Goal: Task Accomplishment & Management: Use online tool/utility

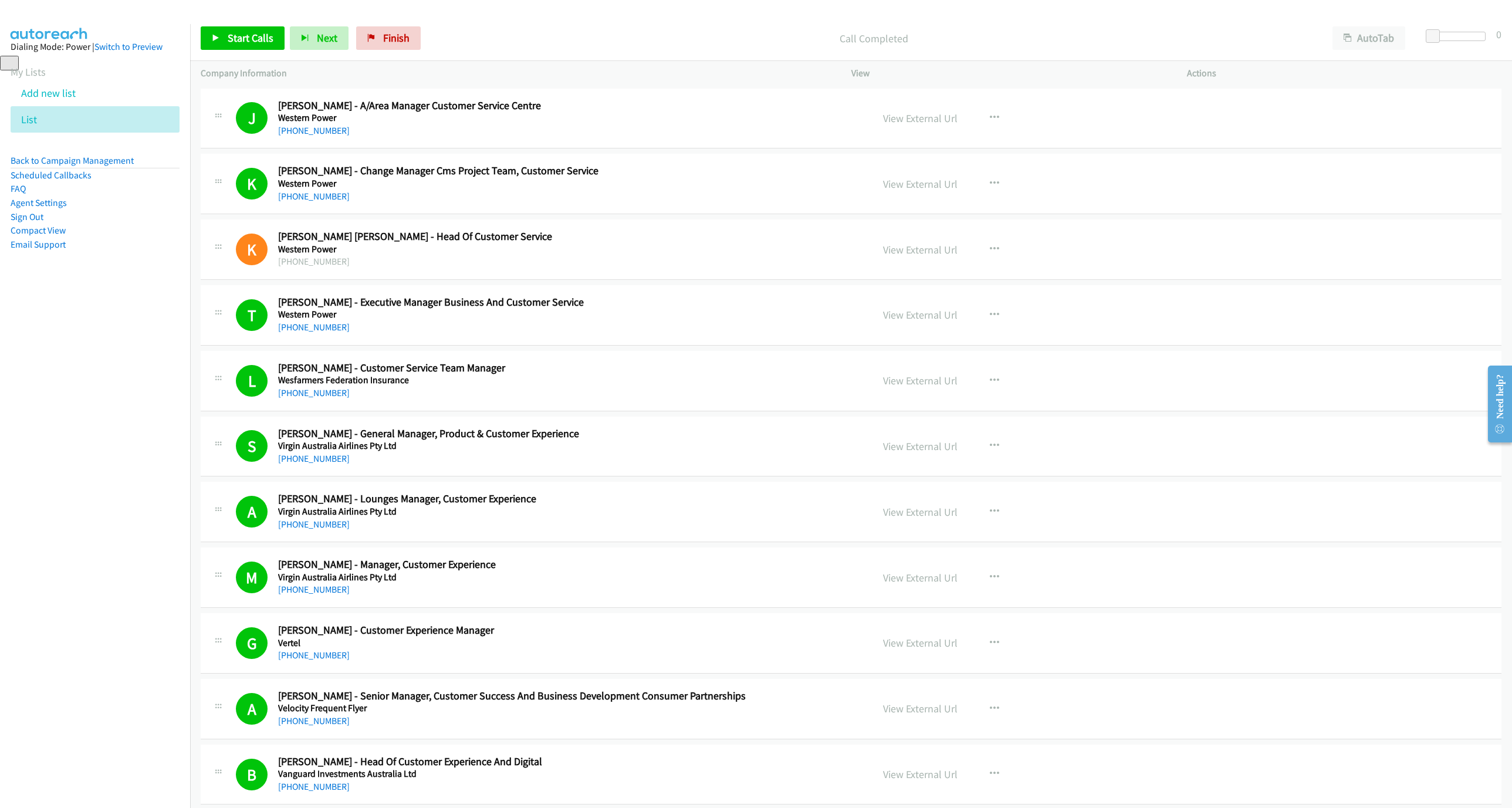
scroll to position [2025, 0]
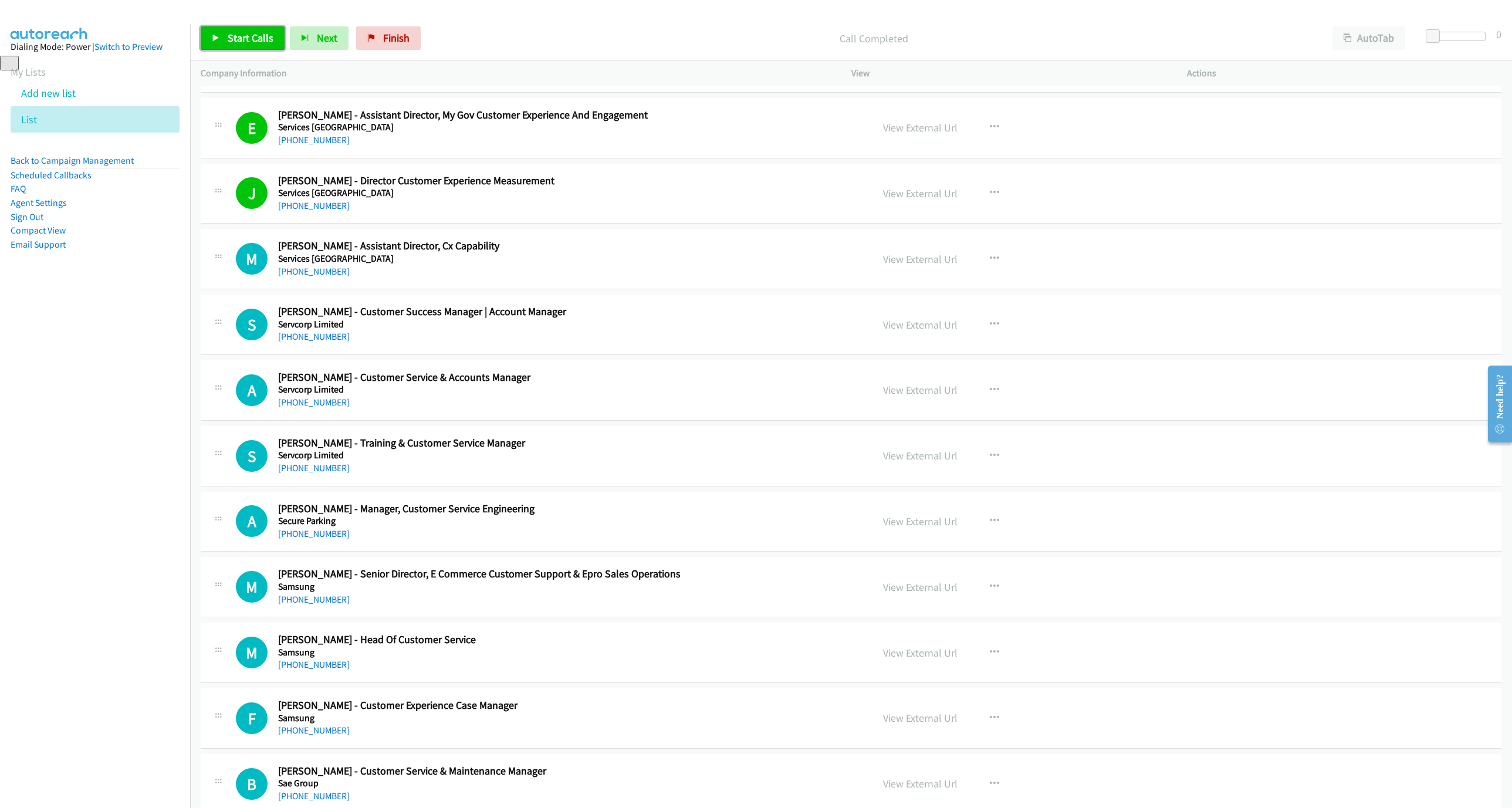
click at [235, 47] on link "Start Calls" at bounding box center [242, 38] width 84 height 23
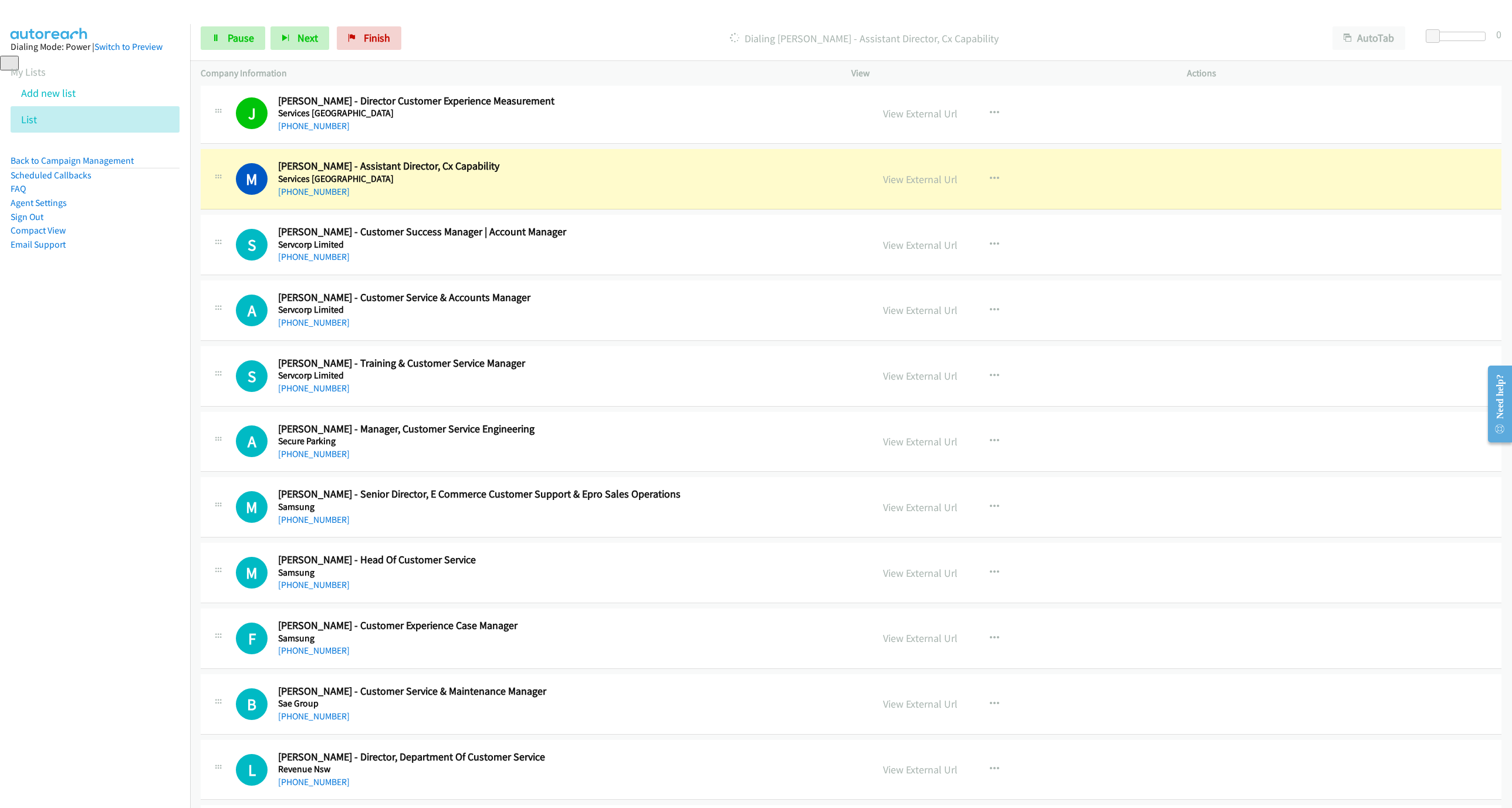
scroll to position [2112, 0]
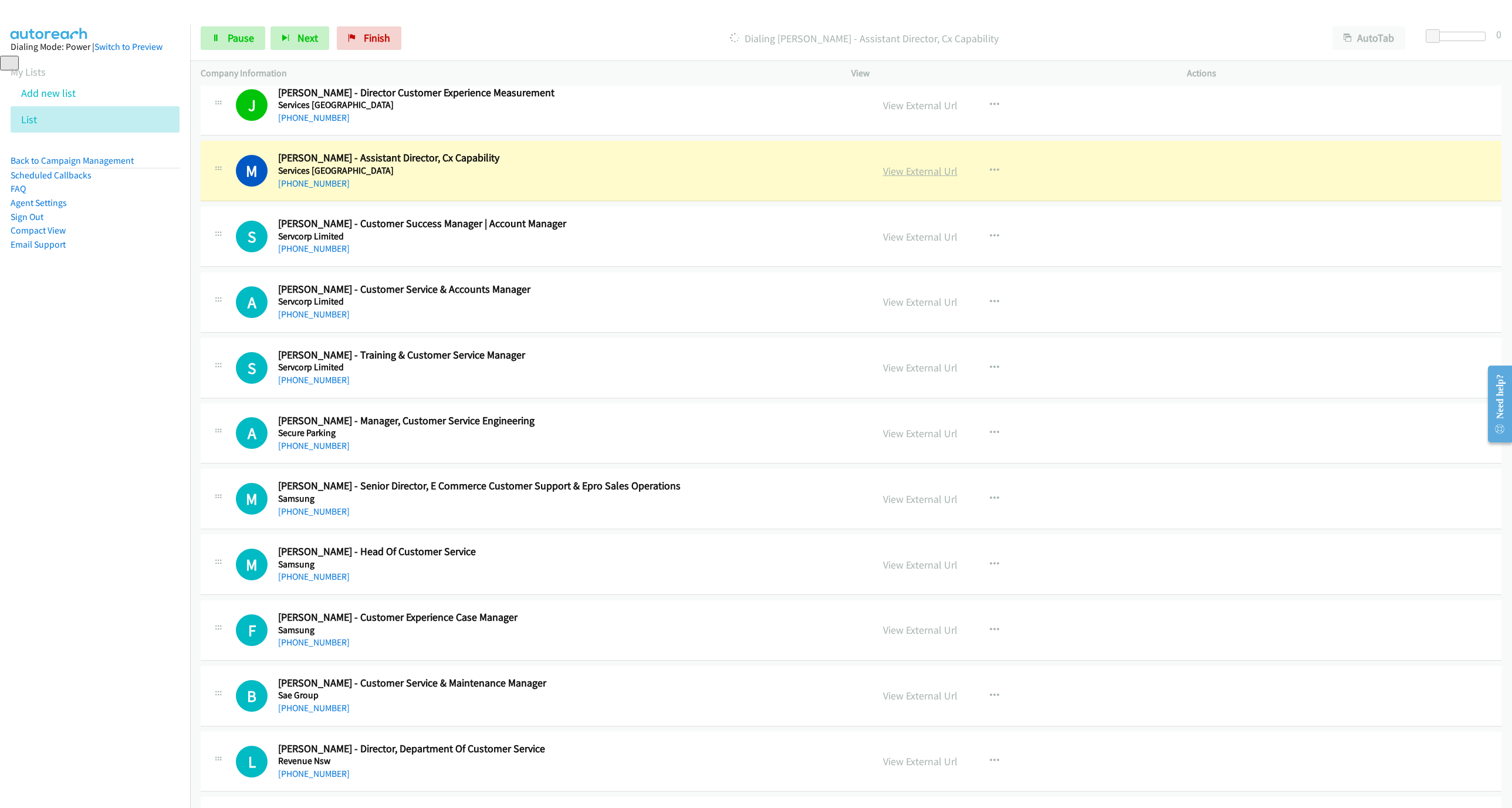
click at [890, 177] on link "View External Url" at bounding box center [919, 171] width 74 height 13
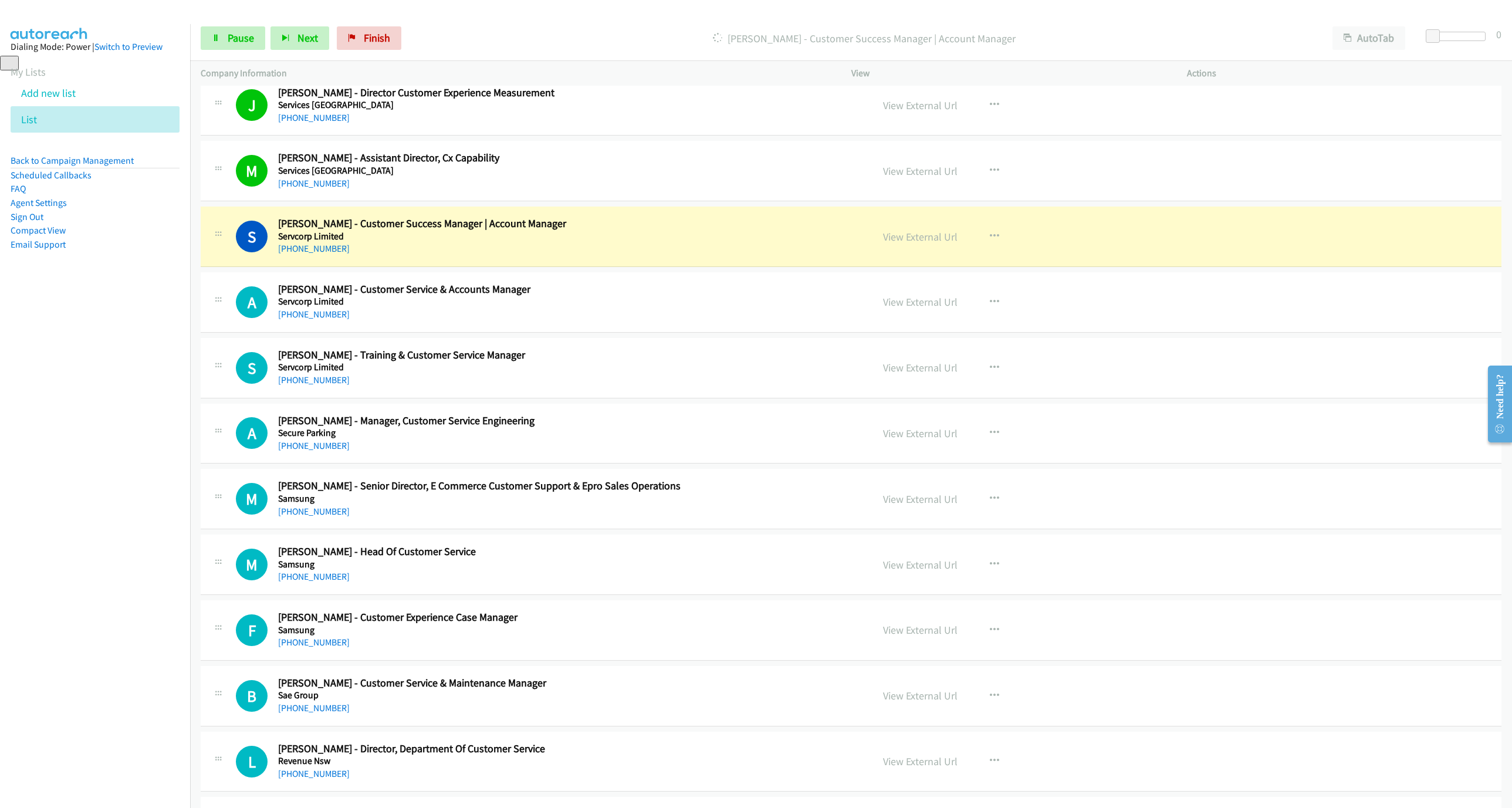
click at [674, 240] on h5 "Servcorp Limited" at bounding box center [523, 237] width 490 height 12
click at [935, 243] on link "View External Url" at bounding box center [919, 237] width 74 height 13
click at [215, 46] on link "Pause" at bounding box center [232, 38] width 64 height 23
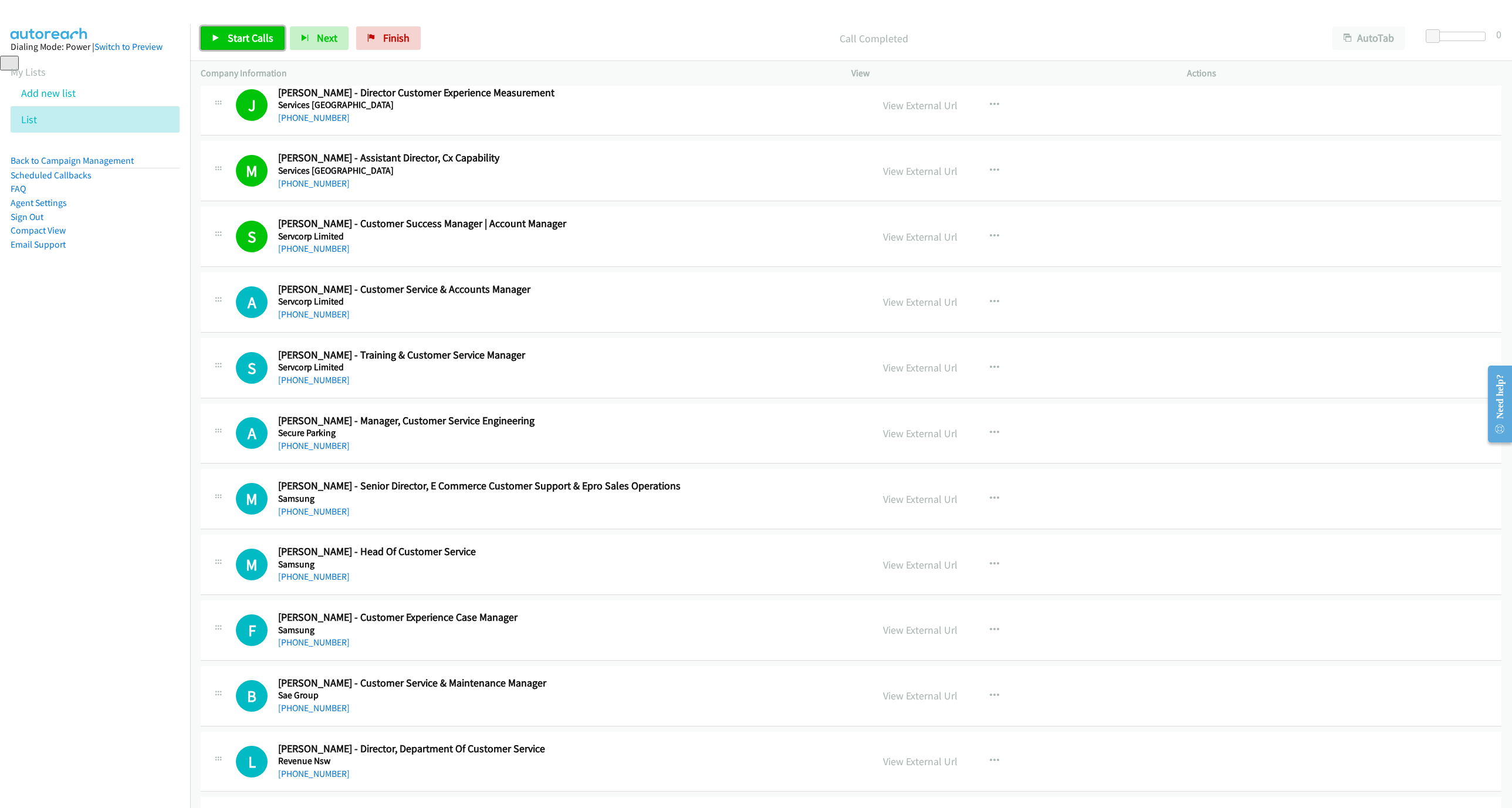
click at [241, 42] on span "Start Calls" at bounding box center [250, 37] width 46 height 13
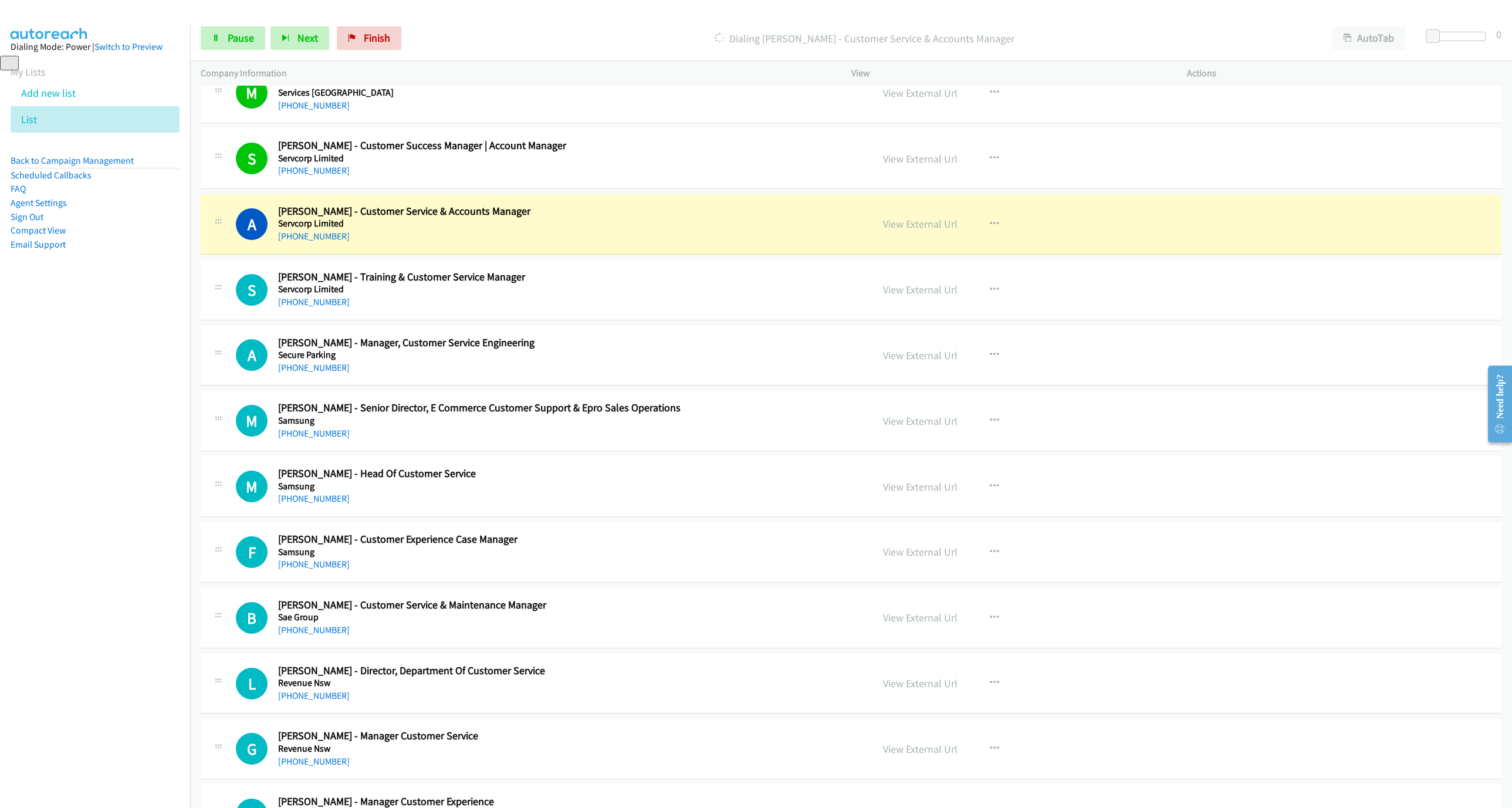
scroll to position [2201, 0]
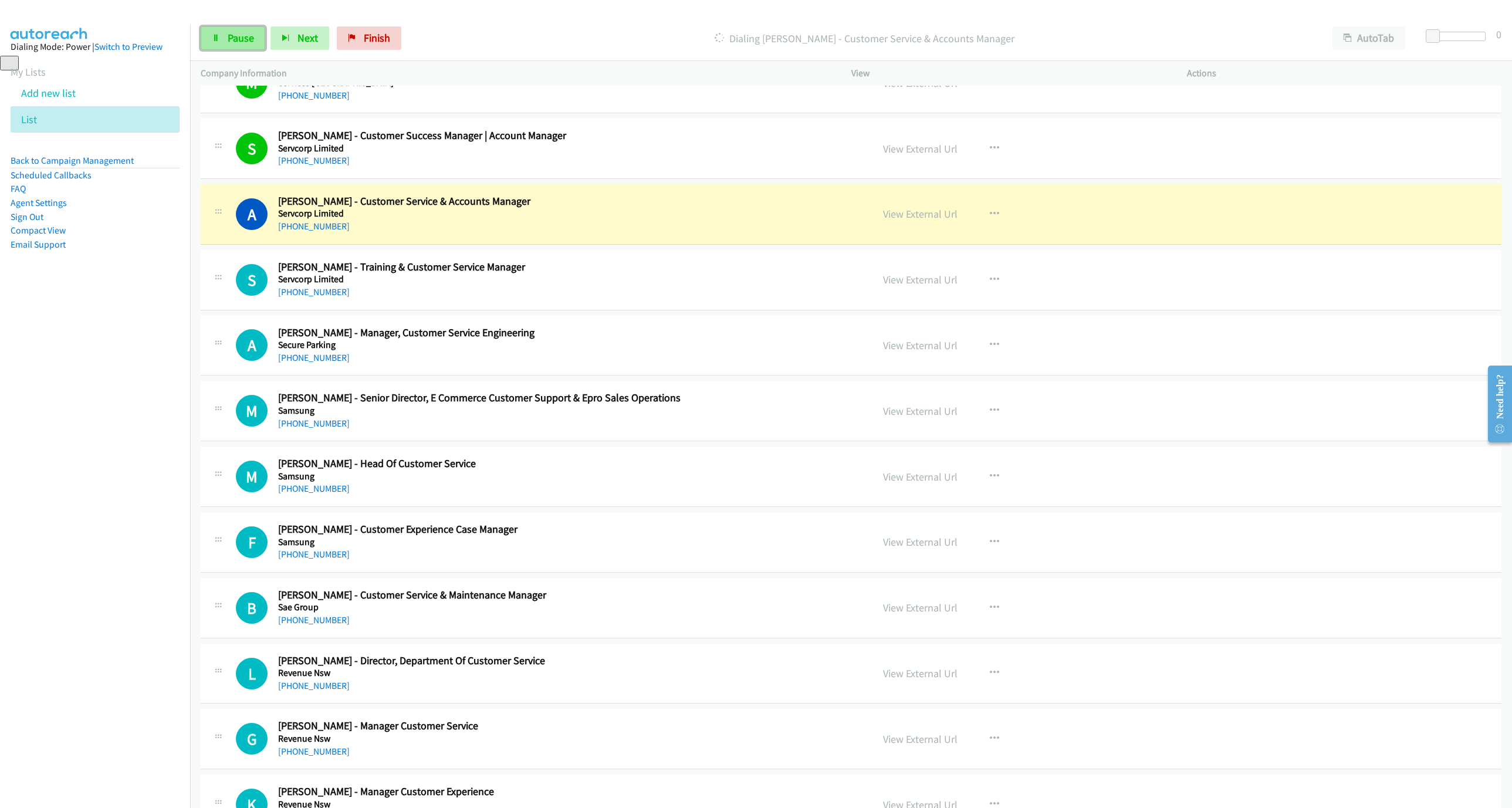
click at [235, 41] on span "Pause" at bounding box center [241, 37] width 27 height 13
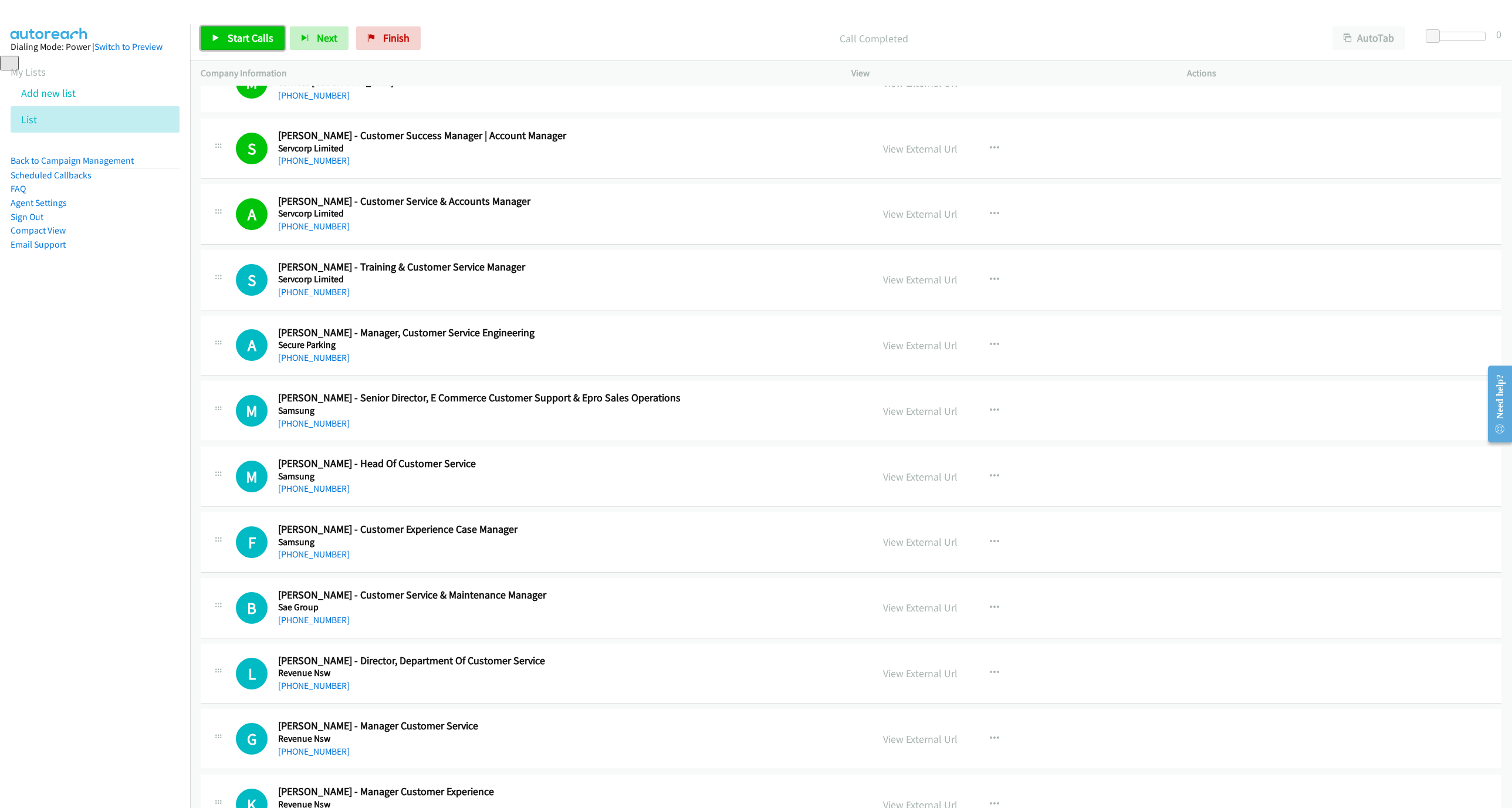
drag, startPoint x: 245, startPoint y: 38, endPoint x: 450, endPoint y: 36, distance: 205.0
click at [245, 38] on span "Start Calls" at bounding box center [250, 37] width 46 height 13
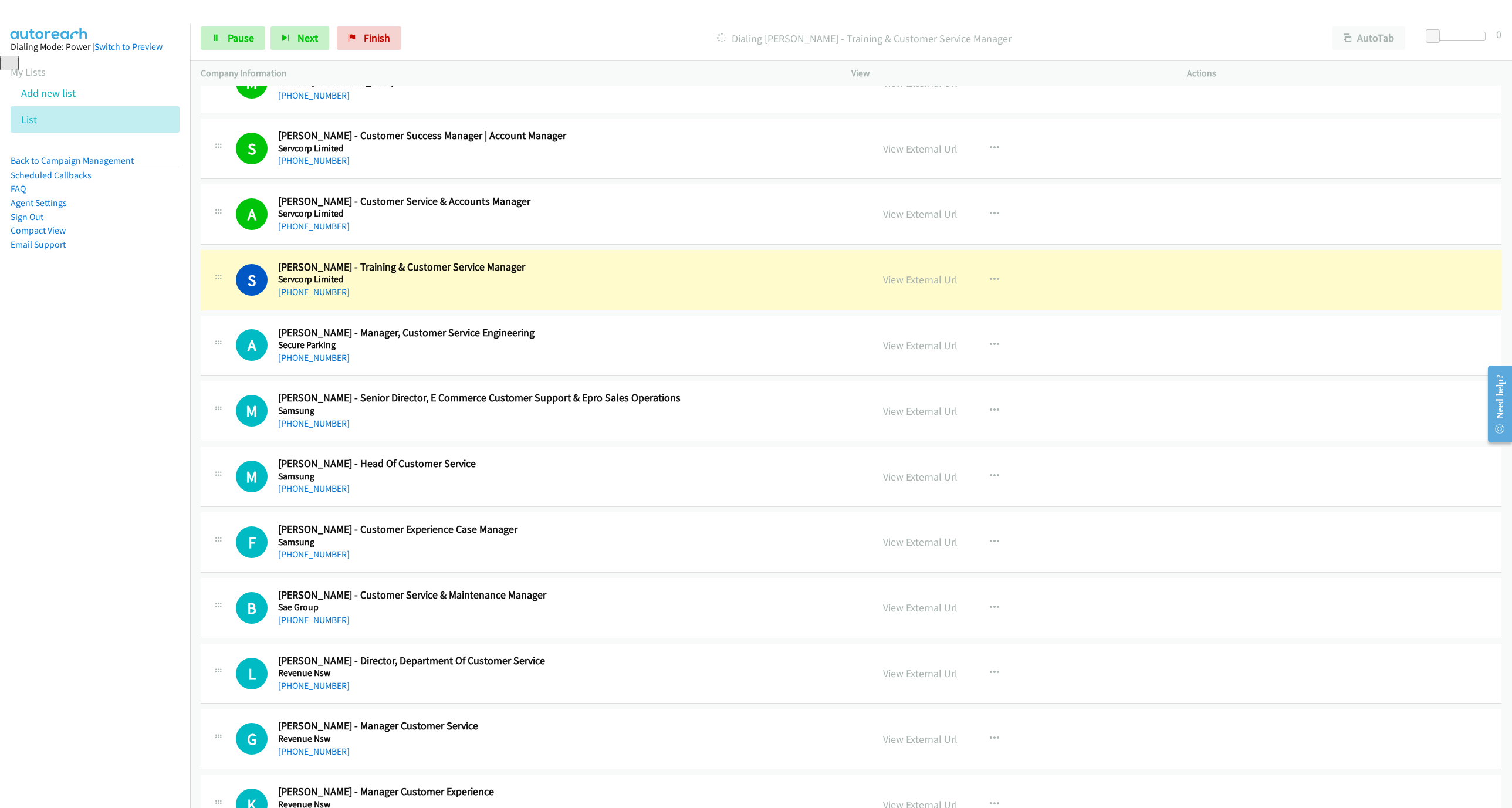
click at [619, 296] on div "+61 430 301 229" at bounding box center [523, 292] width 490 height 14
click at [933, 287] on link "View External Url" at bounding box center [919, 280] width 74 height 13
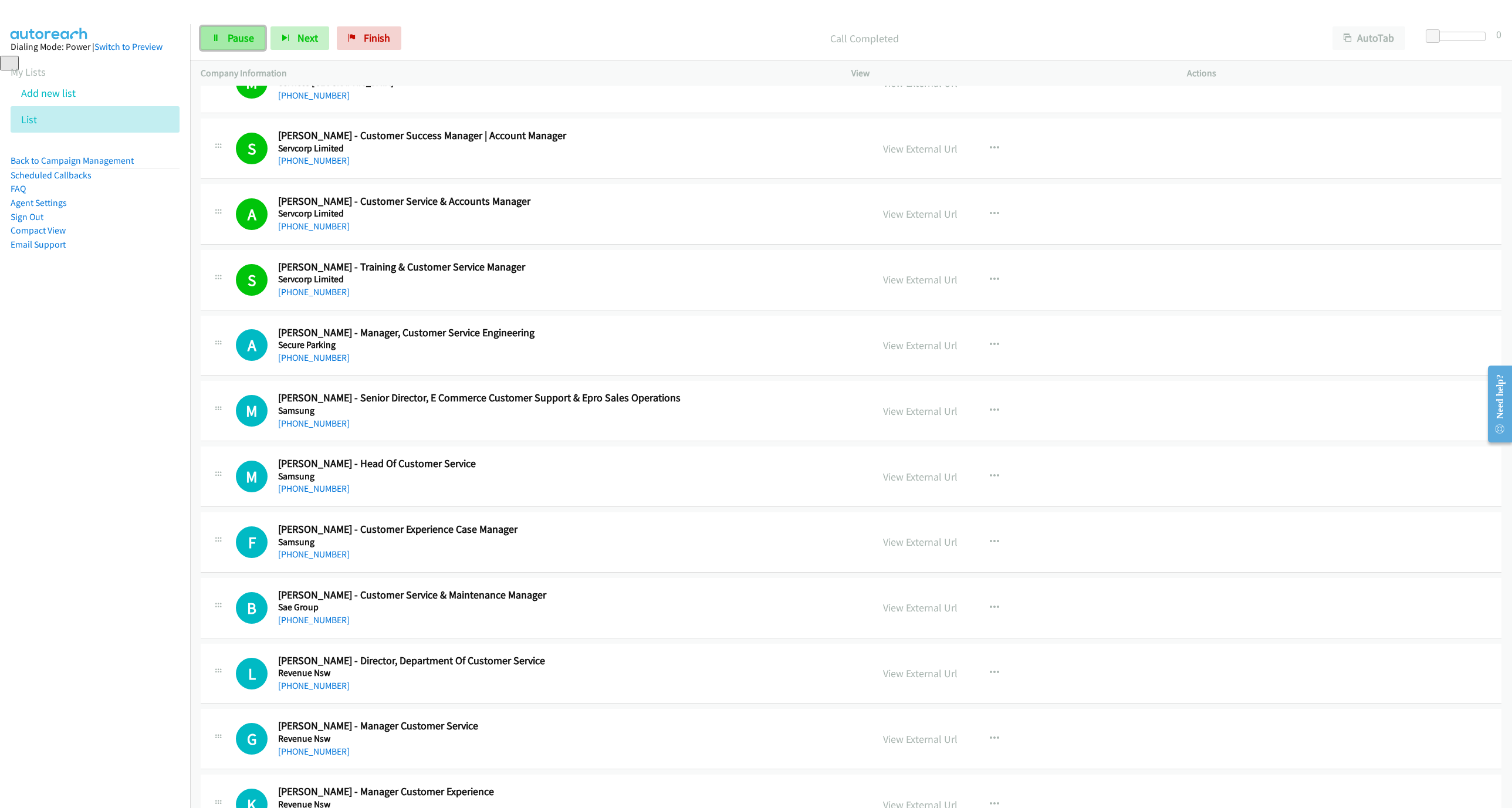
click at [254, 39] on link "Pause" at bounding box center [232, 38] width 64 height 23
click at [224, 34] on link "Start Calls" at bounding box center [242, 38] width 84 height 23
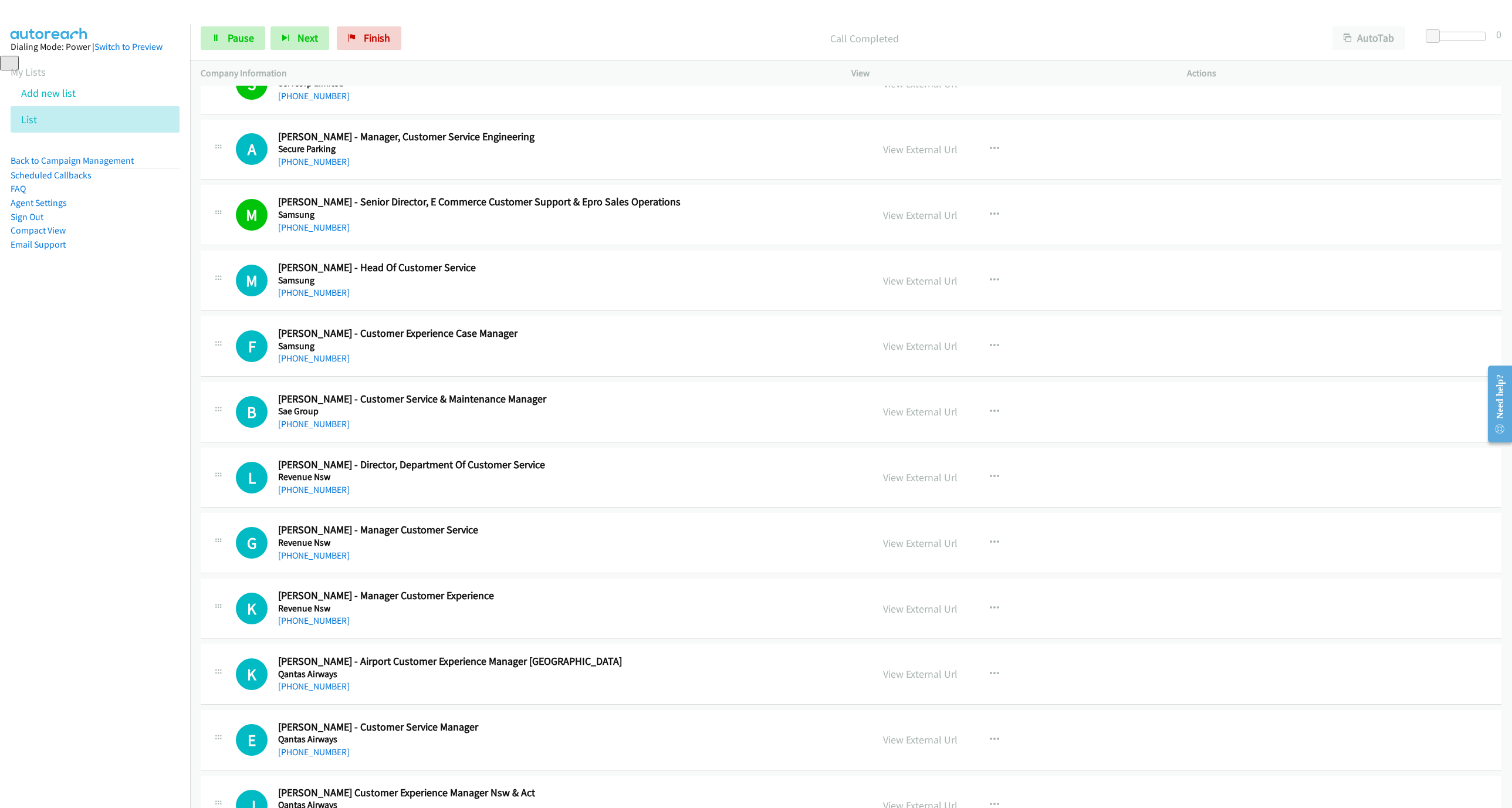
scroll to position [2465, 0]
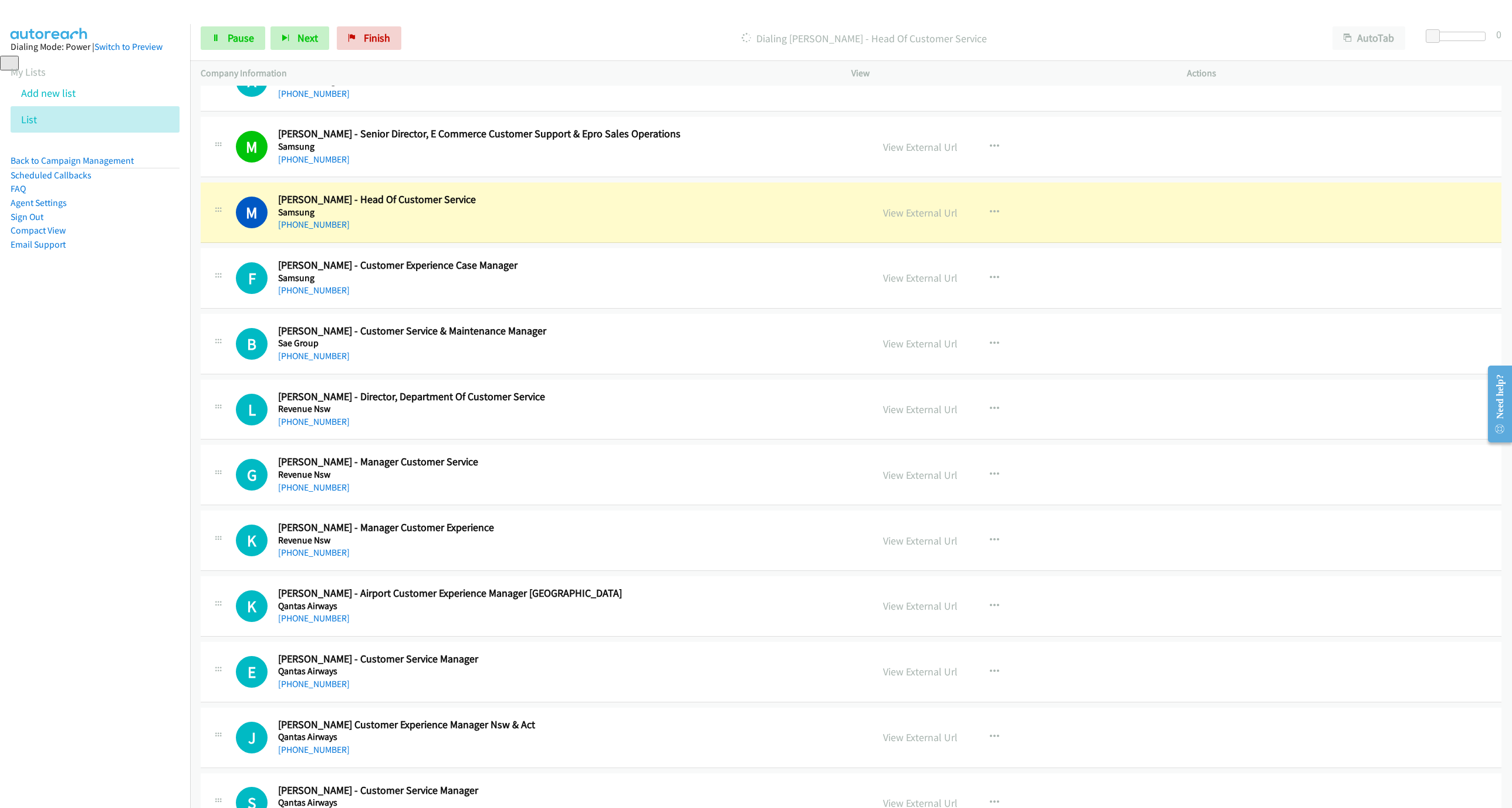
drag, startPoint x: 600, startPoint y: 217, endPoint x: 641, endPoint y: 217, distance: 41.0
click at [600, 217] on h5 "Samsung" at bounding box center [523, 212] width 490 height 12
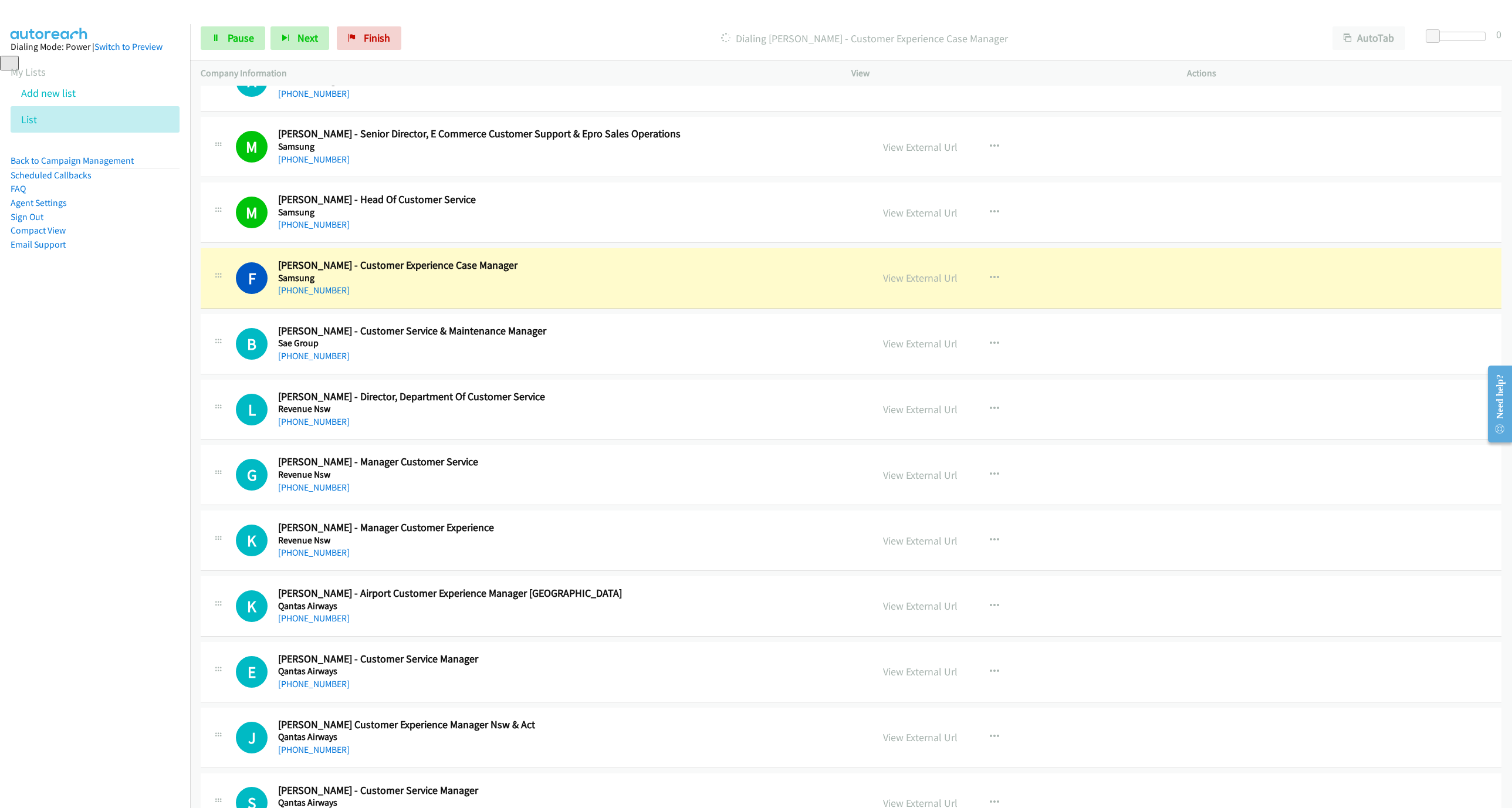
click at [668, 272] on h2 "Felicity Egbunike - Customer Experience Case Manager" at bounding box center [523, 266] width 490 height 13
click at [932, 285] on link "View External Url" at bounding box center [919, 277] width 74 height 13
click at [227, 42] on span "Pause" at bounding box center [241, 37] width 27 height 13
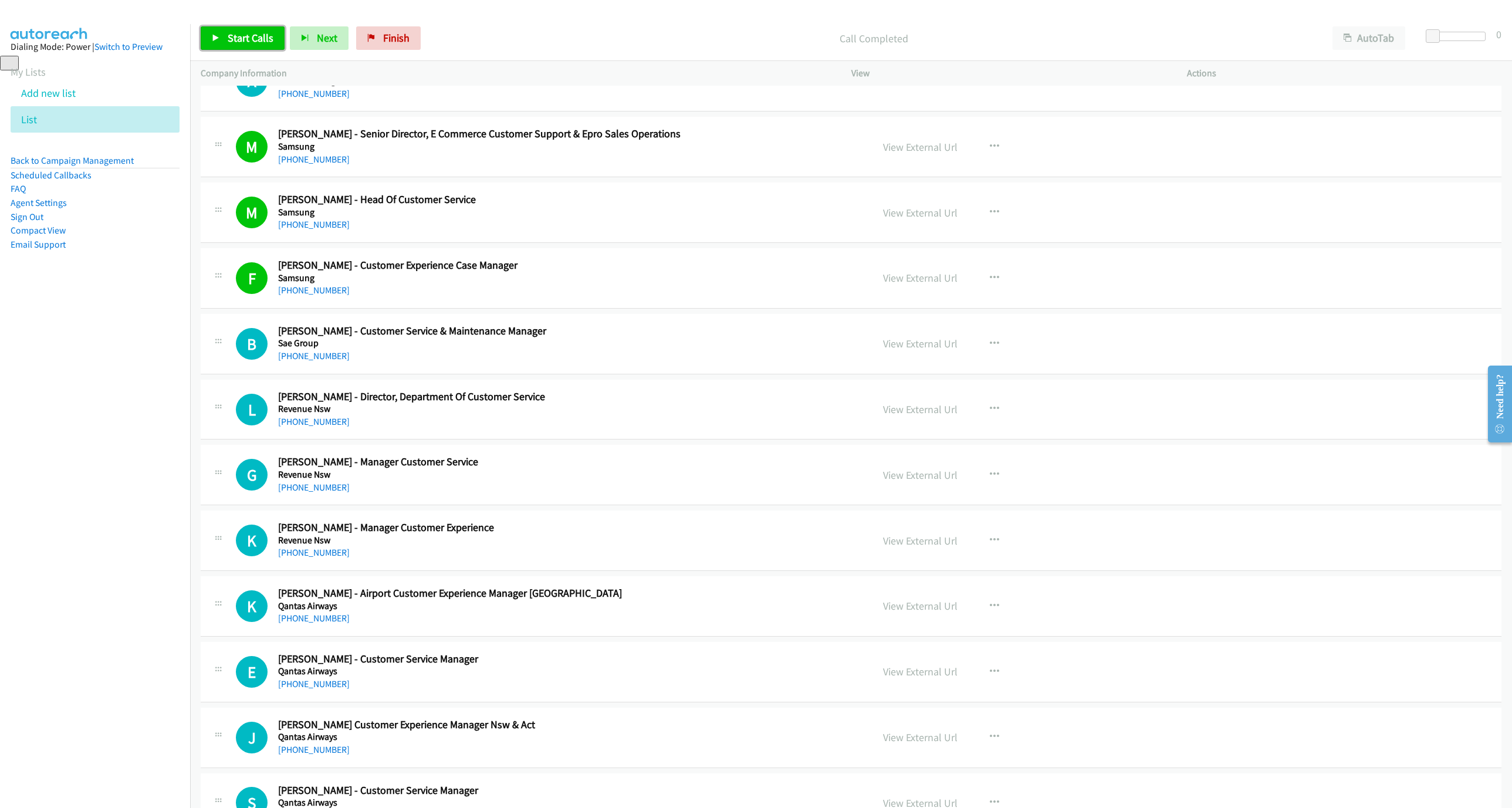
click at [251, 28] on link "Start Calls" at bounding box center [242, 38] width 84 height 23
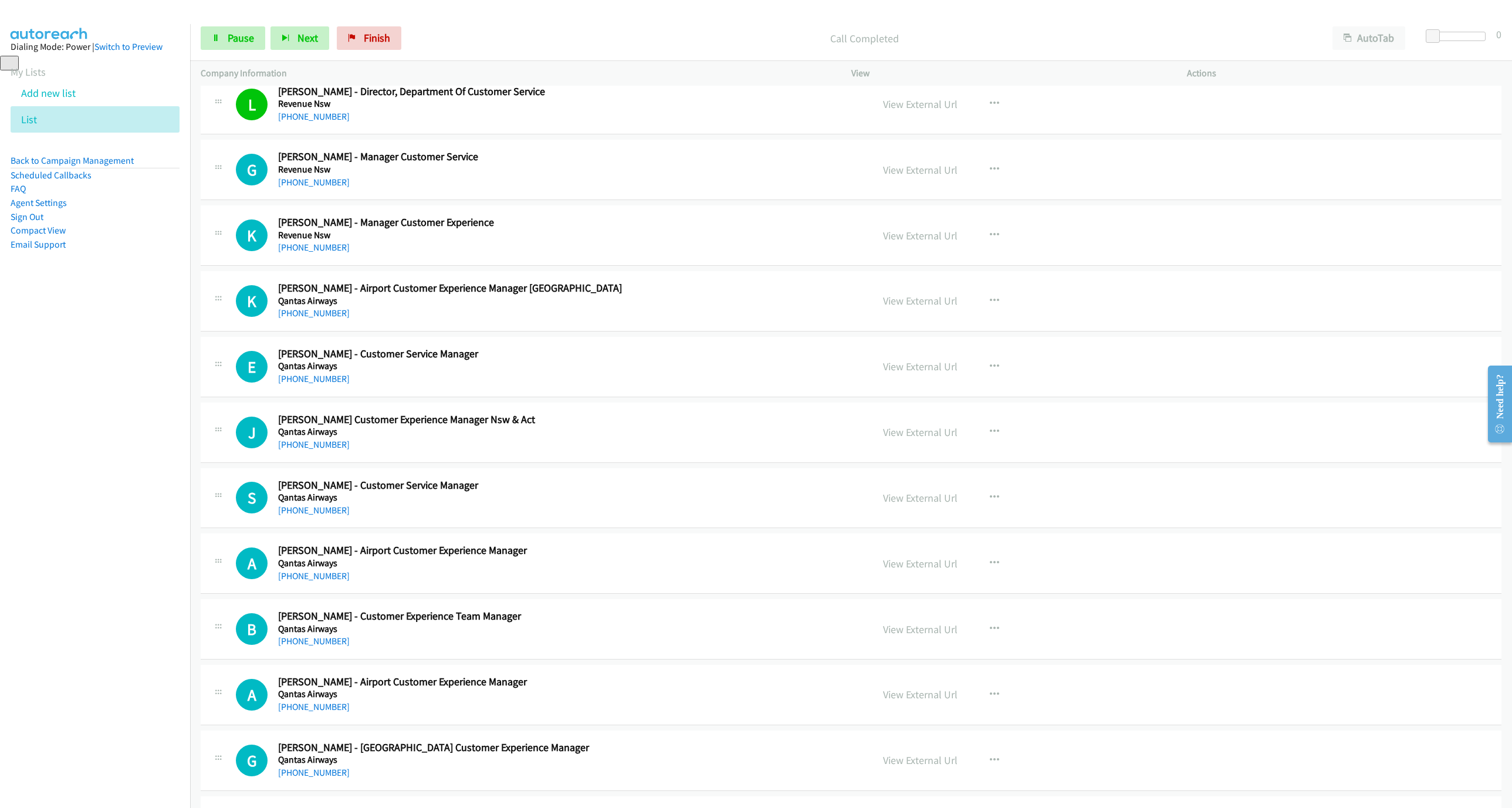
scroll to position [2817, 0]
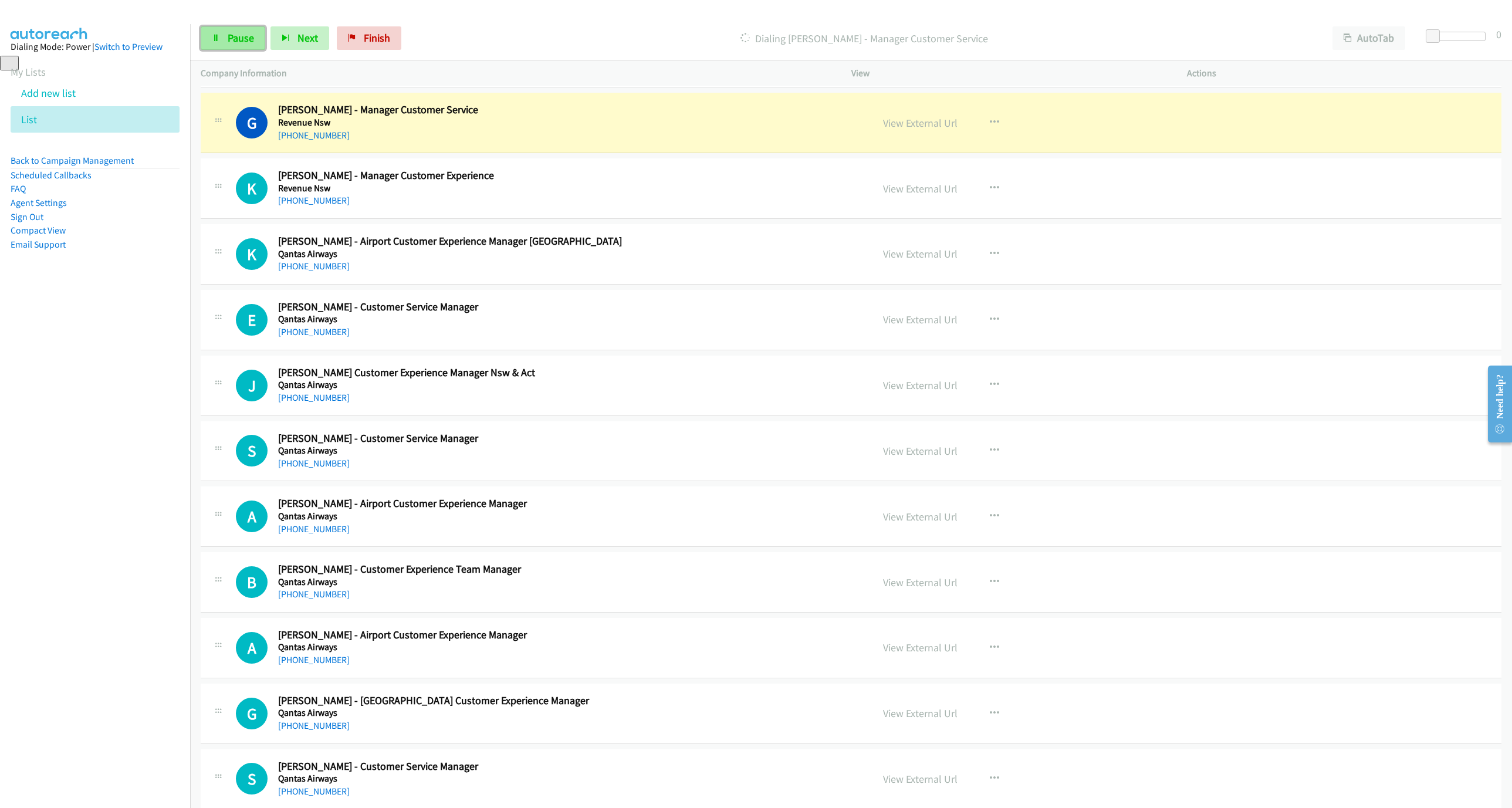
click at [231, 42] on span "Pause" at bounding box center [241, 37] width 27 height 13
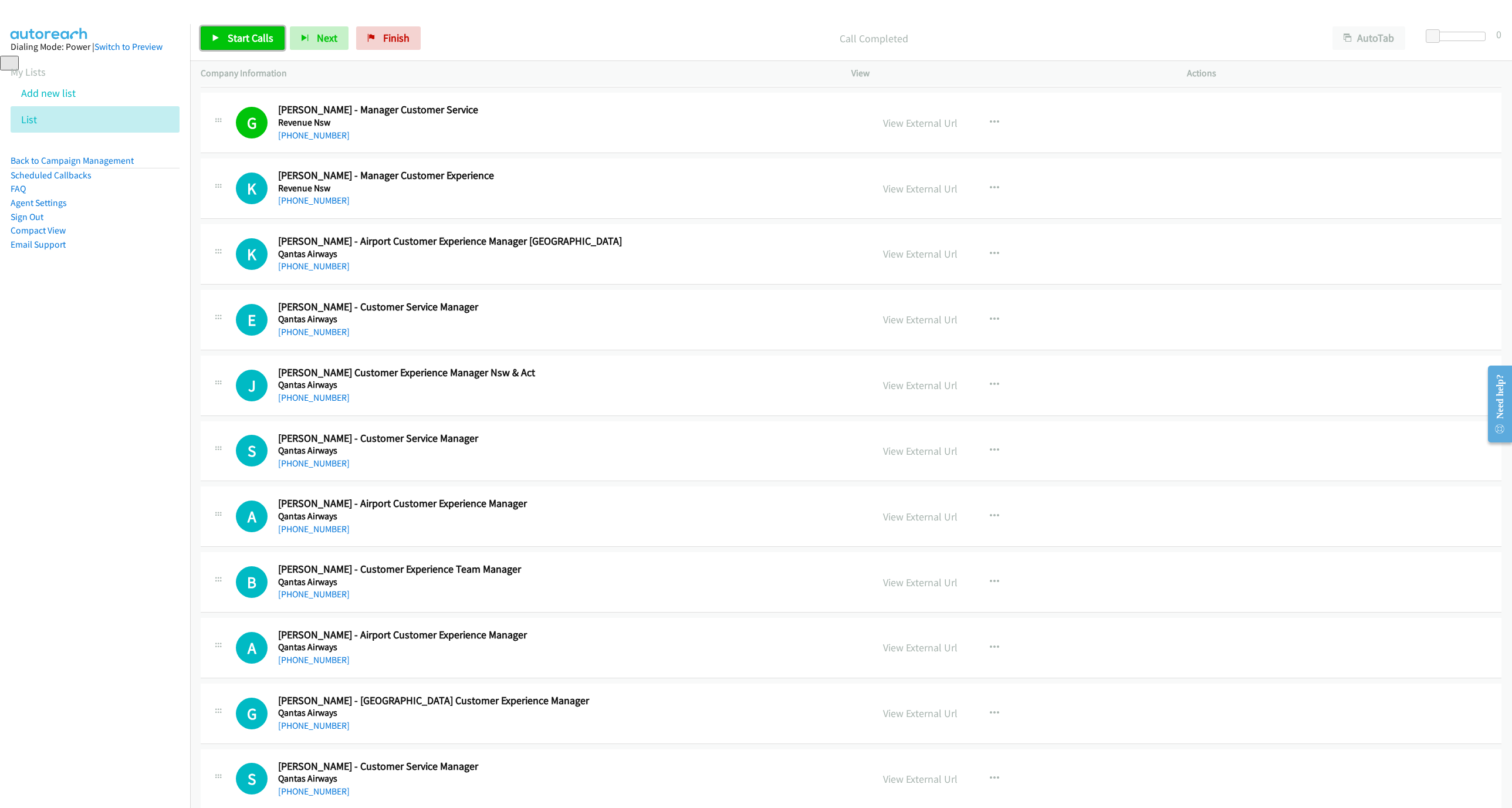
click at [211, 33] on link "Start Calls" at bounding box center [242, 38] width 84 height 23
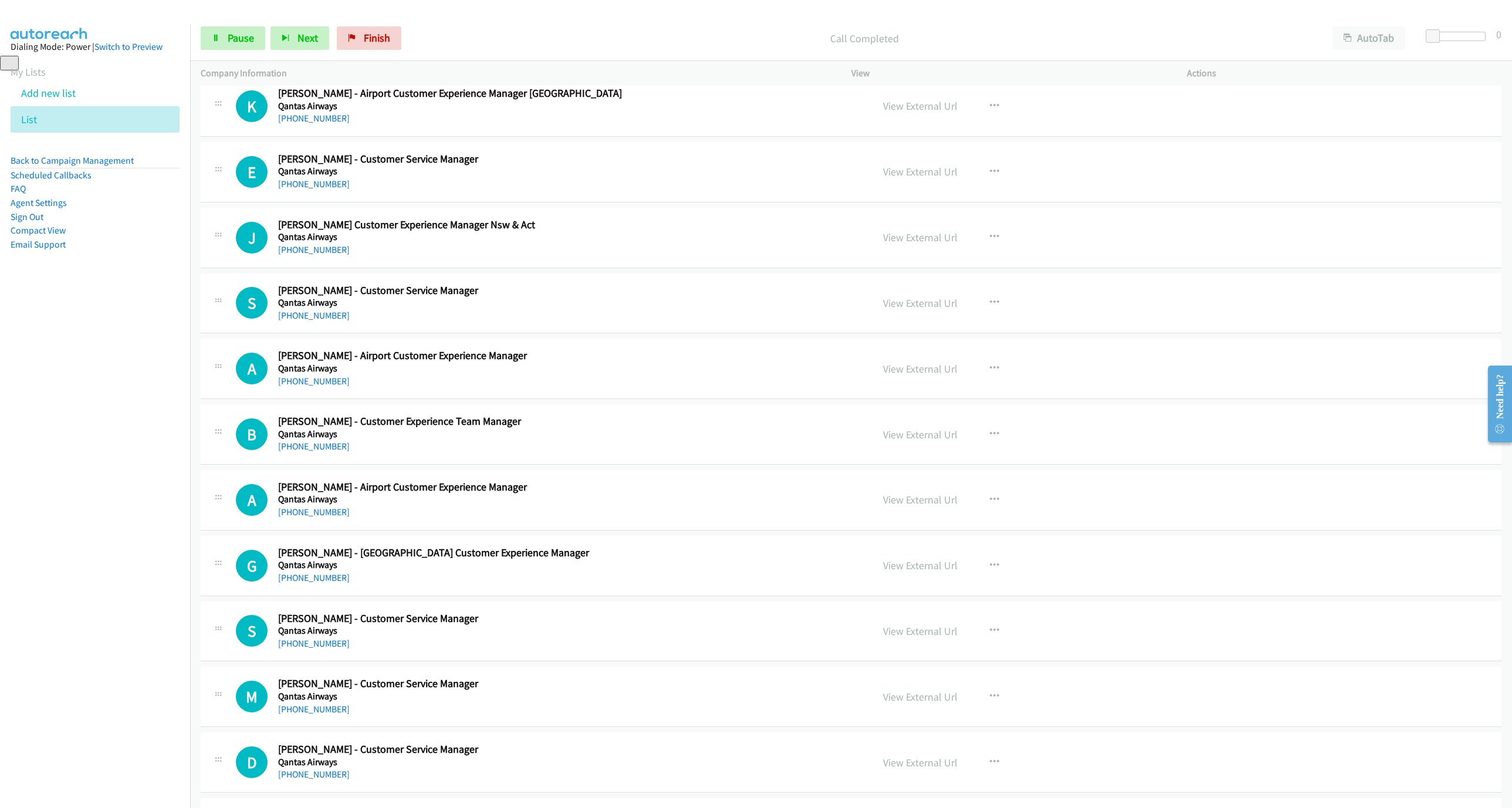
scroll to position [2905, 0]
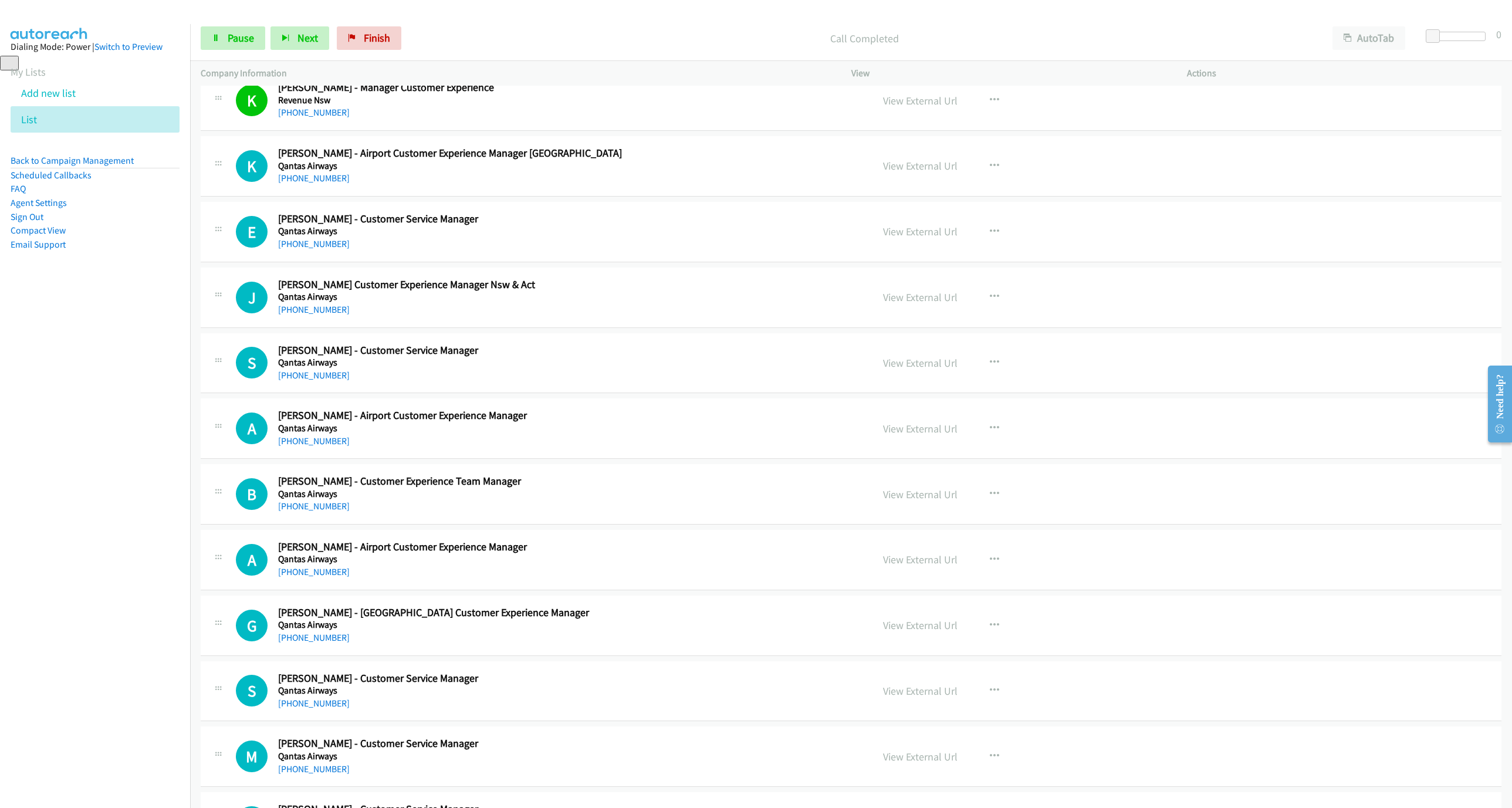
click at [470, 31] on p "Call Completed" at bounding box center [864, 38] width 894 height 16
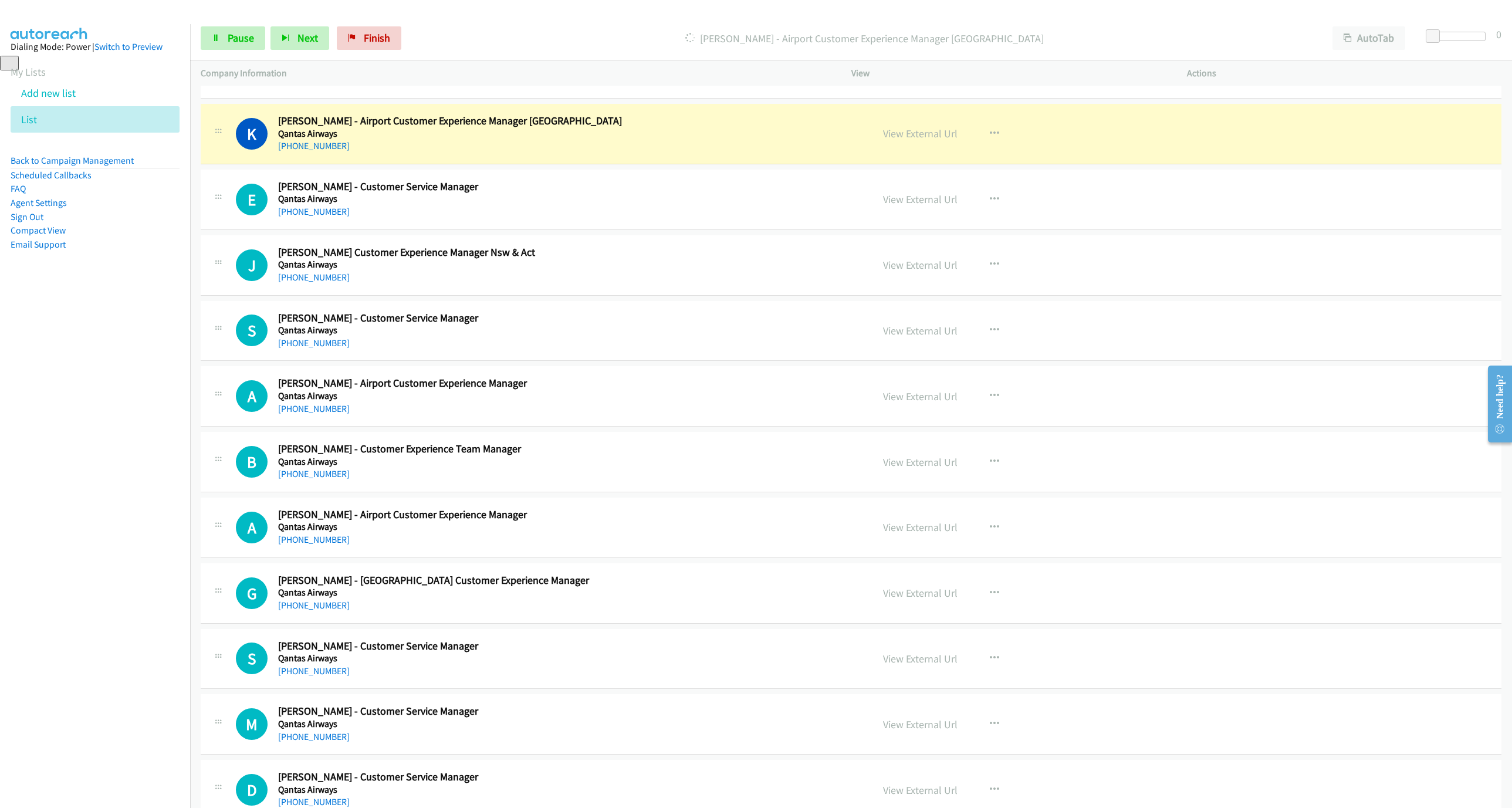
scroll to position [2940, 0]
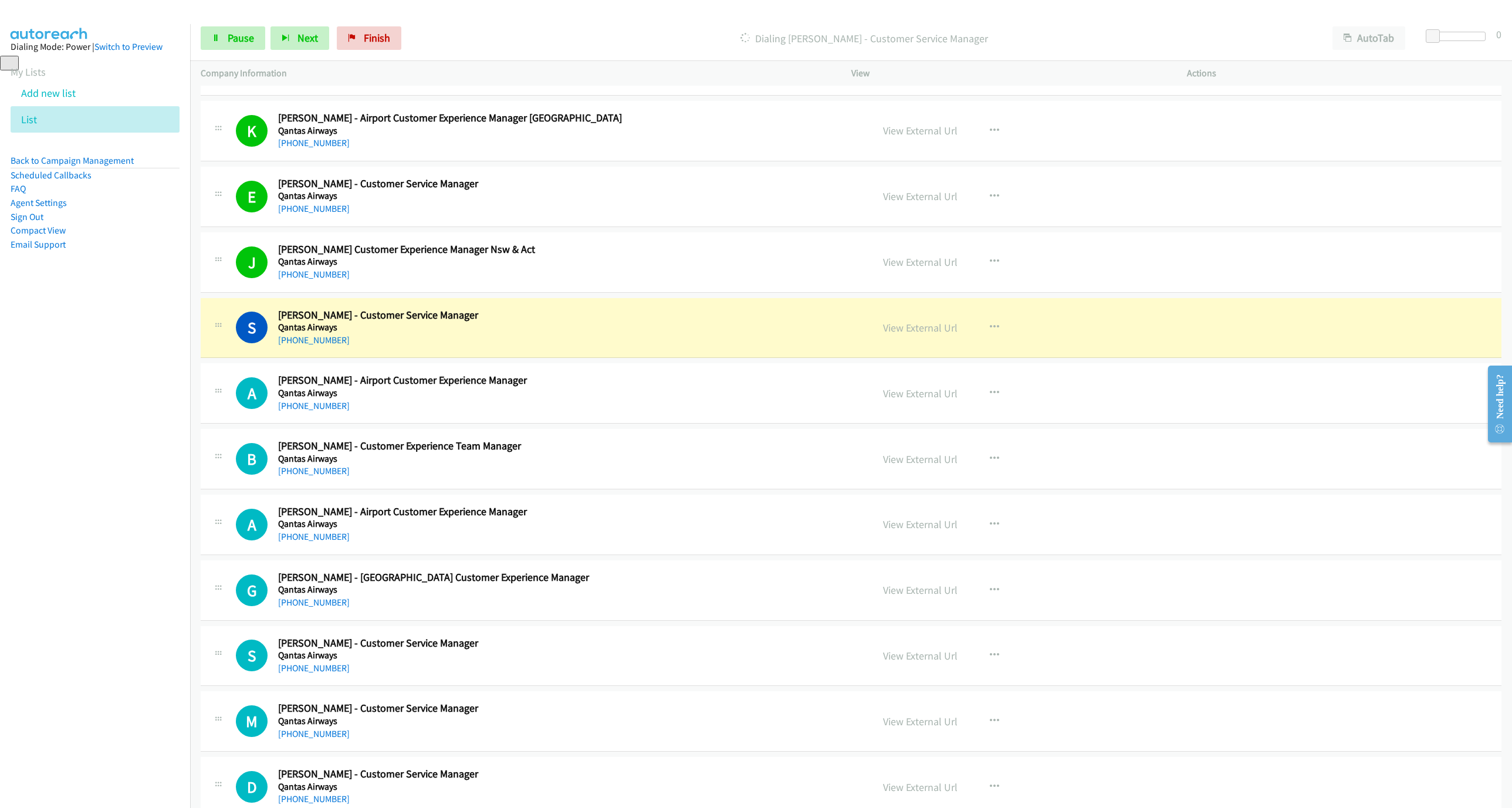
drag, startPoint x: 664, startPoint y: 321, endPoint x: 686, endPoint y: 322, distance: 22.0
click at [664, 321] on div "S Callback Scheduled Samuel Cooley - Customer Service Manager Qantas Airways Au…" at bounding box center [851, 328] width 1301 height 61
click at [907, 335] on link "View External Url" at bounding box center [919, 327] width 74 height 13
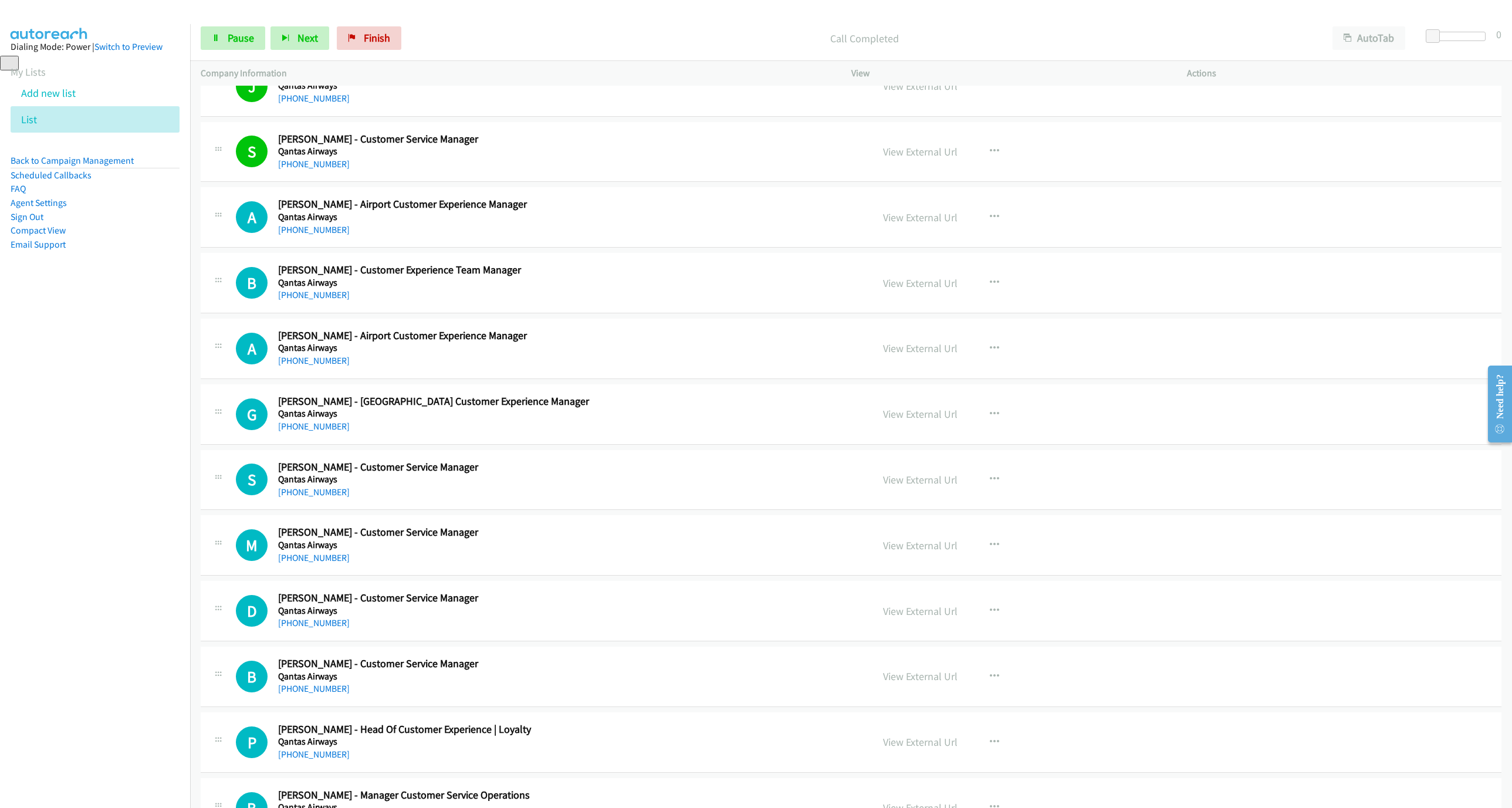
scroll to position [3205, 0]
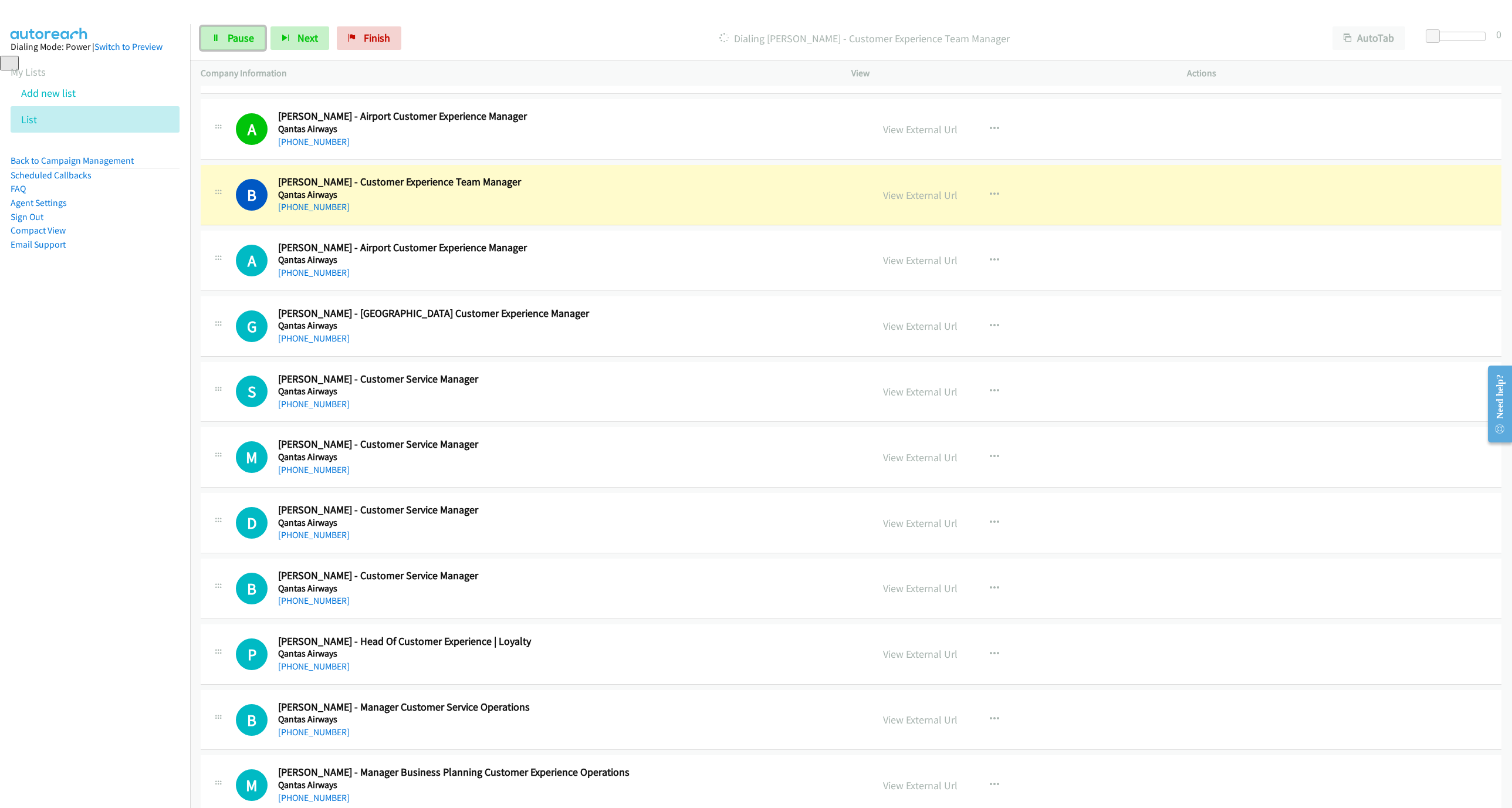
drag, startPoint x: 216, startPoint y: 44, endPoint x: 265, endPoint y: 60, distance: 51.5
click at [216, 44] on link "Pause" at bounding box center [232, 38] width 64 height 23
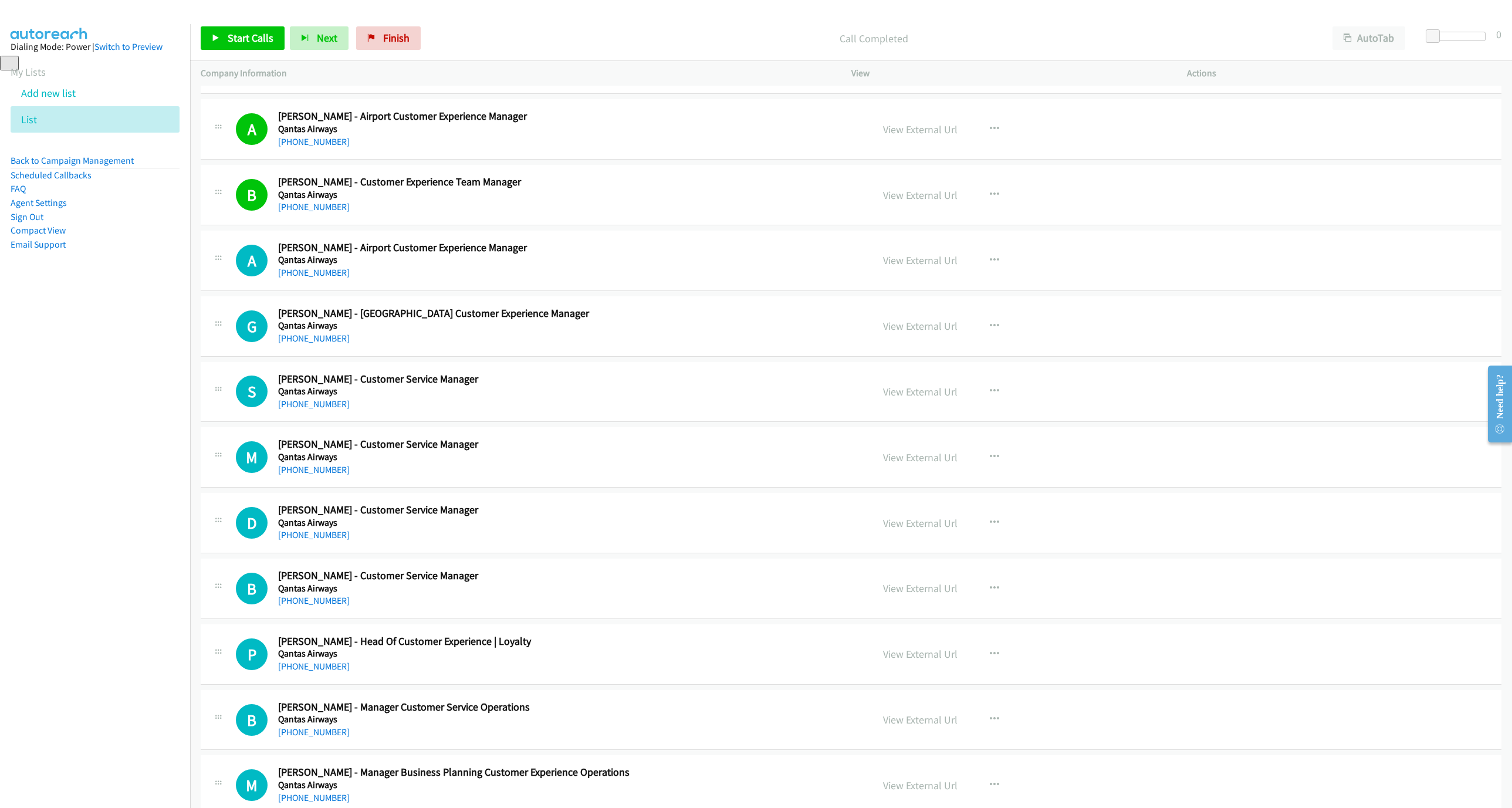
drag, startPoint x: 215, startPoint y: 20, endPoint x: 220, endPoint y: 31, distance: 12.1
click at [216, 23] on div "Start Calls Pause Next Finish Call Completed AutoTab AutoTab 0" at bounding box center [850, 38] width 1321 height 45
click at [223, 41] on link "Start Calls" at bounding box center [242, 38] width 84 height 23
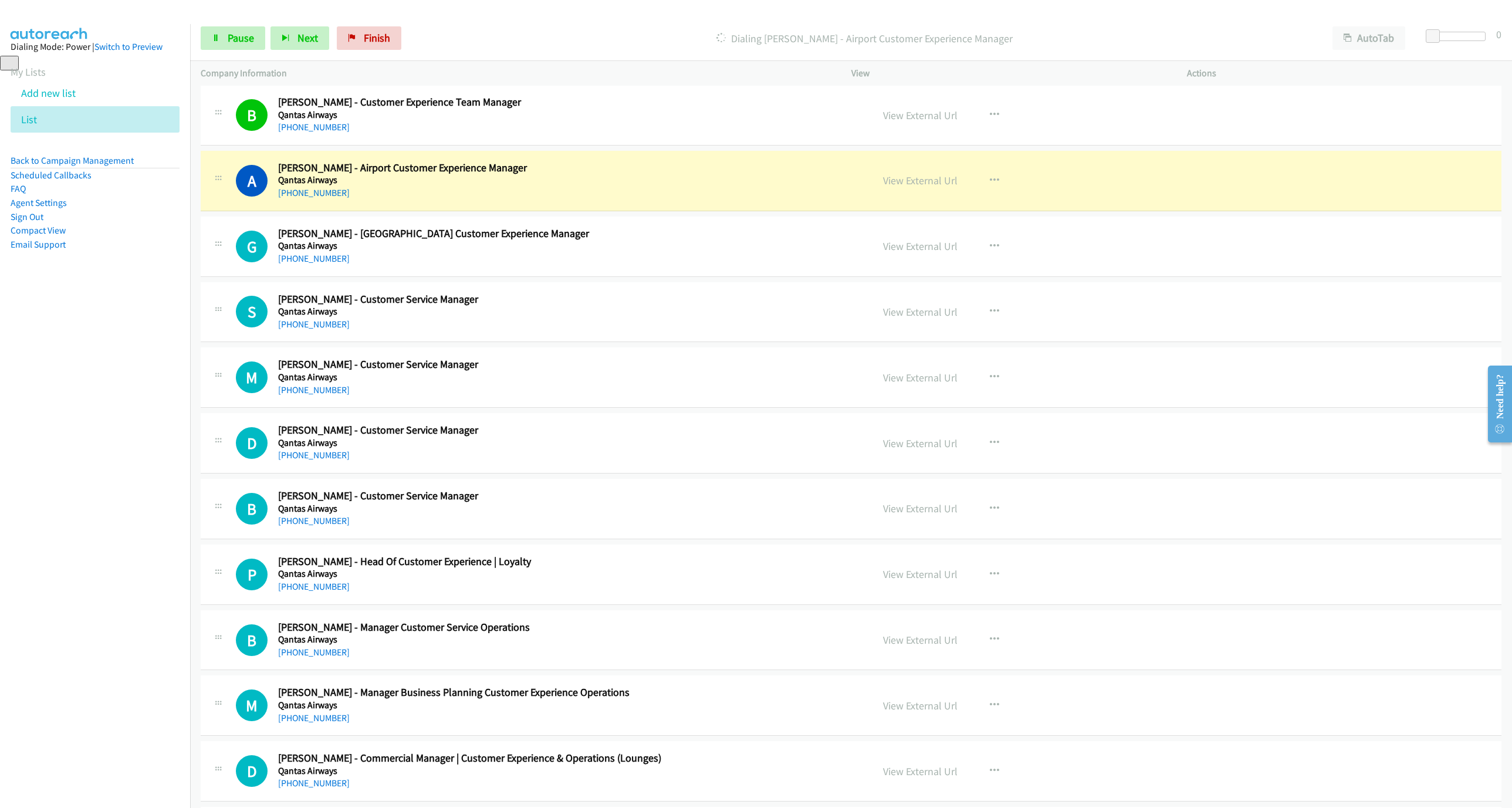
scroll to position [3292, 0]
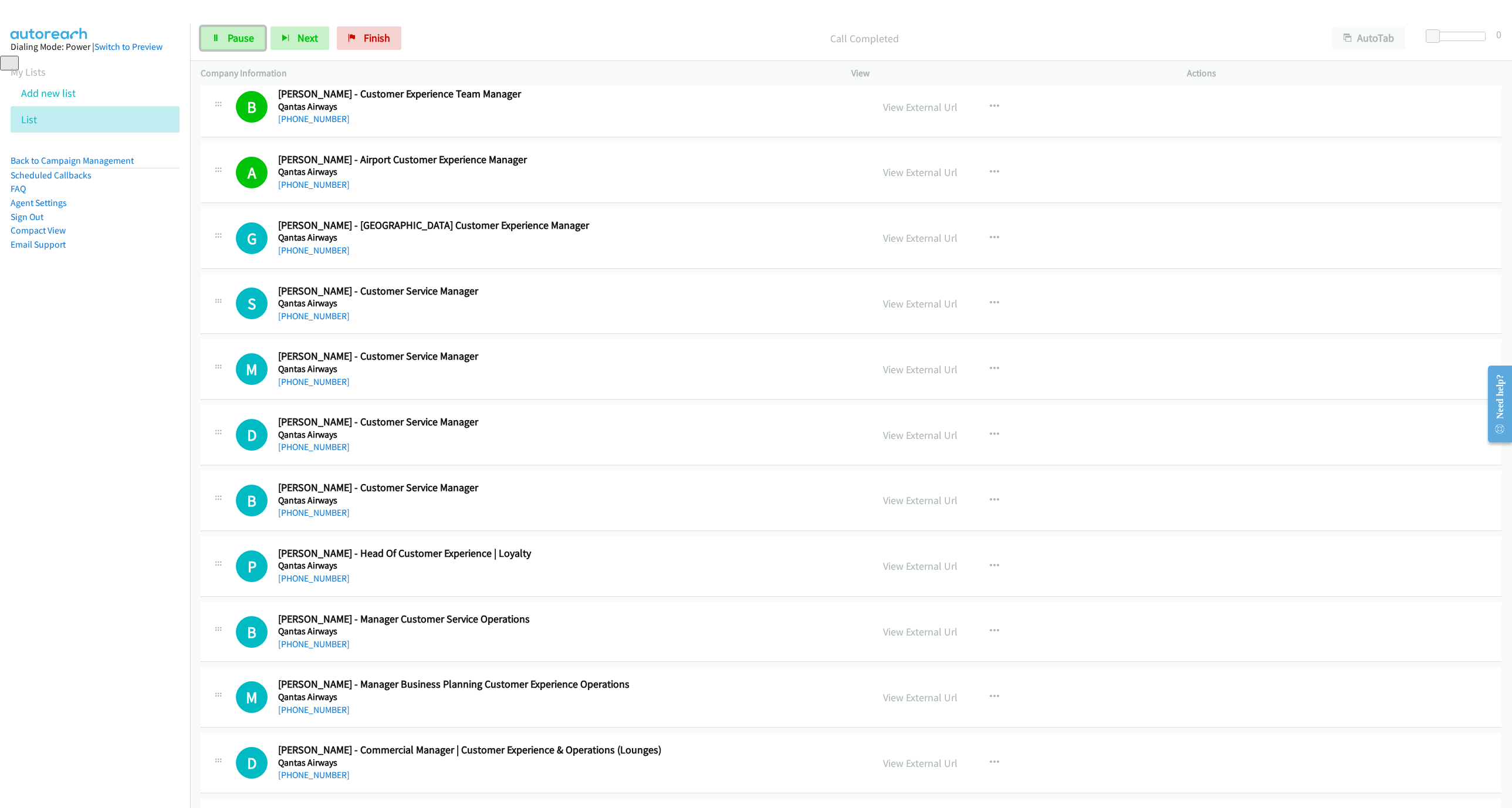
drag, startPoint x: 246, startPoint y: 31, endPoint x: 375, endPoint y: 116, distance: 154.5
click at [246, 31] on link "Pause" at bounding box center [232, 38] width 64 height 23
click at [207, 23] on div "Start Calls Pause Next Finish Call Completed AutoTab AutoTab 0" at bounding box center [850, 38] width 1321 height 45
click at [224, 47] on link "Start Calls" at bounding box center [242, 38] width 84 height 23
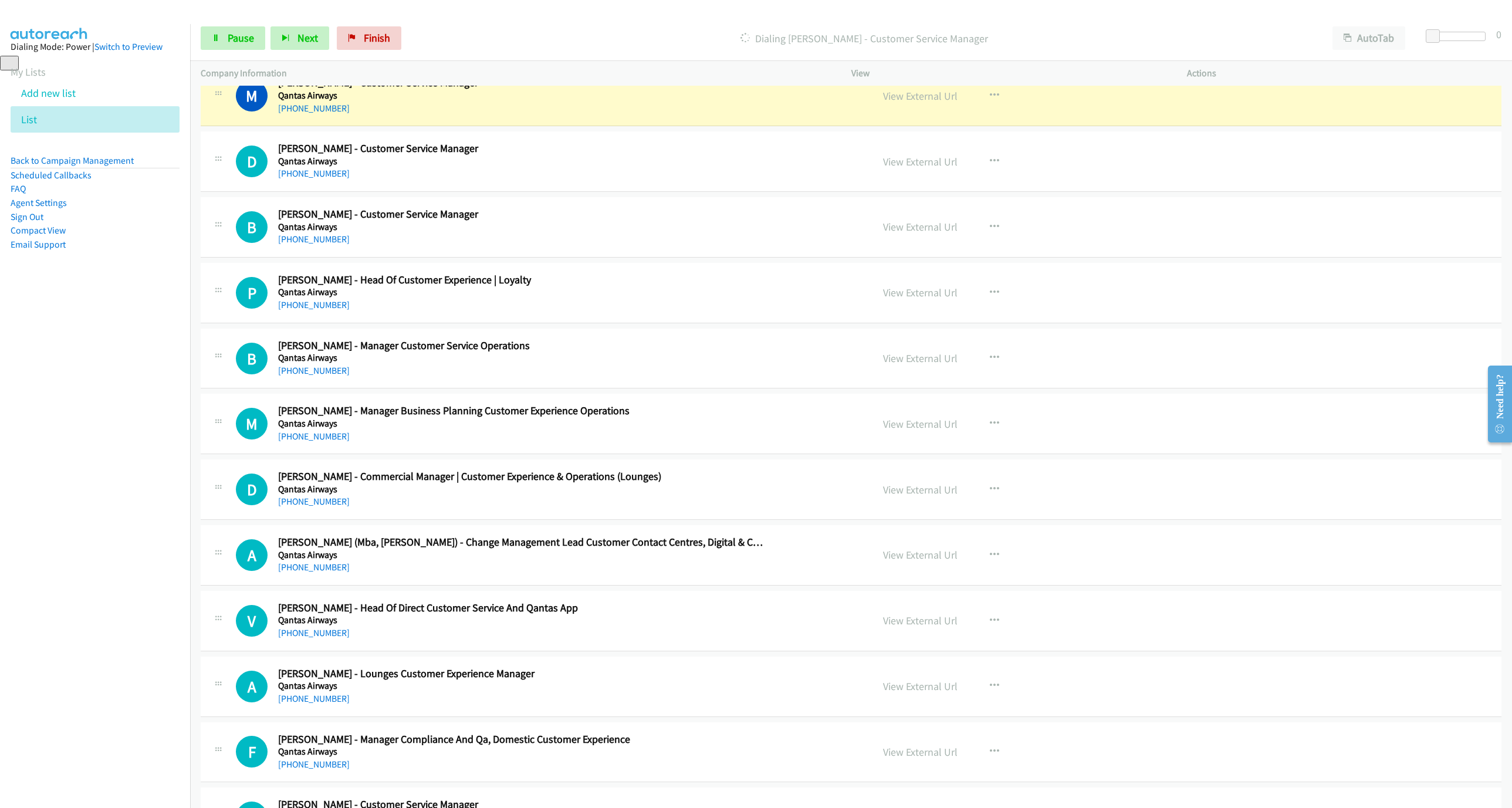
scroll to position [3557, 0]
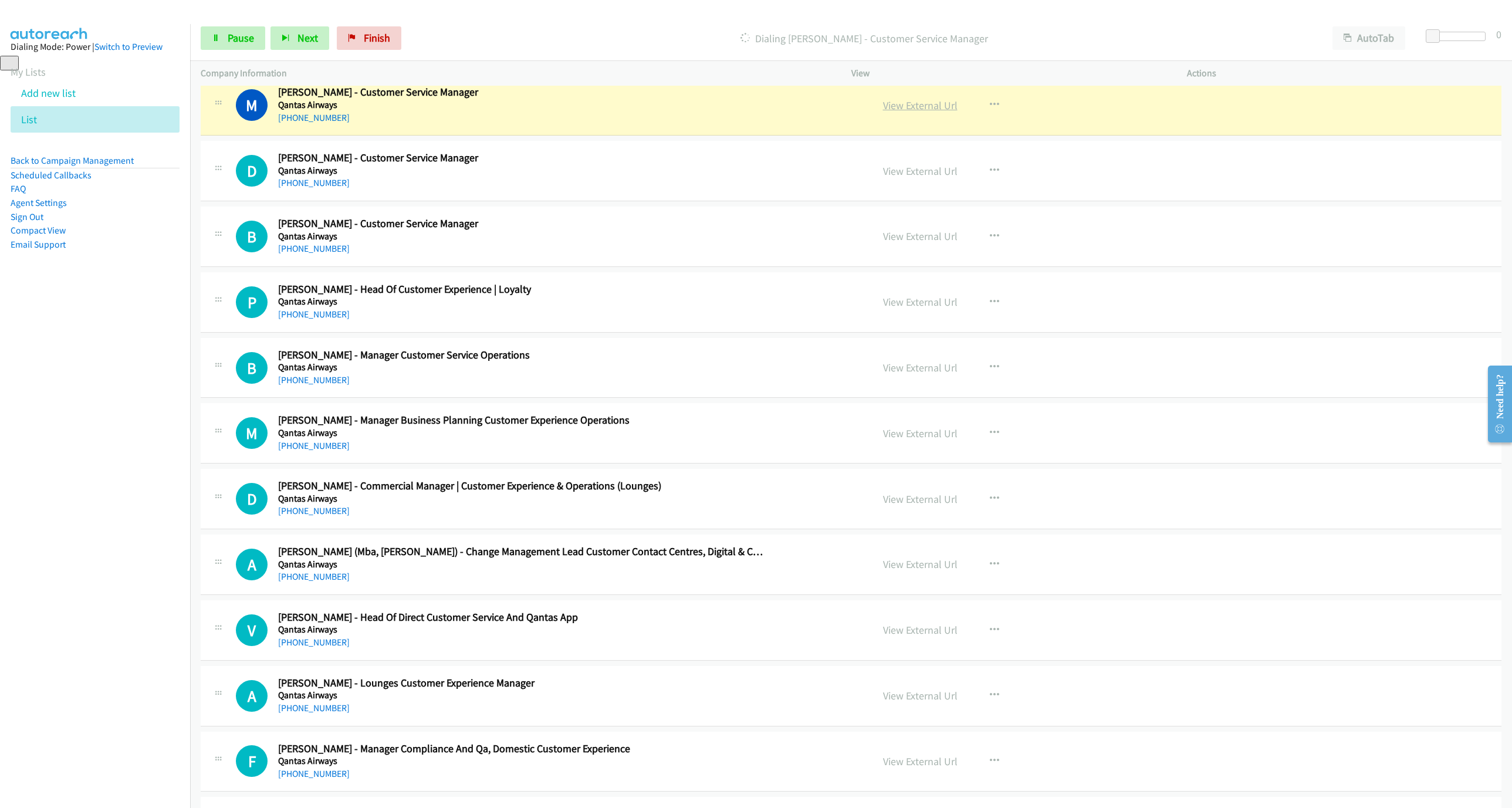
click at [919, 112] on link "View External Url" at bounding box center [919, 105] width 74 height 13
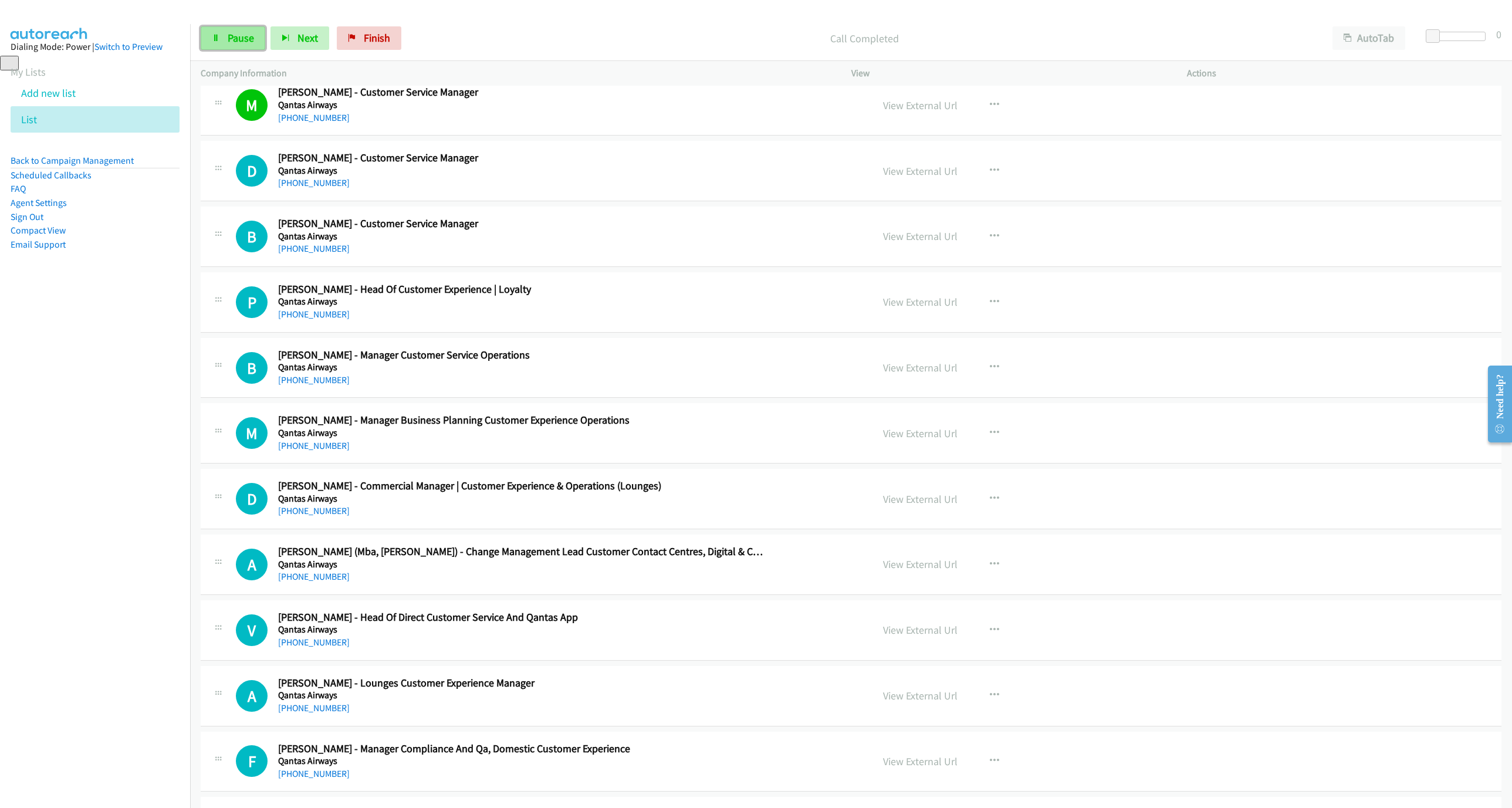
drag, startPoint x: 241, startPoint y: 37, endPoint x: 249, endPoint y: 34, distance: 8.5
click at [240, 37] on span "Pause" at bounding box center [241, 37] width 27 height 13
click at [238, 50] on link "Start Calls" at bounding box center [242, 38] width 84 height 23
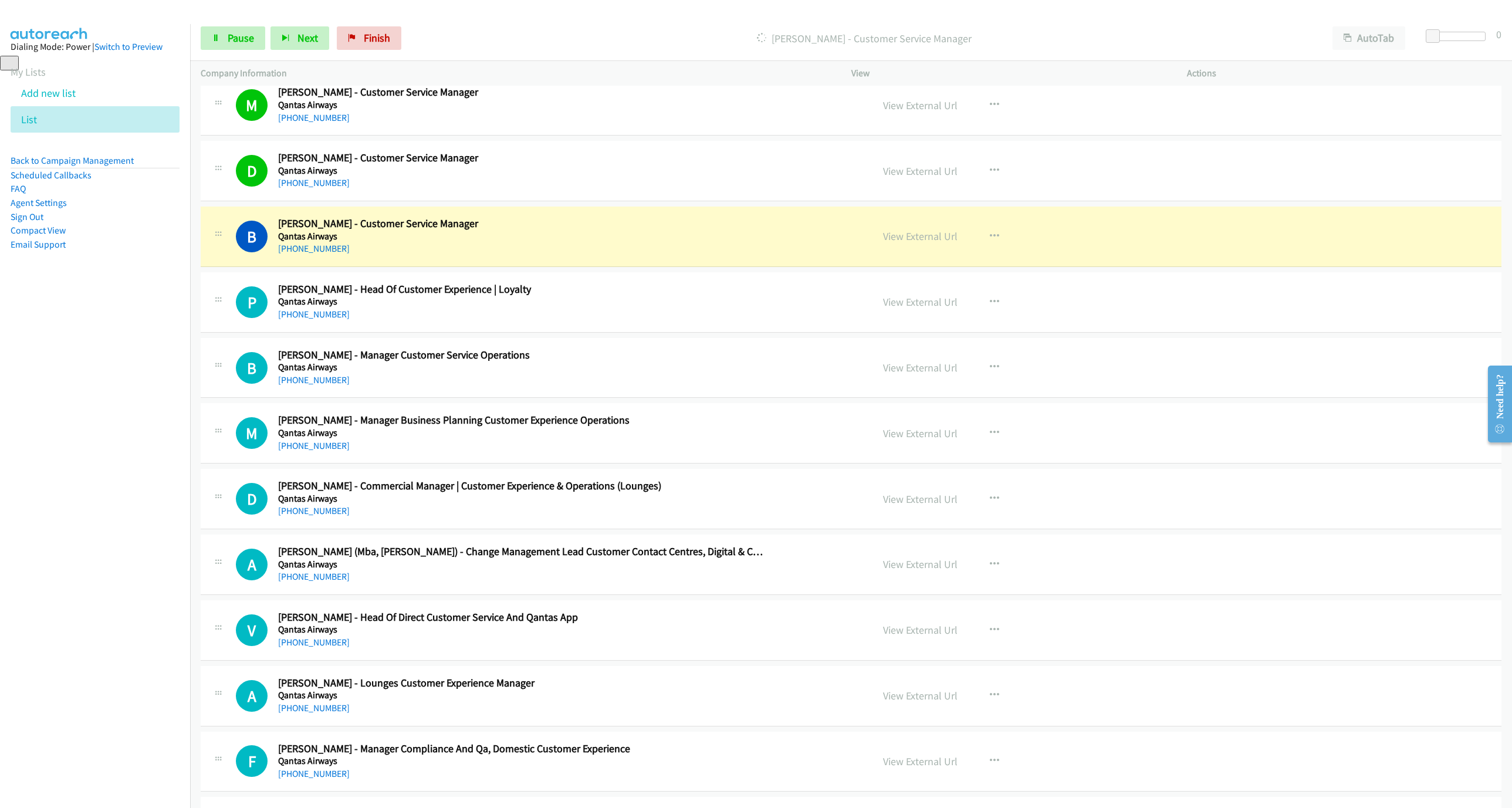
click at [660, 242] on h5 "Qantas Airways" at bounding box center [523, 237] width 490 height 12
click at [924, 243] on link "View External Url" at bounding box center [919, 236] width 74 height 13
click at [221, 48] on link "Pause" at bounding box center [232, 38] width 64 height 23
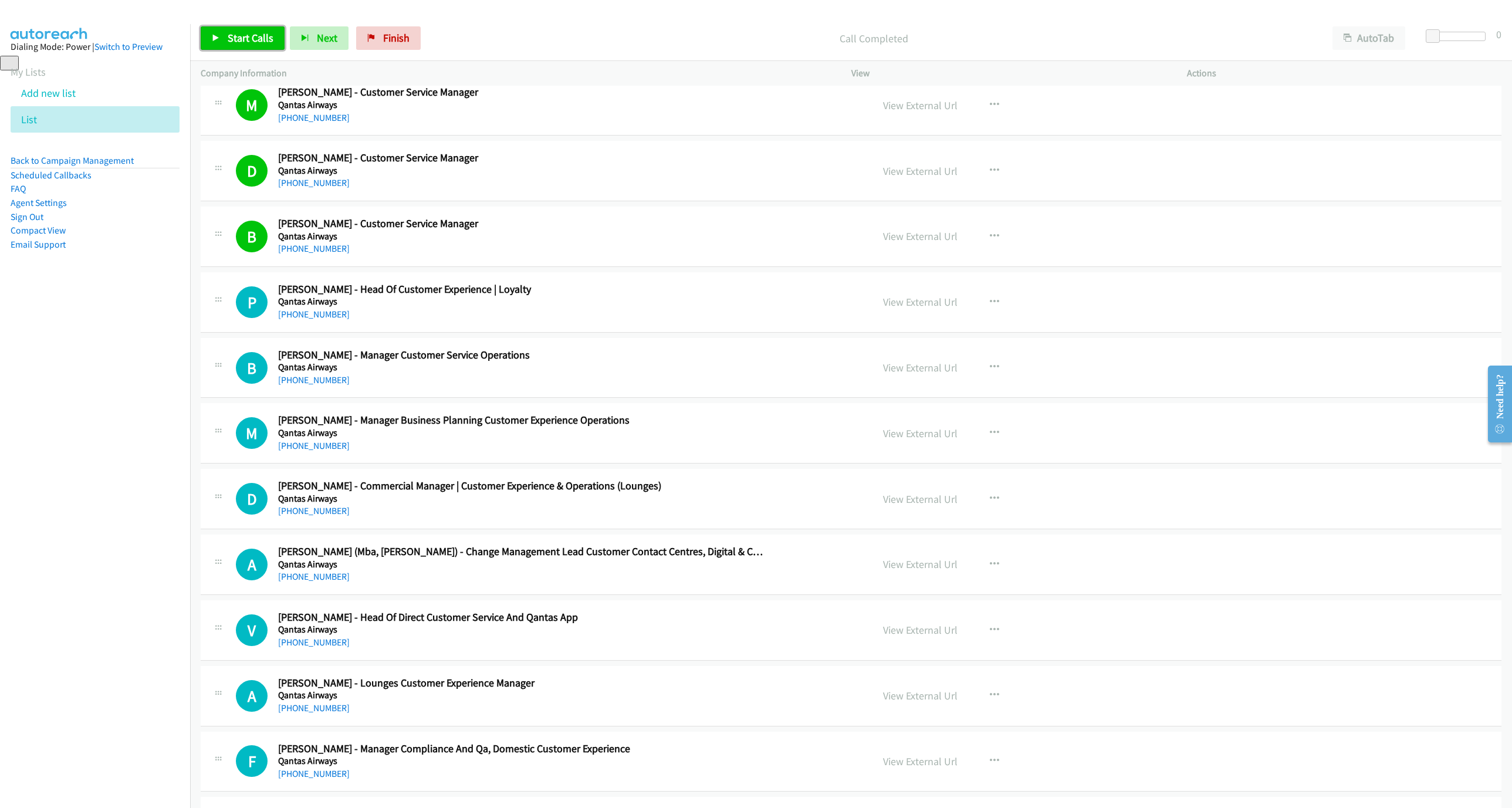
click at [247, 37] on span "Start Calls" at bounding box center [250, 37] width 46 height 13
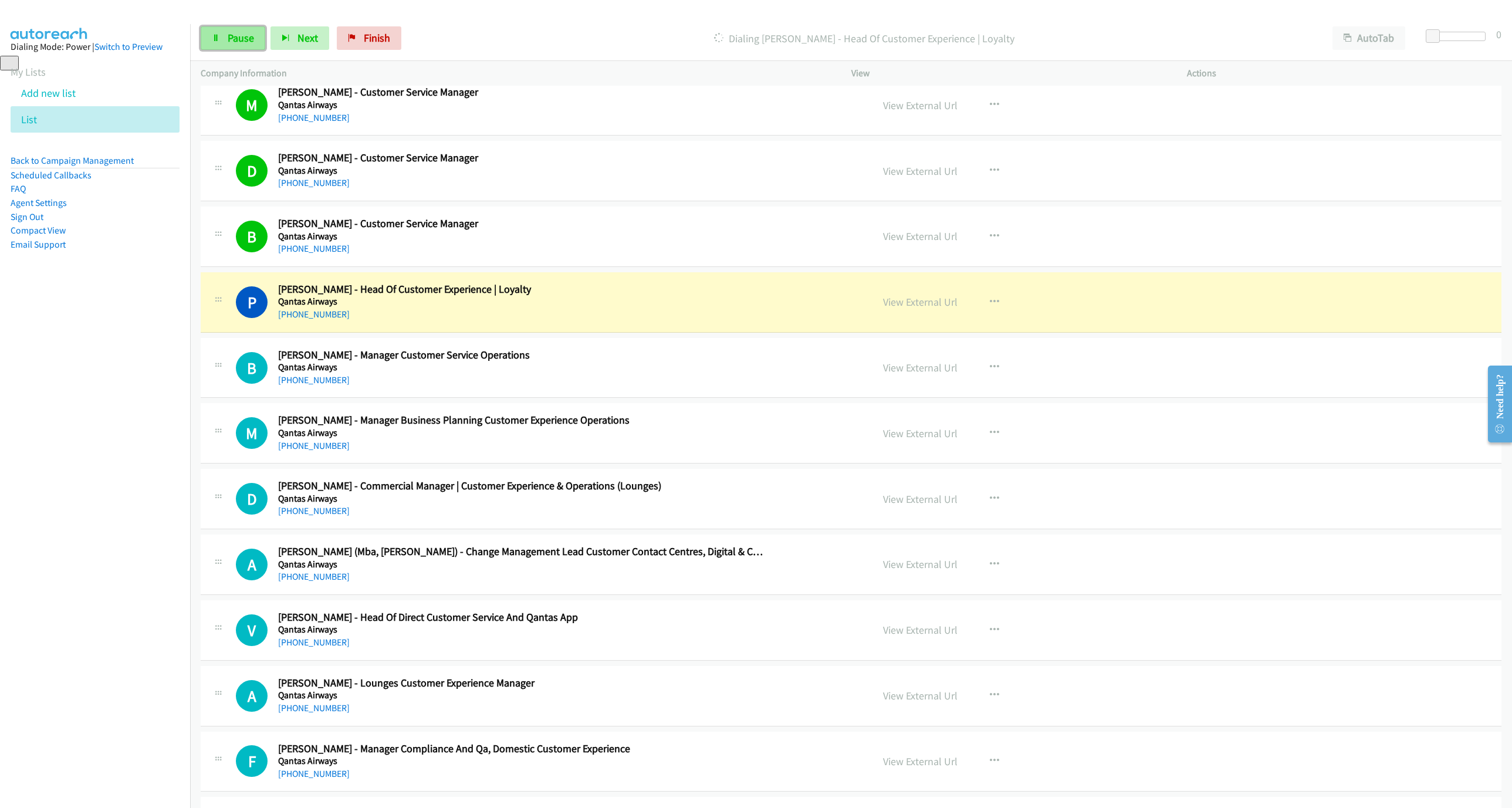
click at [221, 39] on link "Pause" at bounding box center [232, 38] width 64 height 23
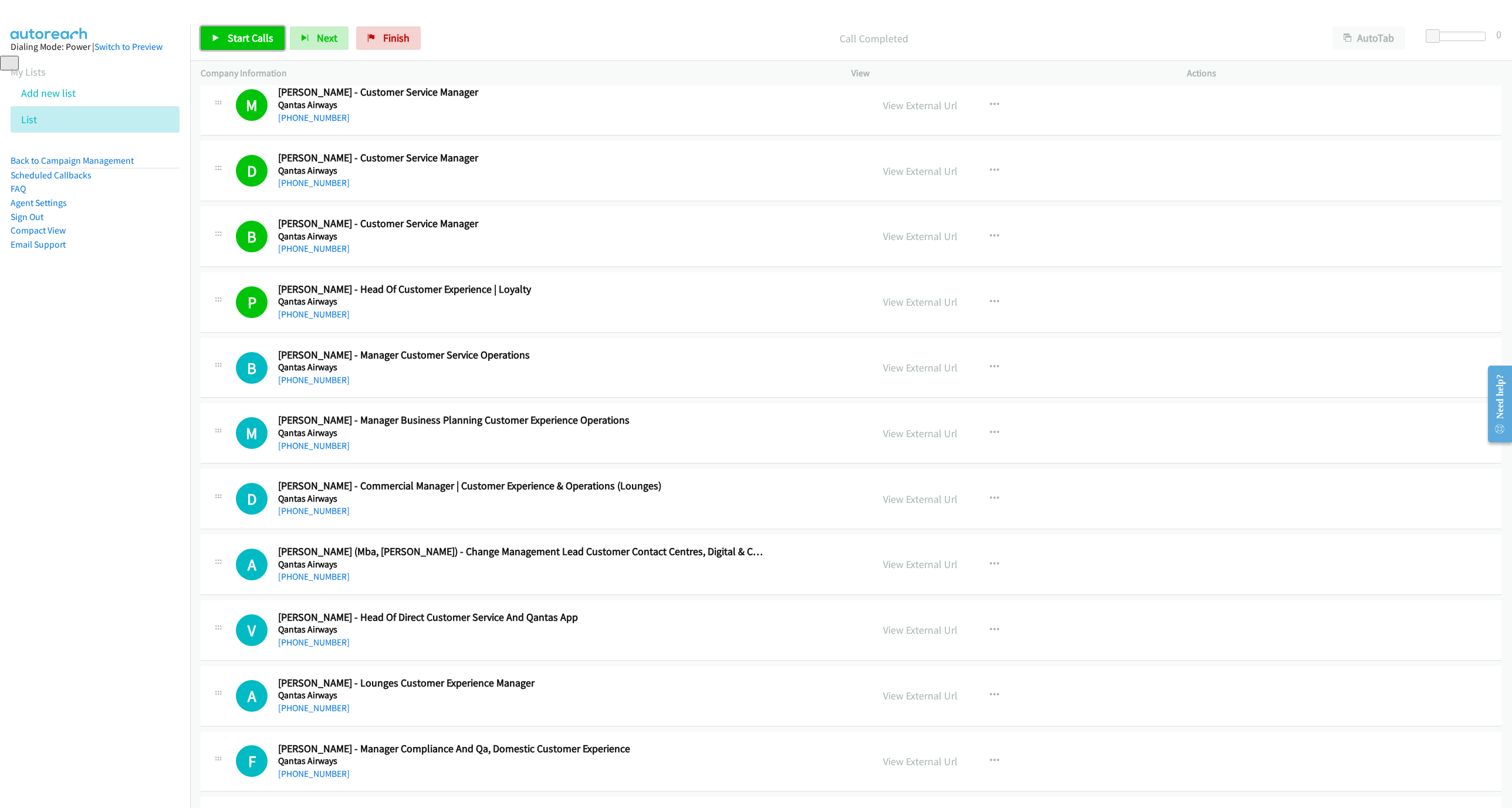
click at [221, 46] on link "Start Calls" at bounding box center [242, 38] width 84 height 23
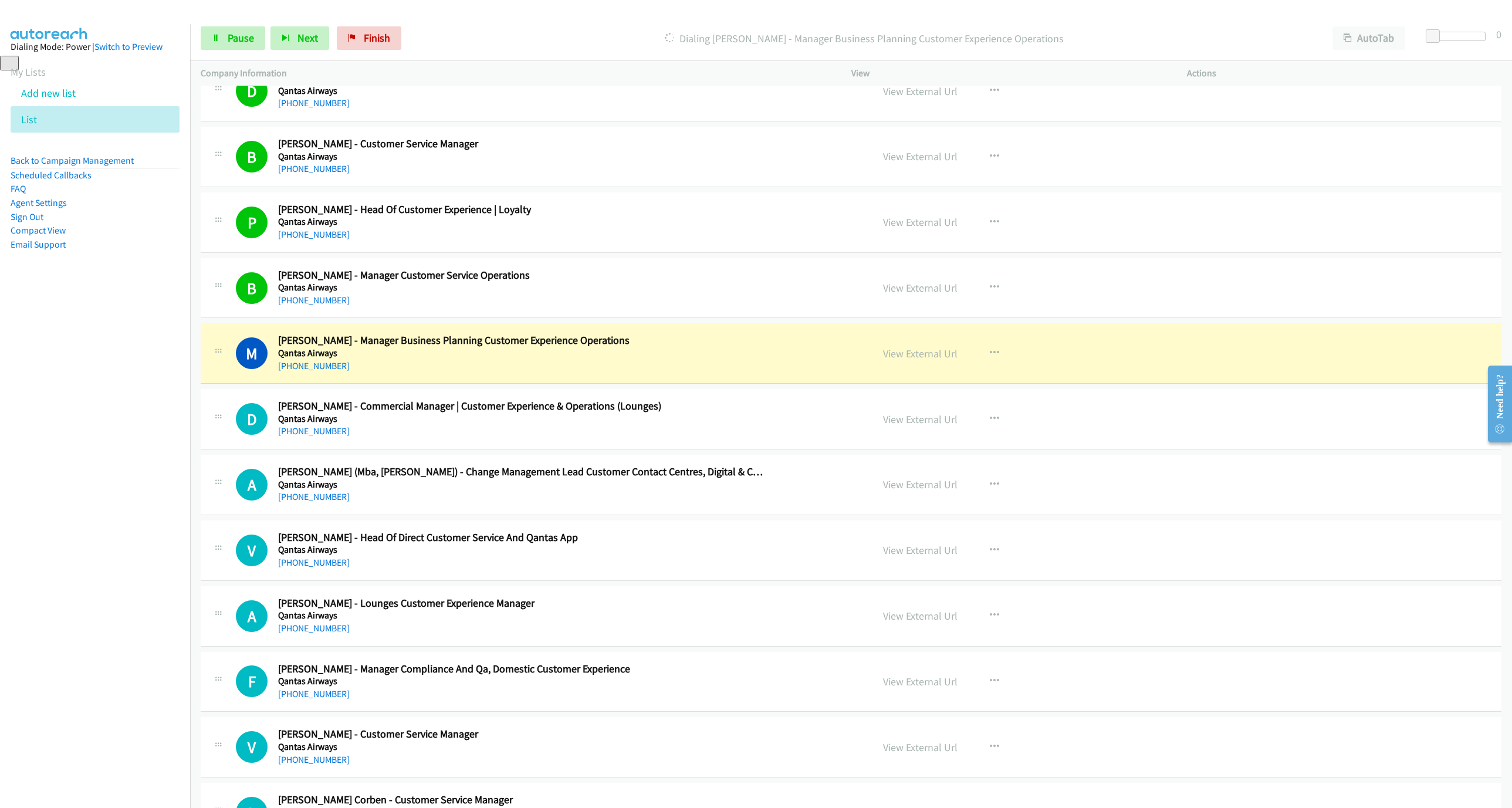
scroll to position [3644, 0]
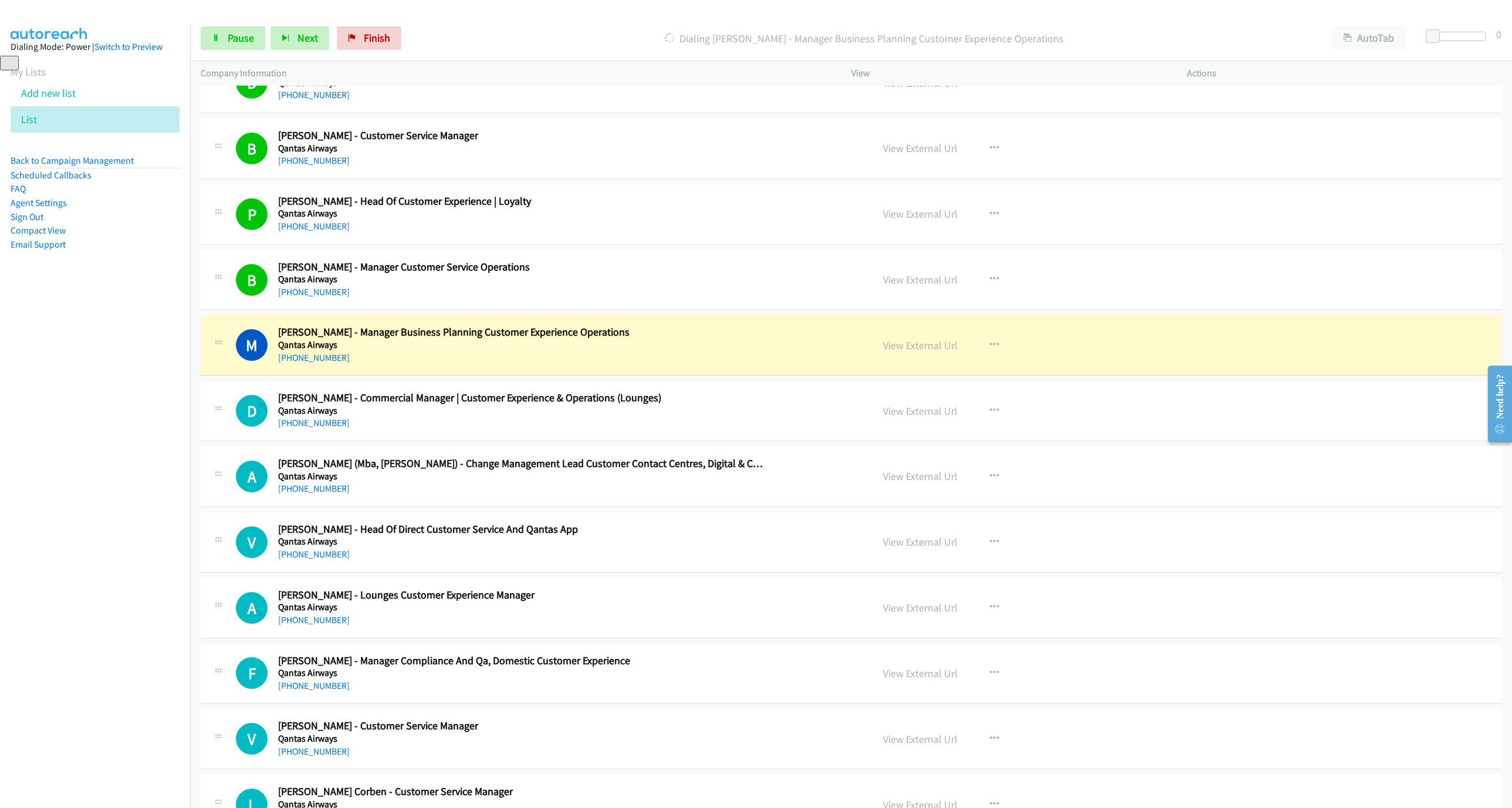
drag, startPoint x: 913, startPoint y: 362, endPoint x: 1311, endPoint y: 422, distance: 402.5
click at [924, 352] on link "View External Url" at bounding box center [919, 346] width 74 height 13
click at [233, 38] on span "Pause" at bounding box center [241, 37] width 27 height 13
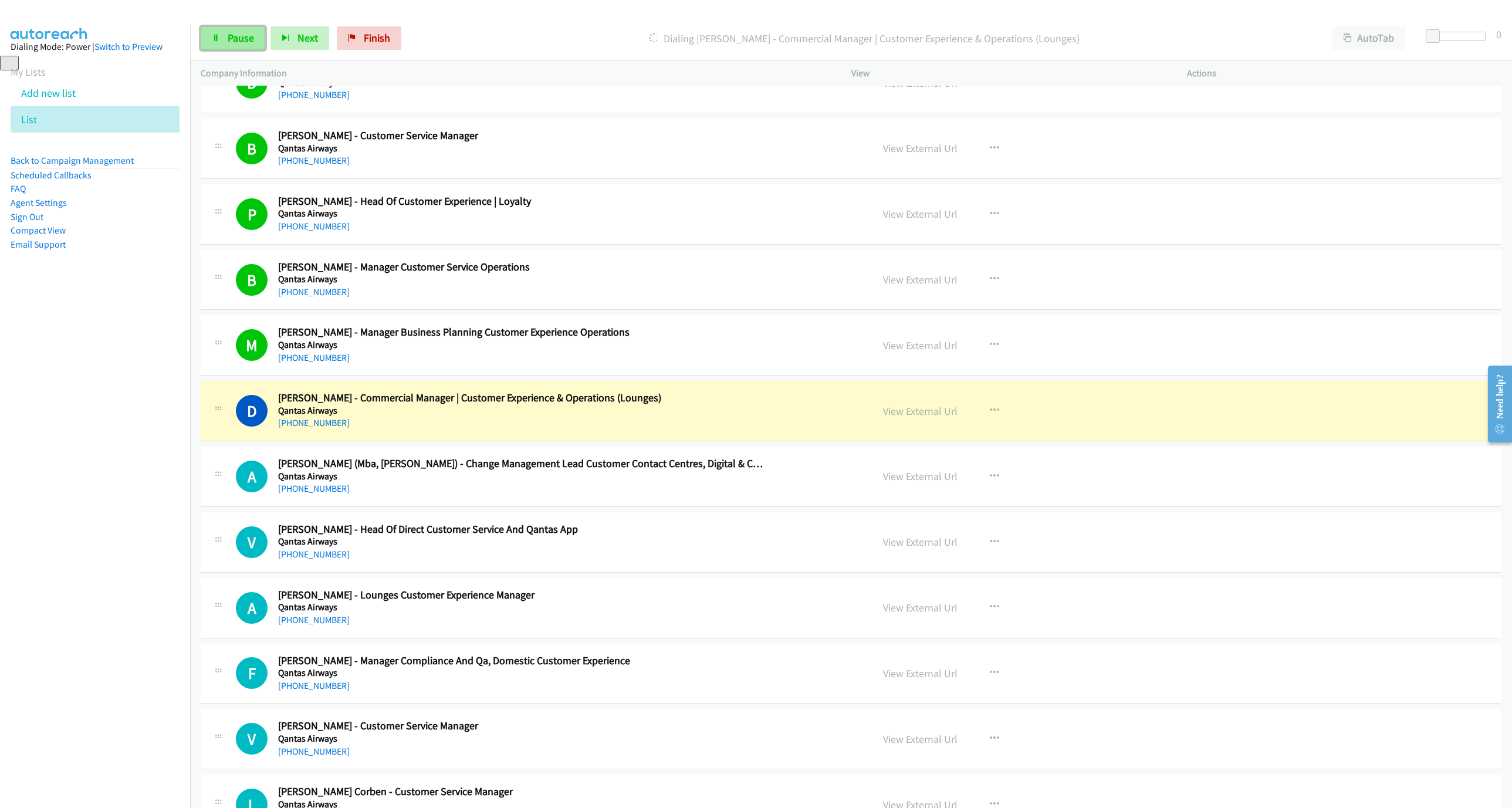
click at [224, 36] on link "Pause" at bounding box center [232, 38] width 64 height 23
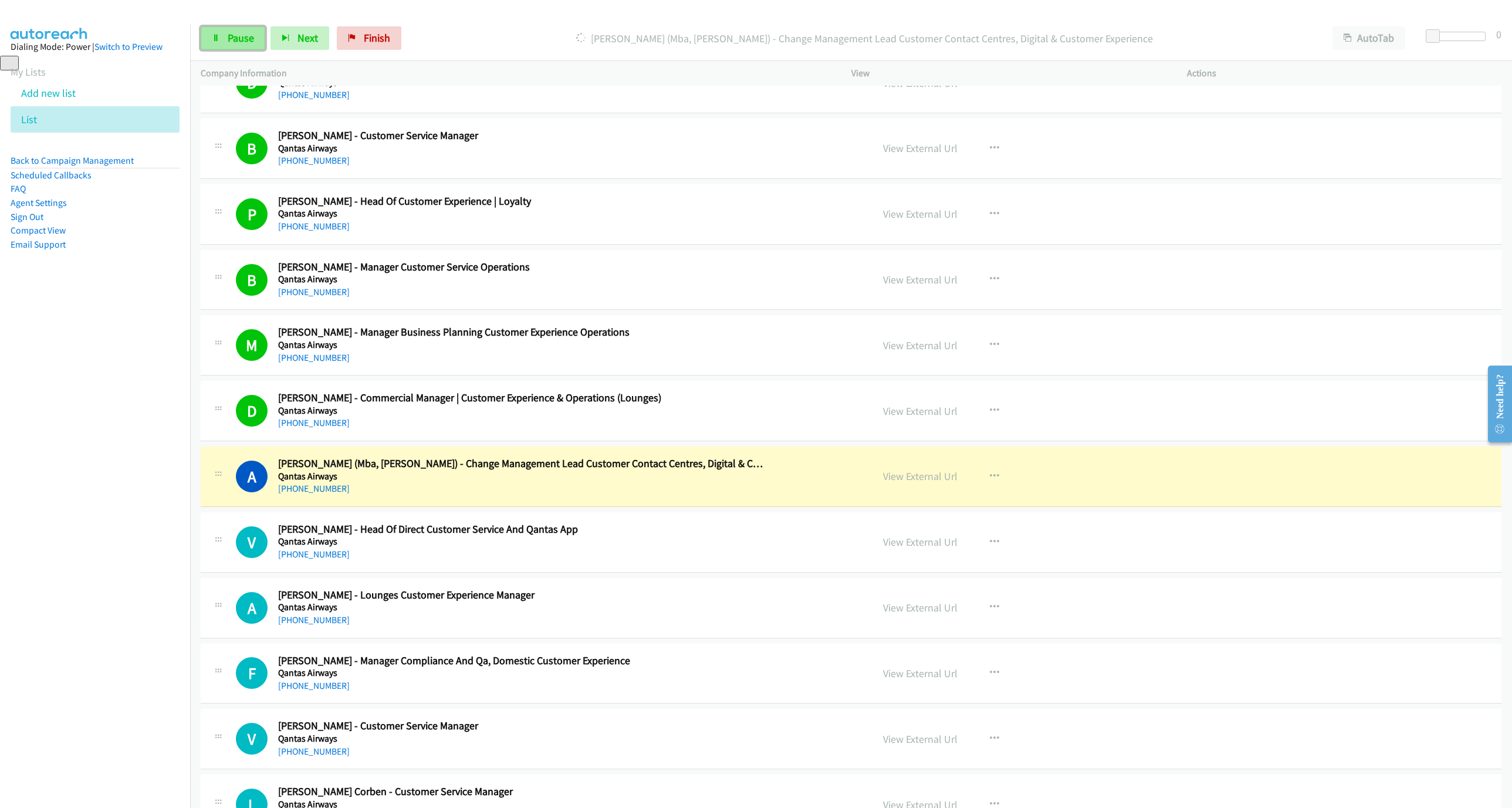
click at [233, 41] on span "Pause" at bounding box center [241, 37] width 27 height 13
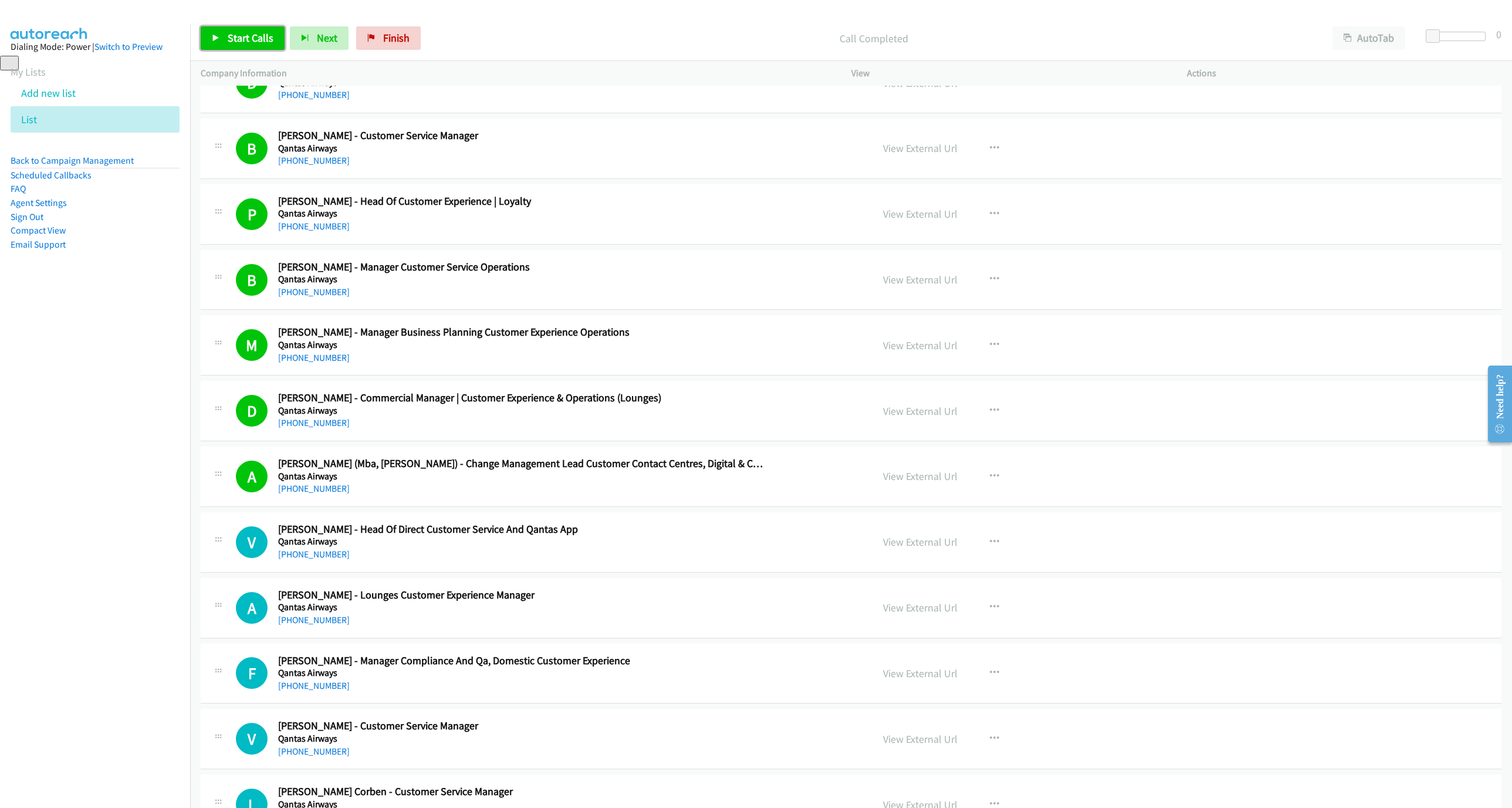
drag, startPoint x: 222, startPoint y: 35, endPoint x: 516, endPoint y: 96, distance: 300.3
click at [222, 35] on link "Start Calls" at bounding box center [242, 38] width 84 height 23
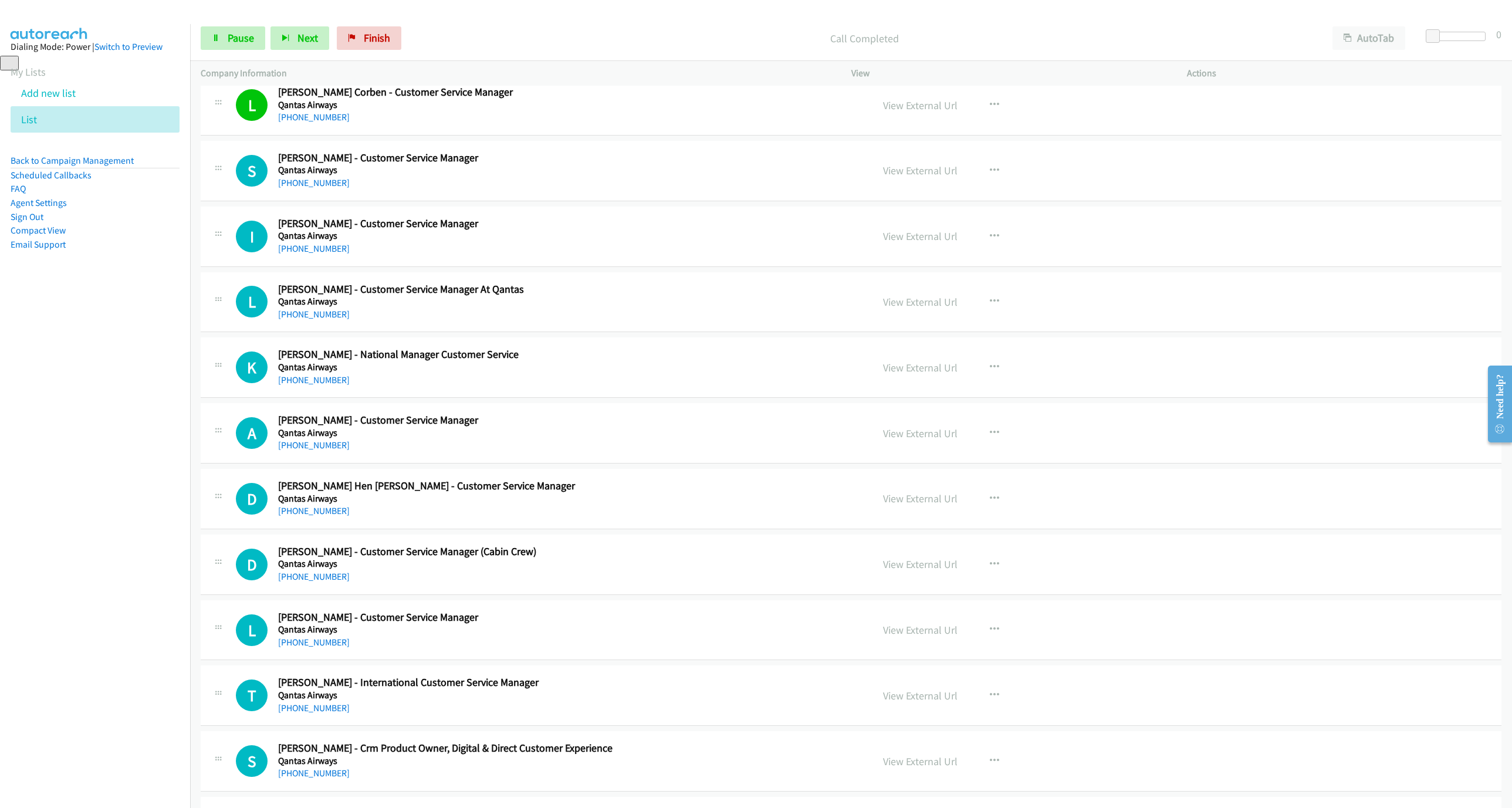
scroll to position [4349, 0]
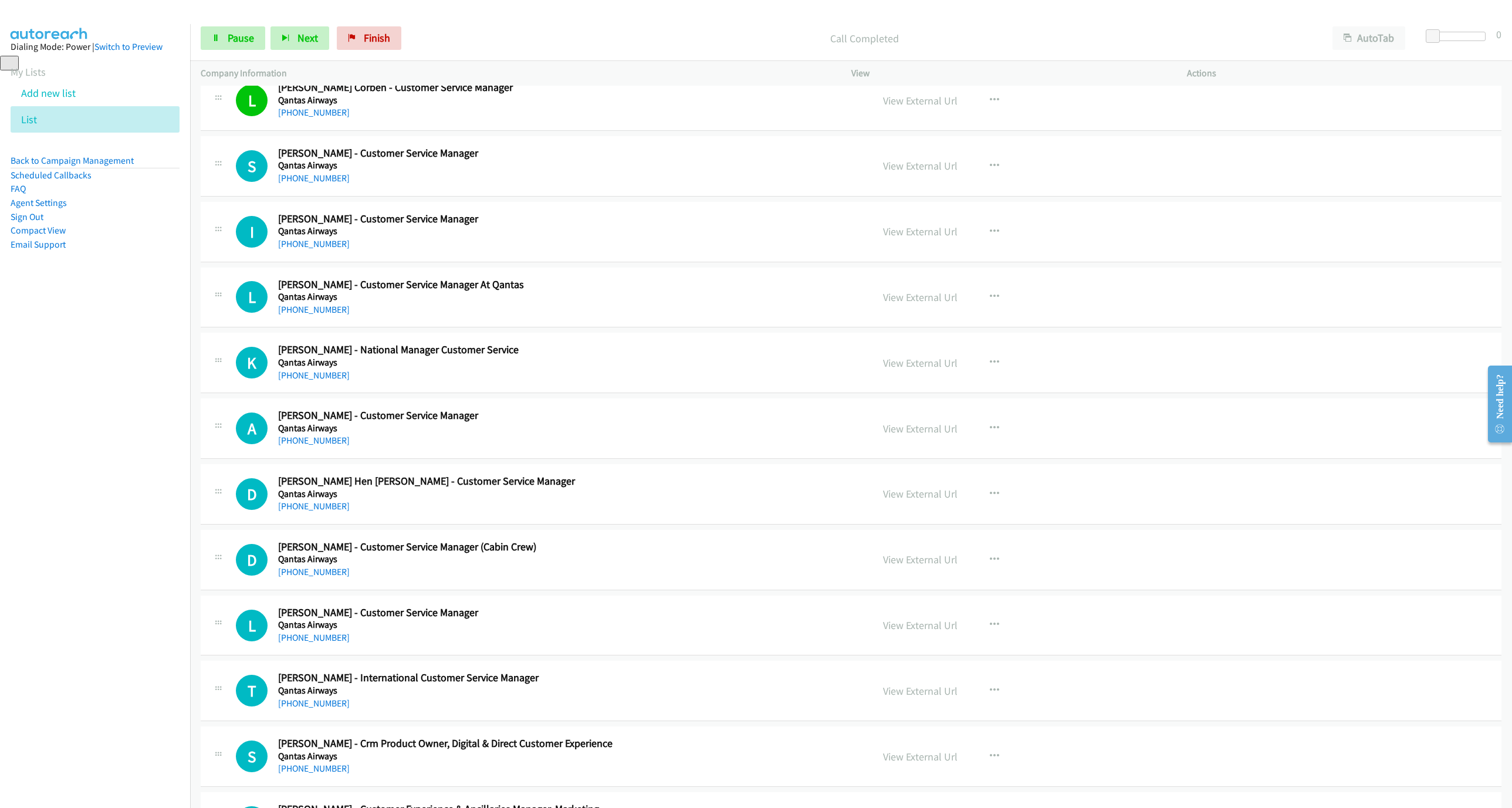
click at [74, 435] on nav "Dialing Mode: Power | Switch to Preview My Lists Add new list List Back to Camp…" at bounding box center [95, 428] width 191 height 808
click at [220, 41] on link "Pause" at bounding box center [232, 38] width 64 height 23
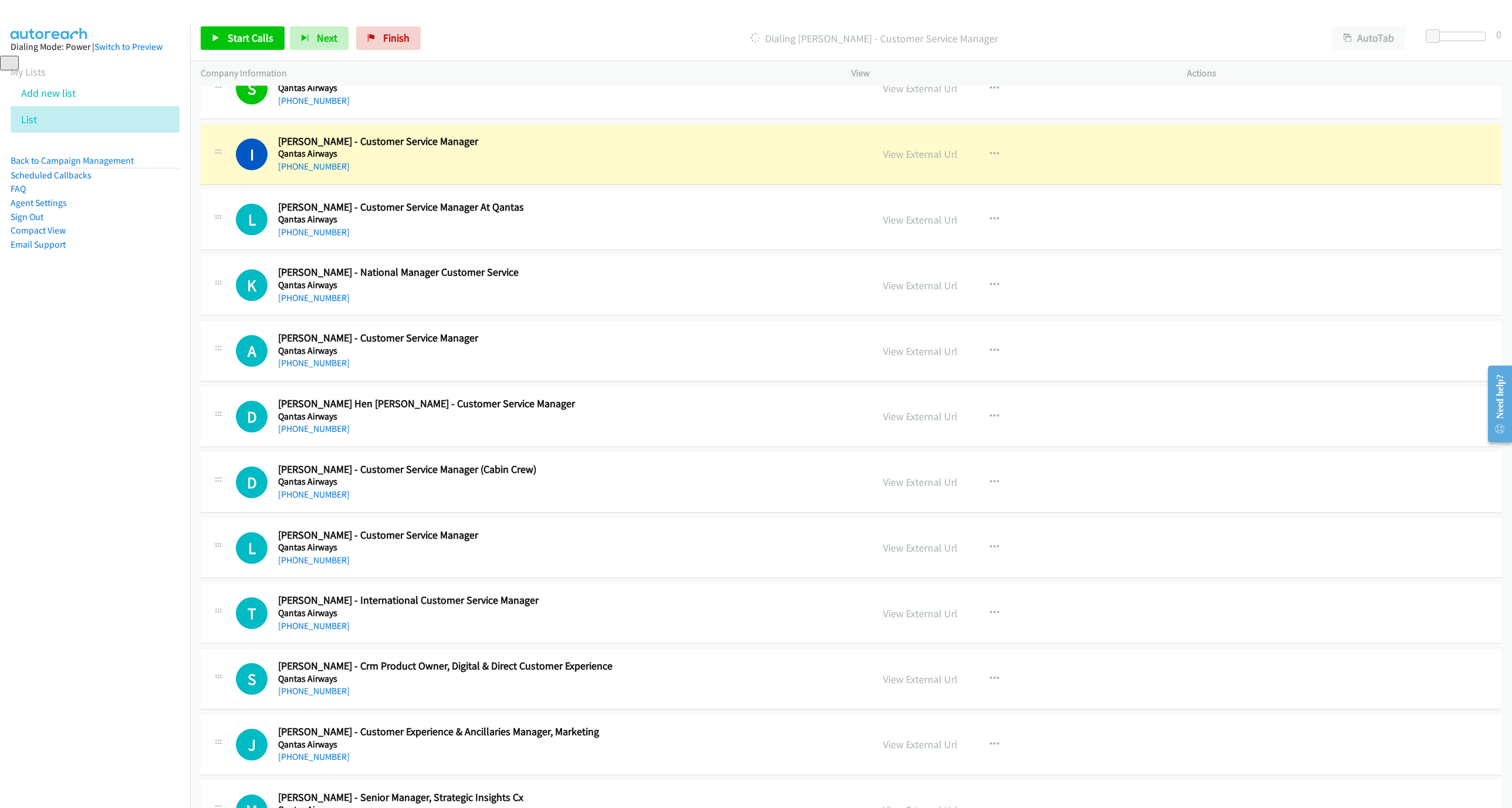
scroll to position [4437, 0]
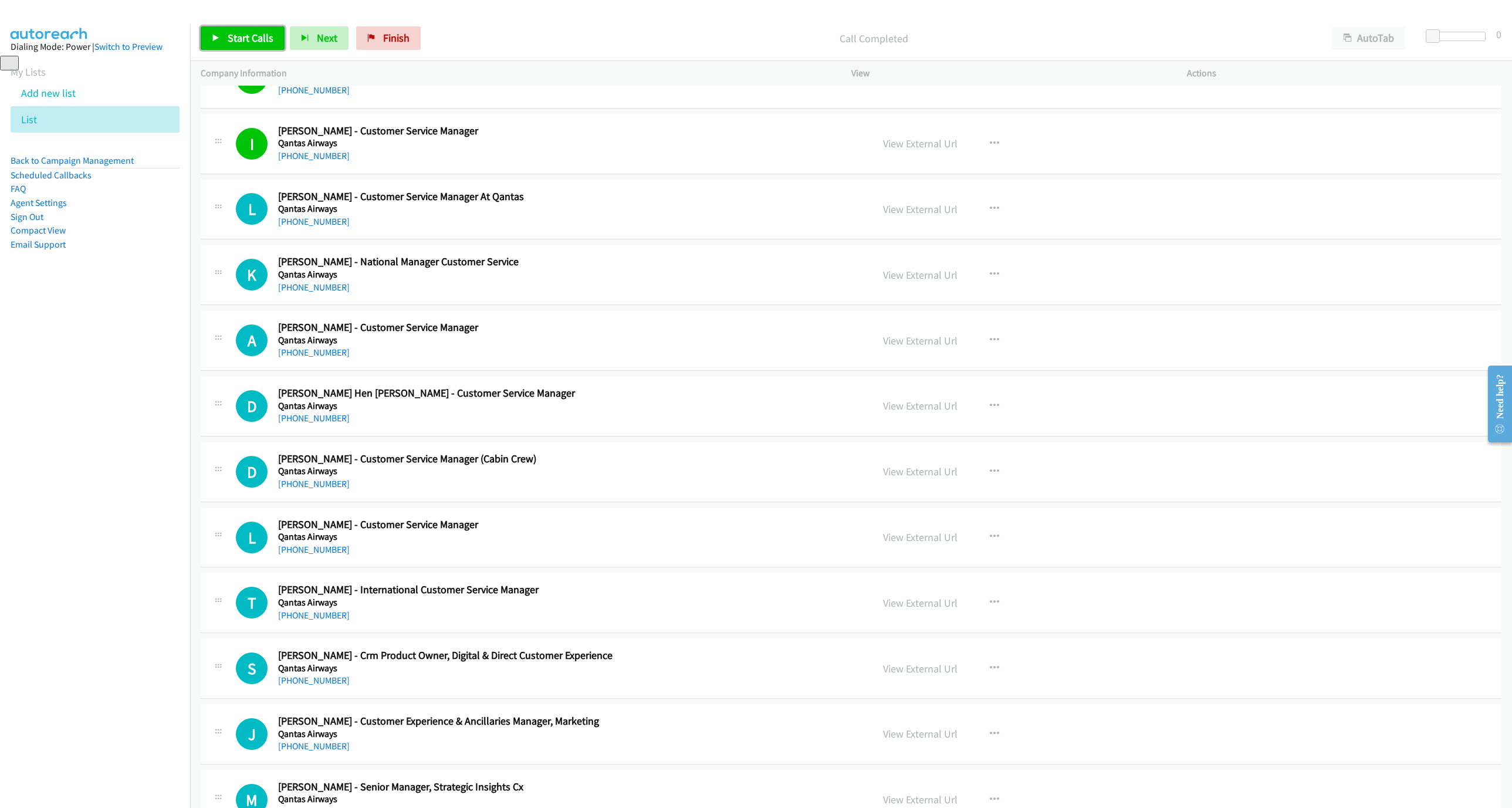
click at [252, 34] on span "Start Calls" at bounding box center [250, 37] width 46 height 13
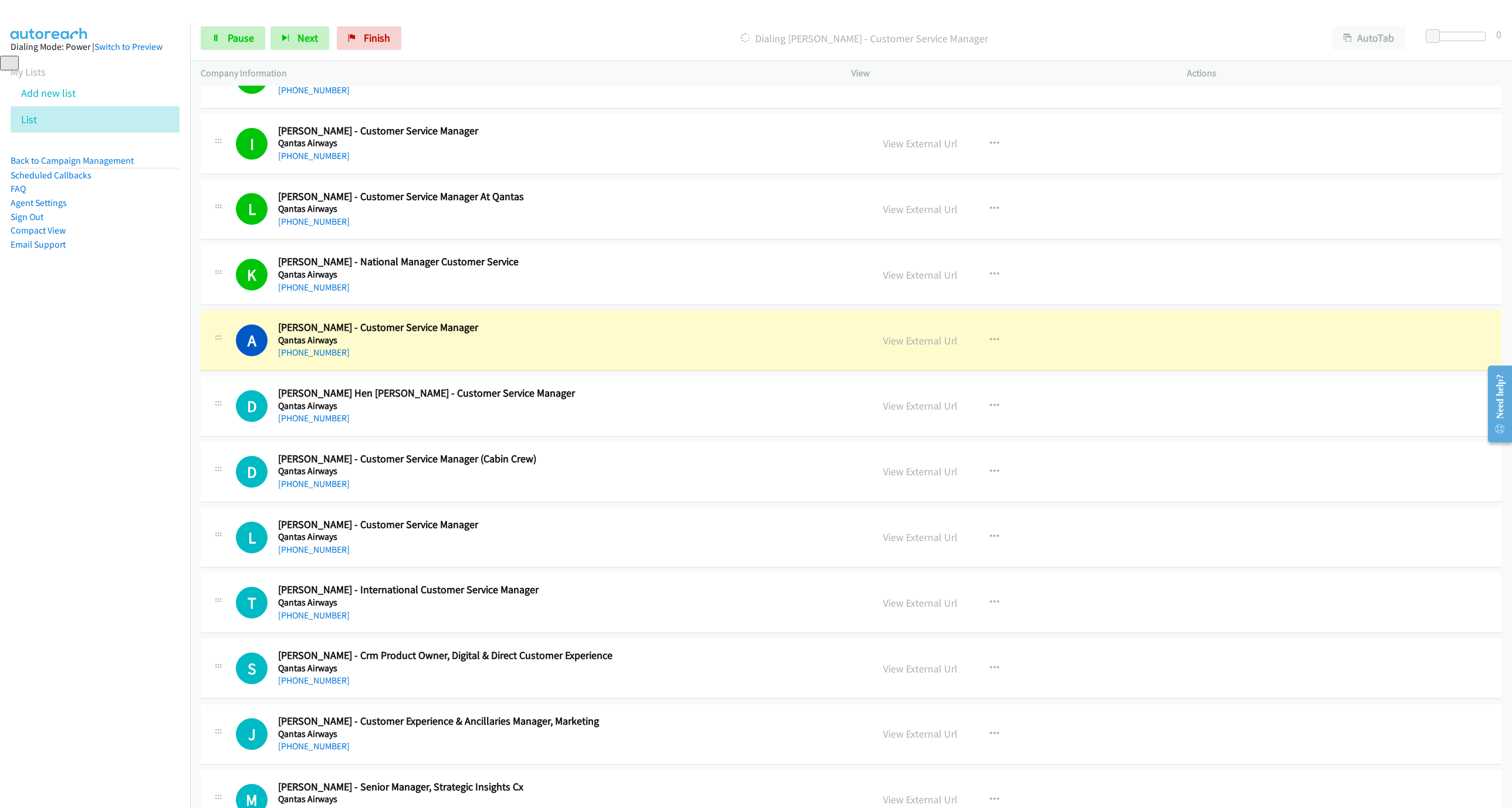
click at [544, 360] on div "+61 414 243 591" at bounding box center [523, 352] width 490 height 14
click at [910, 347] on link "View External Url" at bounding box center [919, 341] width 74 height 13
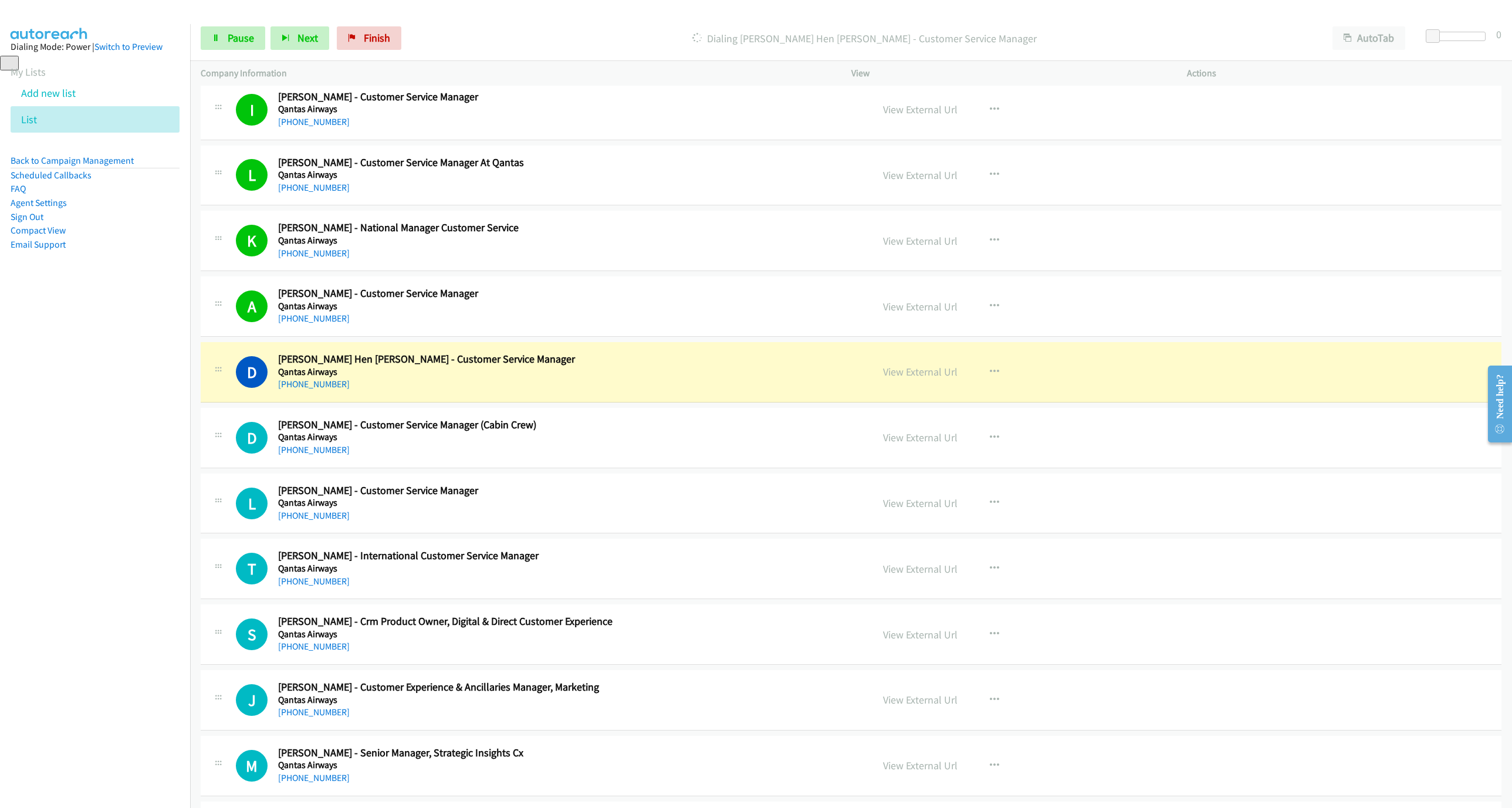
scroll to position [4525, 0]
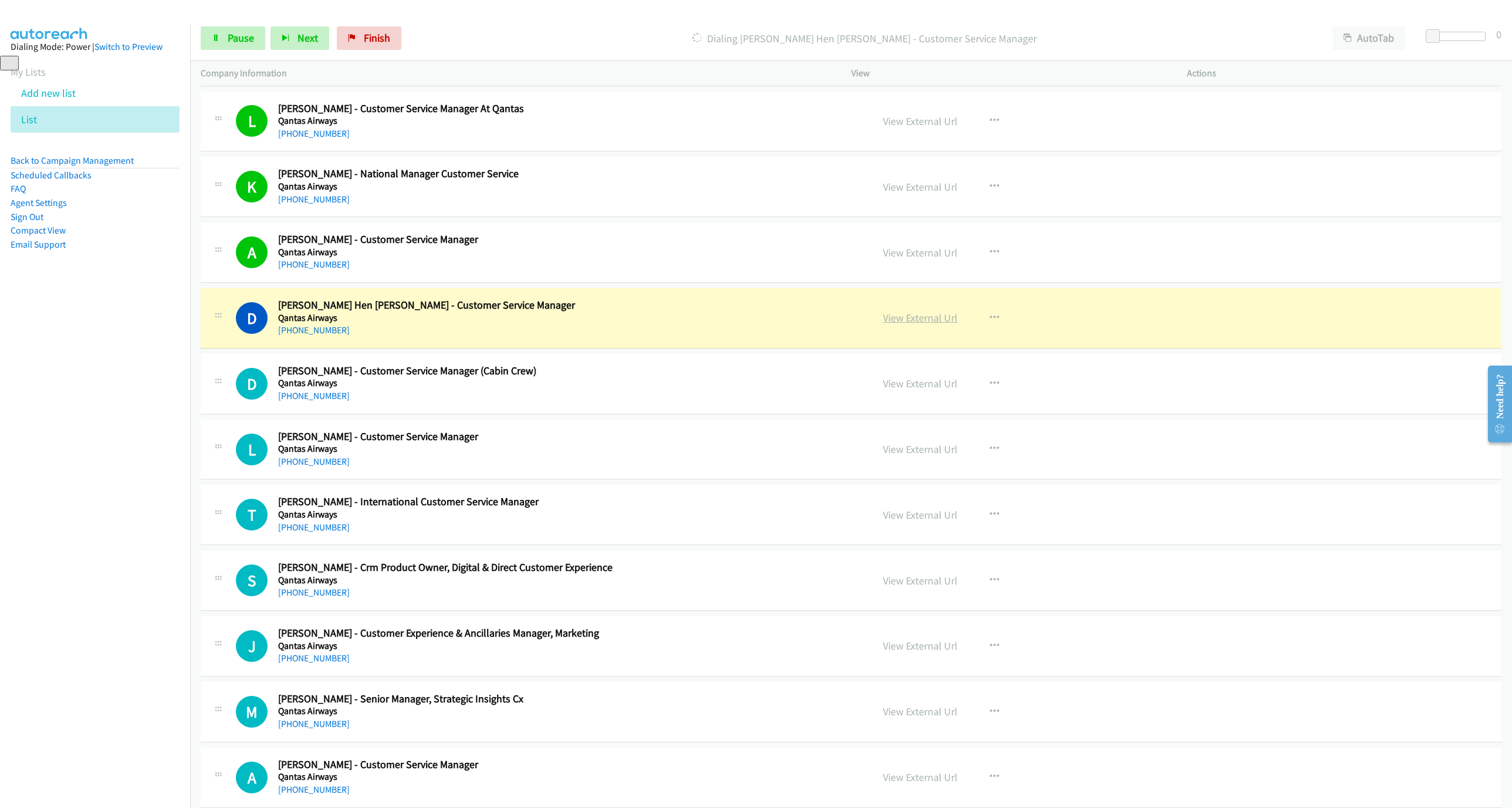
click at [893, 325] on link "View External Url" at bounding box center [919, 317] width 74 height 13
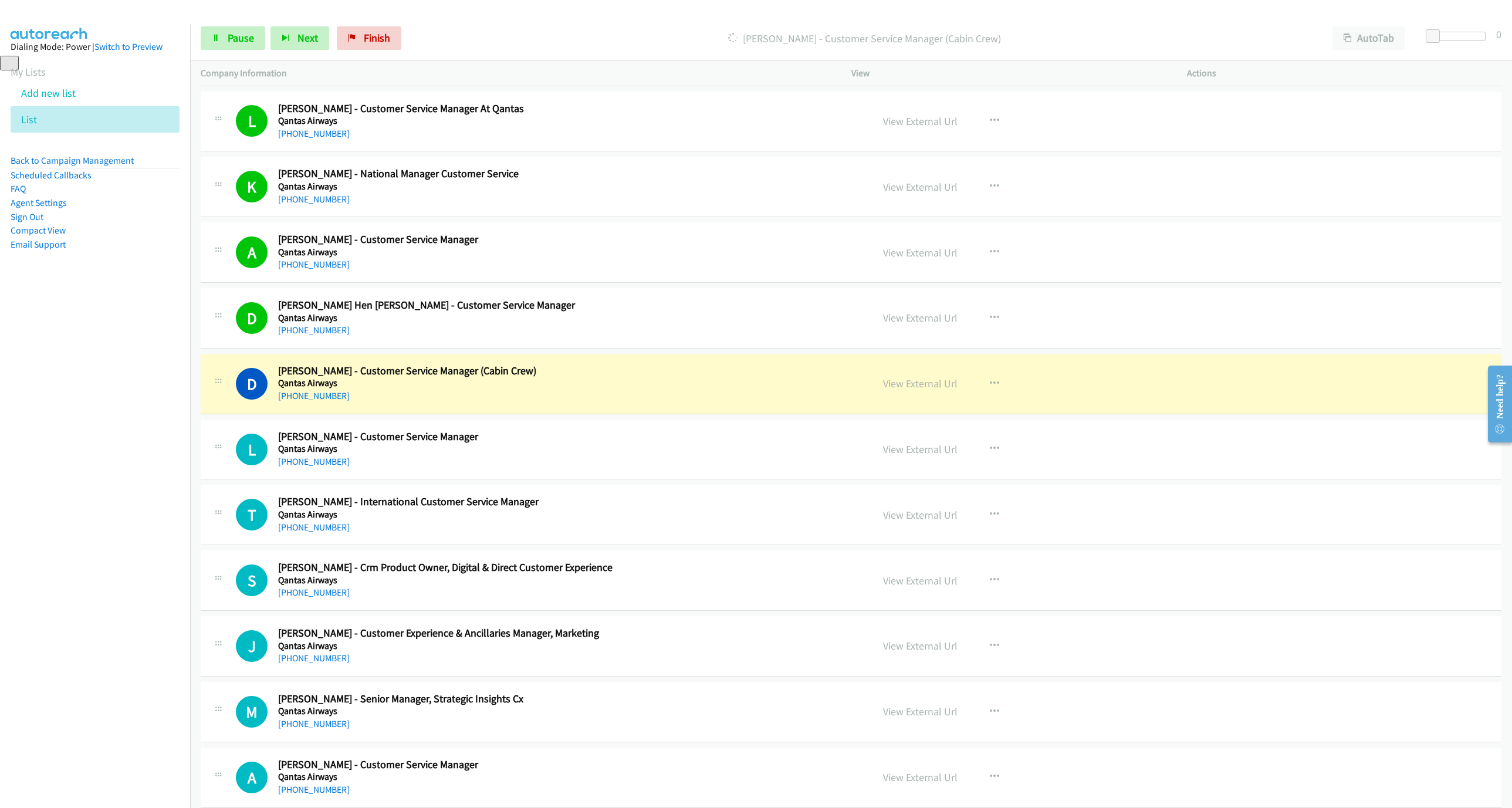
click at [523, 403] on div "+61 421 715 097" at bounding box center [523, 396] width 490 height 14
click at [931, 391] on link "View External Url" at bounding box center [919, 383] width 74 height 13
click at [210, 41] on link "Pause" at bounding box center [232, 38] width 64 height 23
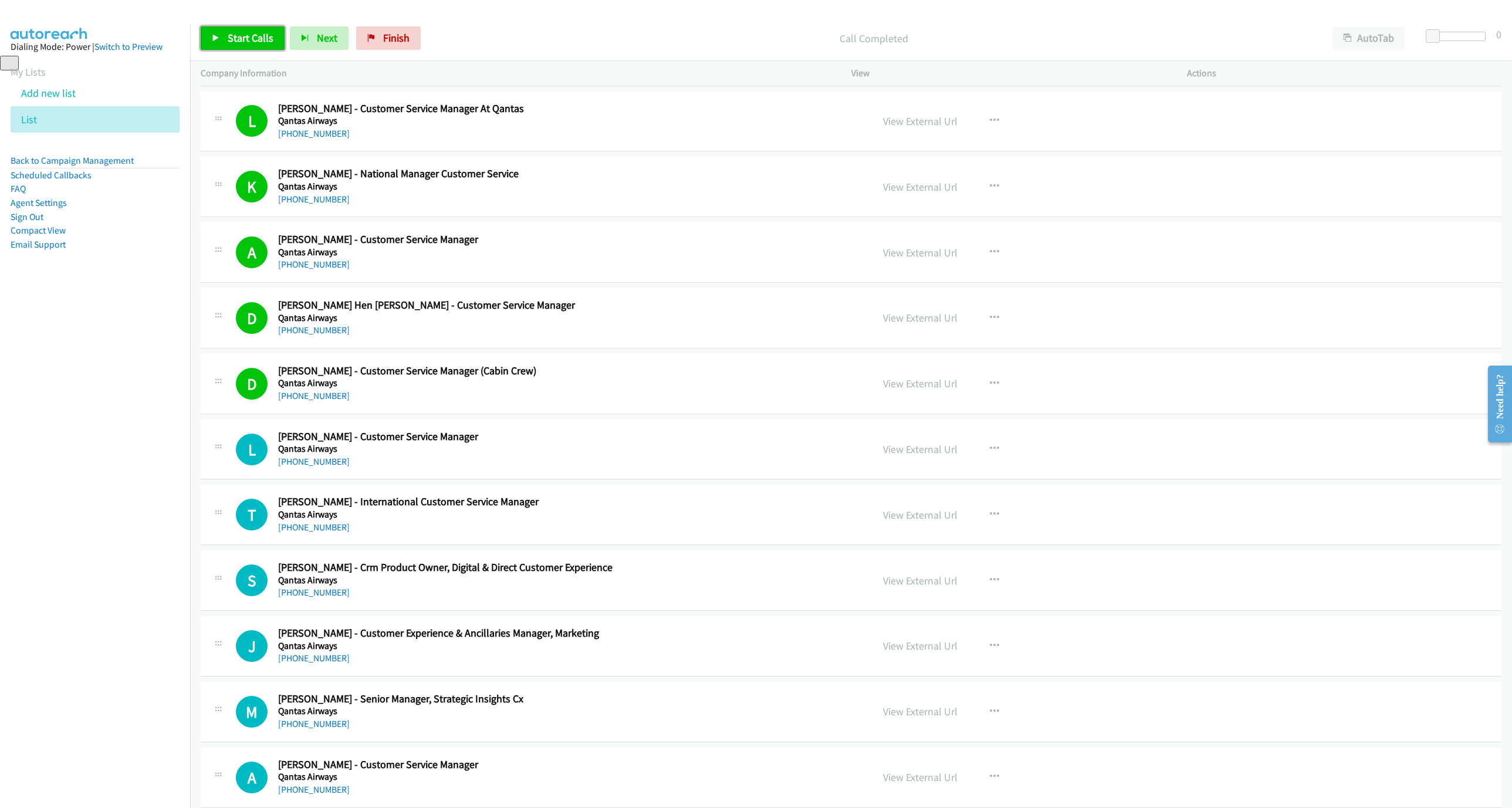
click at [238, 45] on link "Start Calls" at bounding box center [242, 38] width 84 height 23
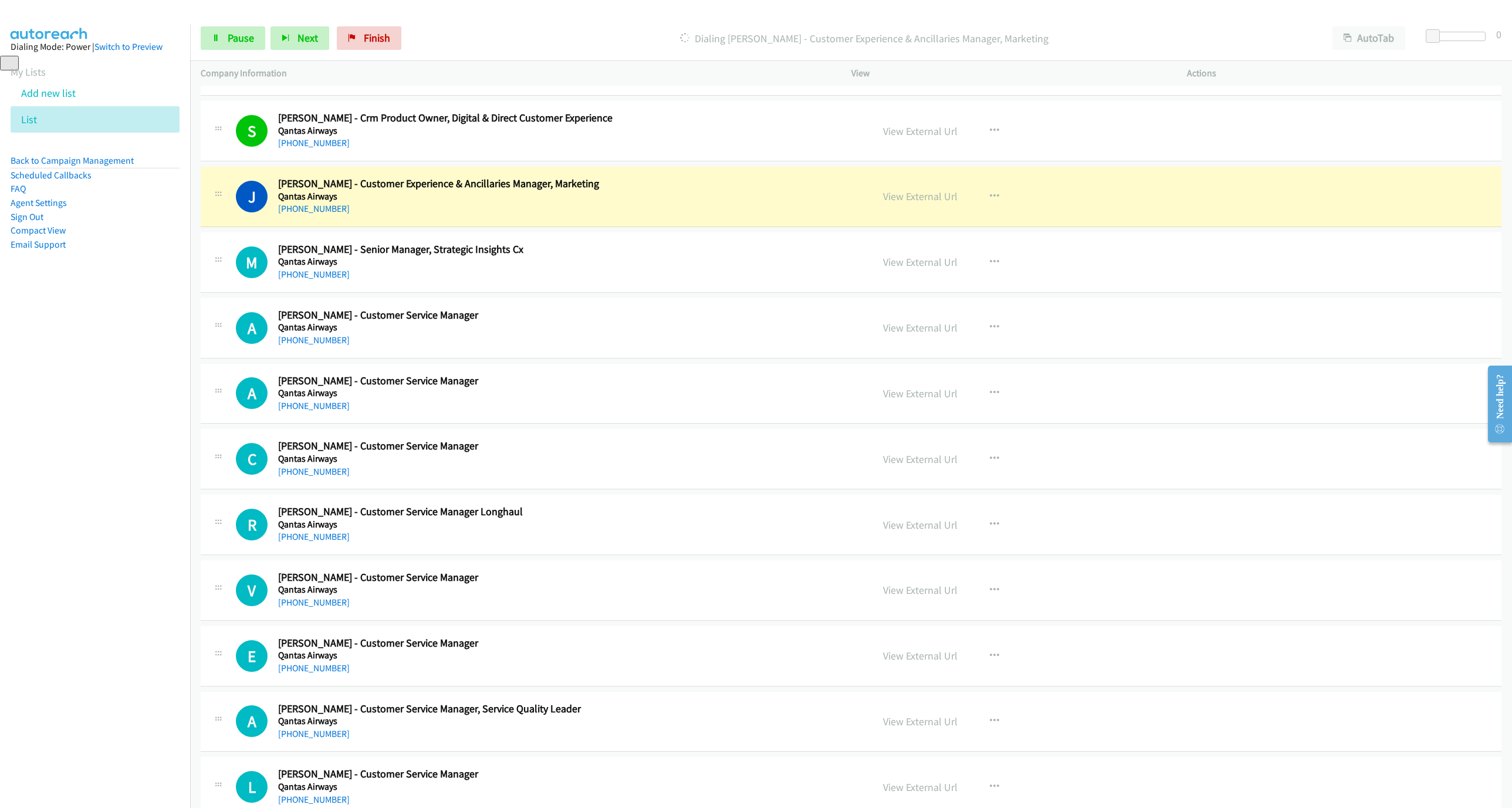
scroll to position [5057, 0]
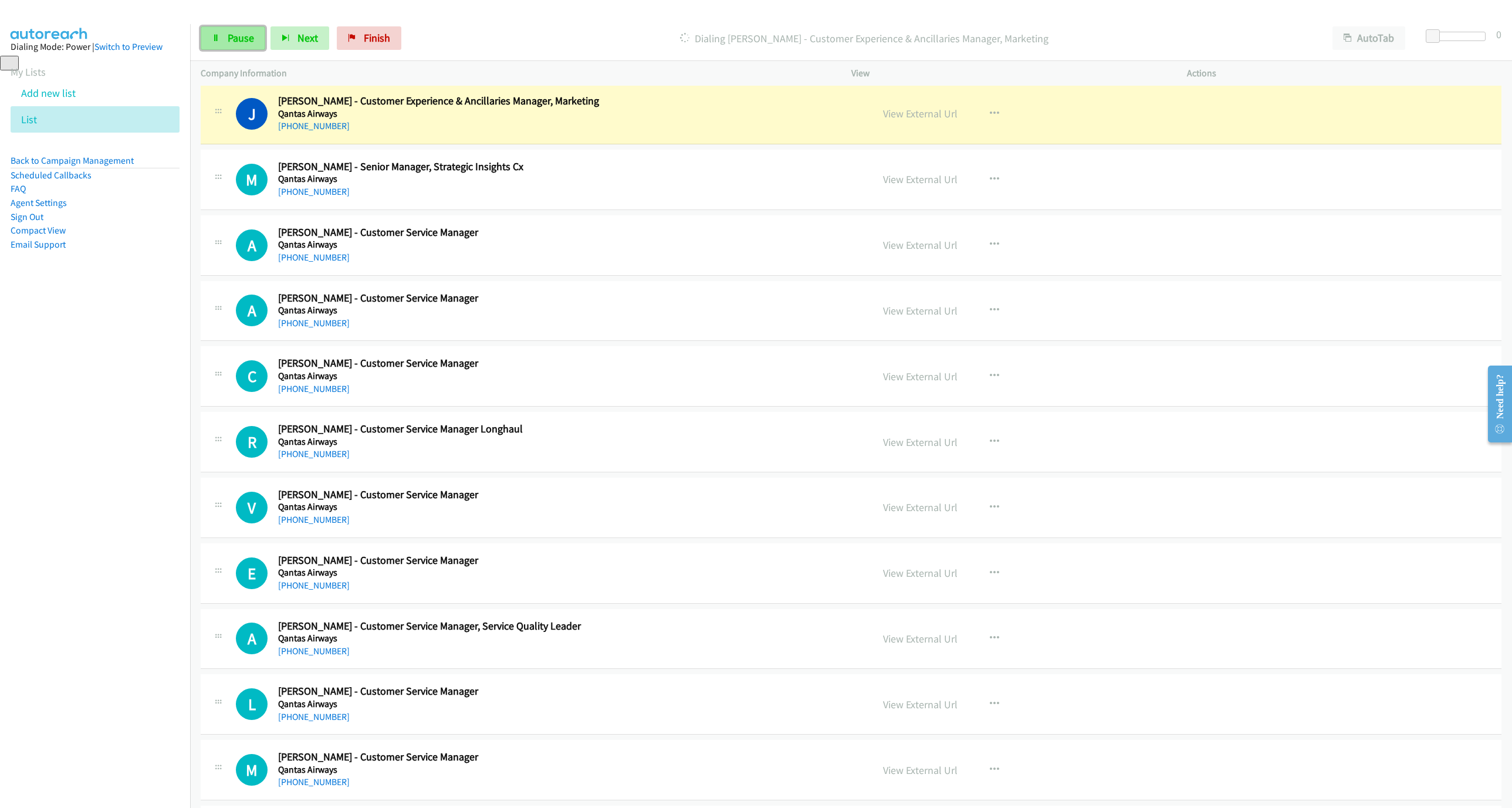
click at [222, 37] on link "Pause" at bounding box center [232, 38] width 64 height 23
drag, startPoint x: 42, startPoint y: 469, endPoint x: 637, endPoint y: 576, distance: 604.5
click at [42, 469] on nav "Dialing Mode: Power | Switch to Preview My Lists Add new list List Back to Camp…" at bounding box center [95, 428] width 191 height 808
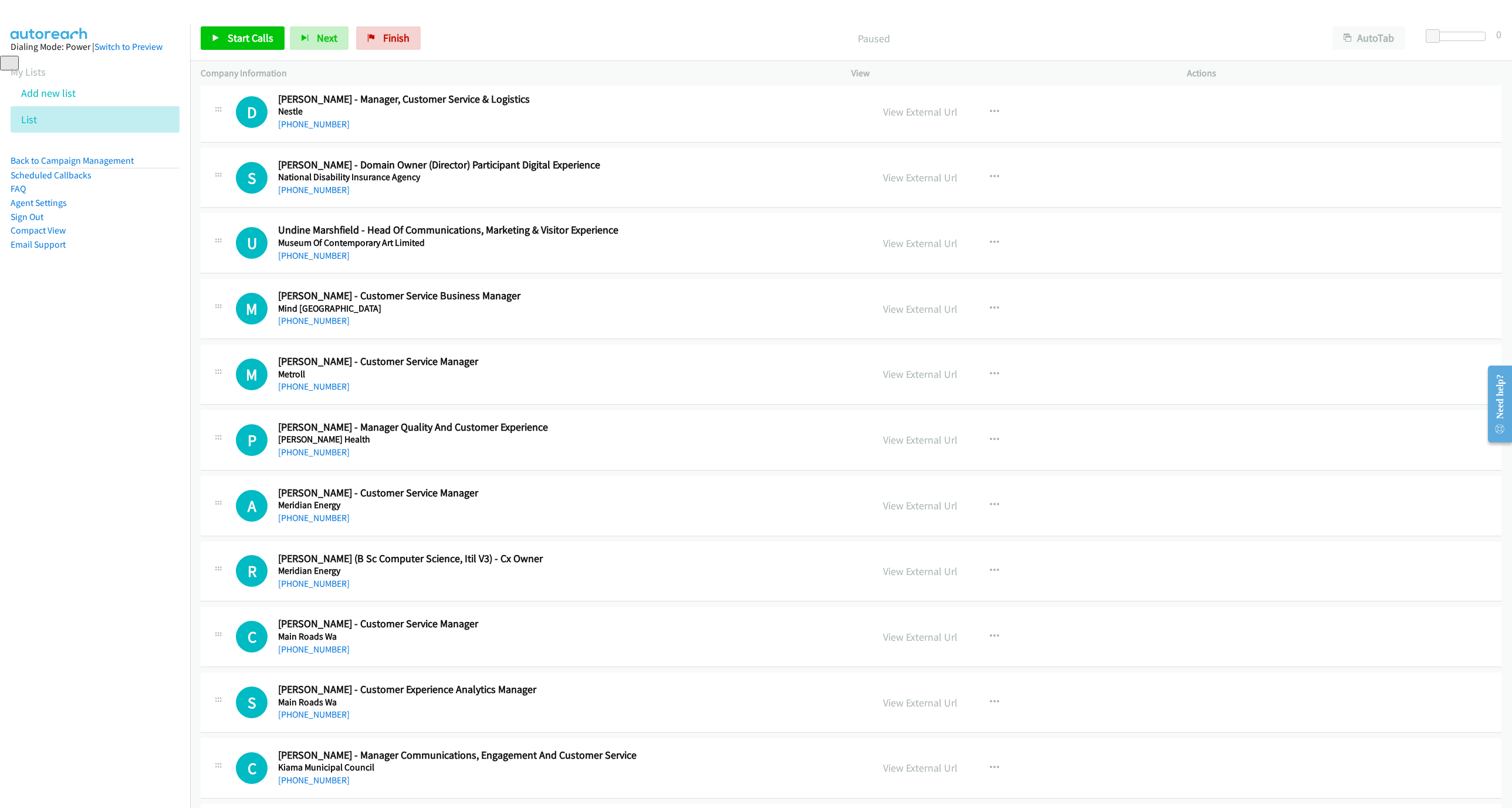
scroll to position [7874, 0]
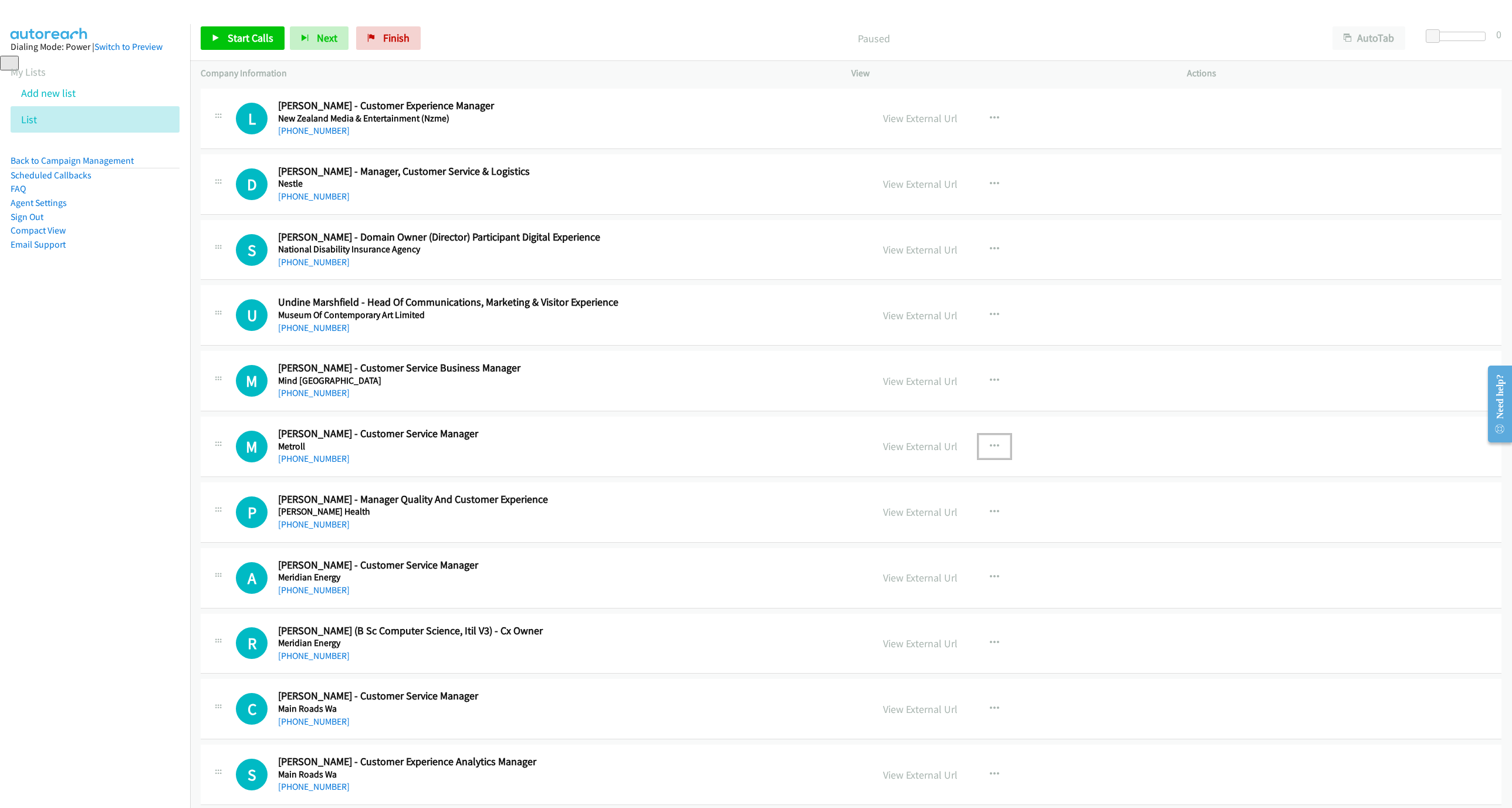
click at [990, 451] on icon "button" at bounding box center [994, 446] width 9 height 9
click at [903, 536] on link "Start Calls Here" at bounding box center [931, 523] width 156 height 23
drag, startPoint x: 248, startPoint y: 19, endPoint x: 248, endPoint y: 30, distance: 11.0
click at [248, 19] on div "Start Calls Pause Next Finish Call Completed AutoTab AutoTab 0" at bounding box center [850, 38] width 1321 height 45
click at [248, 31] on link "Start Calls" at bounding box center [242, 38] width 84 height 23
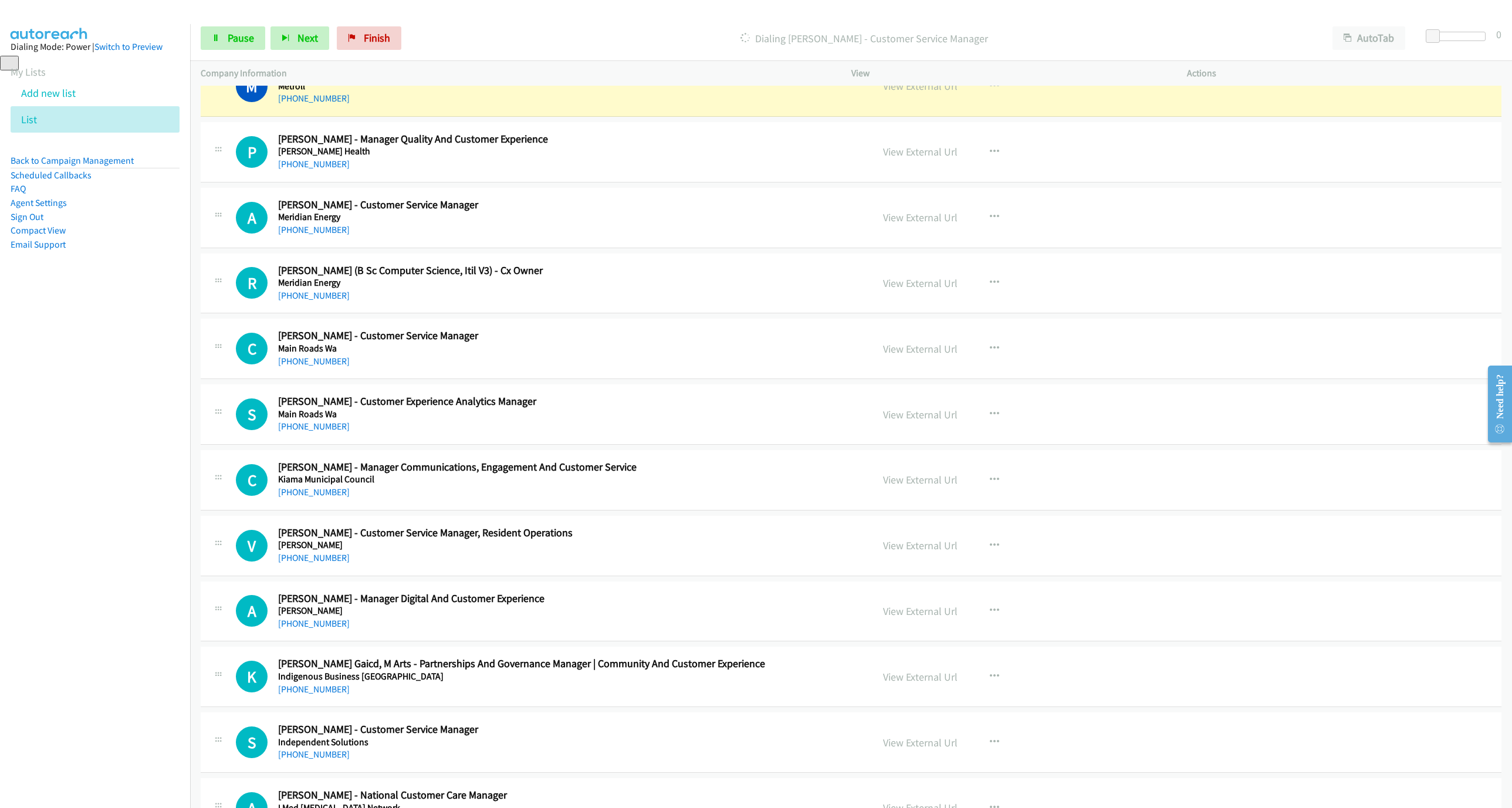
scroll to position [8227, 0]
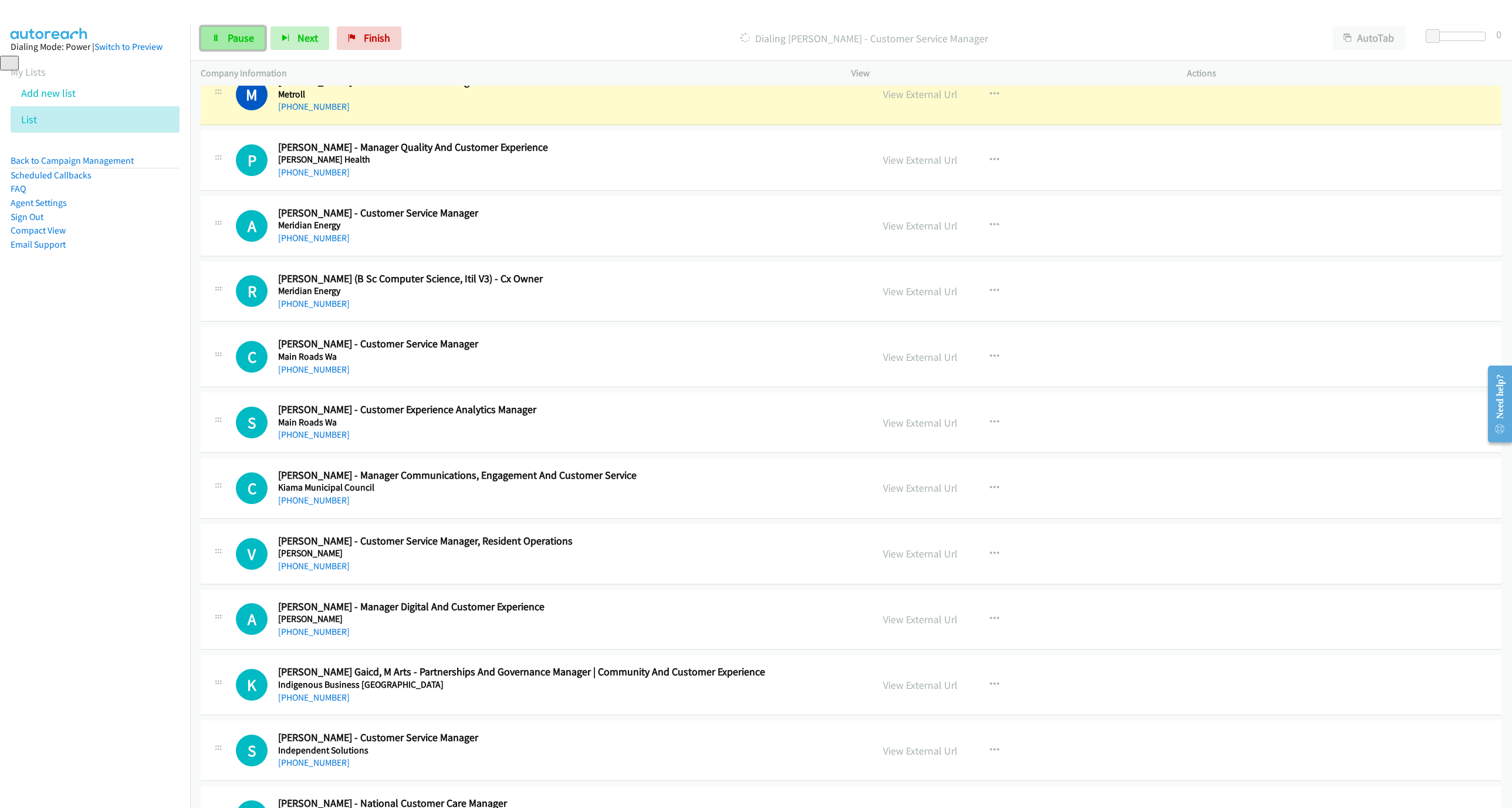
click at [243, 41] on span "Pause" at bounding box center [241, 37] width 27 height 13
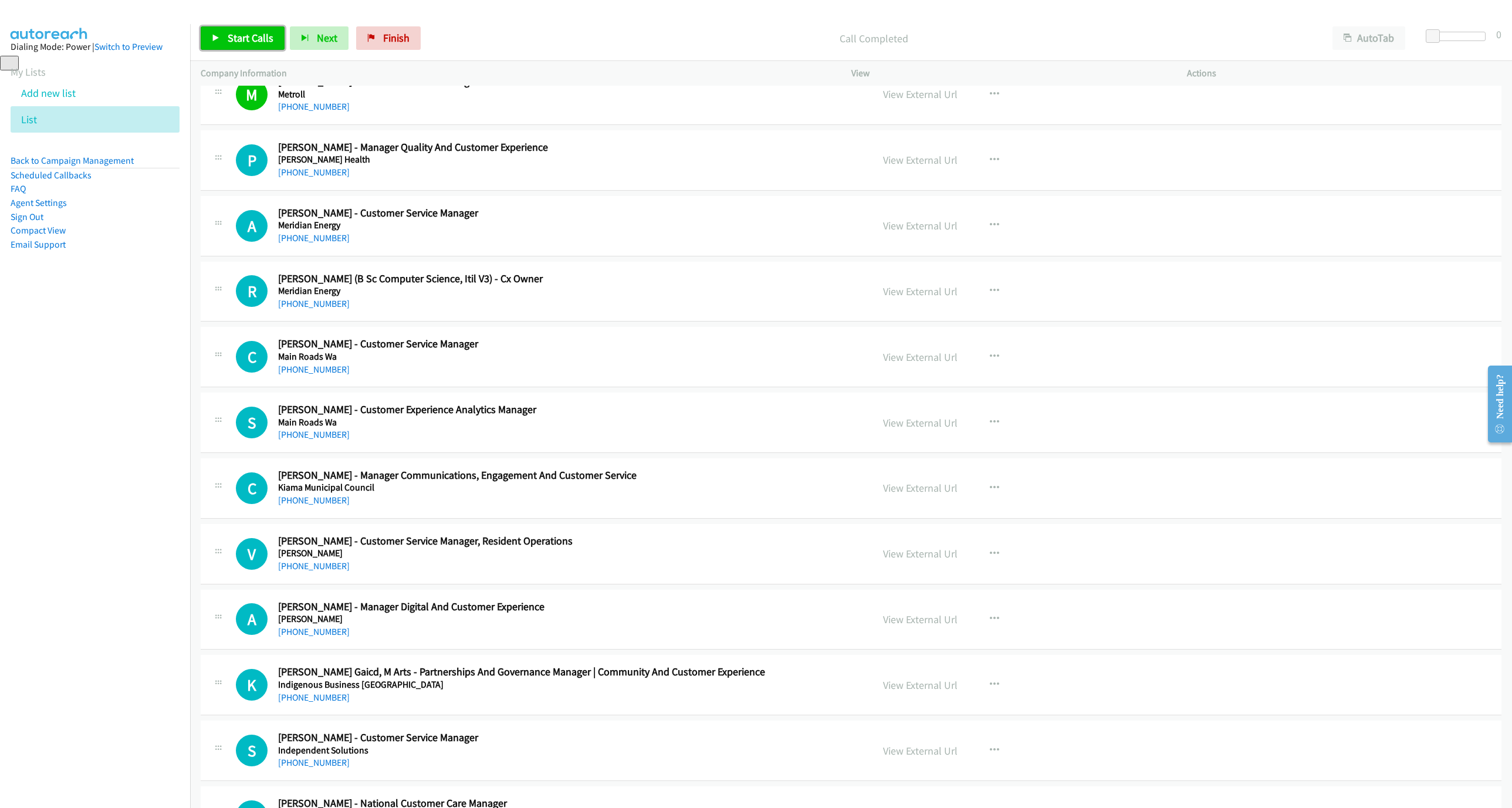
click at [259, 41] on span "Start Calls" at bounding box center [250, 37] width 46 height 13
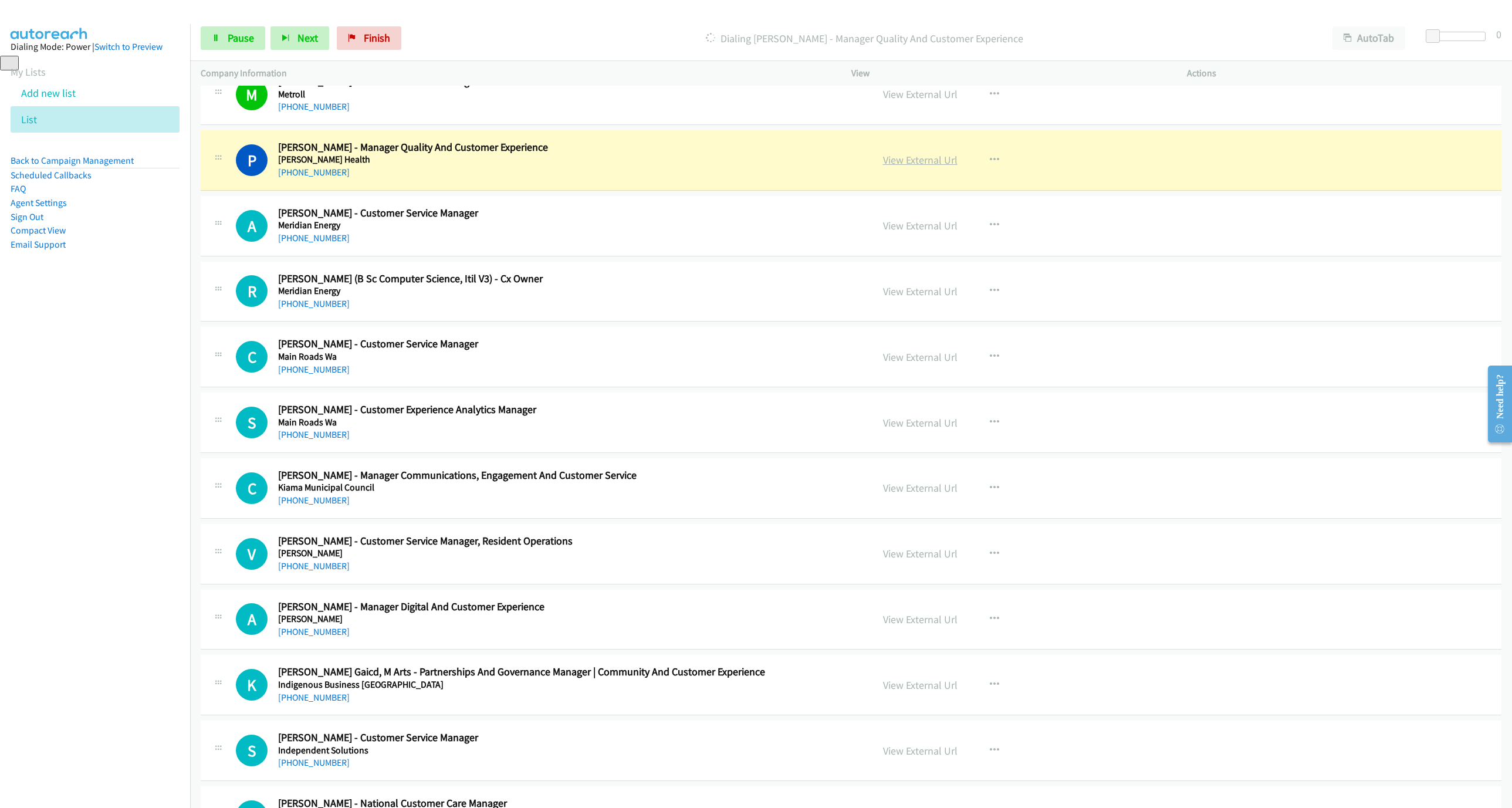
click at [928, 167] on link "View External Url" at bounding box center [919, 160] width 74 height 13
click at [233, 48] on link "Pause" at bounding box center [232, 38] width 64 height 23
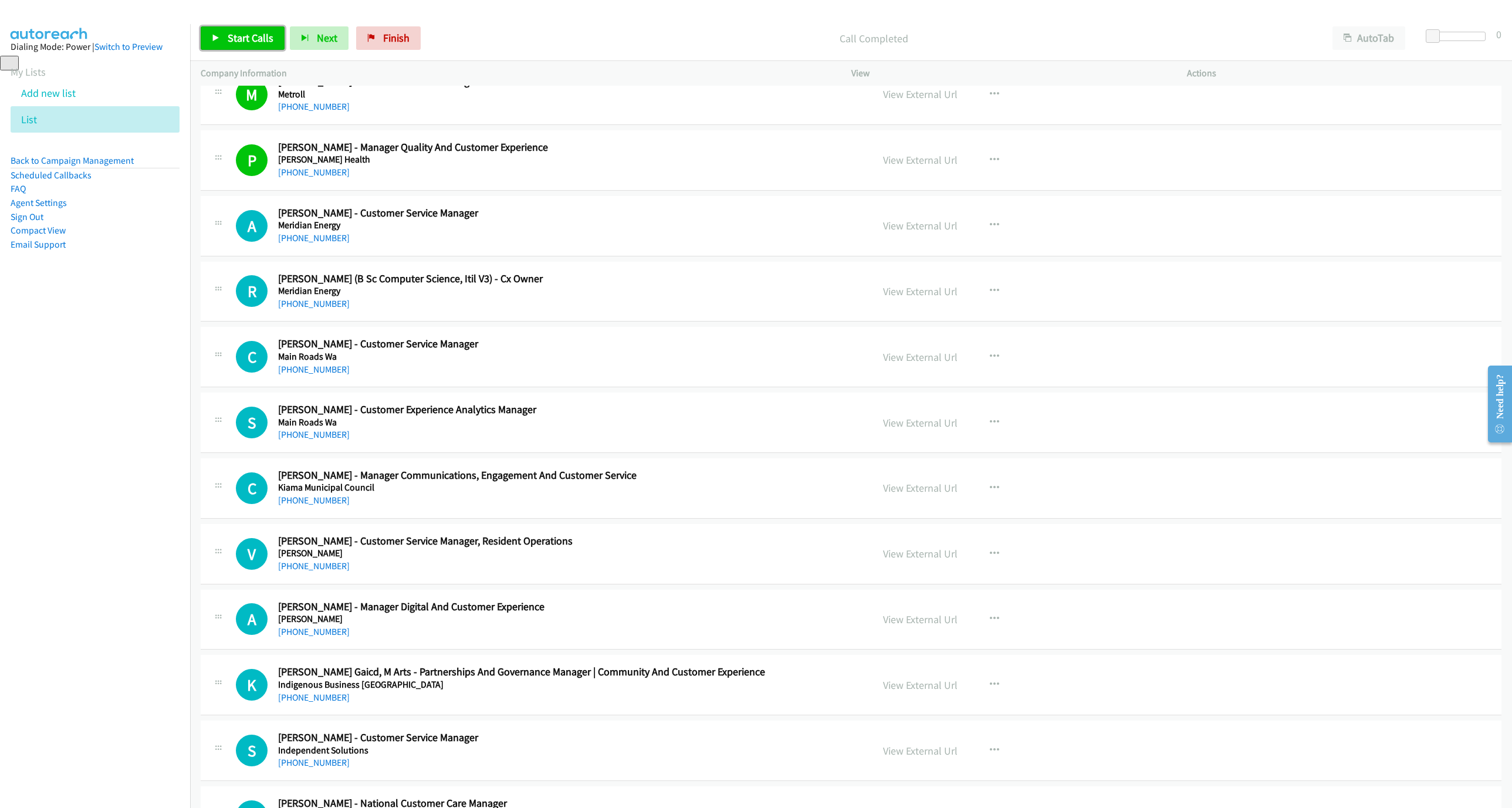
click at [237, 47] on link "Start Calls" at bounding box center [242, 38] width 84 height 23
click at [211, 37] on link "Pause" at bounding box center [232, 38] width 64 height 23
drag, startPoint x: 390, startPoint y: 32, endPoint x: 838, endPoint y: 57, distance: 448.7
click at [390, 32] on span "Finish" at bounding box center [396, 37] width 27 height 13
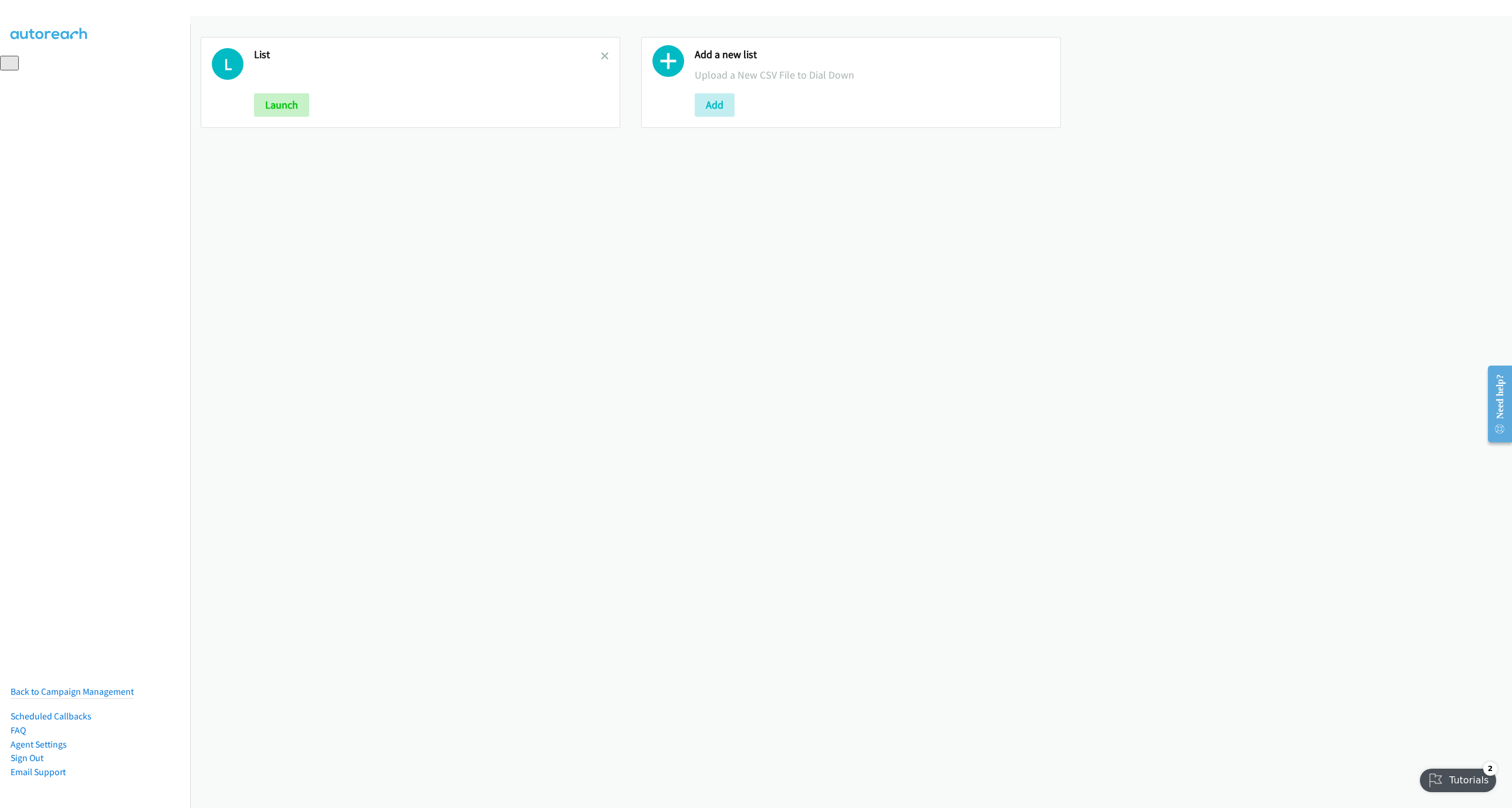
click at [604, 52] on div "L List Launch" at bounding box center [410, 82] width 420 height 91
click at [602, 55] on icon at bounding box center [604, 57] width 8 height 8
click at [273, 107] on button "Add" at bounding box center [274, 105] width 40 height 23
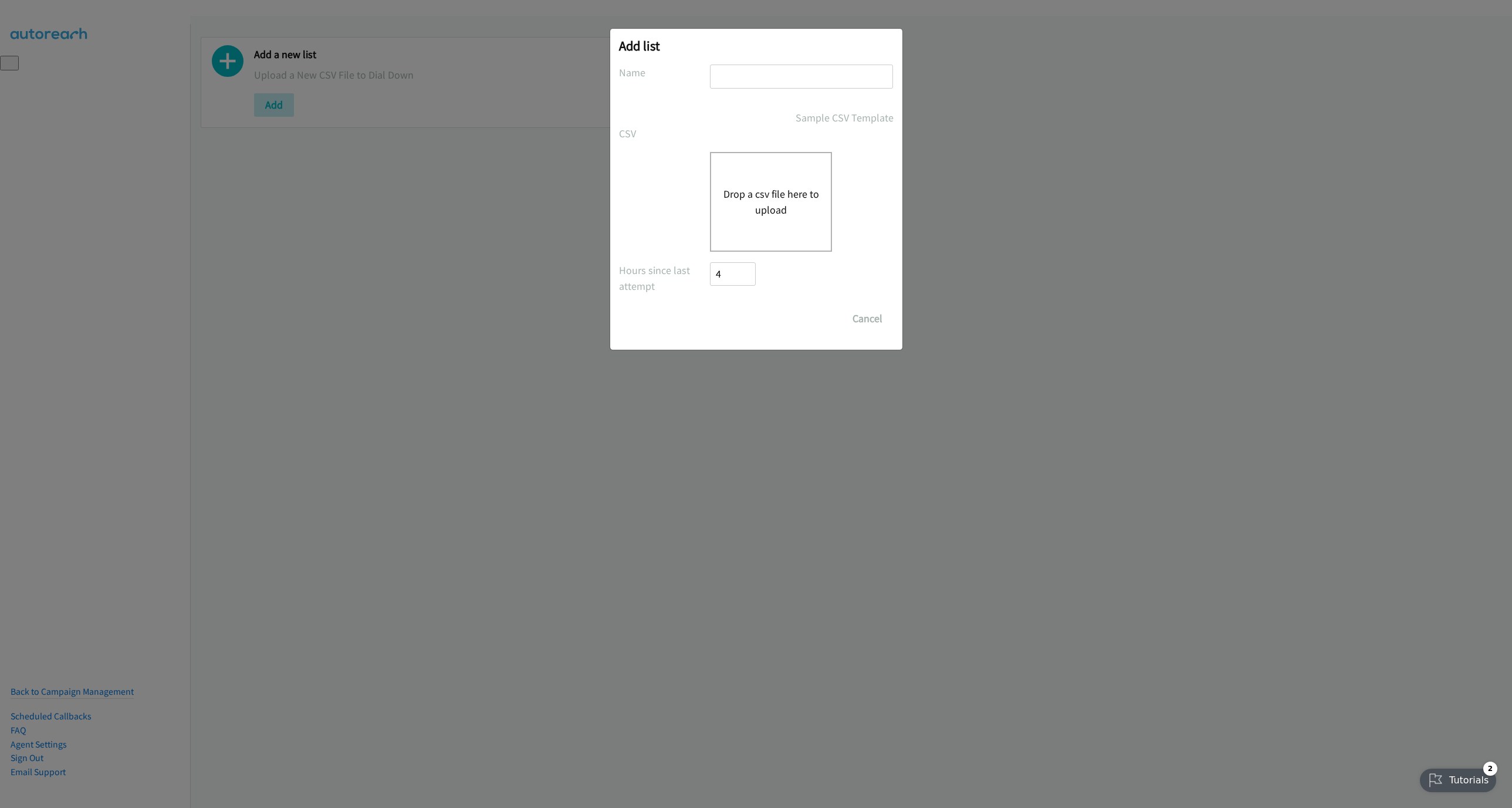
click at [732, 87] on input "text" at bounding box center [801, 76] width 183 height 24
type input "LIST"
click at [778, 184] on div "Drop a csv file here to upload" at bounding box center [770, 202] width 122 height 100
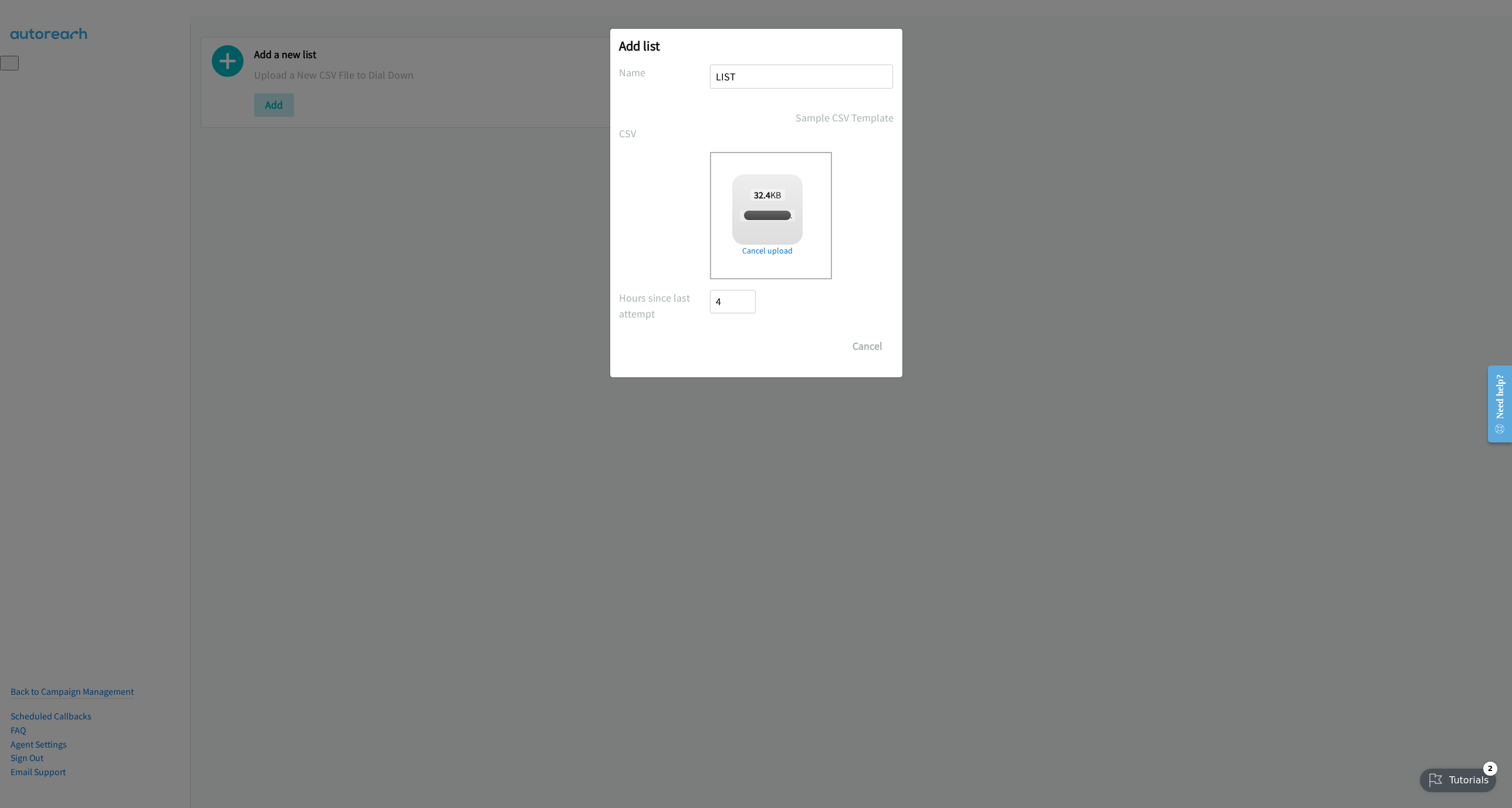
checkbox input "true"
click at [719, 355] on input "Save List" at bounding box center [741, 347] width 62 height 23
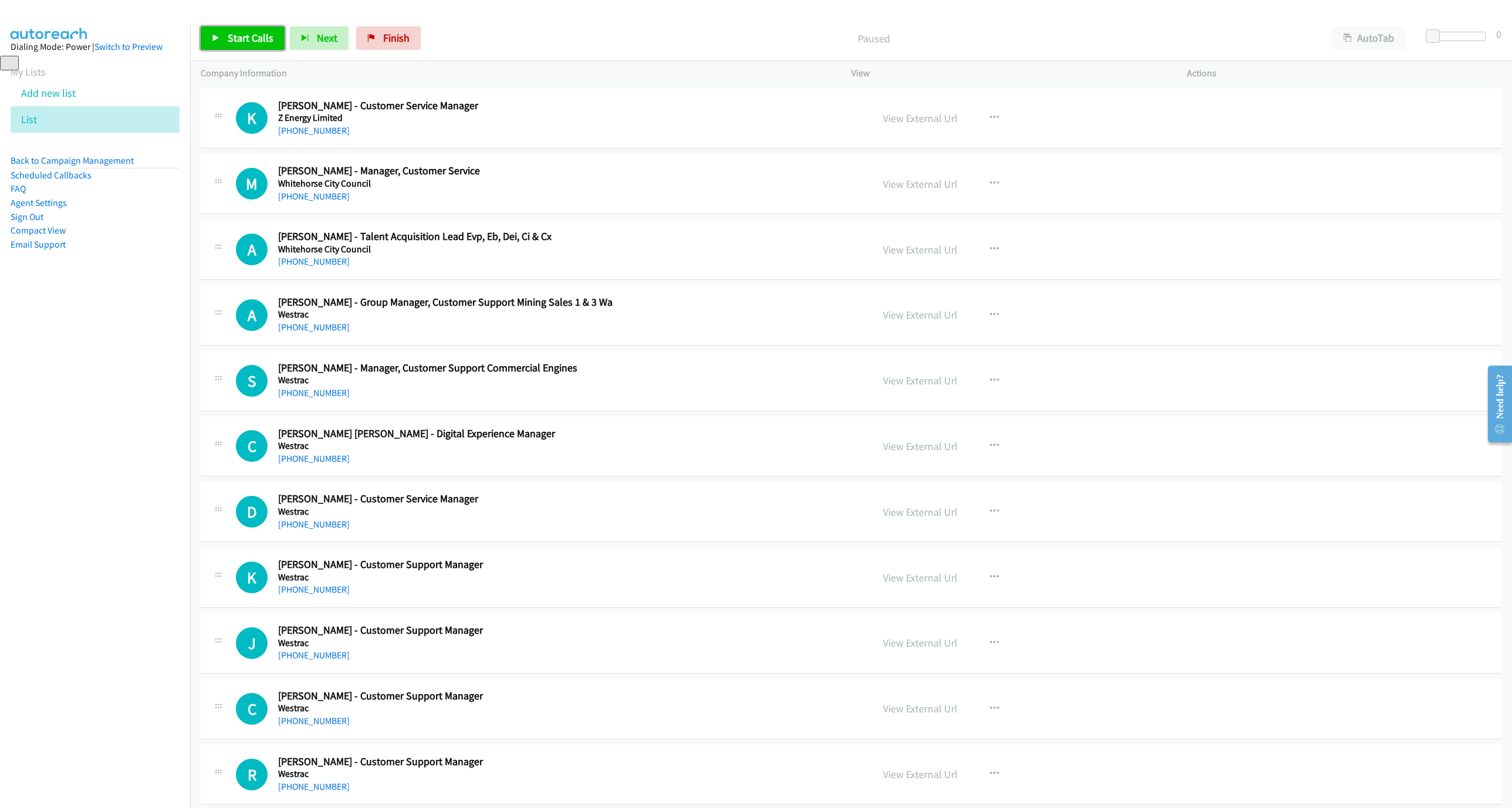
click at [227, 45] on link "Start Calls" at bounding box center [242, 38] width 84 height 23
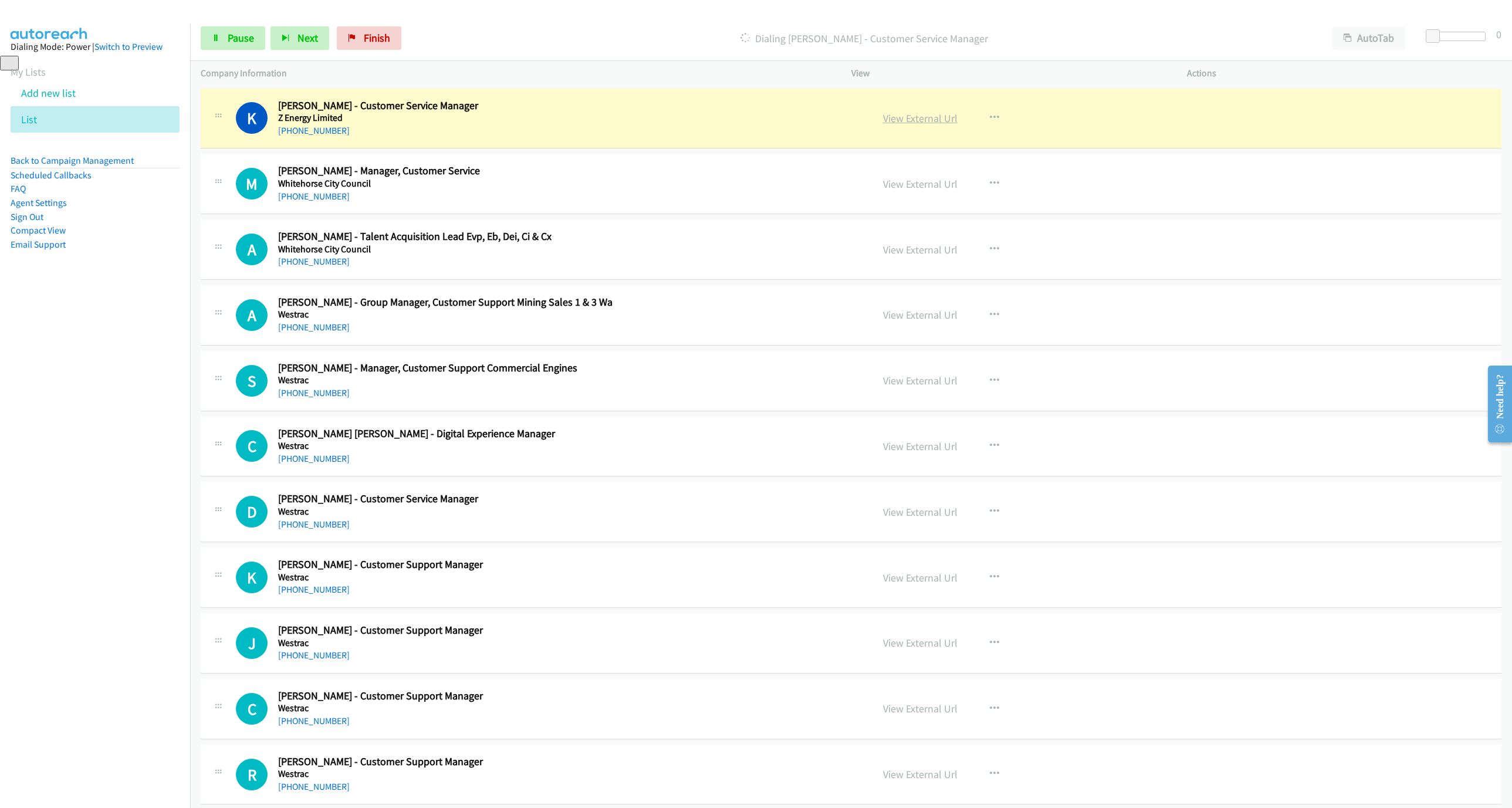
click at [928, 120] on link "View External Url" at bounding box center [919, 118] width 74 height 13
click at [245, 45] on link "Pause" at bounding box center [232, 38] width 64 height 23
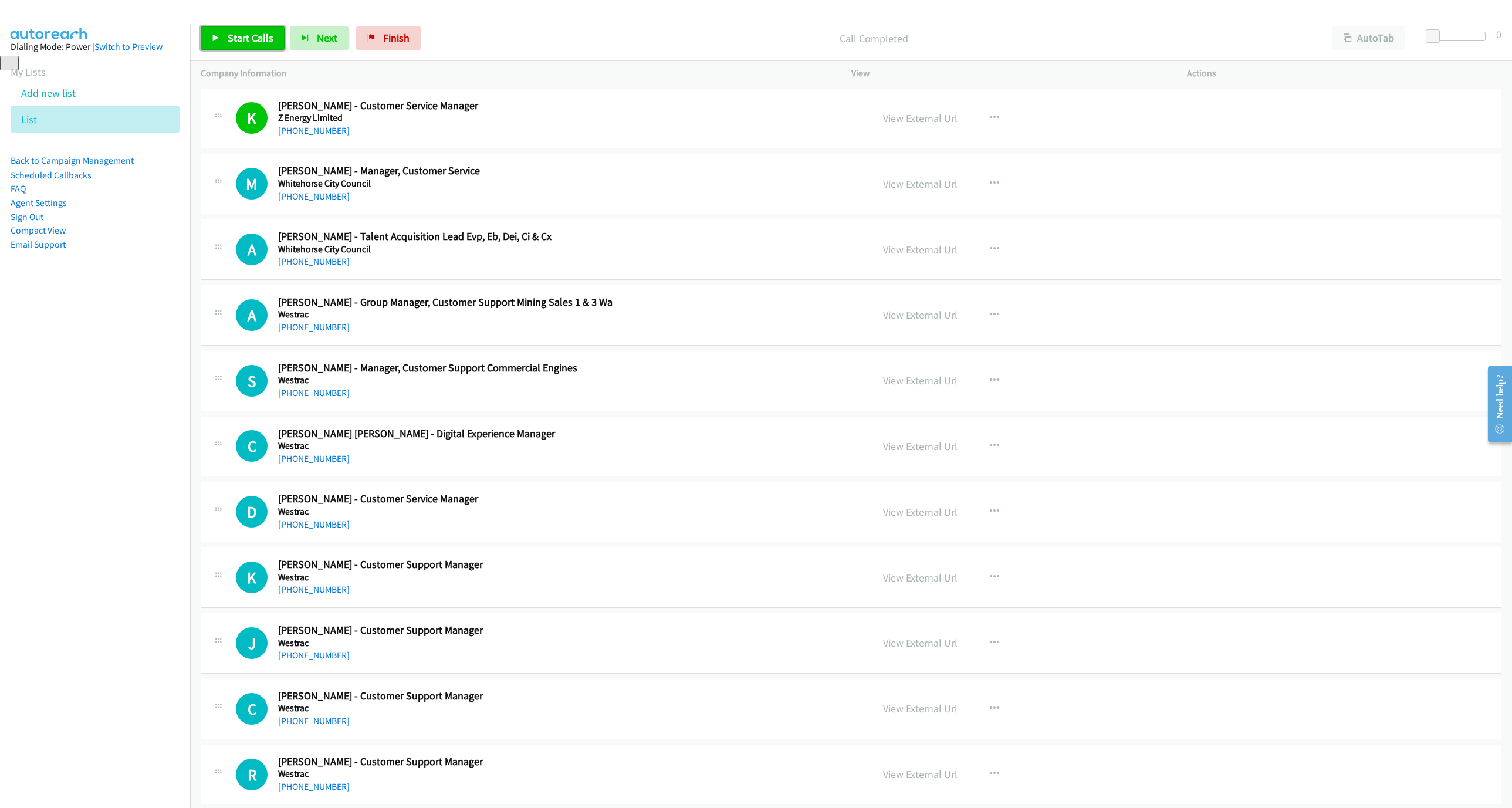
click at [256, 41] on span "Start Calls" at bounding box center [250, 37] width 46 height 13
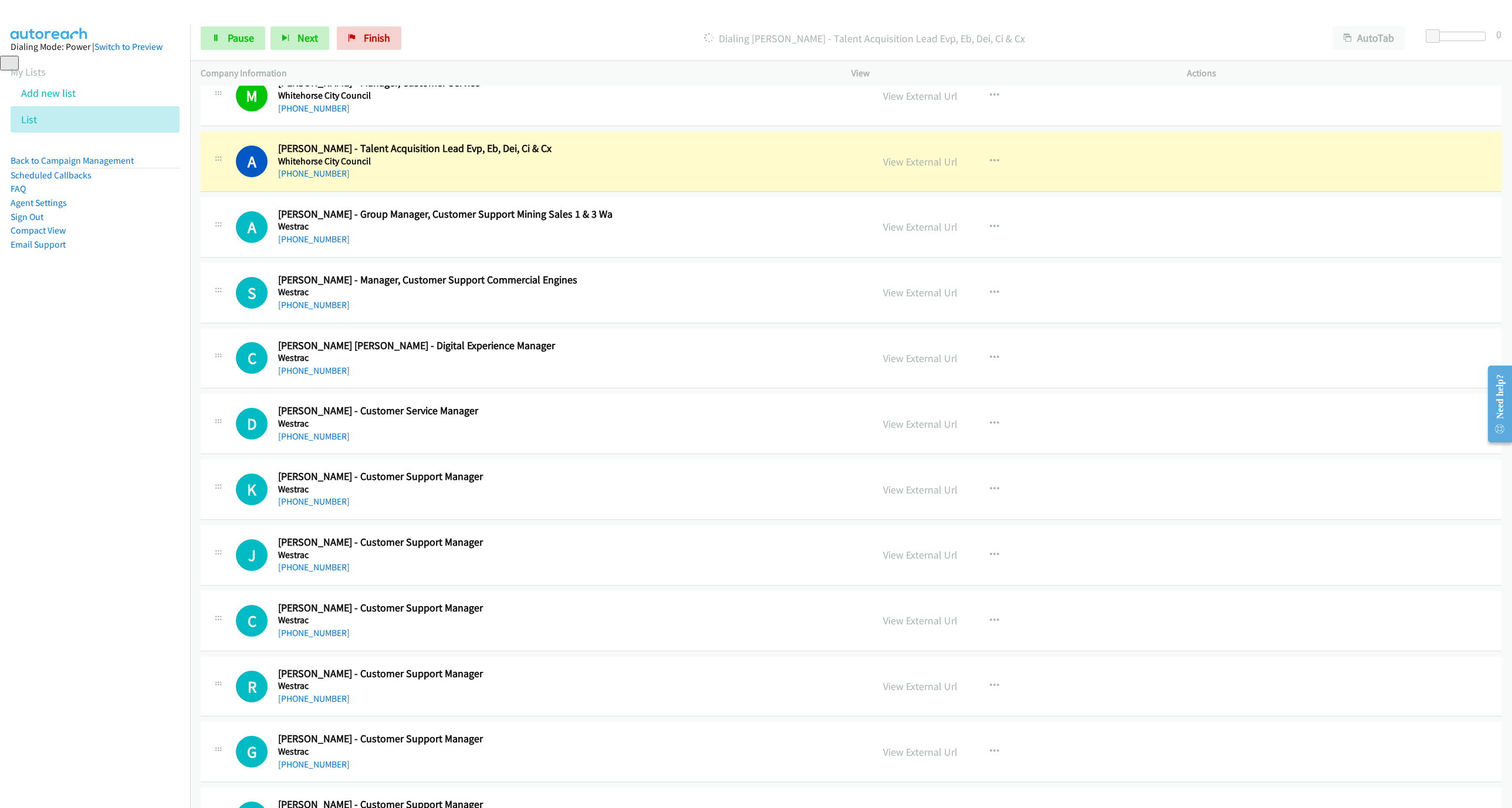
scroll to position [176, 0]
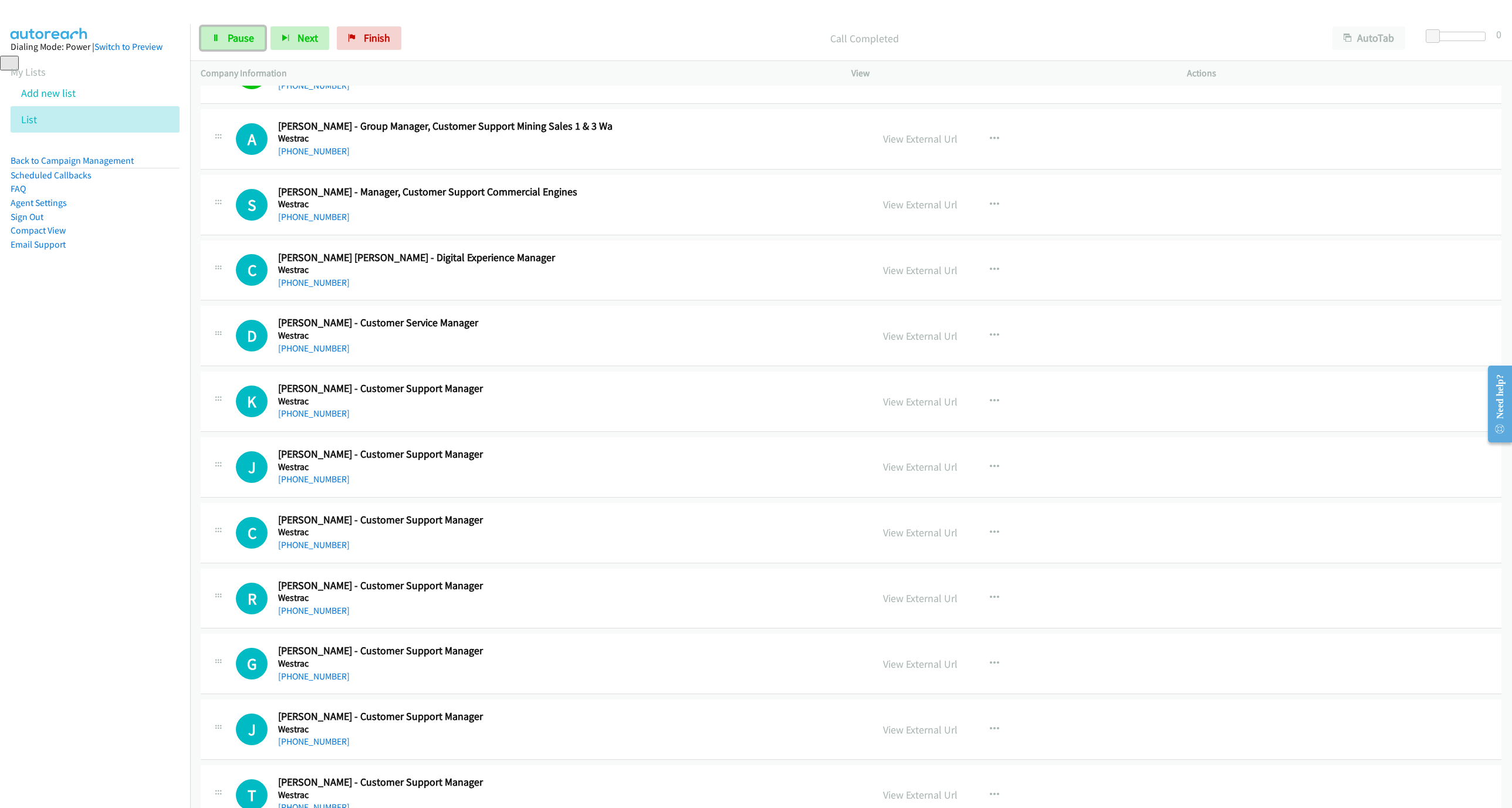
drag, startPoint x: 241, startPoint y: 36, endPoint x: 670, endPoint y: 197, distance: 458.2
click at [241, 36] on span "Pause" at bounding box center [241, 37] width 27 height 13
click at [572, 280] on div "[PHONE_NUMBER]" at bounding box center [492, 282] width 428 height 14
click at [990, 332] on icon "button" at bounding box center [994, 335] width 9 height 9
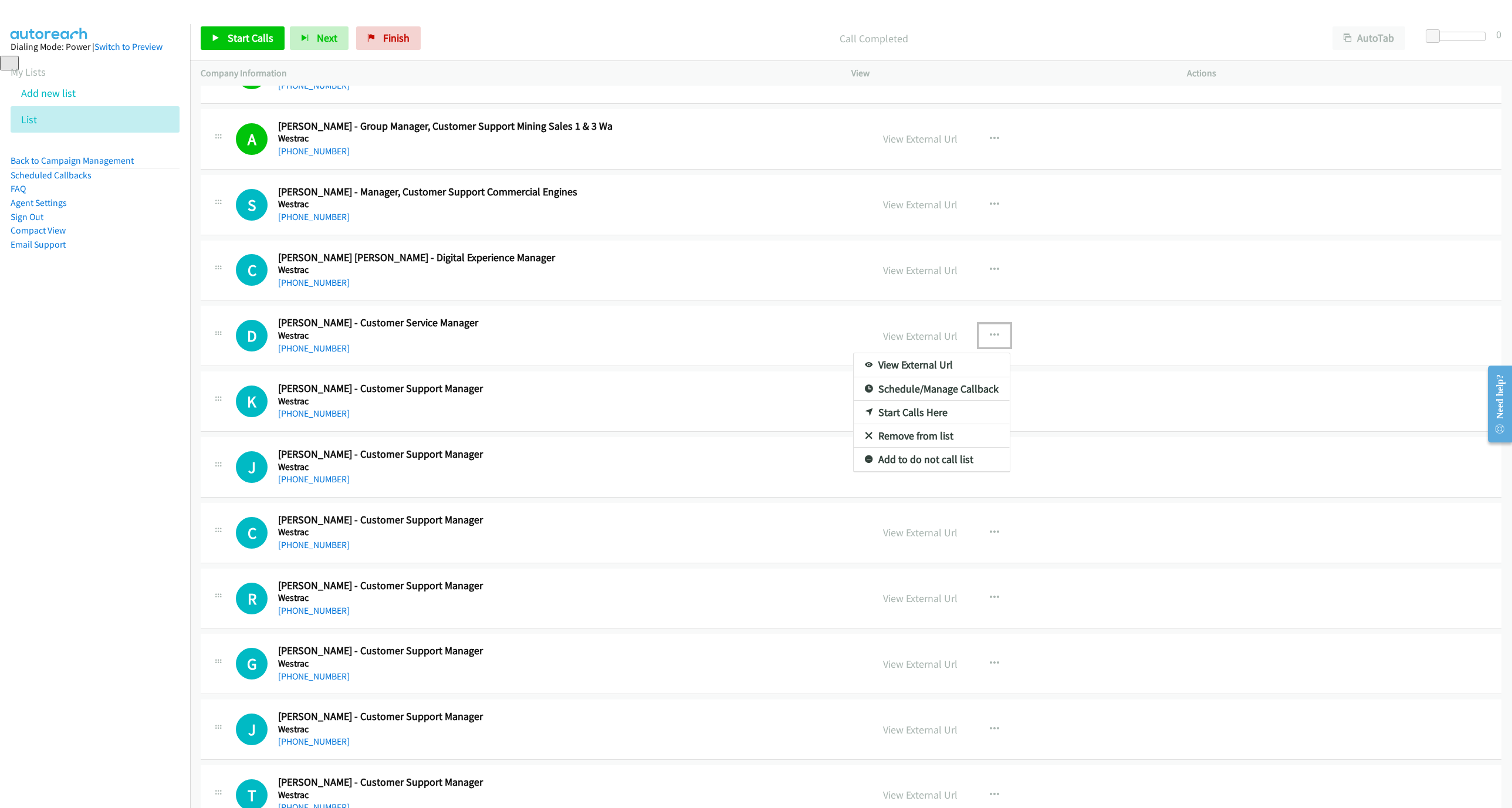
click at [910, 411] on link "Start Calls Here" at bounding box center [931, 412] width 156 height 23
click at [253, 47] on link "Start Calls" at bounding box center [242, 38] width 84 height 23
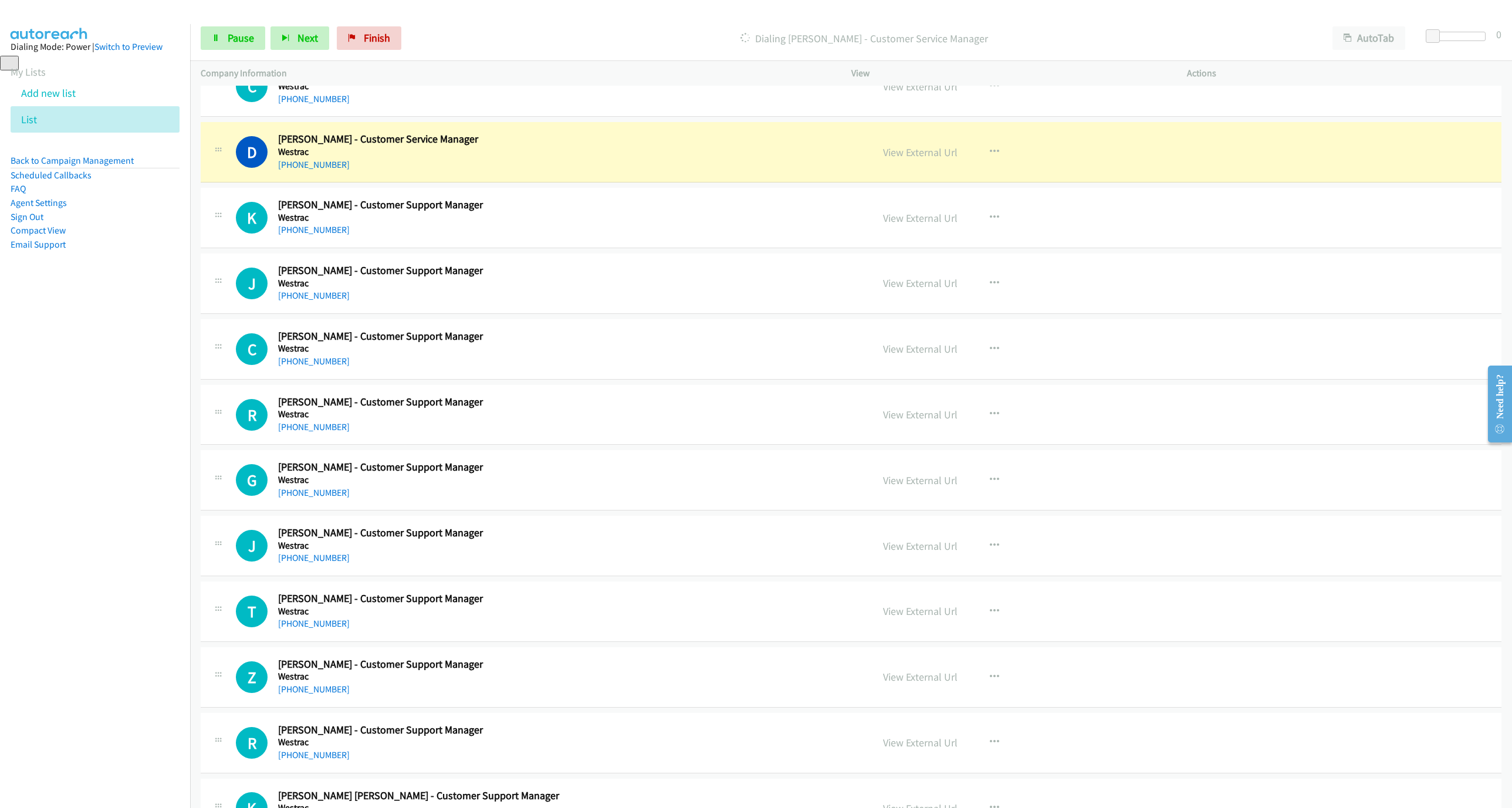
scroll to position [352, 0]
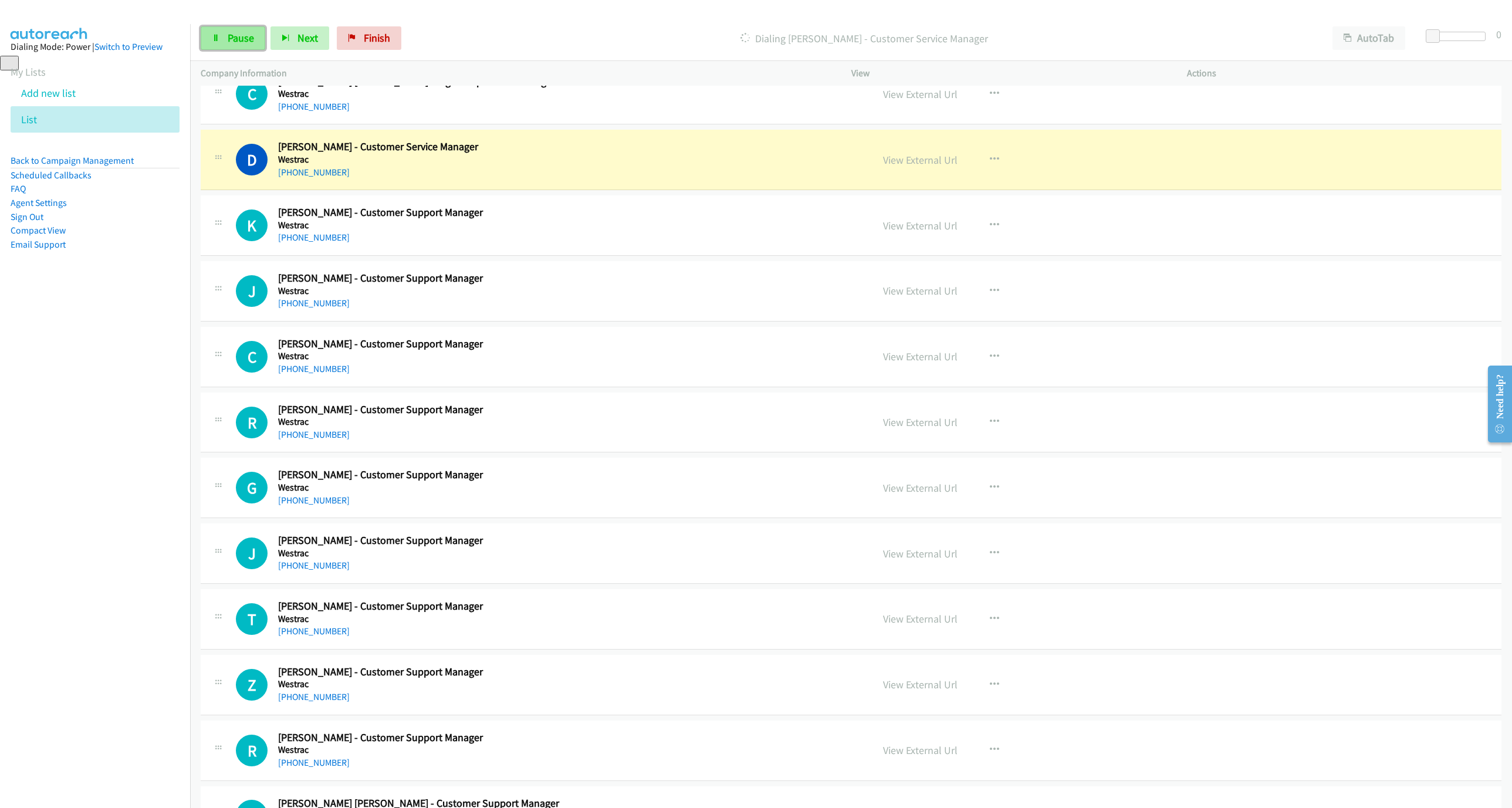
click at [231, 44] on span "Pause" at bounding box center [241, 37] width 27 height 13
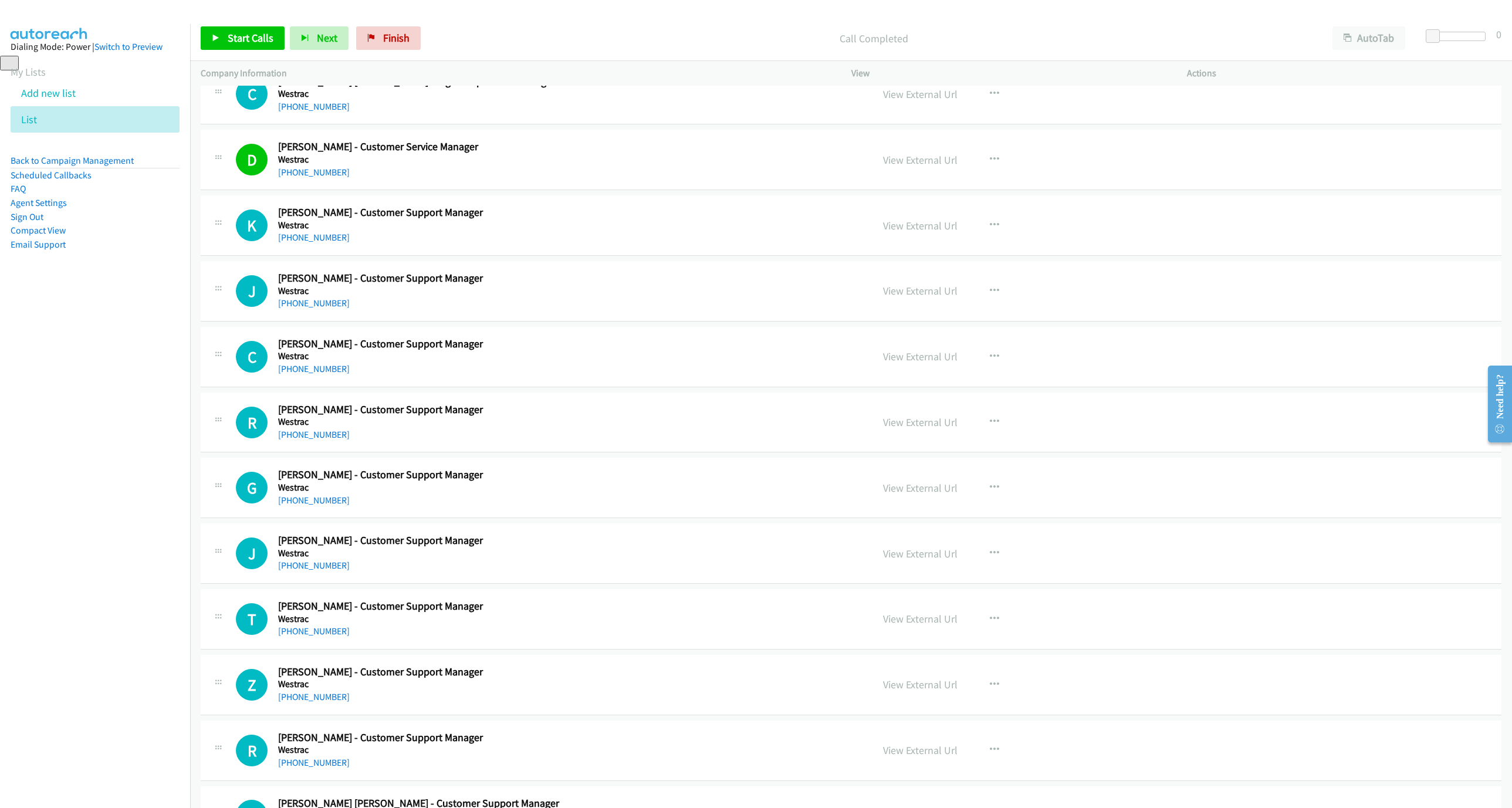
click at [297, 232] on div "[PHONE_NUMBER]" at bounding box center [492, 237] width 428 height 14
click at [301, 237] on link "[PHONE_NUMBER]" at bounding box center [314, 237] width 72 height 11
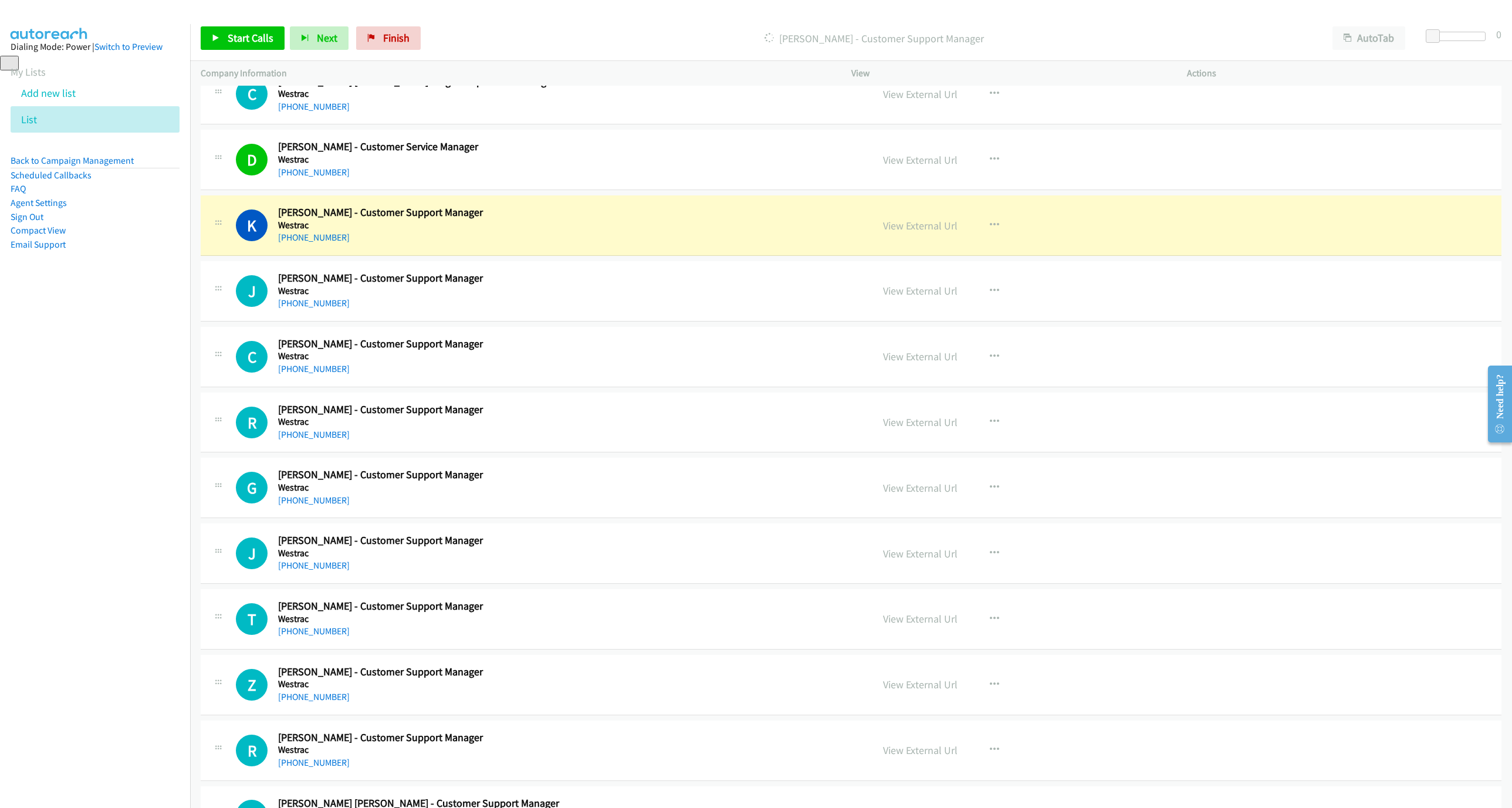
drag, startPoint x: 373, startPoint y: 229, endPoint x: 410, endPoint y: 231, distance: 37.1
click at [373, 229] on h5 "Westrac" at bounding box center [492, 225] width 428 height 12
click at [918, 223] on link "View External Url" at bounding box center [919, 226] width 74 height 13
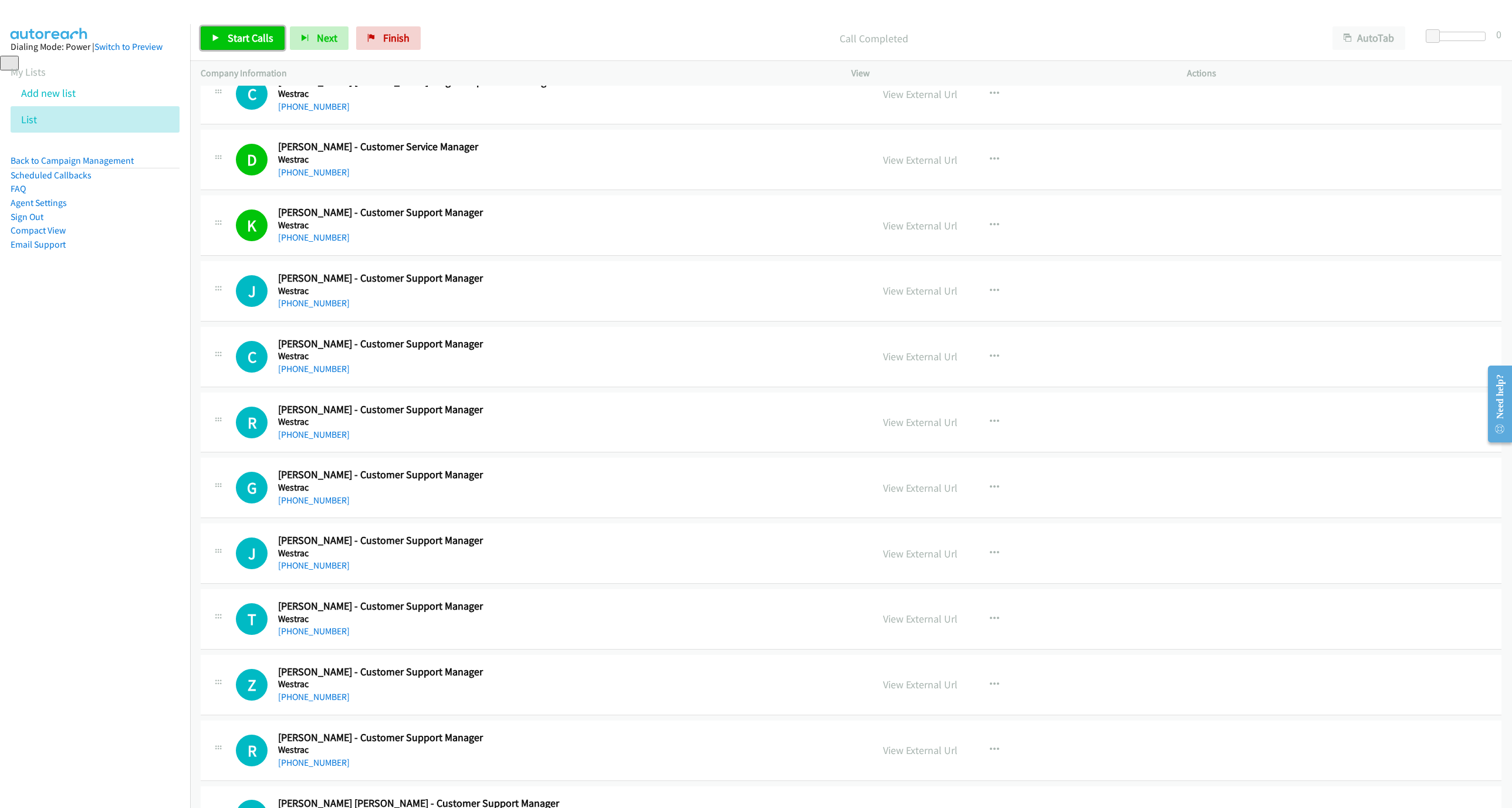
click at [227, 31] on link "Start Calls" at bounding box center [242, 38] width 84 height 23
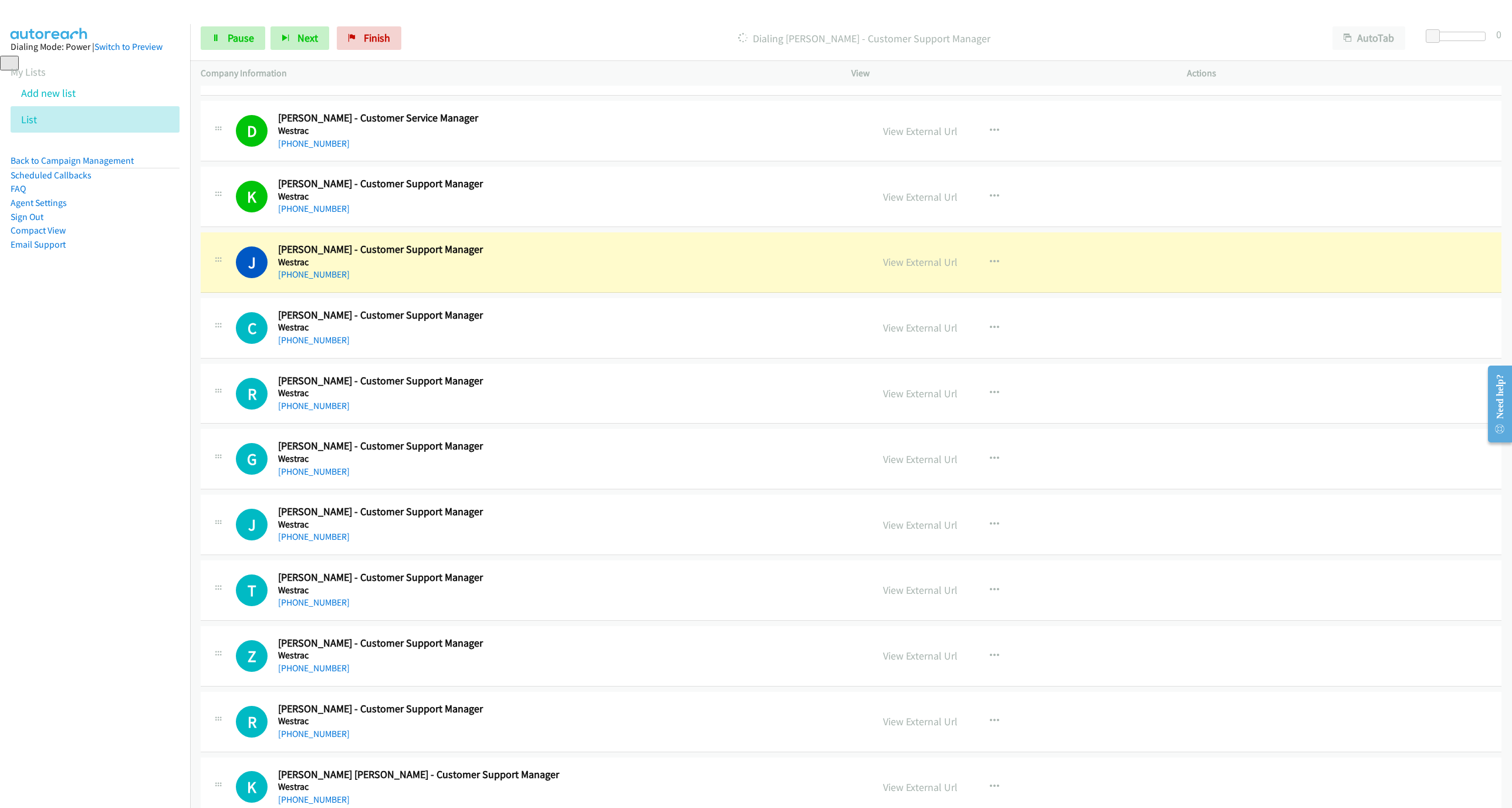
scroll to position [440, 0]
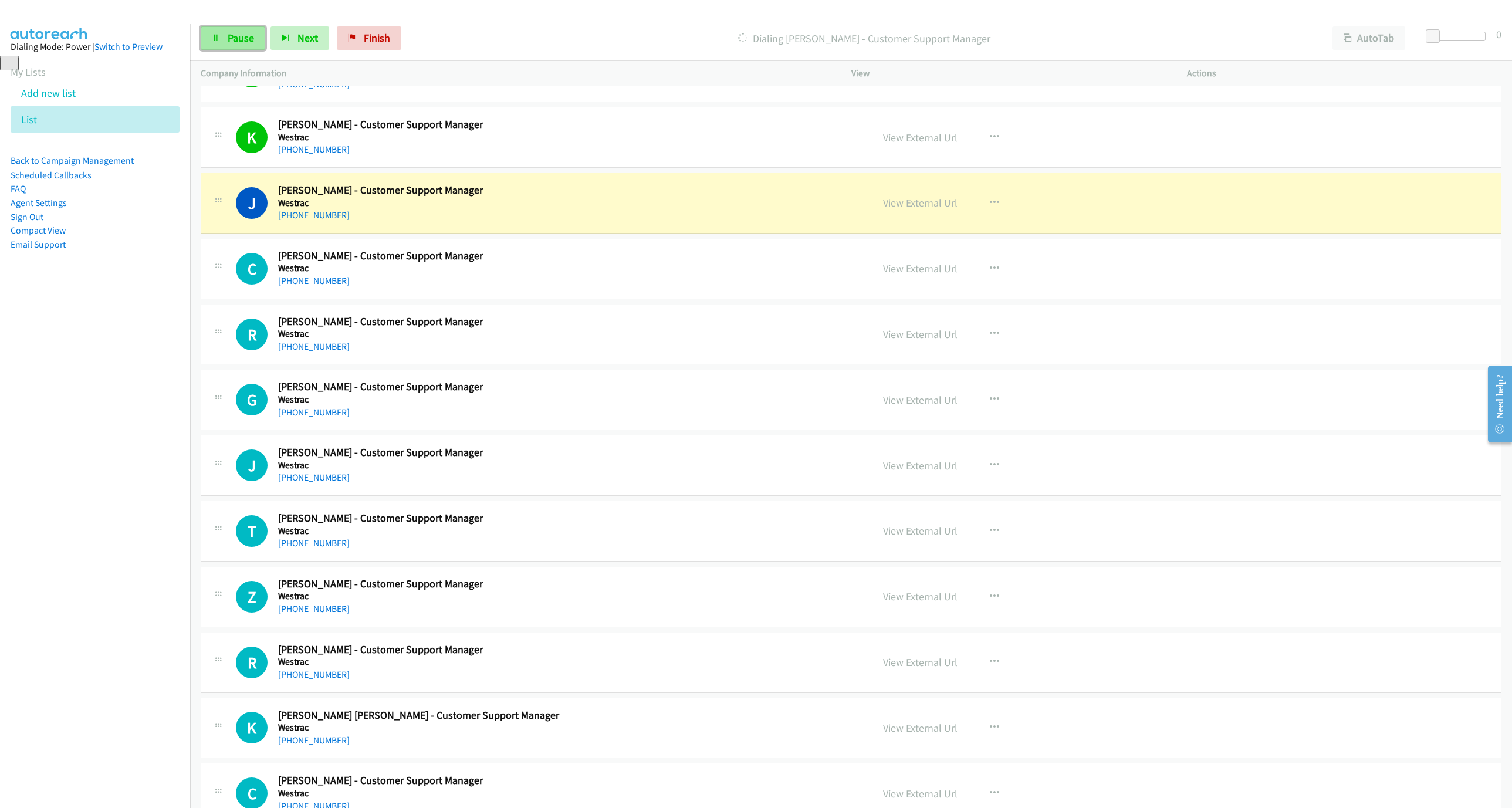
click at [250, 44] on span "Pause" at bounding box center [241, 37] width 27 height 13
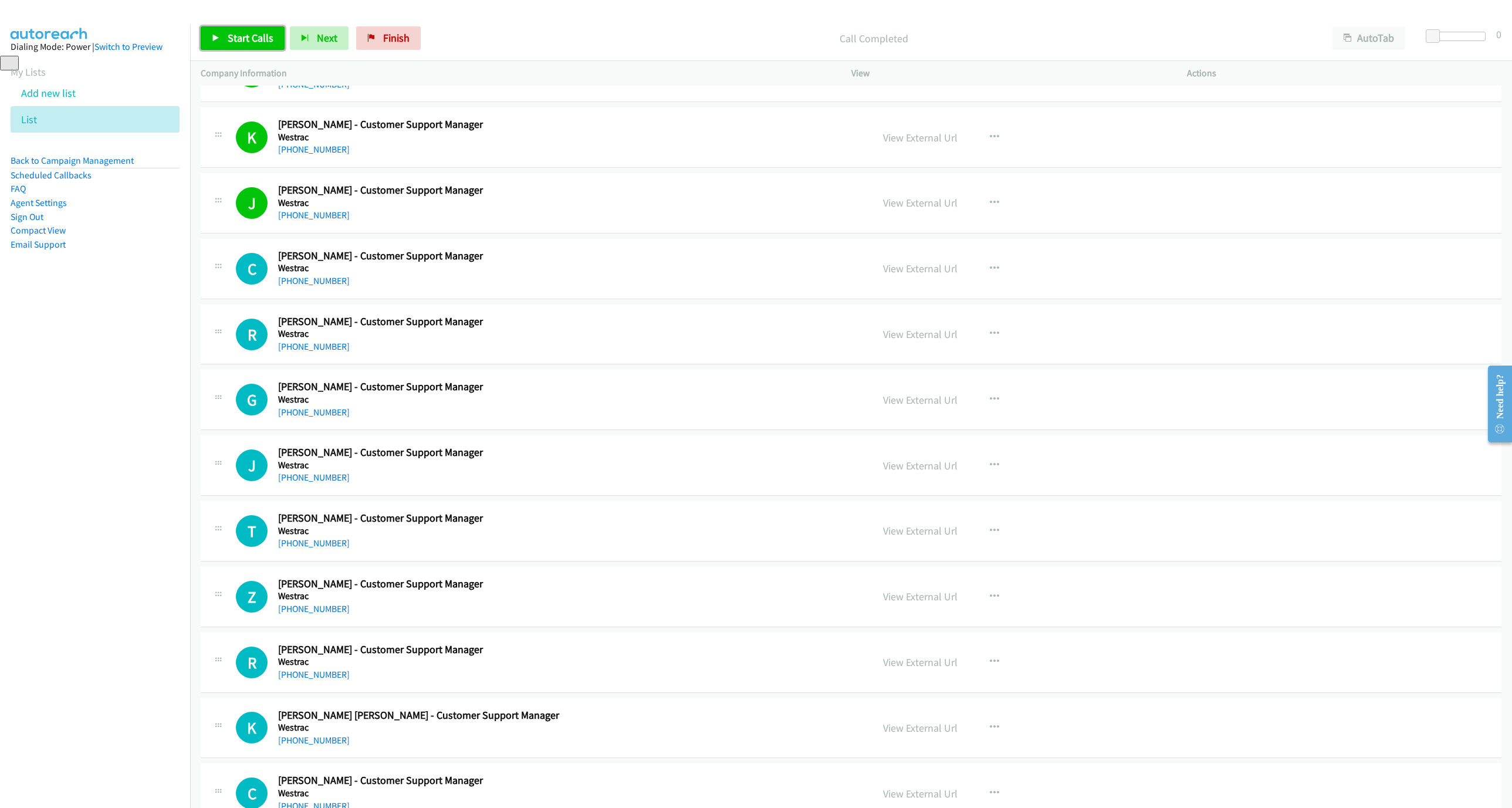
click at [229, 41] on span "Start Calls" at bounding box center [250, 37] width 46 height 13
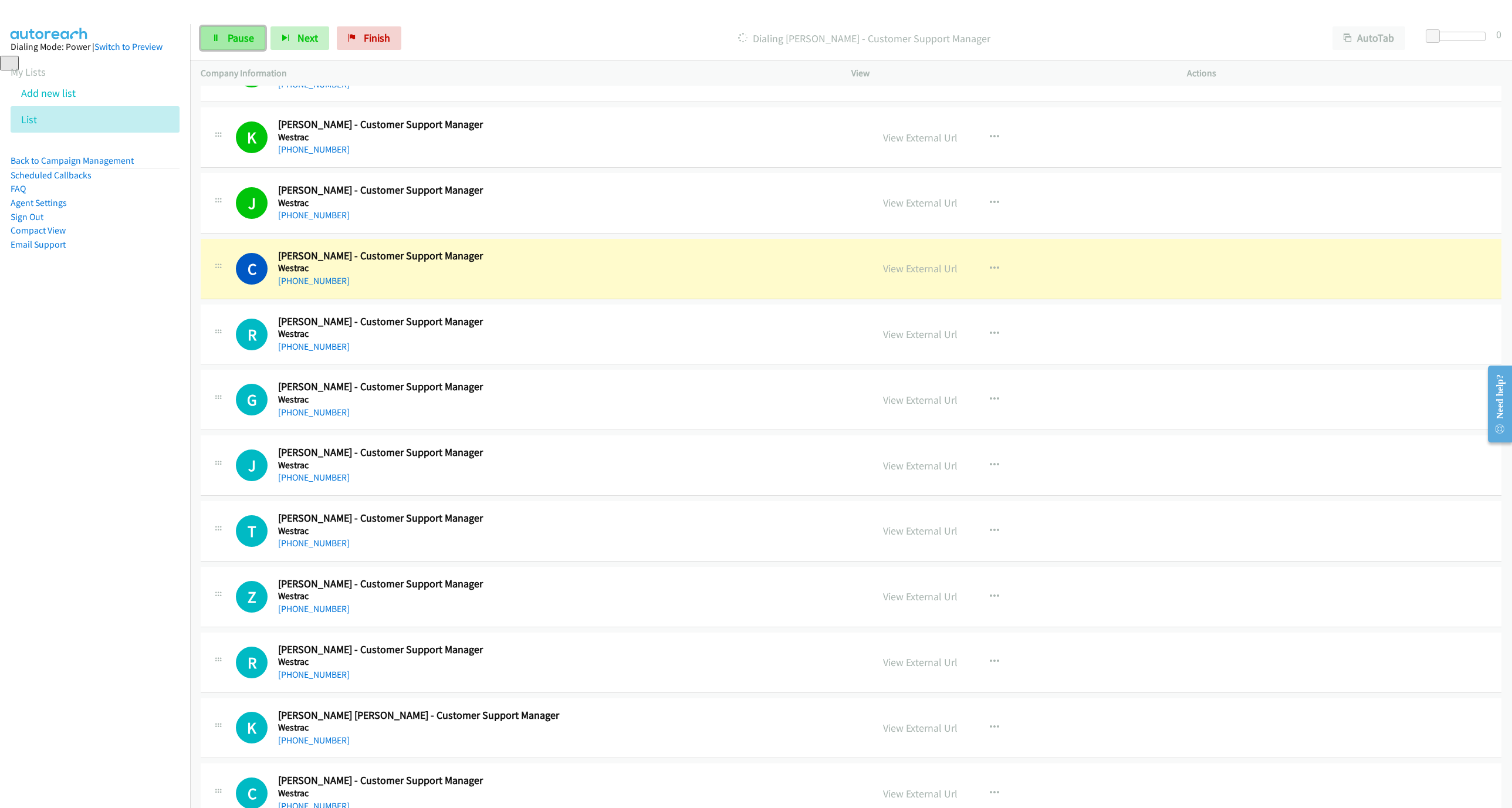
drag, startPoint x: 219, startPoint y: 45, endPoint x: 227, endPoint y: 39, distance: 10.0
click at [219, 45] on link "Pause" at bounding box center [232, 38] width 64 height 23
click at [654, 248] on div "C Callback Scheduled Craig Piper - Customer Support Manager Westrac Australia/S…" at bounding box center [851, 269] width 1301 height 61
click at [908, 280] on div "View External Url View External Url Schedule/Manage Callback Start Calls Here R…" at bounding box center [1046, 268] width 346 height 38
click at [923, 272] on link "View External Url" at bounding box center [919, 268] width 74 height 13
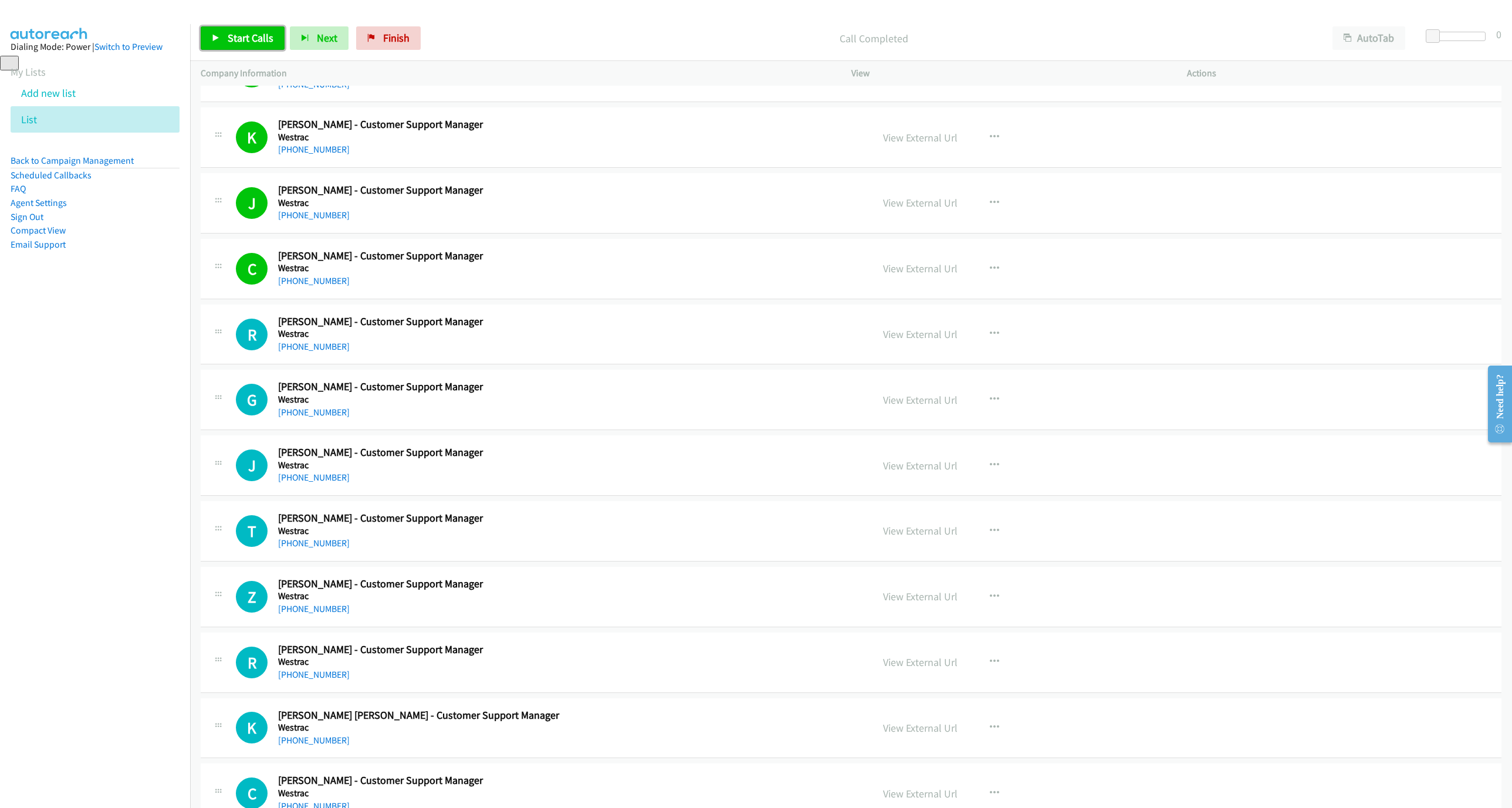
click at [239, 38] on span "Start Calls" at bounding box center [250, 37] width 46 height 13
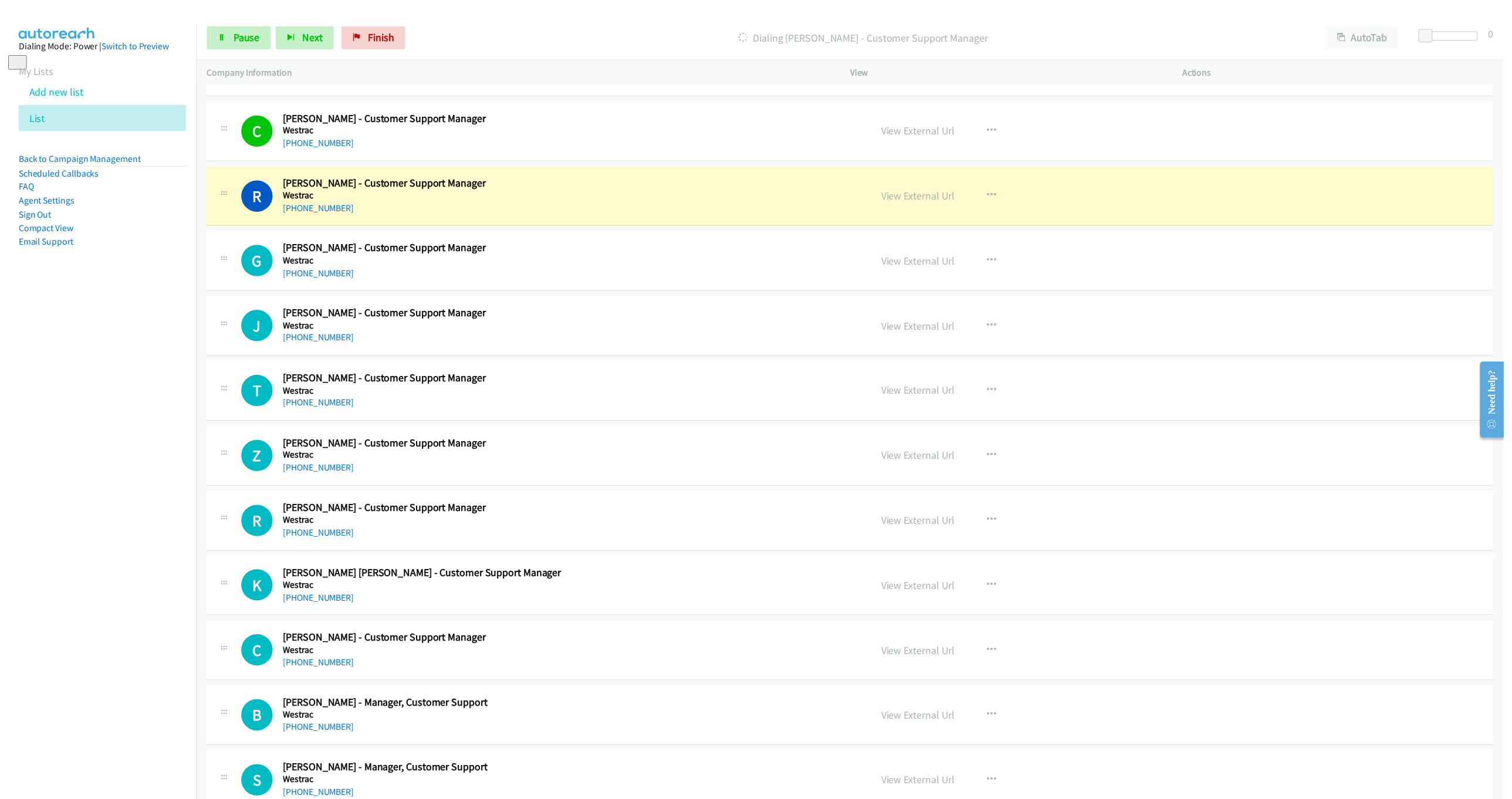
scroll to position [616, 0]
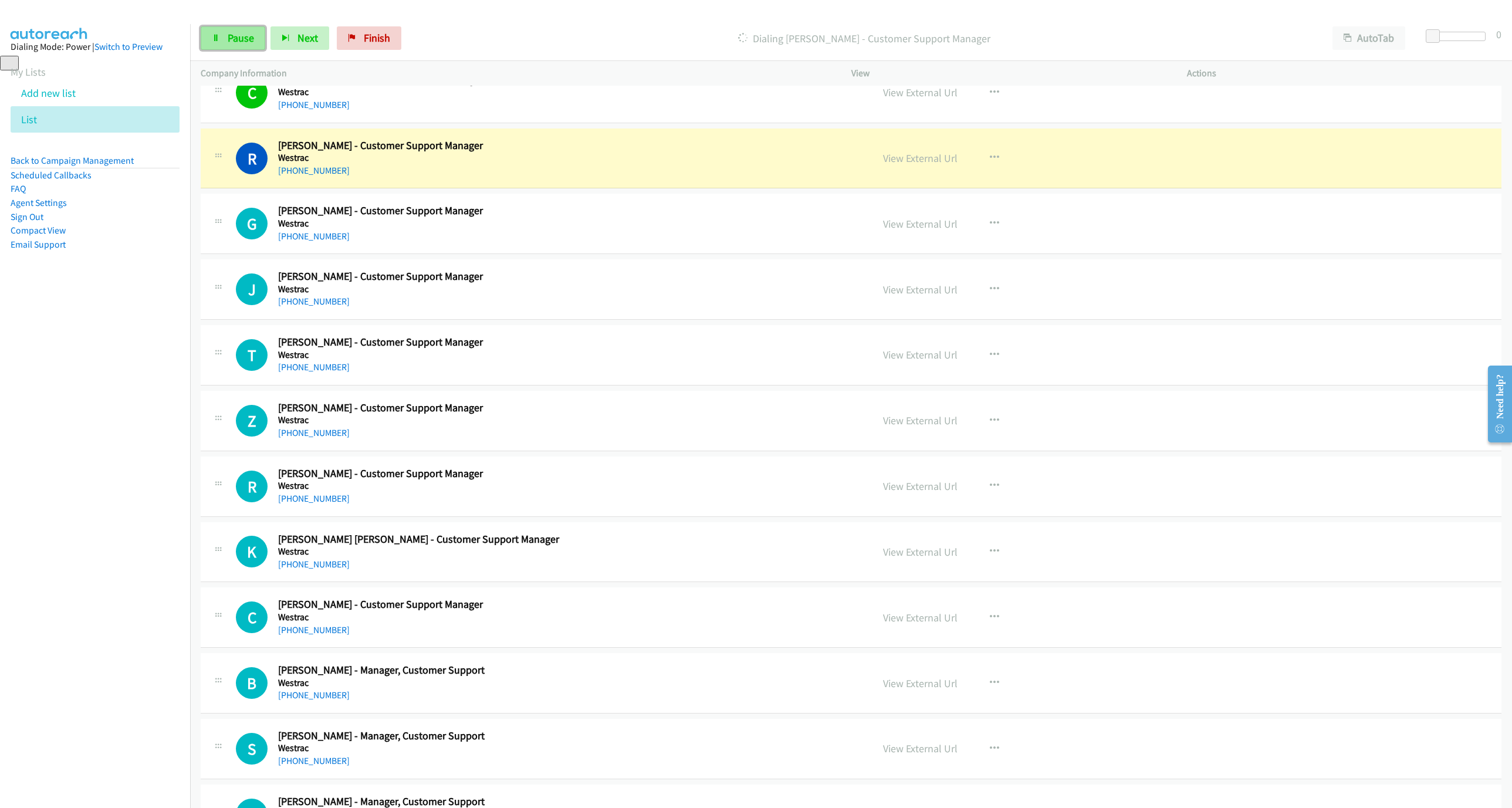
click at [211, 35] on link "Pause" at bounding box center [232, 38] width 64 height 23
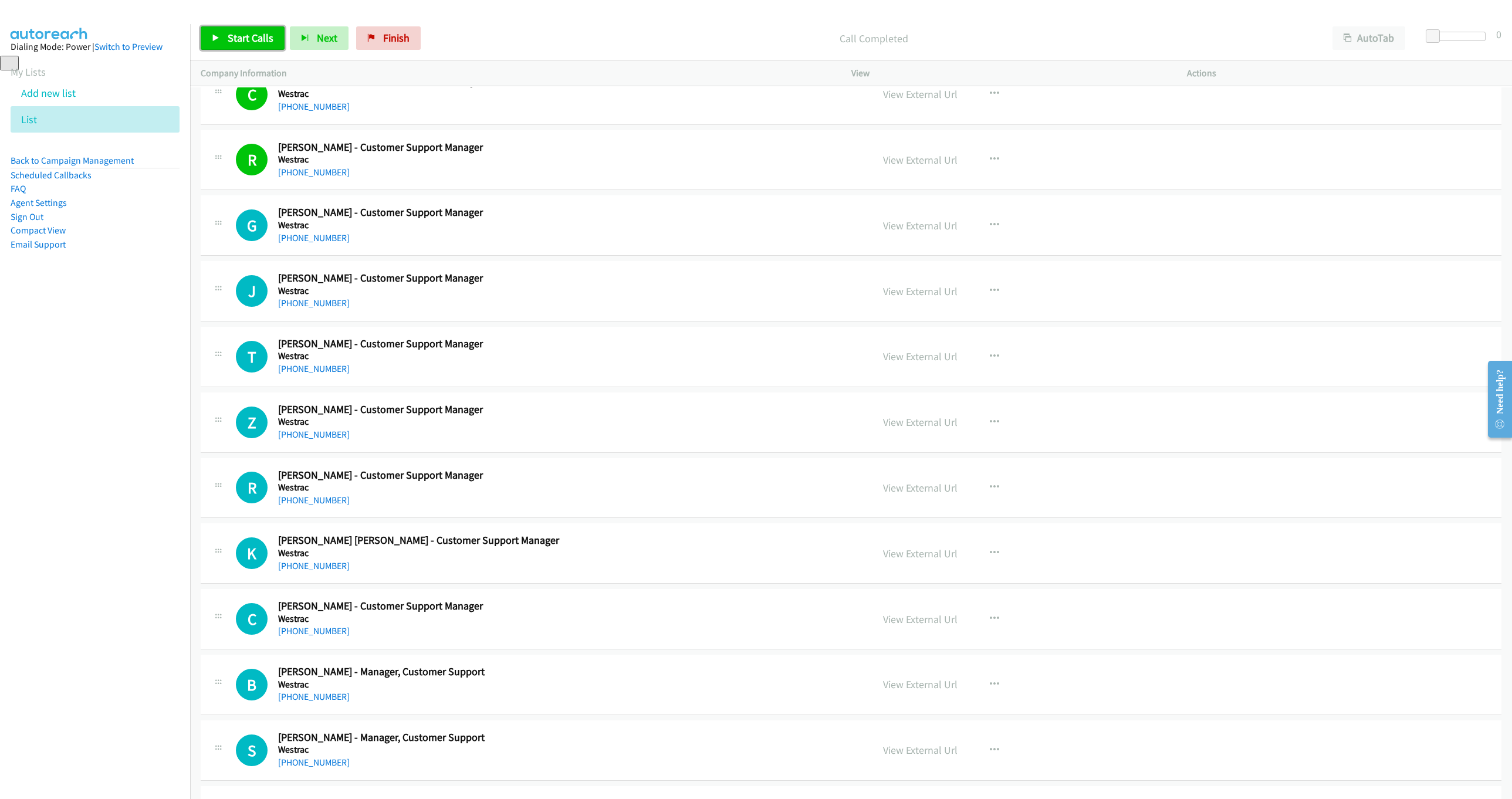
drag, startPoint x: 237, startPoint y: 42, endPoint x: 256, endPoint y: 42, distance: 19.0
click at [237, 42] on span "Start Calls" at bounding box center [250, 37] width 46 height 13
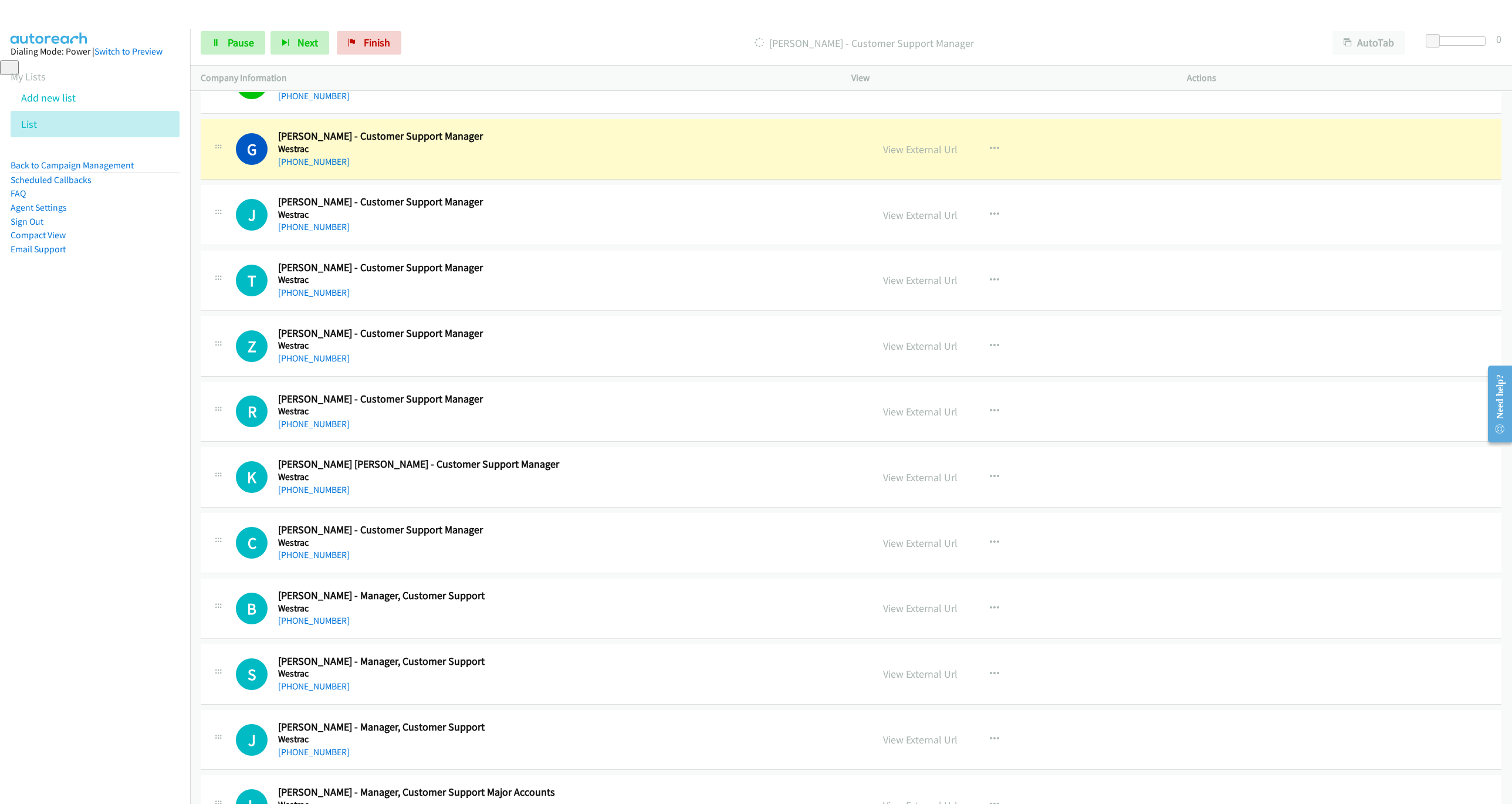
scroll to position [704, 0]
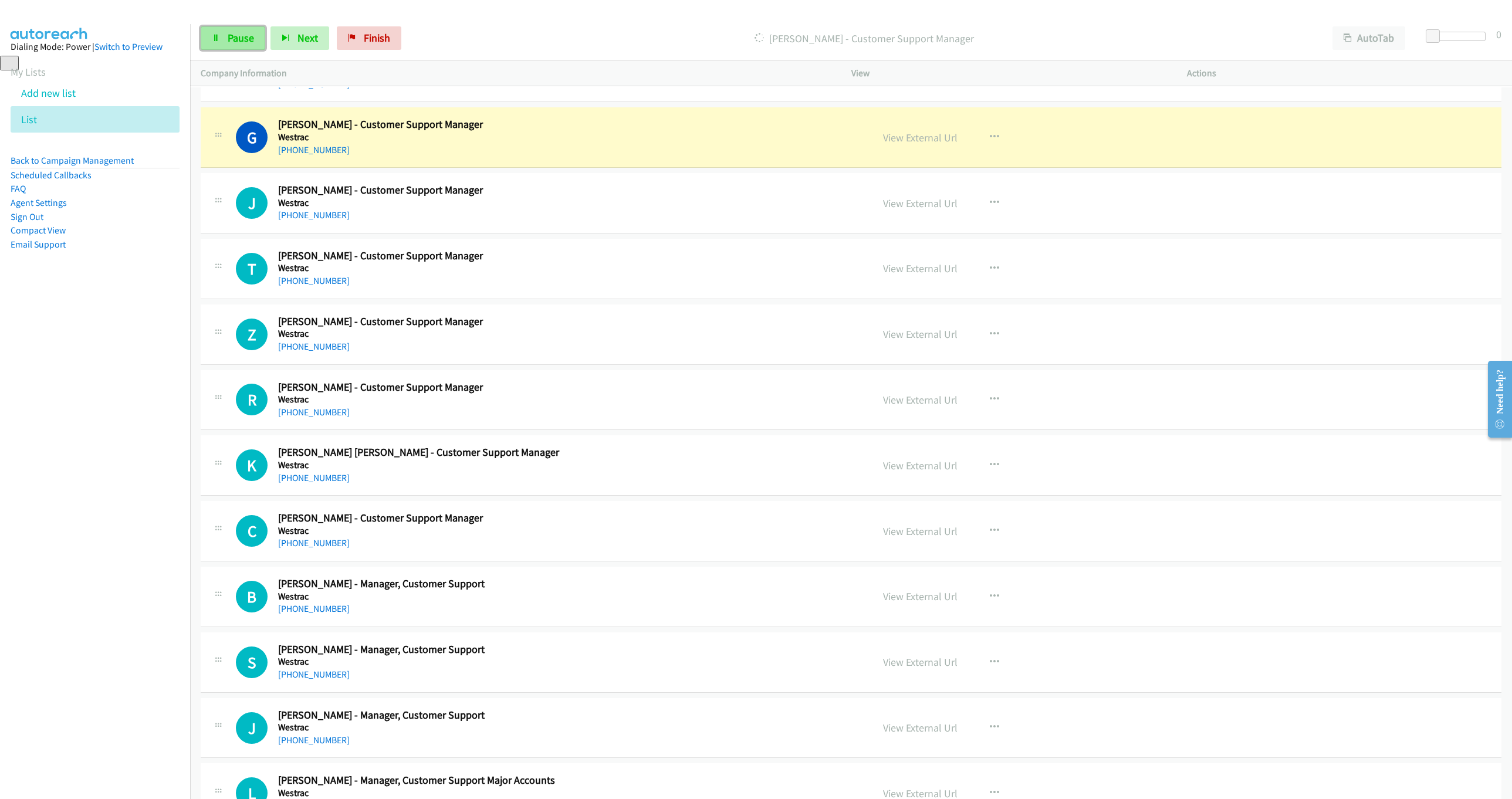
click at [234, 39] on span "Pause" at bounding box center [241, 37] width 27 height 13
click at [931, 144] on link "View External Url" at bounding box center [919, 137] width 74 height 13
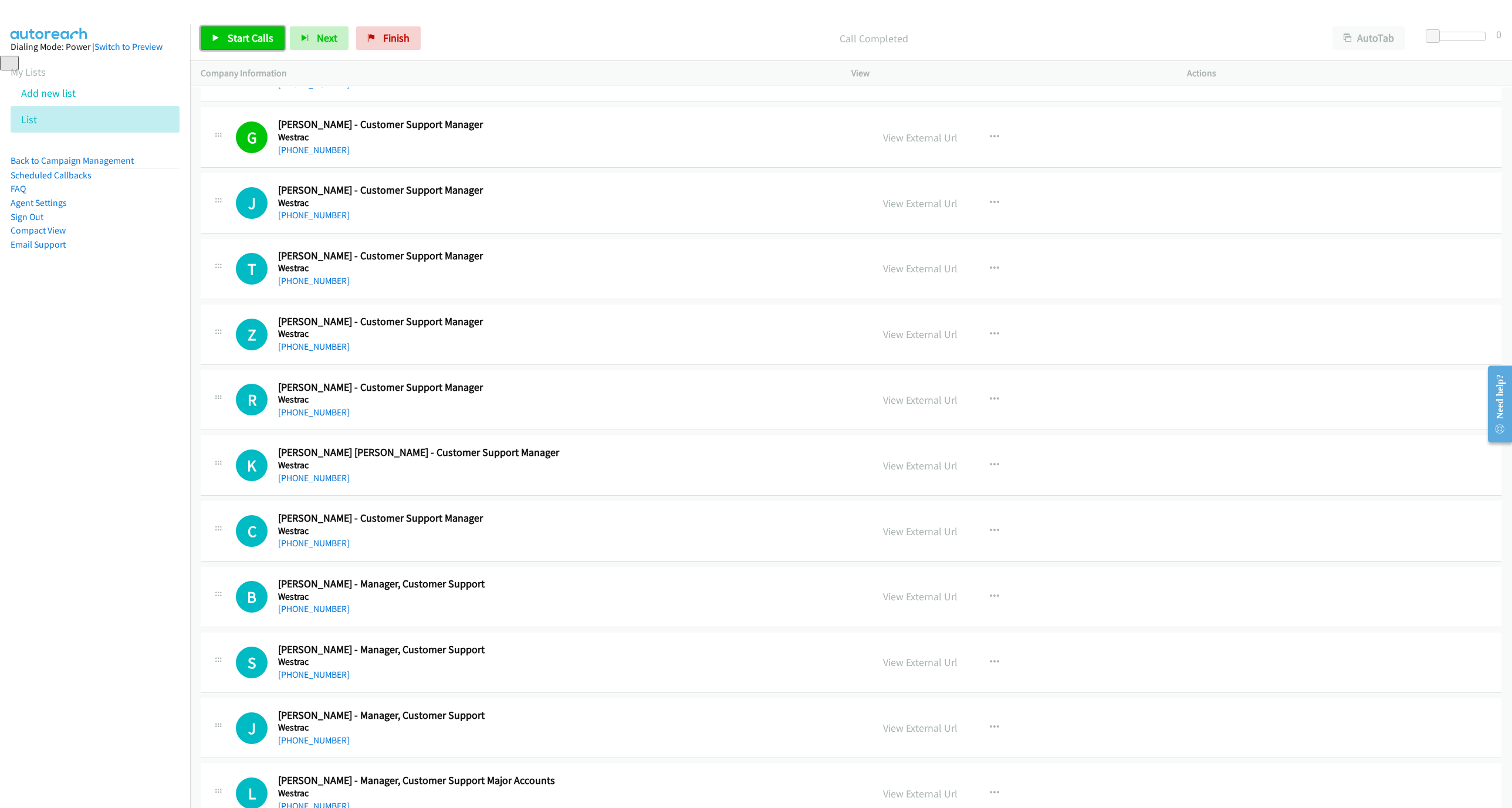
click at [235, 35] on span "Start Calls" at bounding box center [250, 37] width 46 height 13
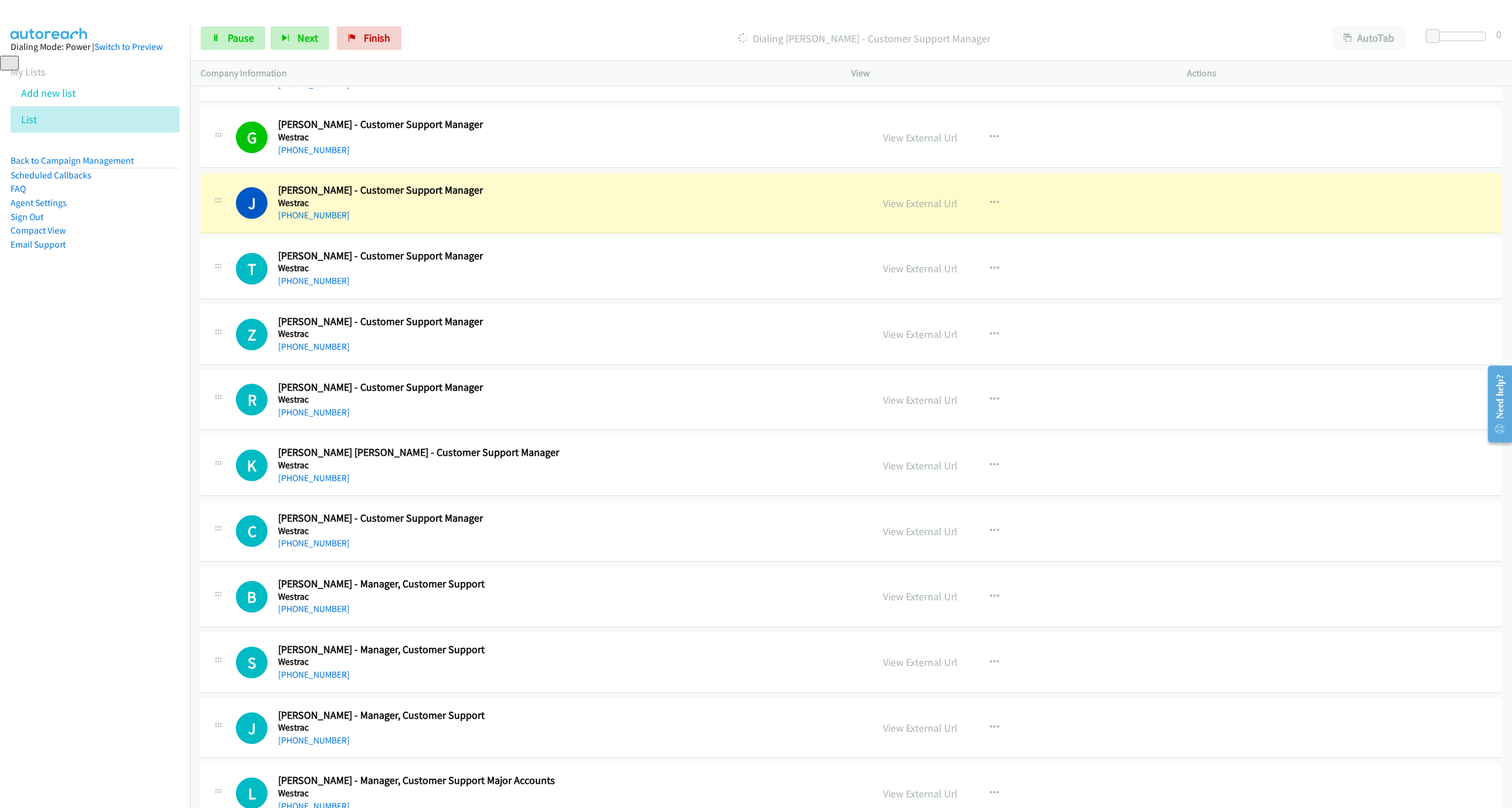
click at [213, 23] on div "Start Calls Pause Next Finish Dialing John Power - Customer Support Manager Aut…" at bounding box center [850, 38] width 1321 height 45
click at [232, 37] on span "Pause" at bounding box center [241, 37] width 27 height 13
click at [918, 210] on link "View External Url" at bounding box center [919, 203] width 74 height 13
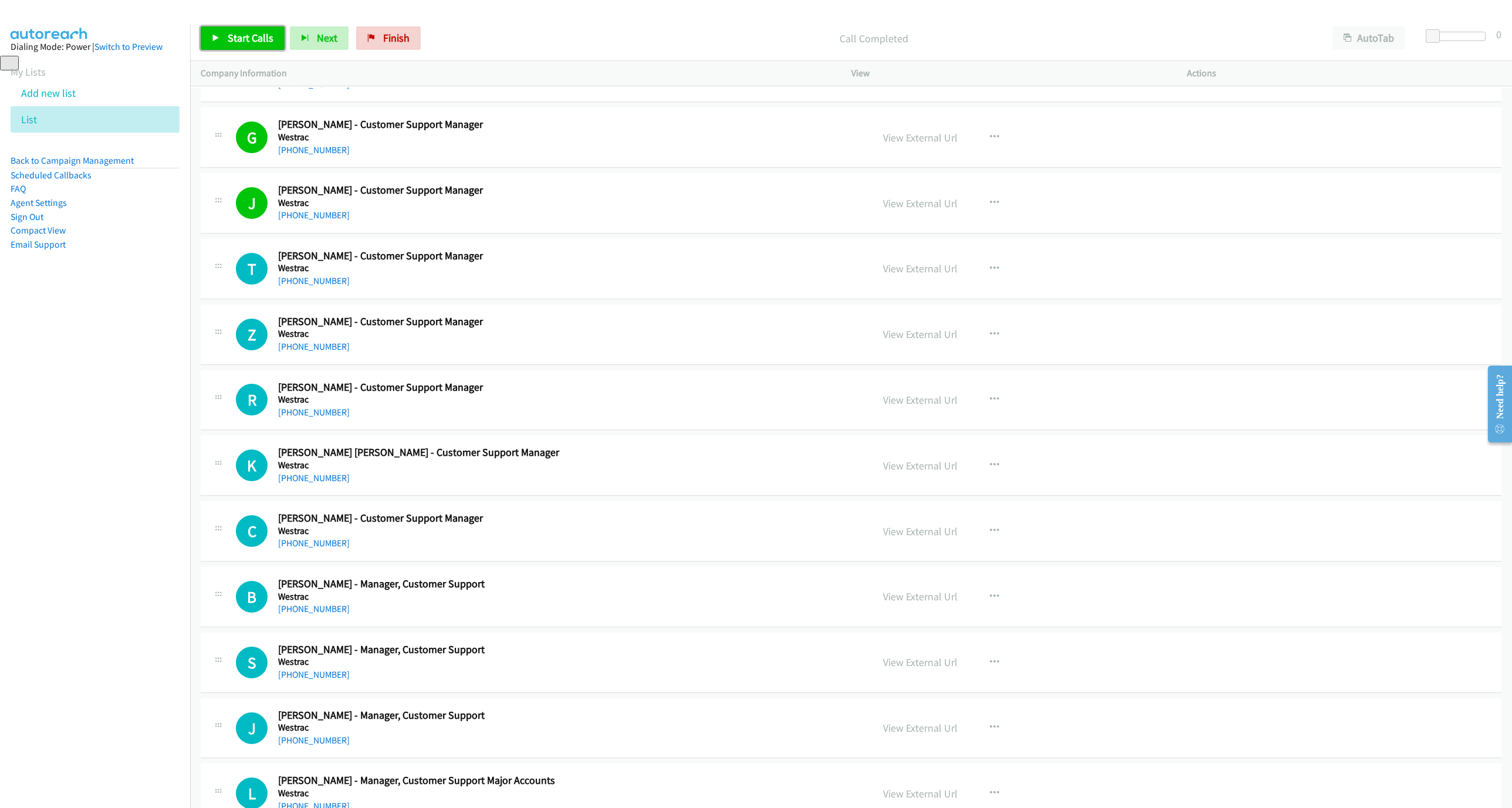
click at [236, 41] on span "Start Calls" at bounding box center [250, 37] width 46 height 13
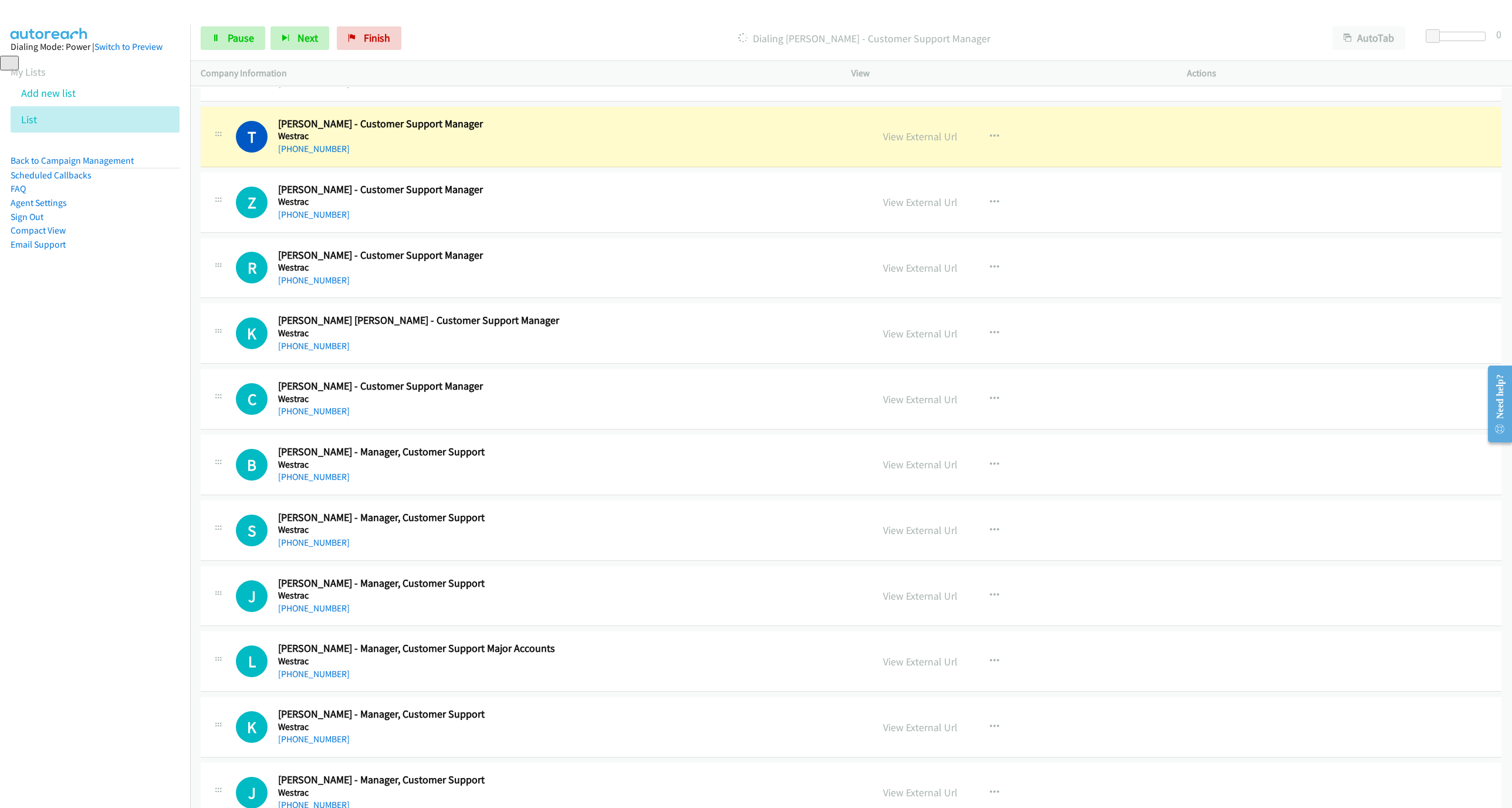
scroll to position [880, 0]
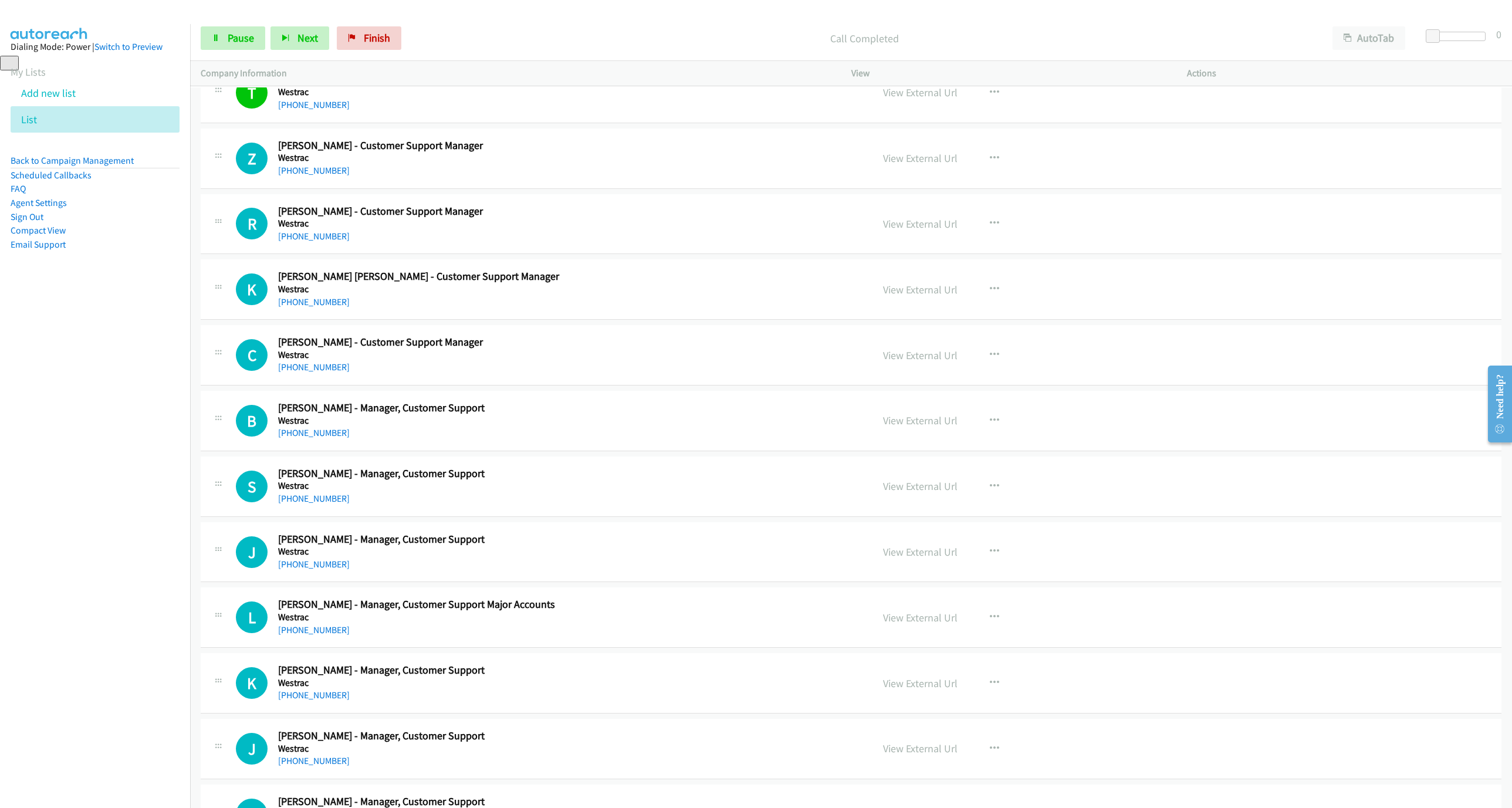
click at [702, 27] on div "Call Completed" at bounding box center [863, 38] width 915 height 23
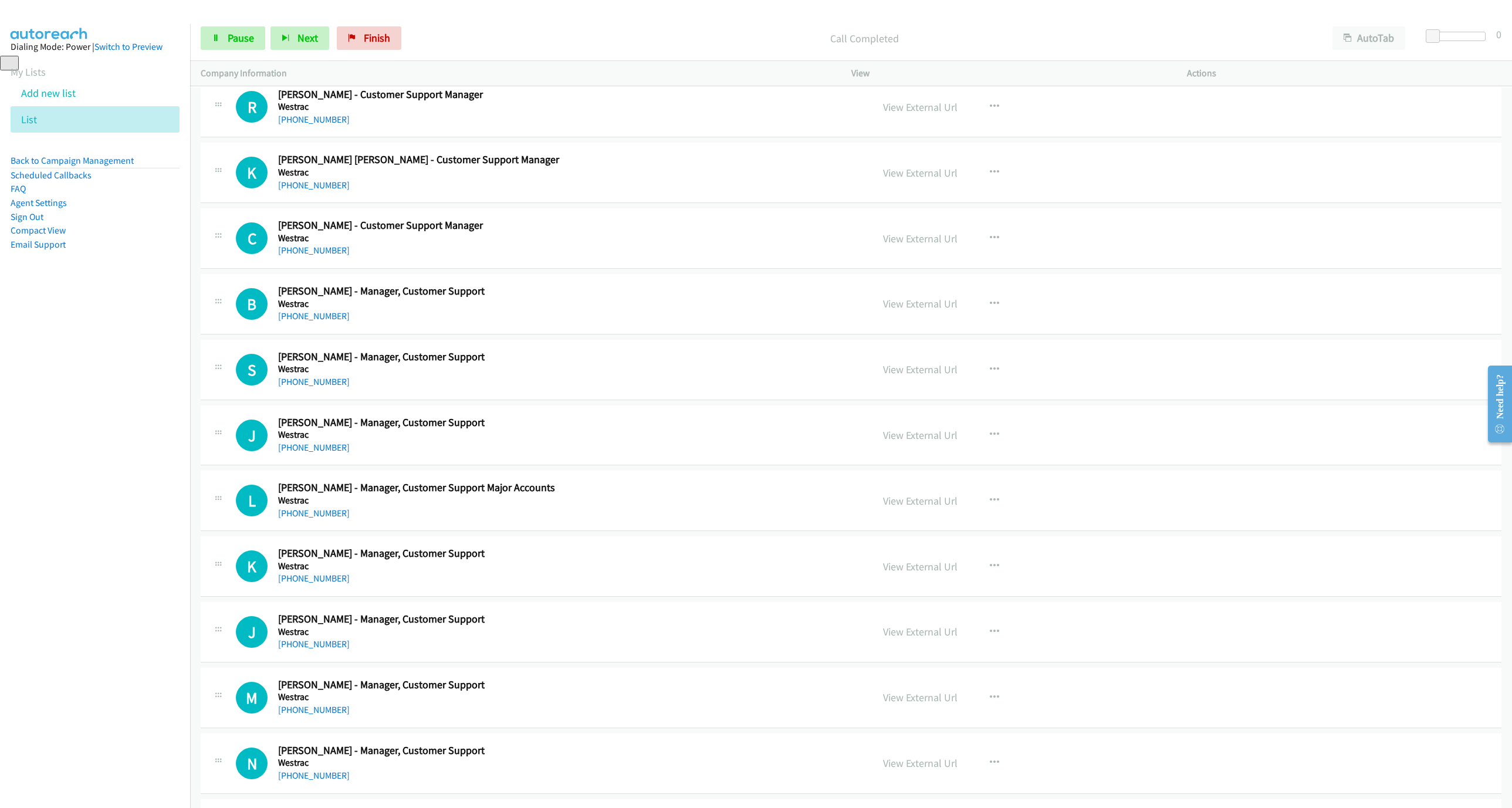
scroll to position [1004, 0]
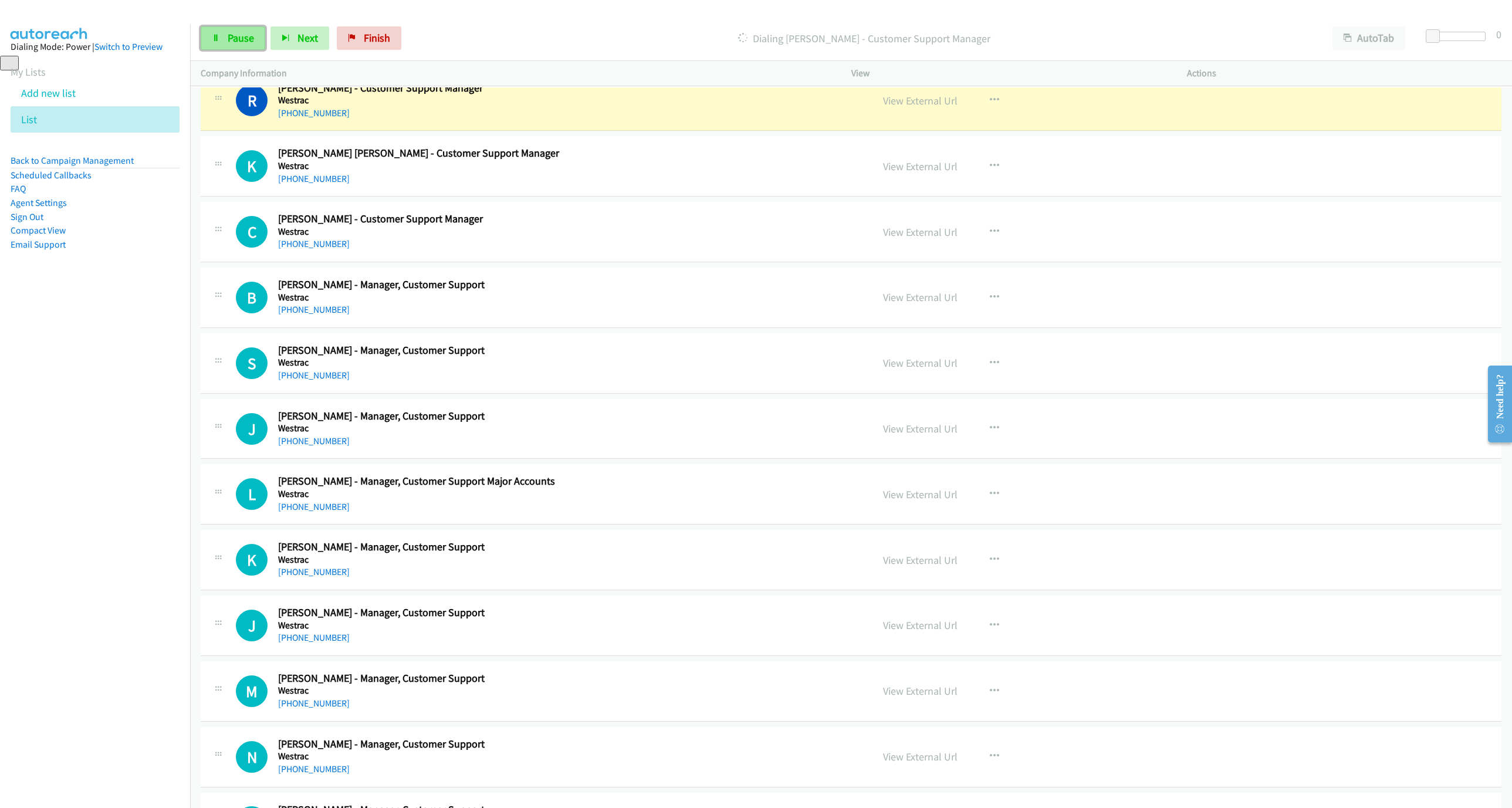
click at [245, 37] on span "Pause" at bounding box center [241, 37] width 27 height 13
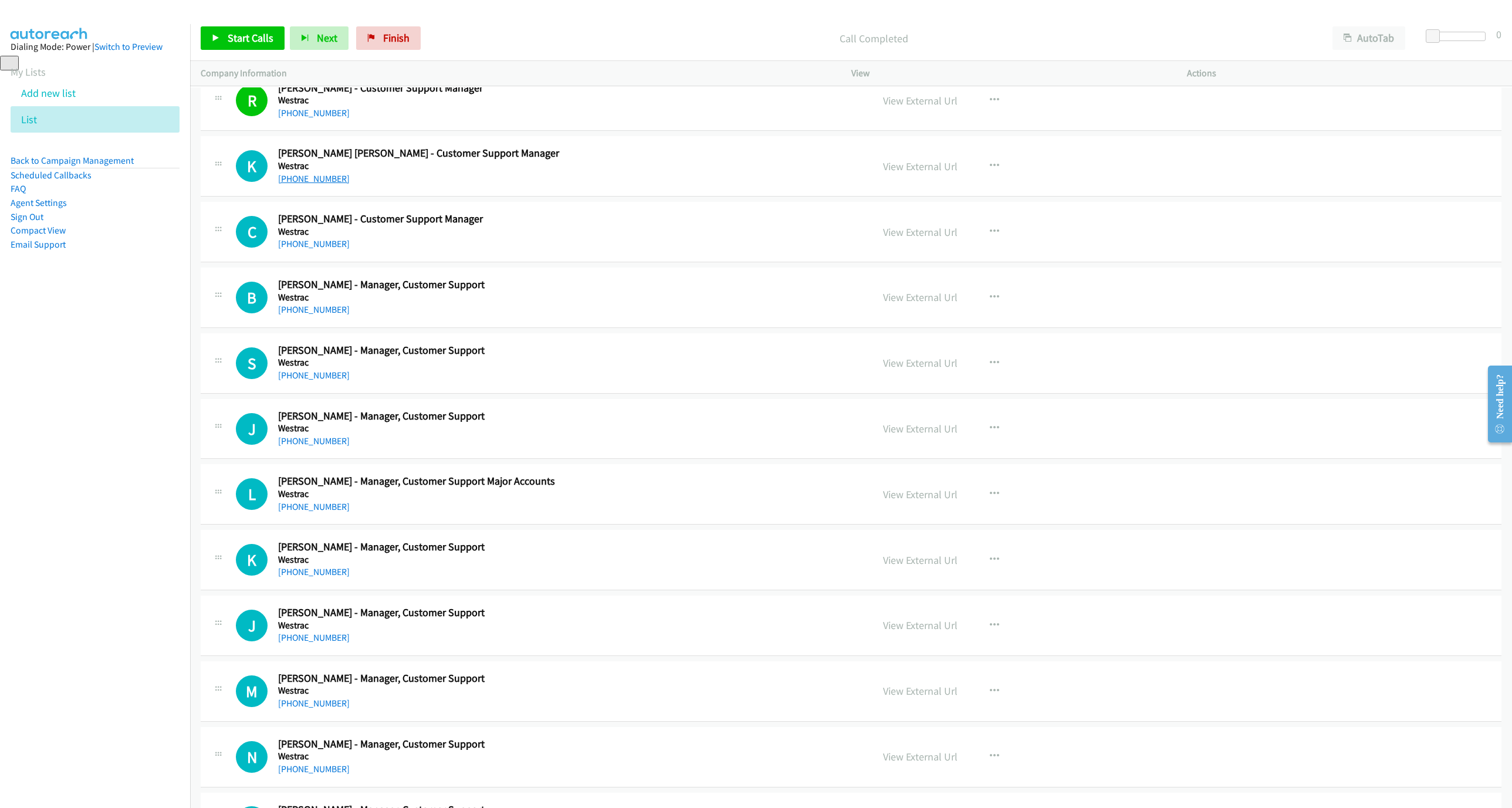
click at [306, 183] on link "[PHONE_NUMBER]" at bounding box center [314, 178] width 72 height 11
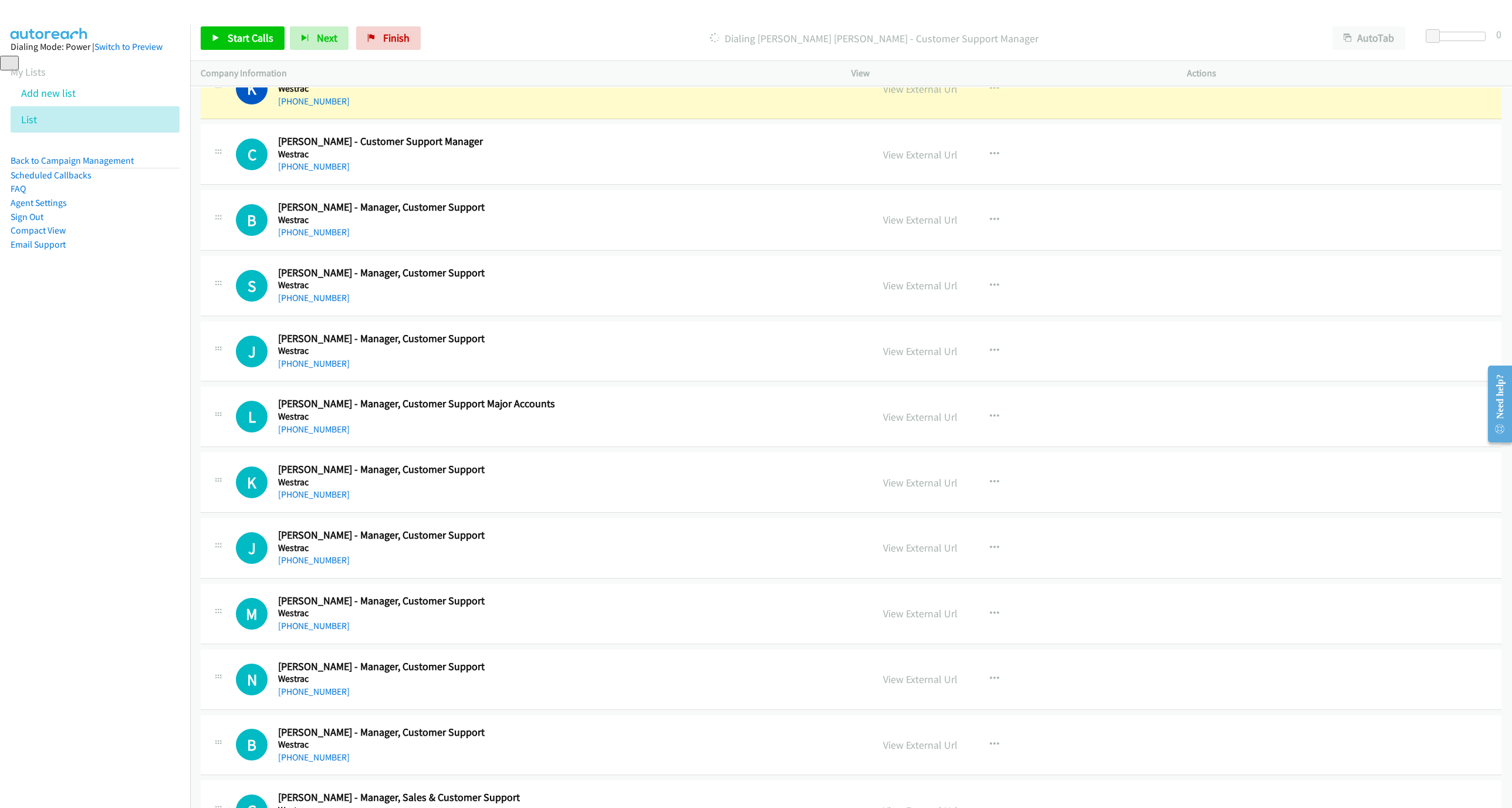
scroll to position [1091, 0]
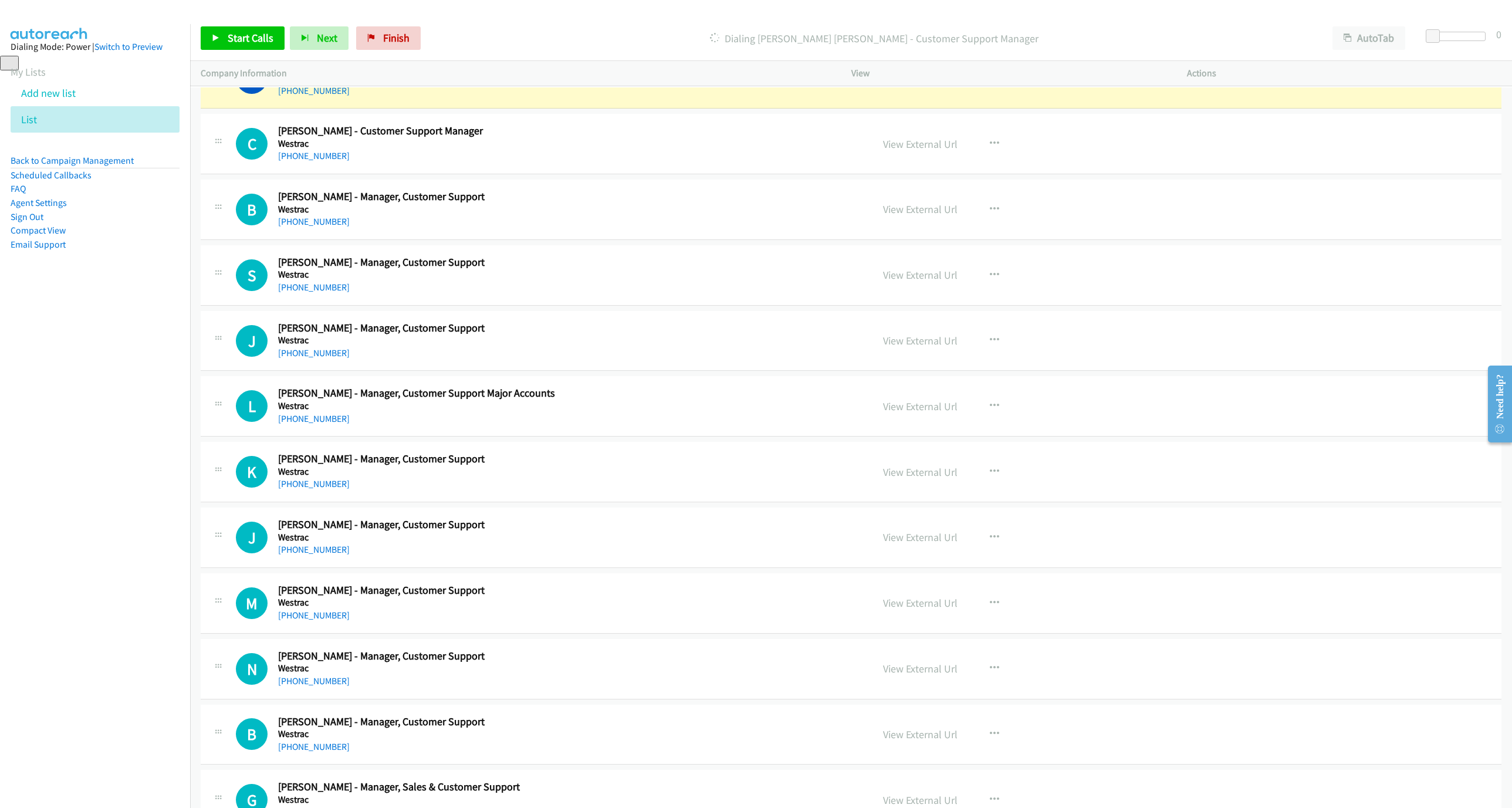
click at [576, 32] on p "Dialing Kristian Mildred - Customer Support Manager" at bounding box center [873, 38] width 874 height 16
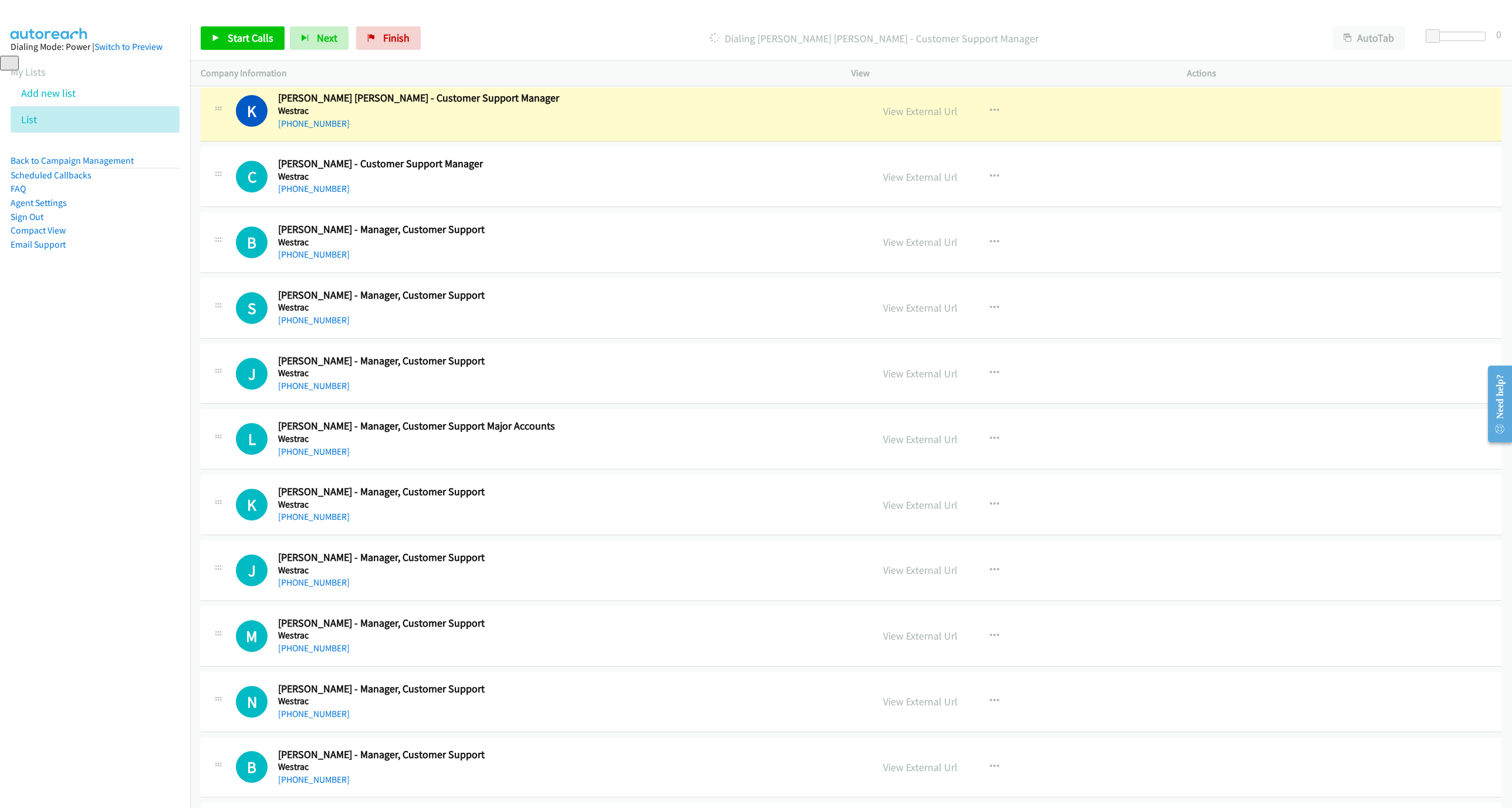
scroll to position [1056, 0]
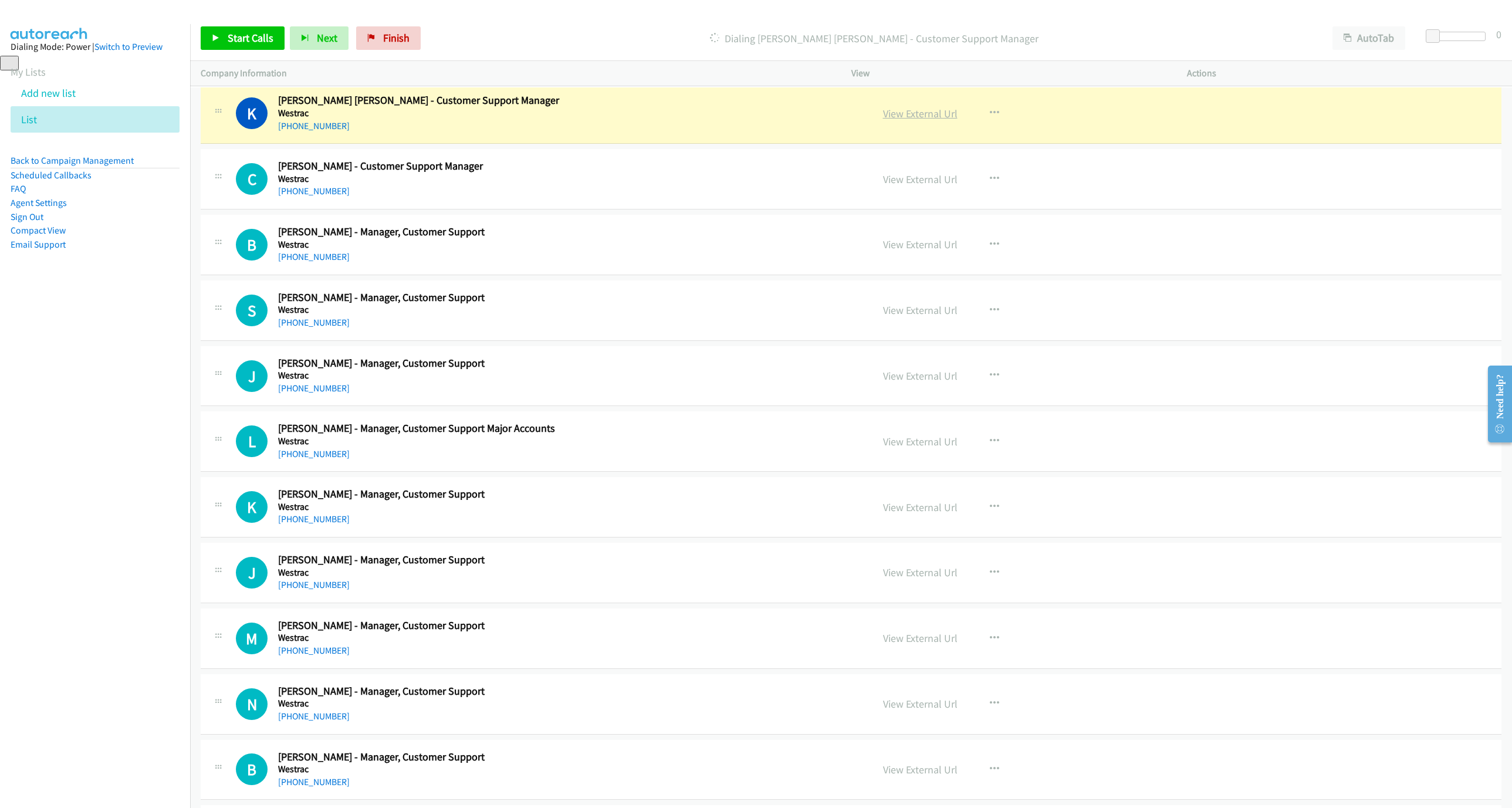
click at [924, 113] on link "View External Url" at bounding box center [919, 113] width 74 height 13
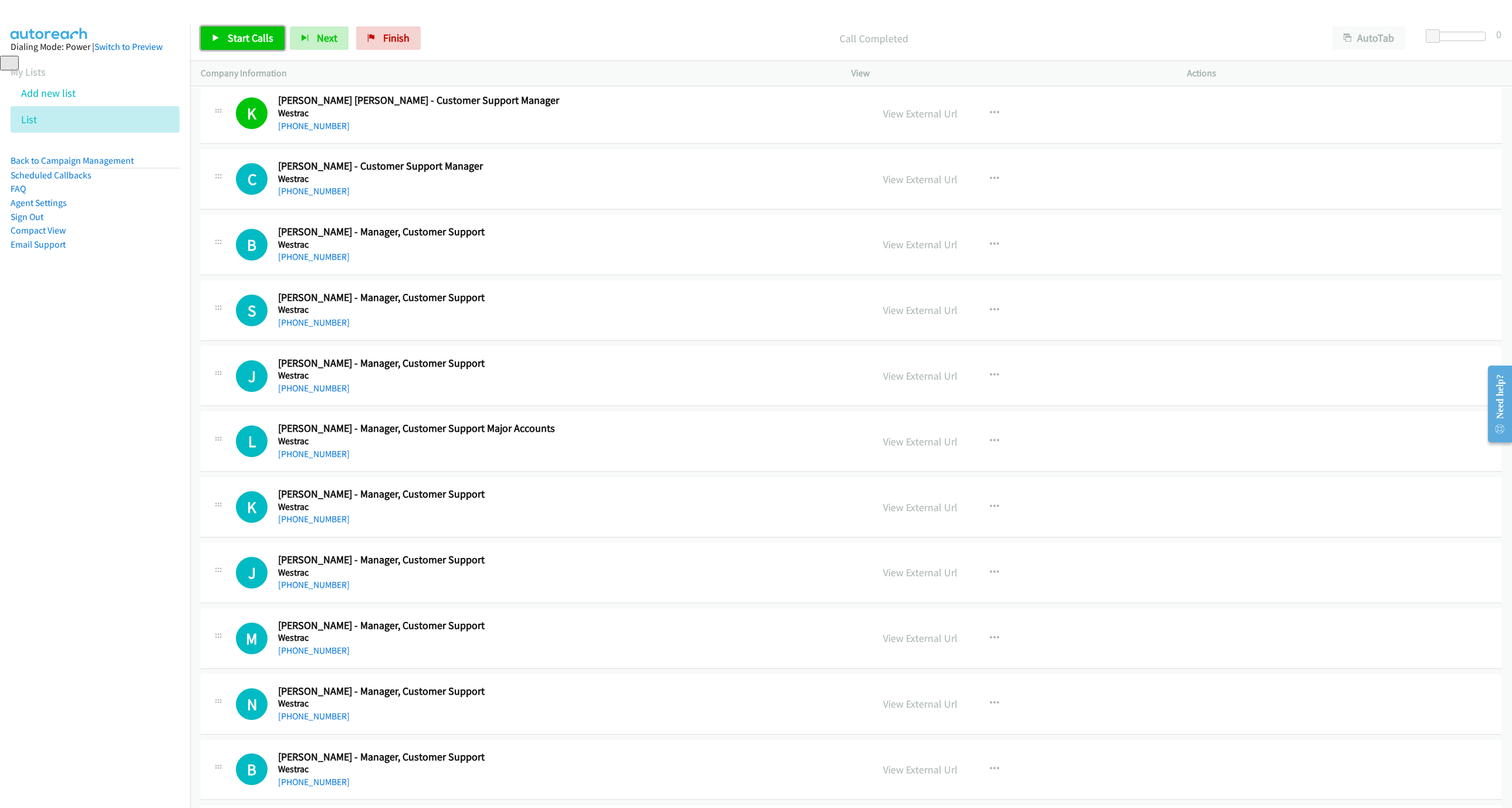
click at [227, 33] on span "Start Calls" at bounding box center [250, 37] width 46 height 13
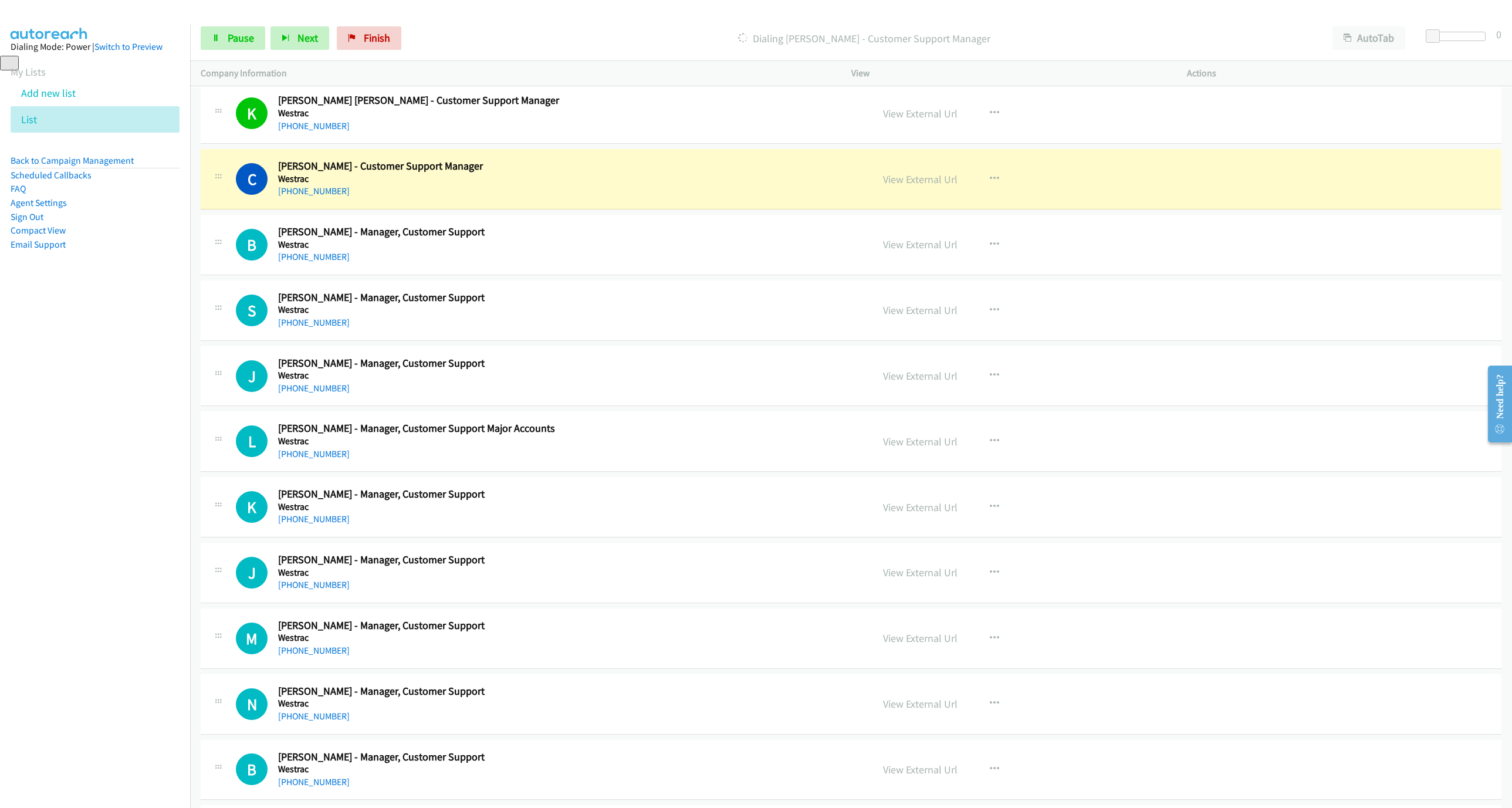
click at [1033, 42] on p "Dialing Chris Challen - Customer Support Manager" at bounding box center [864, 38] width 894 height 16
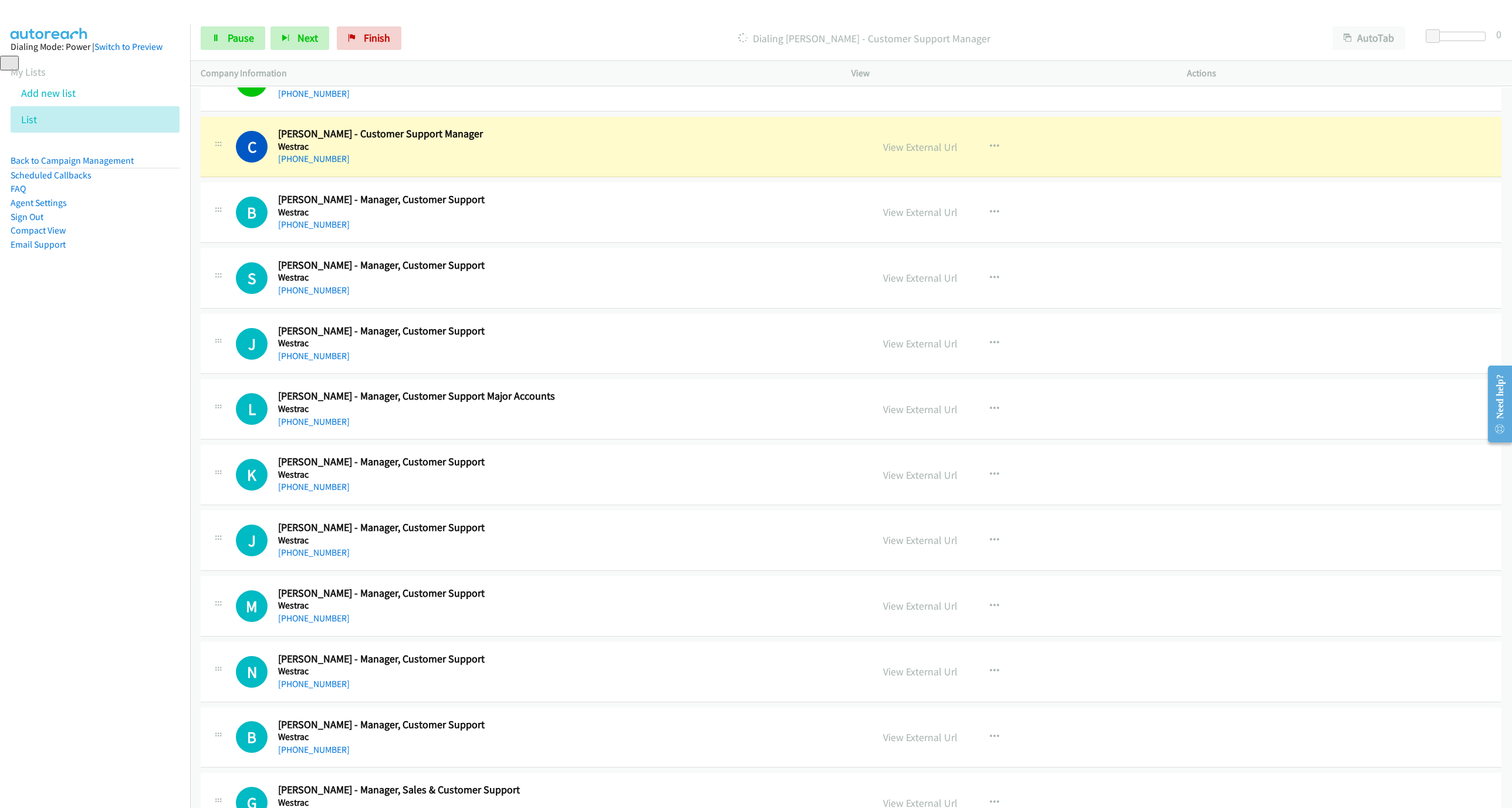
scroll to position [1091, 0]
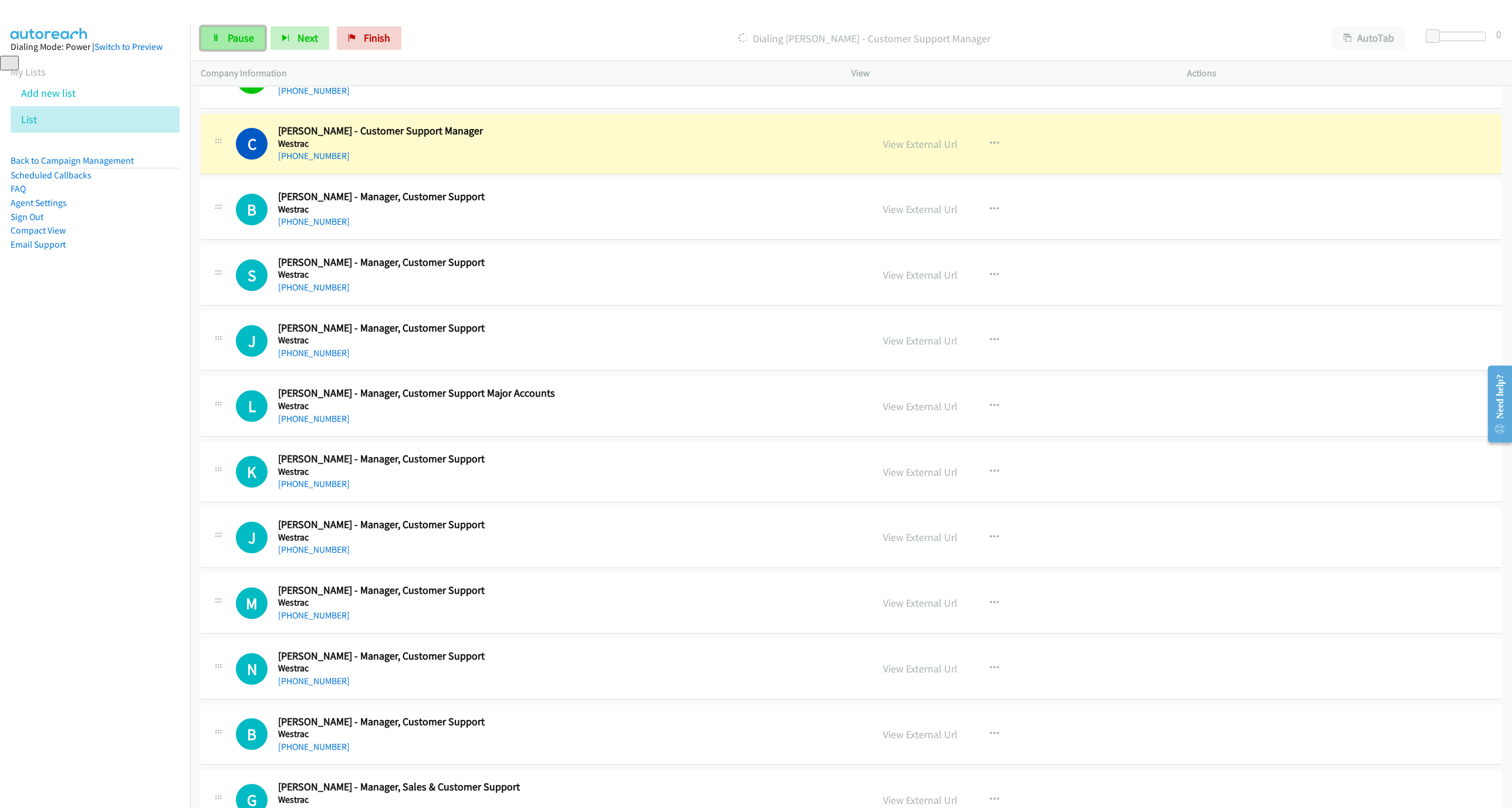
click at [219, 31] on link "Pause" at bounding box center [232, 38] width 64 height 23
click at [920, 146] on link "View External Url" at bounding box center [919, 144] width 74 height 13
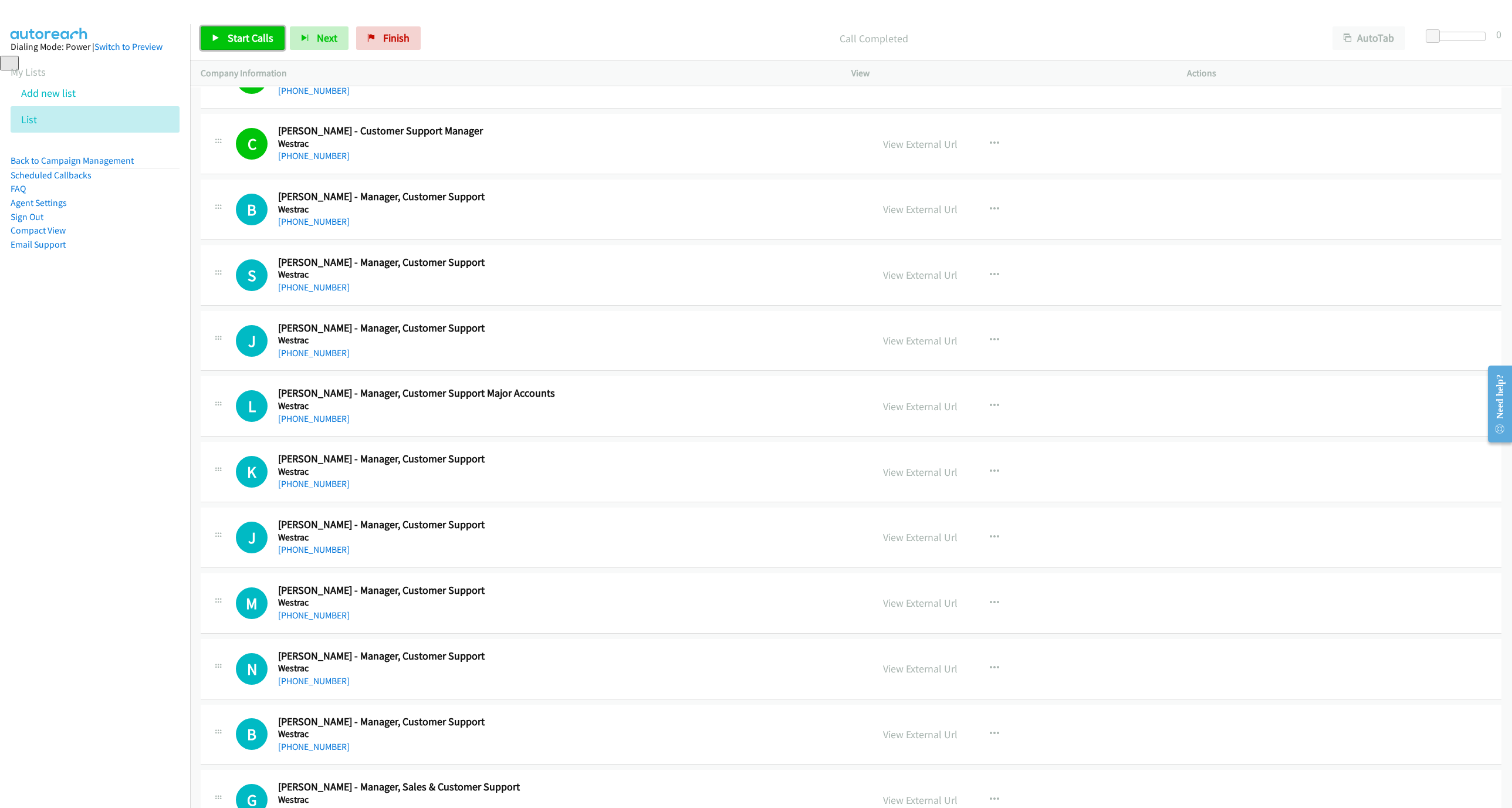
click at [234, 31] on link "Start Calls" at bounding box center [242, 38] width 84 height 23
click at [252, 46] on link "Pause" at bounding box center [232, 38] width 64 height 23
click at [217, 46] on link "Start Calls" at bounding box center [242, 38] width 84 height 23
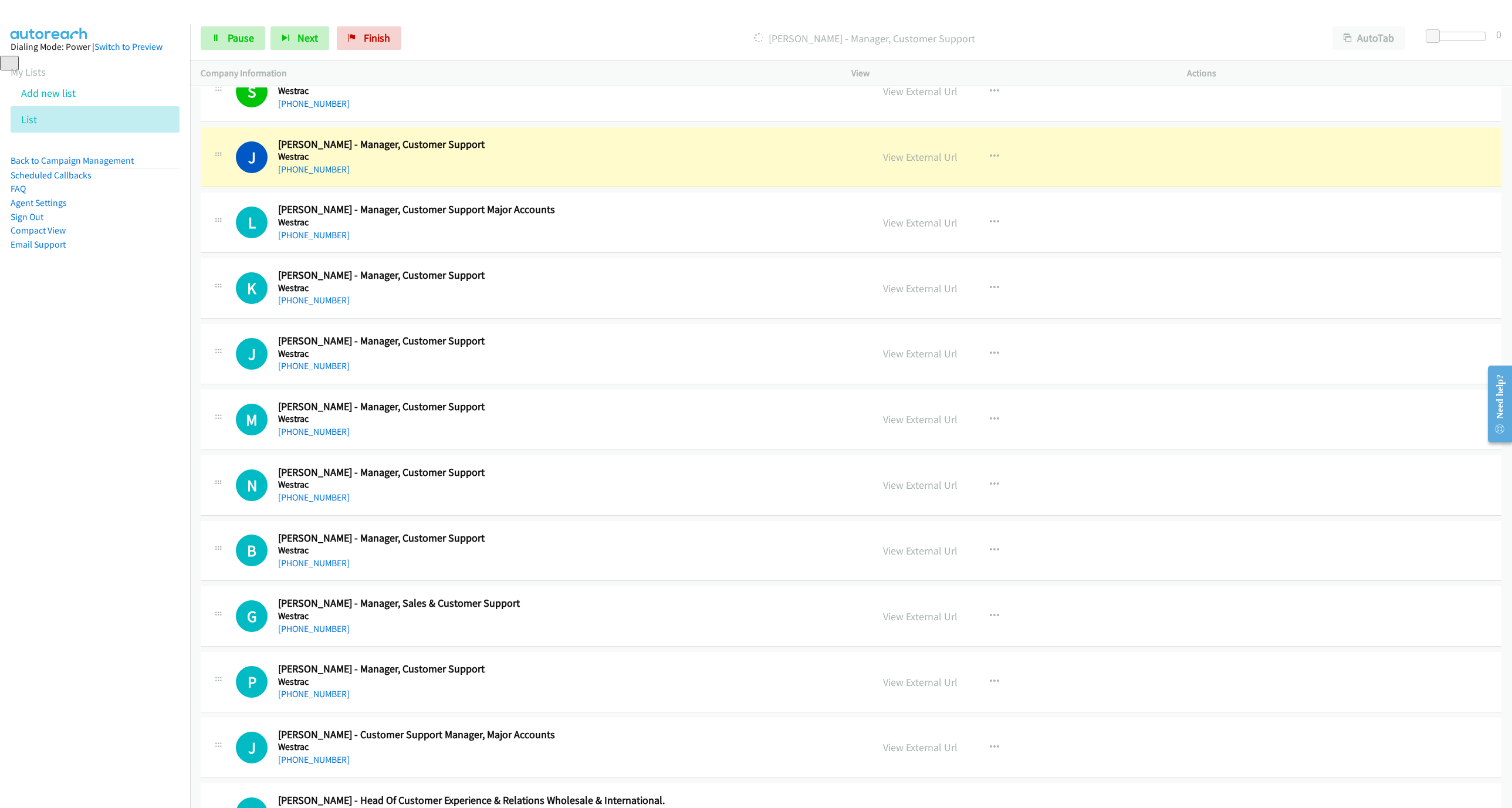
scroll to position [1268, 0]
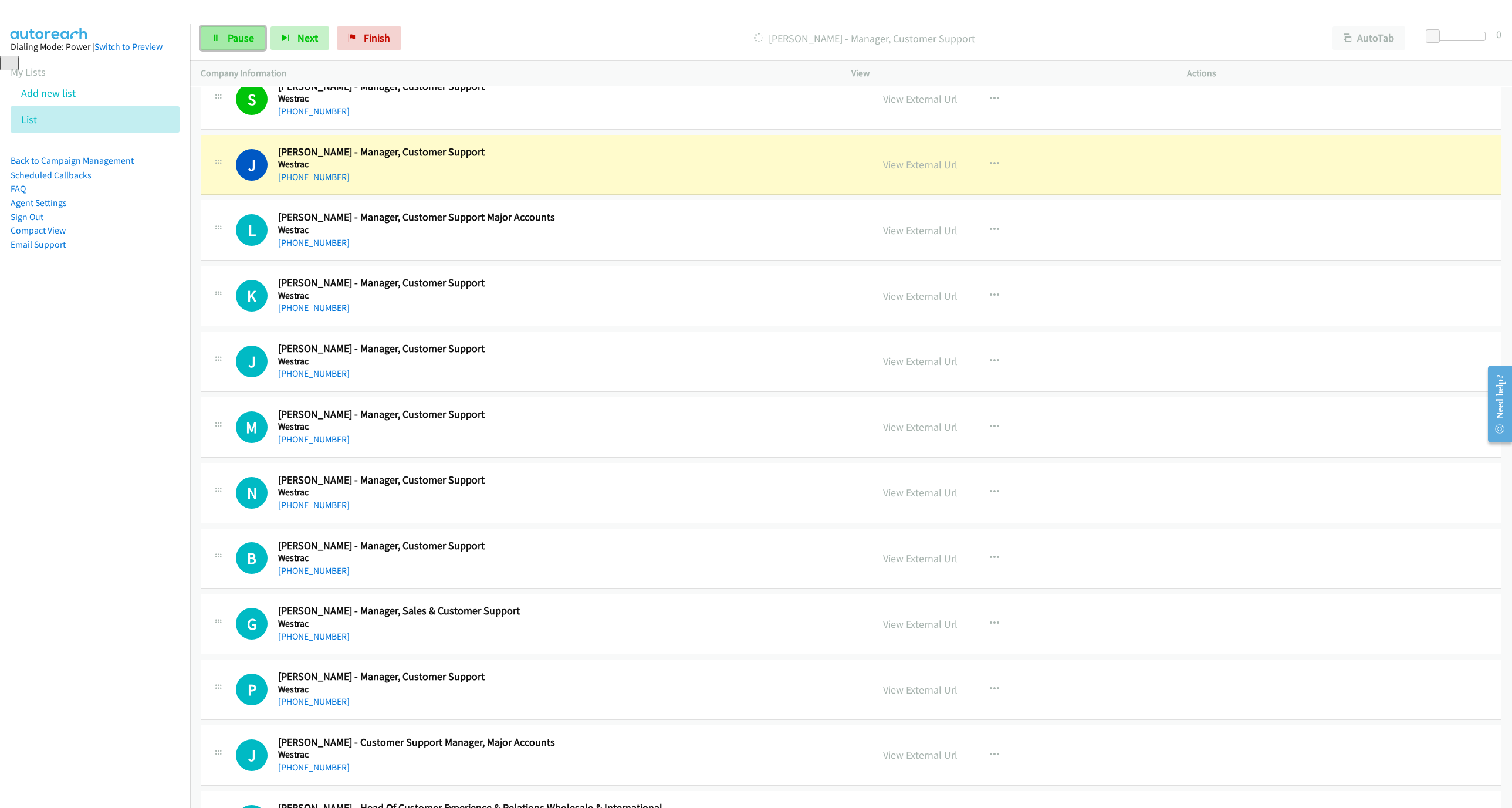
click at [227, 38] on span "Pause" at bounding box center [241, 37] width 27 height 13
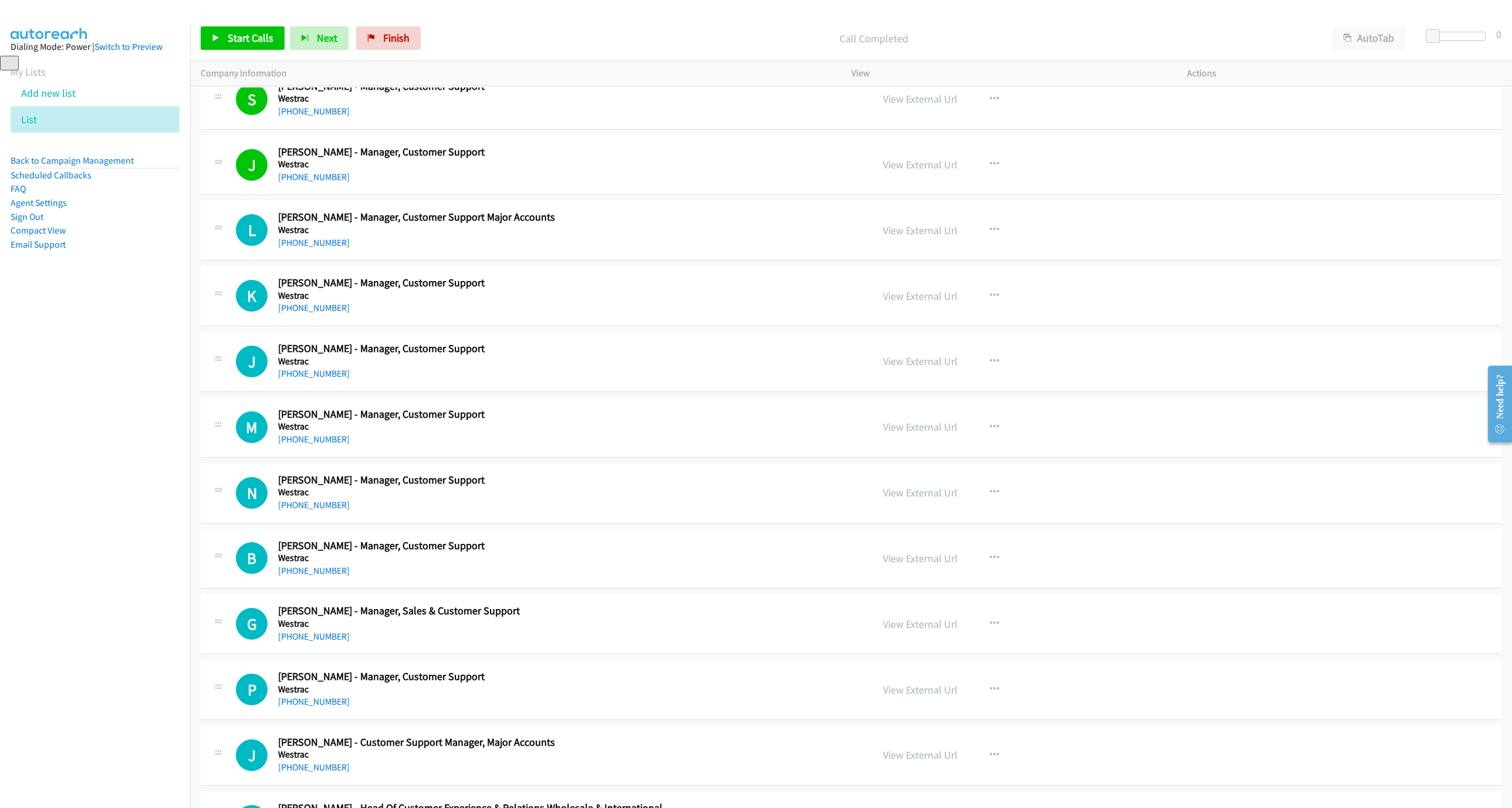
drag, startPoint x: 250, startPoint y: 52, endPoint x: 239, endPoint y: 47, distance: 12.1
click at [241, 48] on div "Start Calls Pause Next Finish Call Completed AutoTab AutoTab 0" at bounding box center [850, 38] width 1321 height 45
click at [236, 42] on span "Start Calls" at bounding box center [250, 37] width 46 height 13
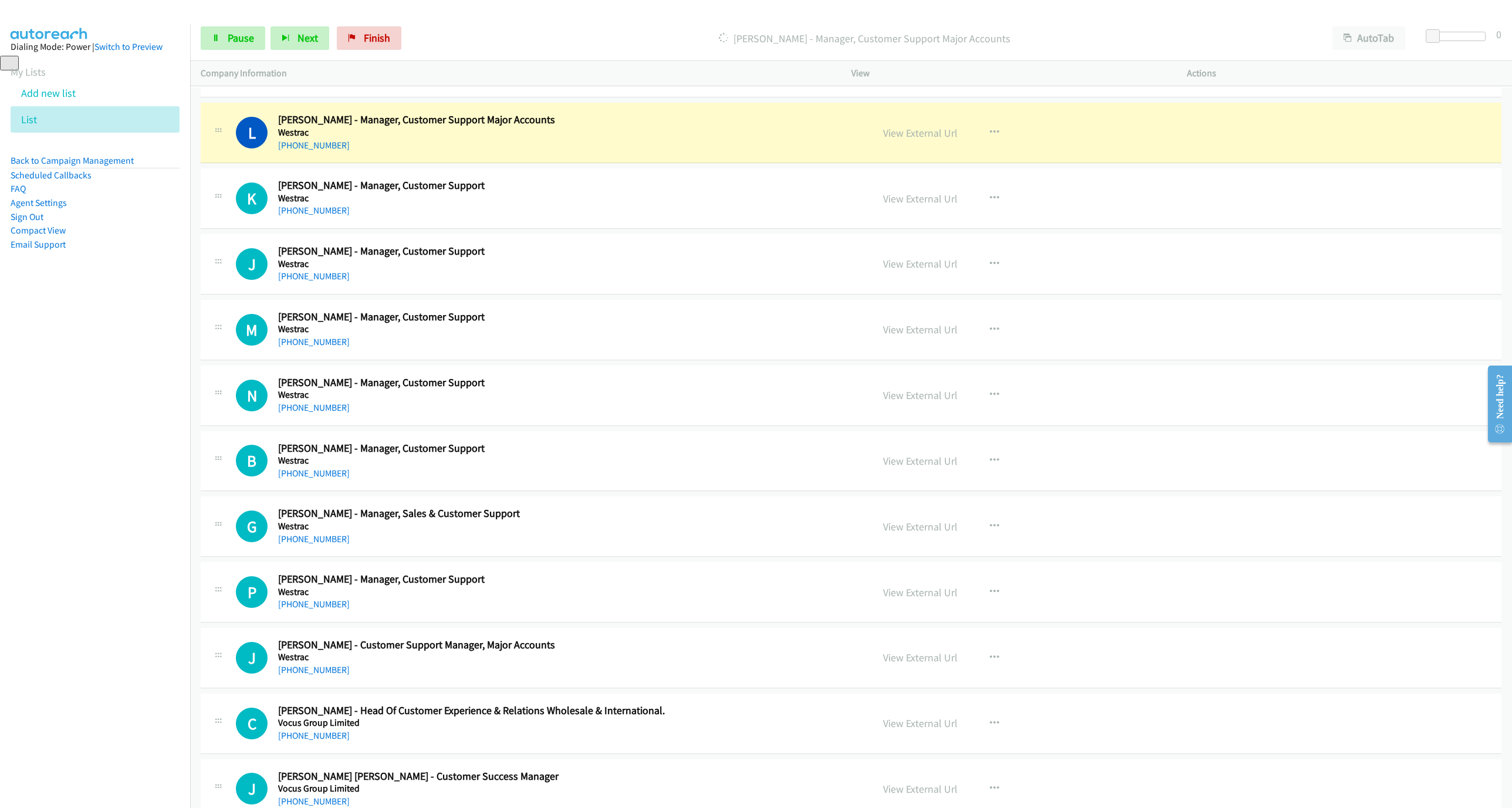
scroll to position [1355, 0]
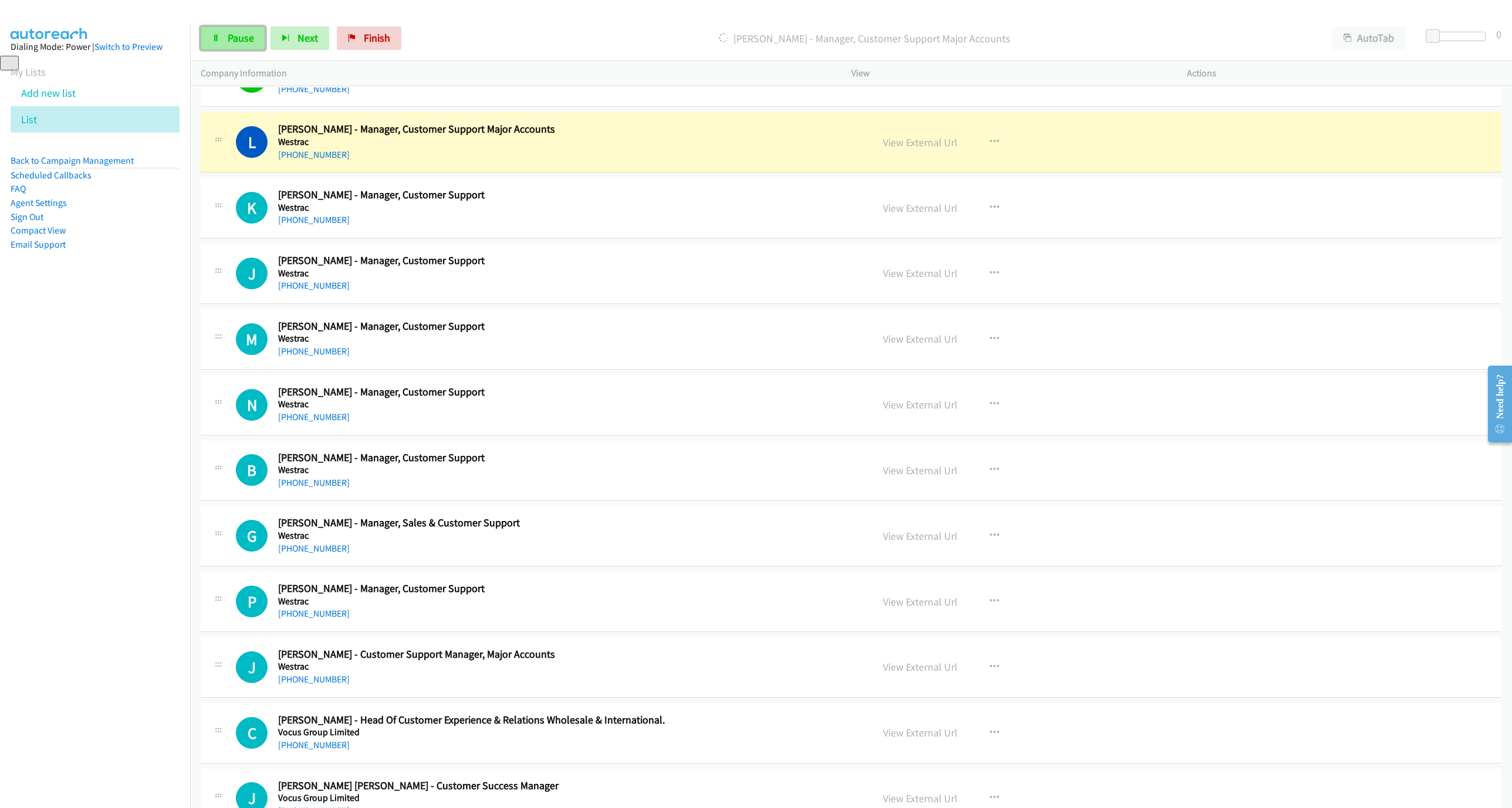
click at [205, 42] on link "Pause" at bounding box center [232, 38] width 64 height 23
click at [926, 144] on link "View External Url" at bounding box center [919, 142] width 74 height 13
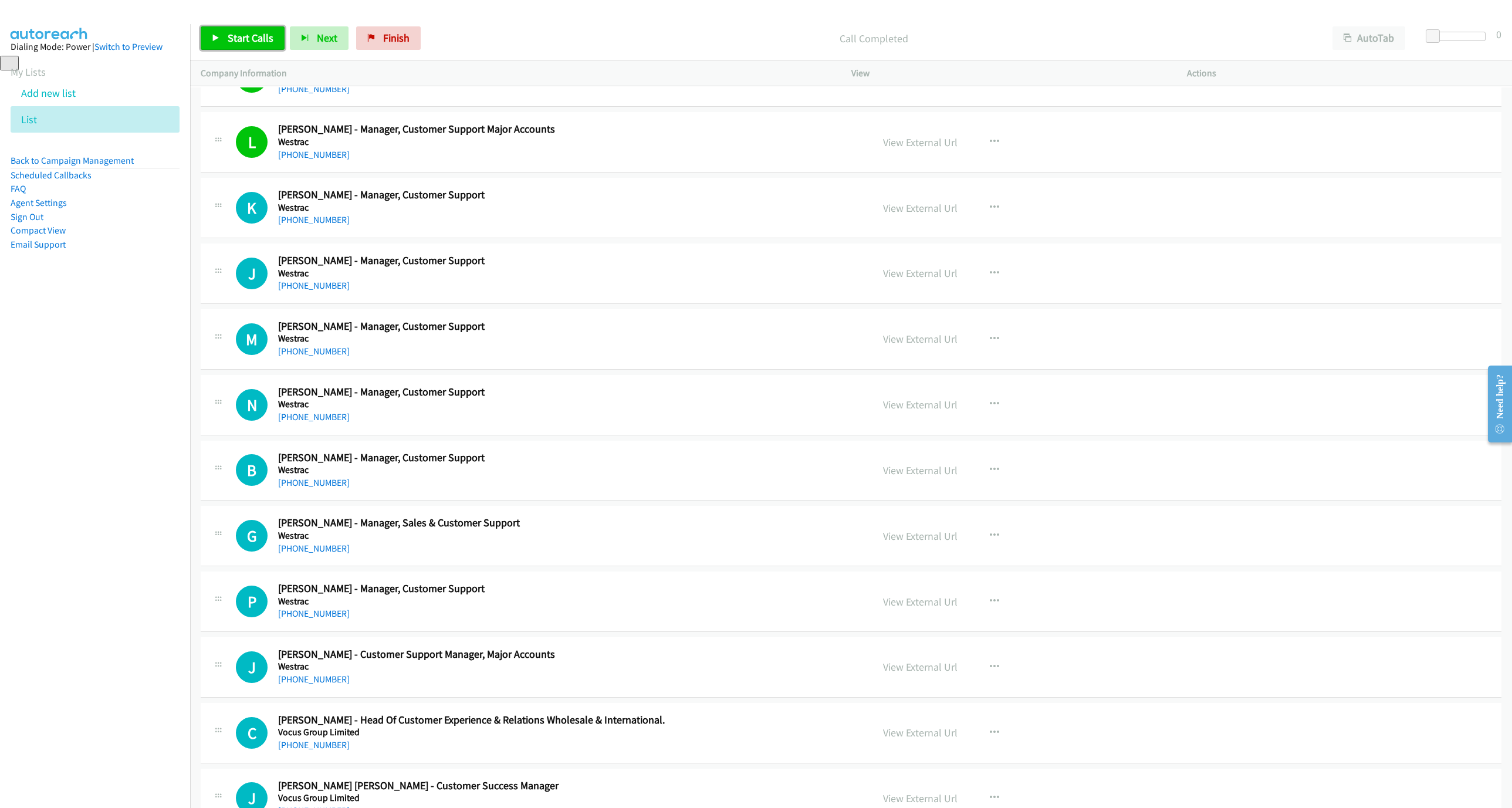
click at [250, 41] on span "Start Calls" at bounding box center [250, 37] width 46 height 13
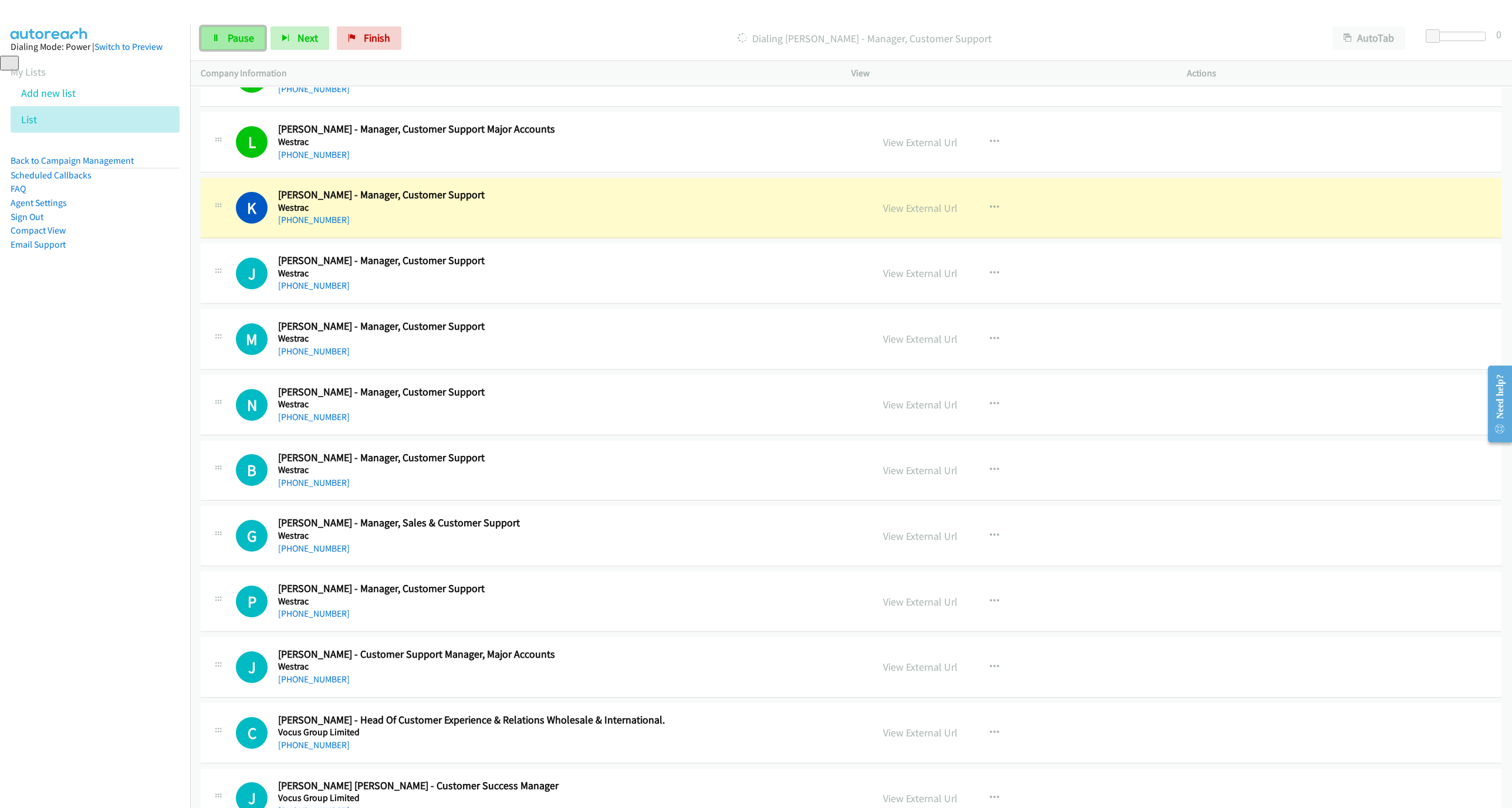
drag, startPoint x: 236, startPoint y: 42, endPoint x: 241, endPoint y: 35, distance: 8.6
click at [236, 42] on span "Pause" at bounding box center [241, 37] width 27 height 13
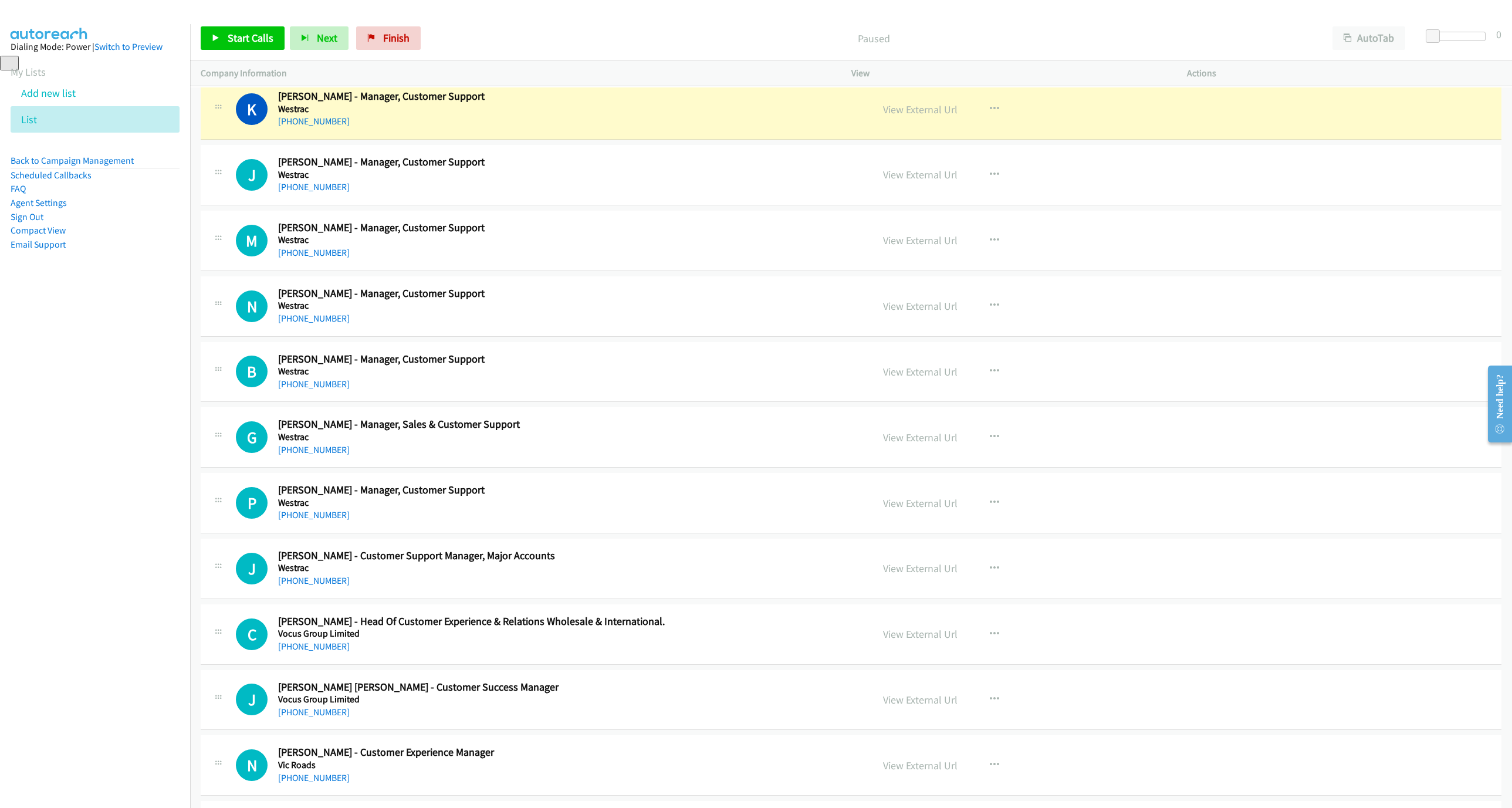
scroll to position [1444, 0]
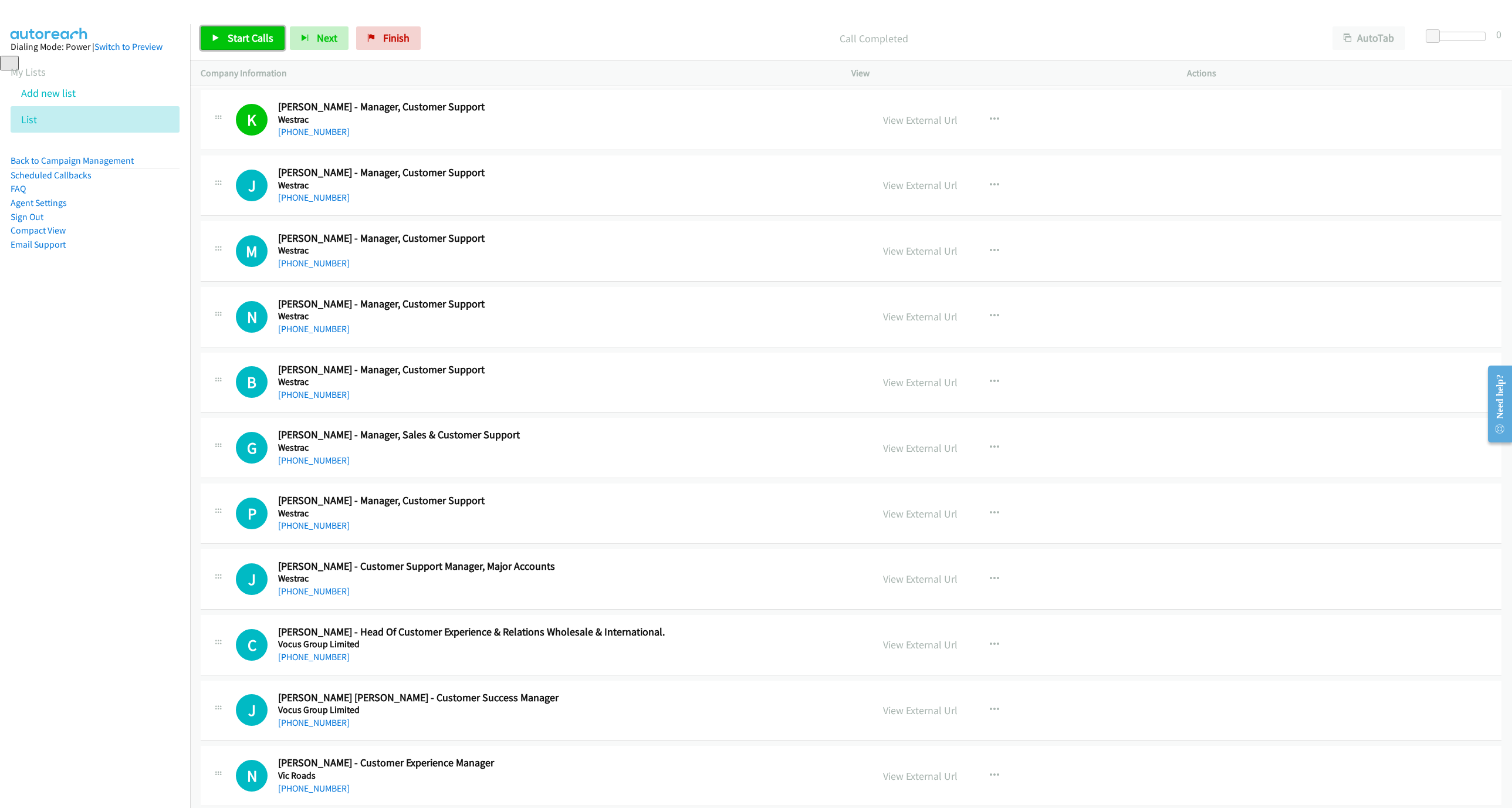
click at [255, 42] on span "Start Calls" at bounding box center [250, 37] width 46 height 13
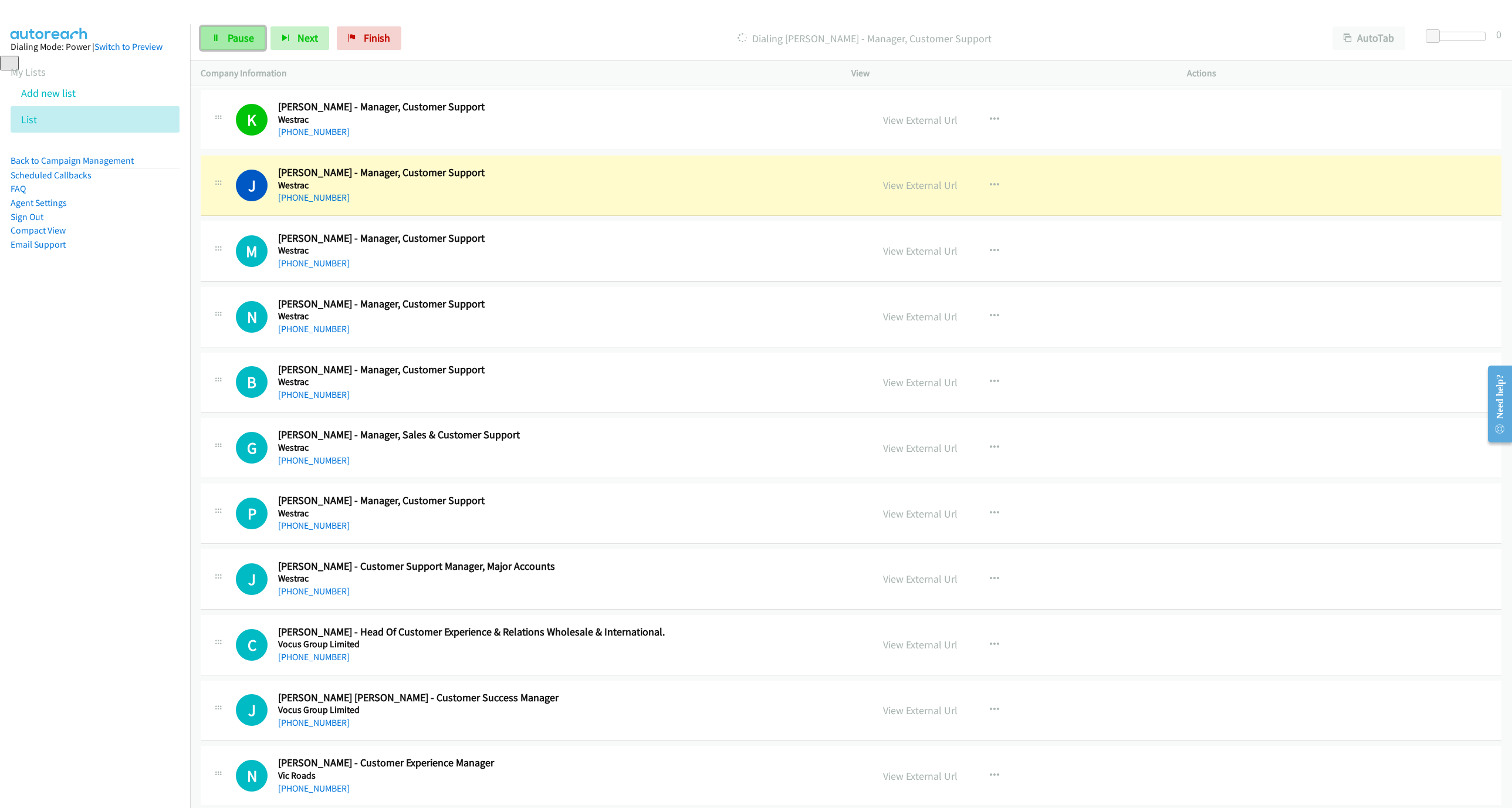
click at [231, 41] on span "Pause" at bounding box center [241, 37] width 27 height 13
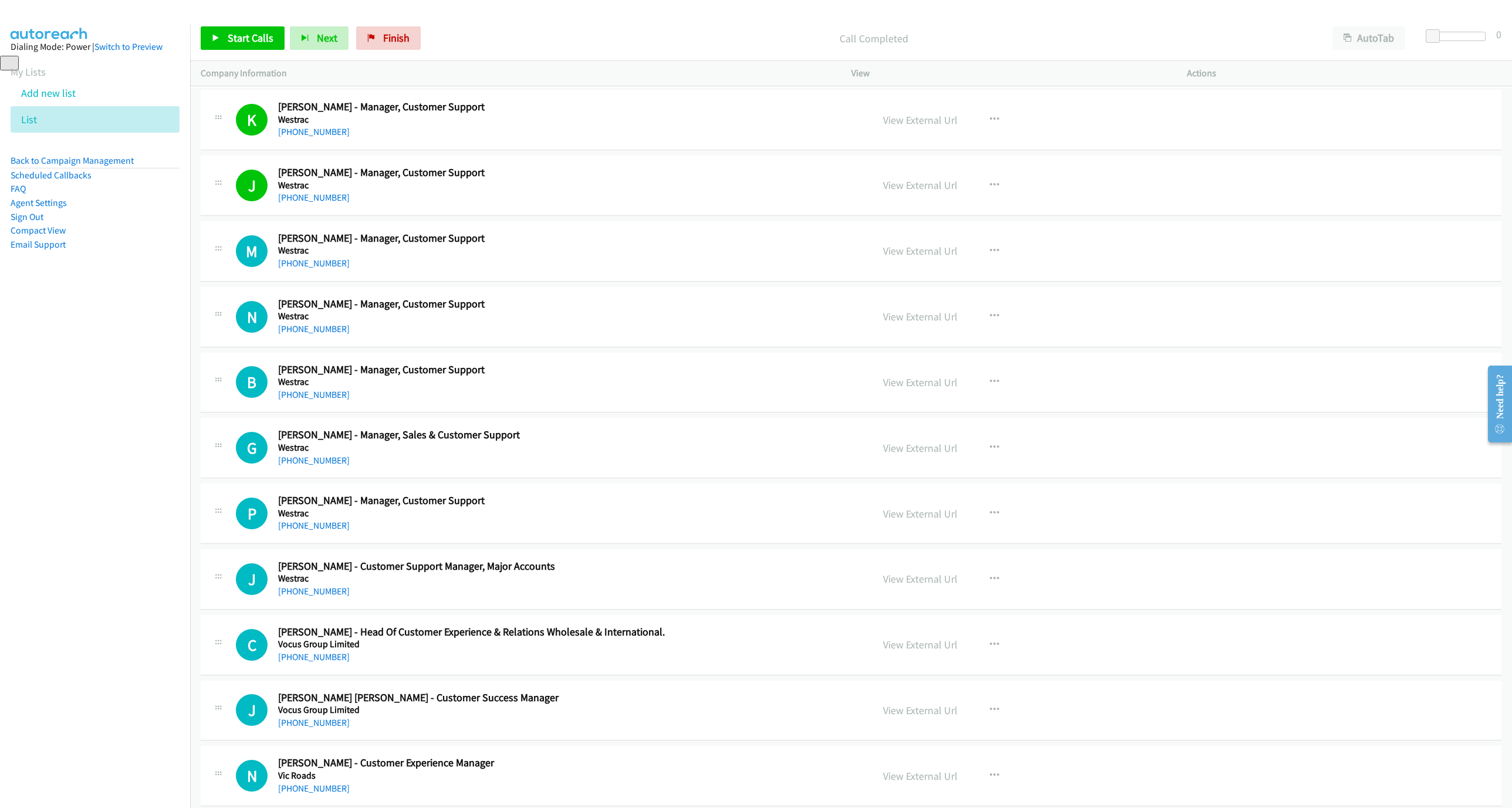
drag, startPoint x: 331, startPoint y: 273, endPoint x: 642, endPoint y: 339, distance: 317.9
click at [331, 269] on link "[PHONE_NUMBER]" at bounding box center [314, 262] width 72 height 11
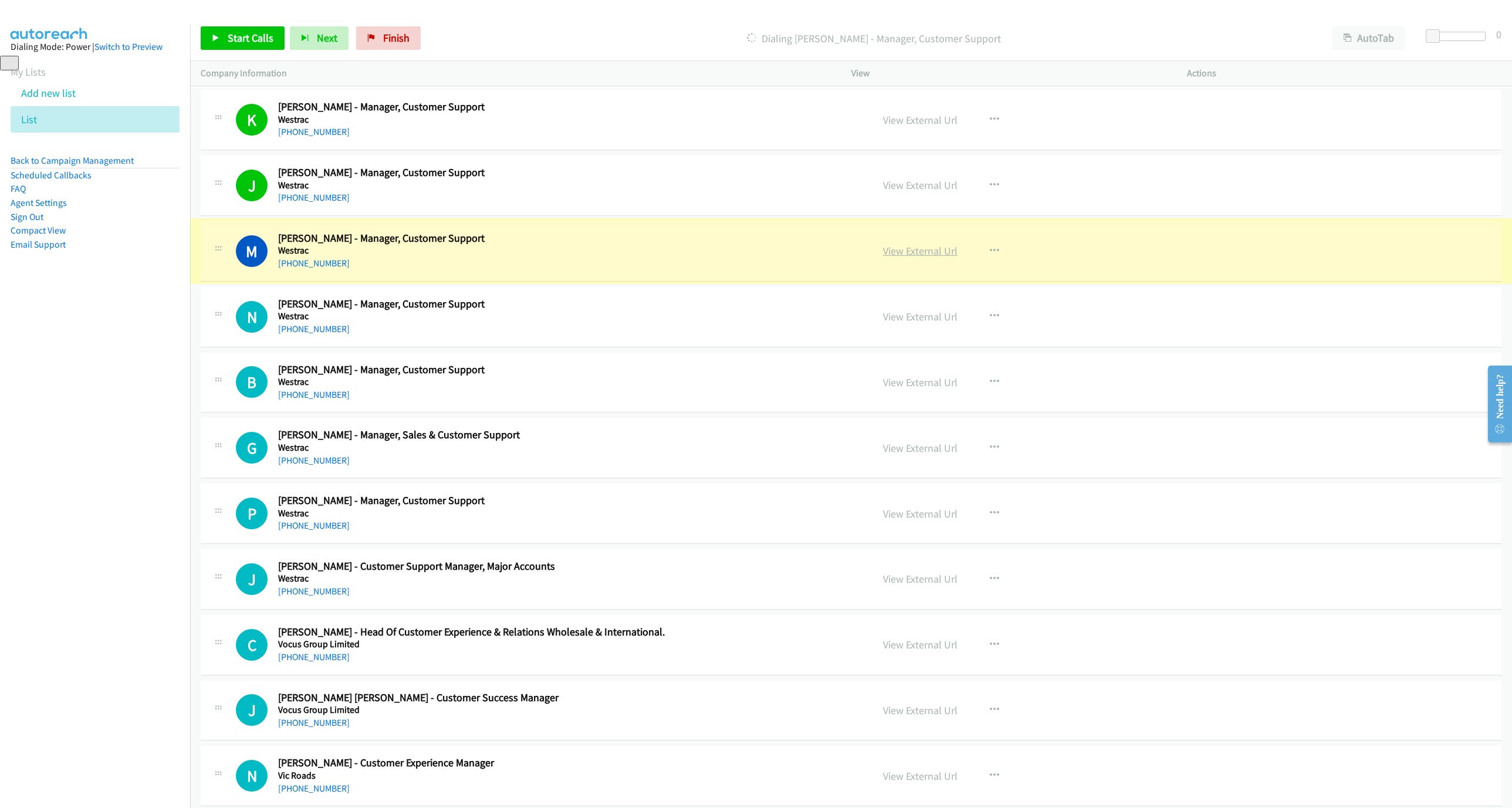
click at [919, 256] on link "View External Url" at bounding box center [919, 251] width 74 height 13
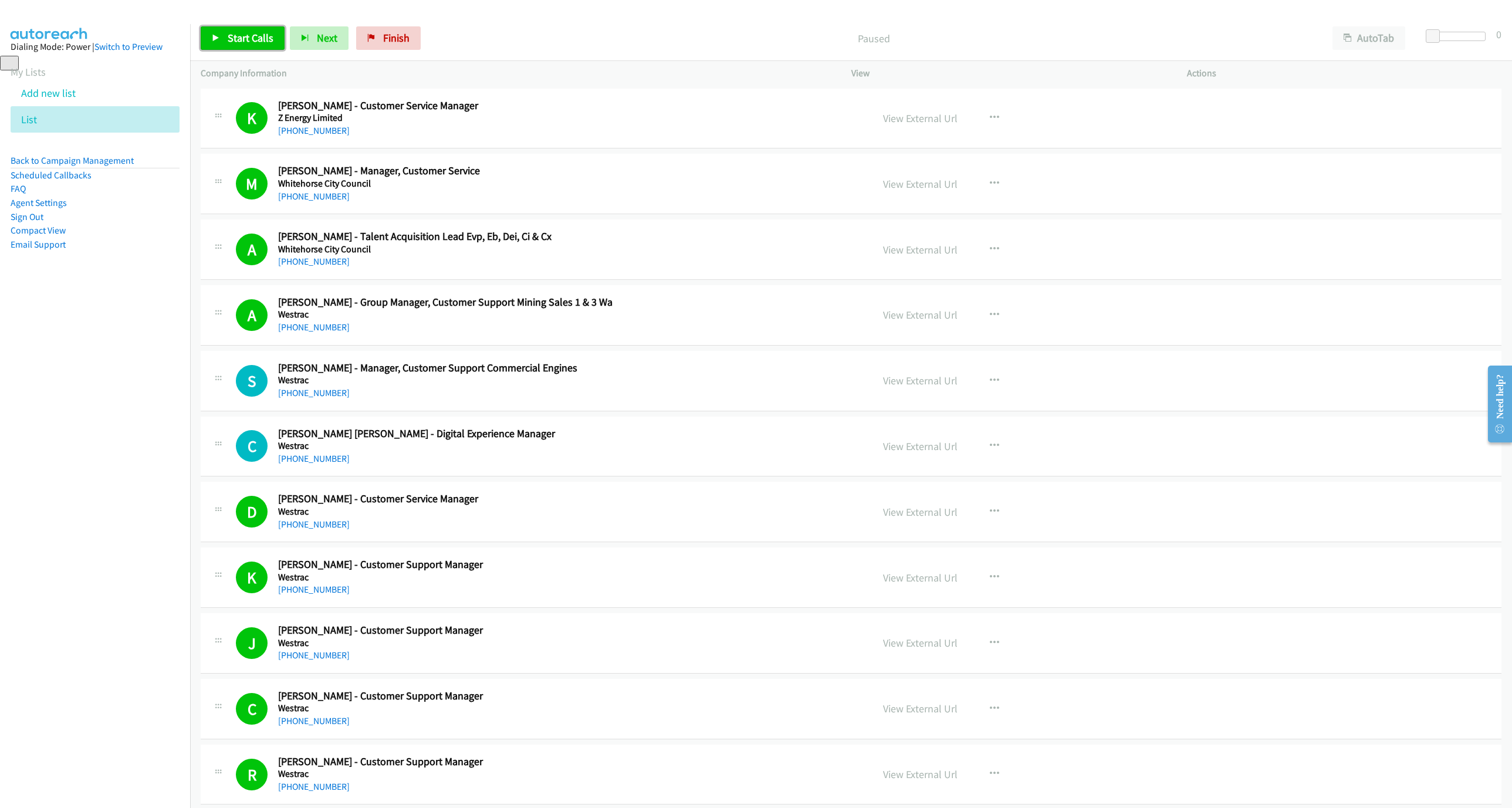
click at [229, 35] on span "Start Calls" at bounding box center [250, 37] width 46 height 13
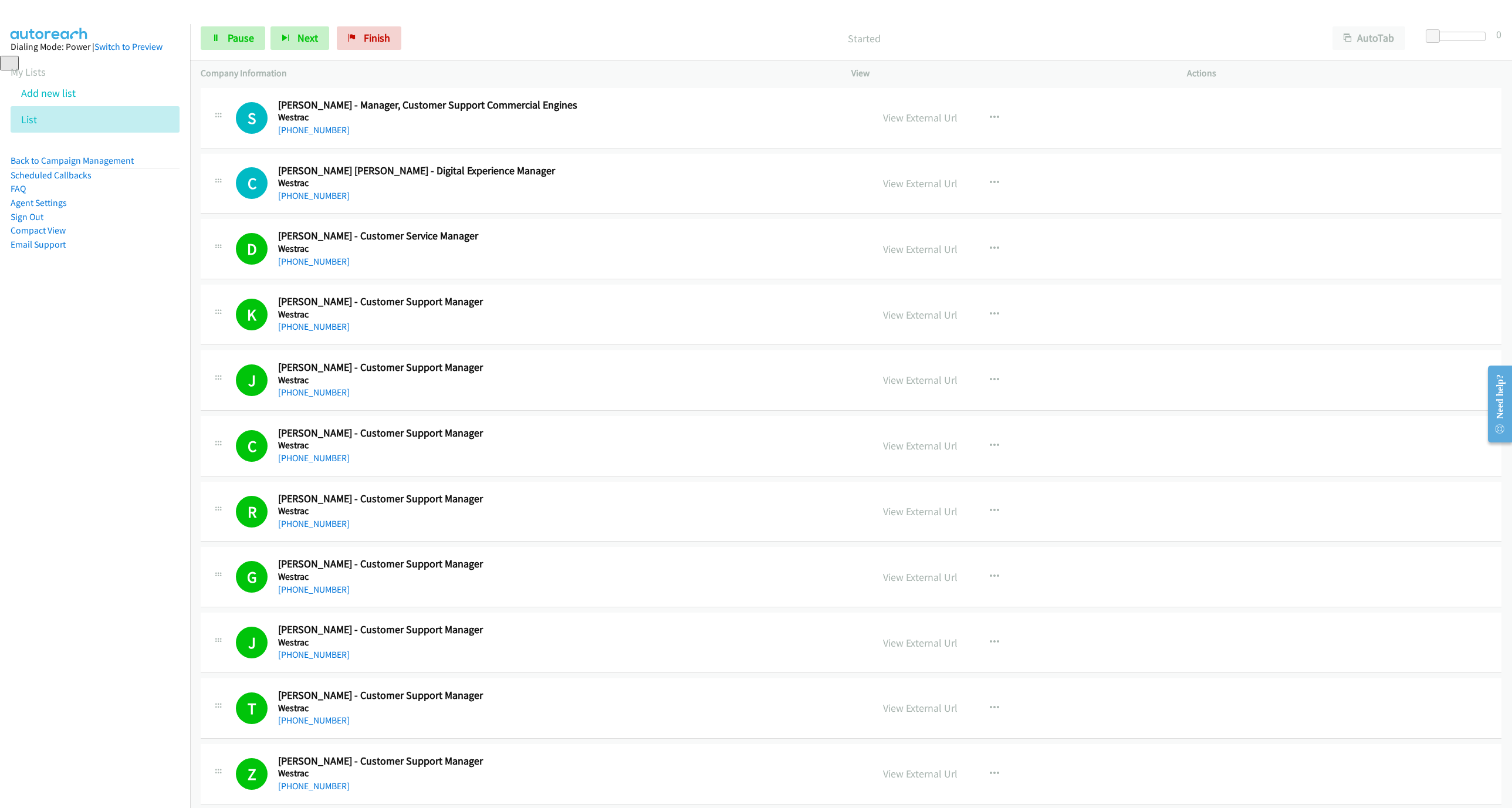
scroll to position [264, 0]
click at [237, 36] on span "Pause" at bounding box center [241, 37] width 27 height 13
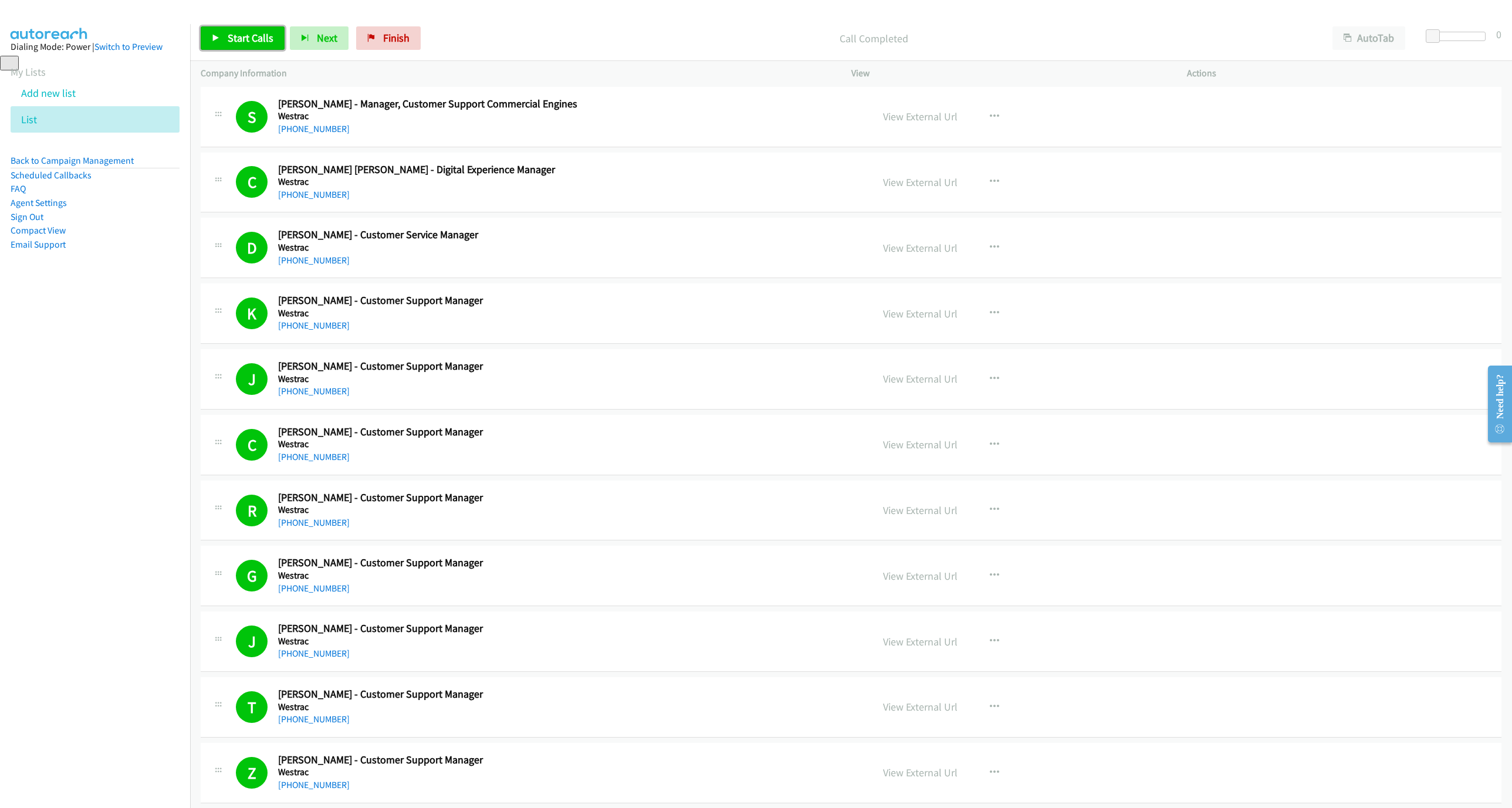
click at [261, 32] on span "Start Calls" at bounding box center [250, 37] width 46 height 13
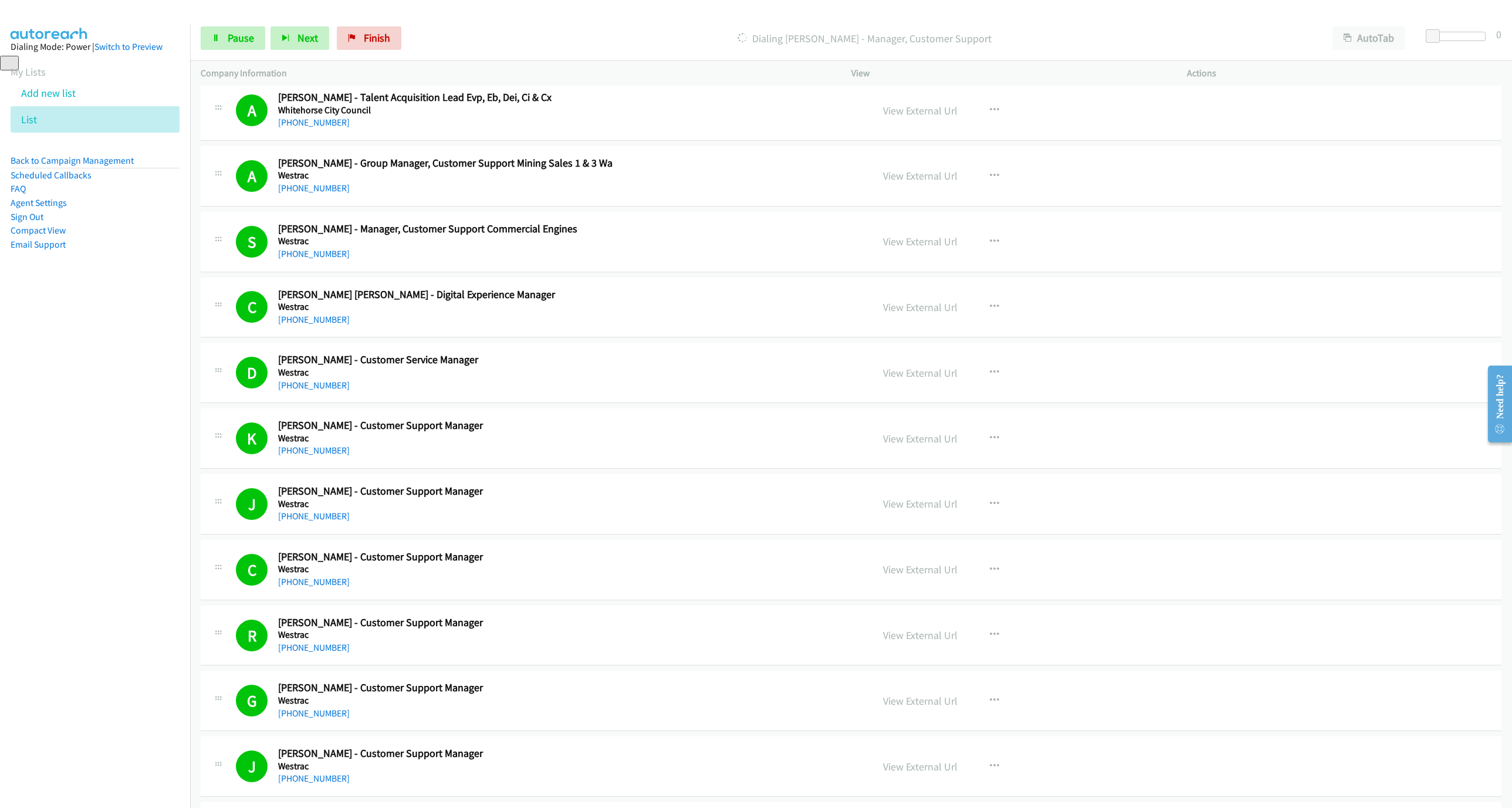
scroll to position [176, 0]
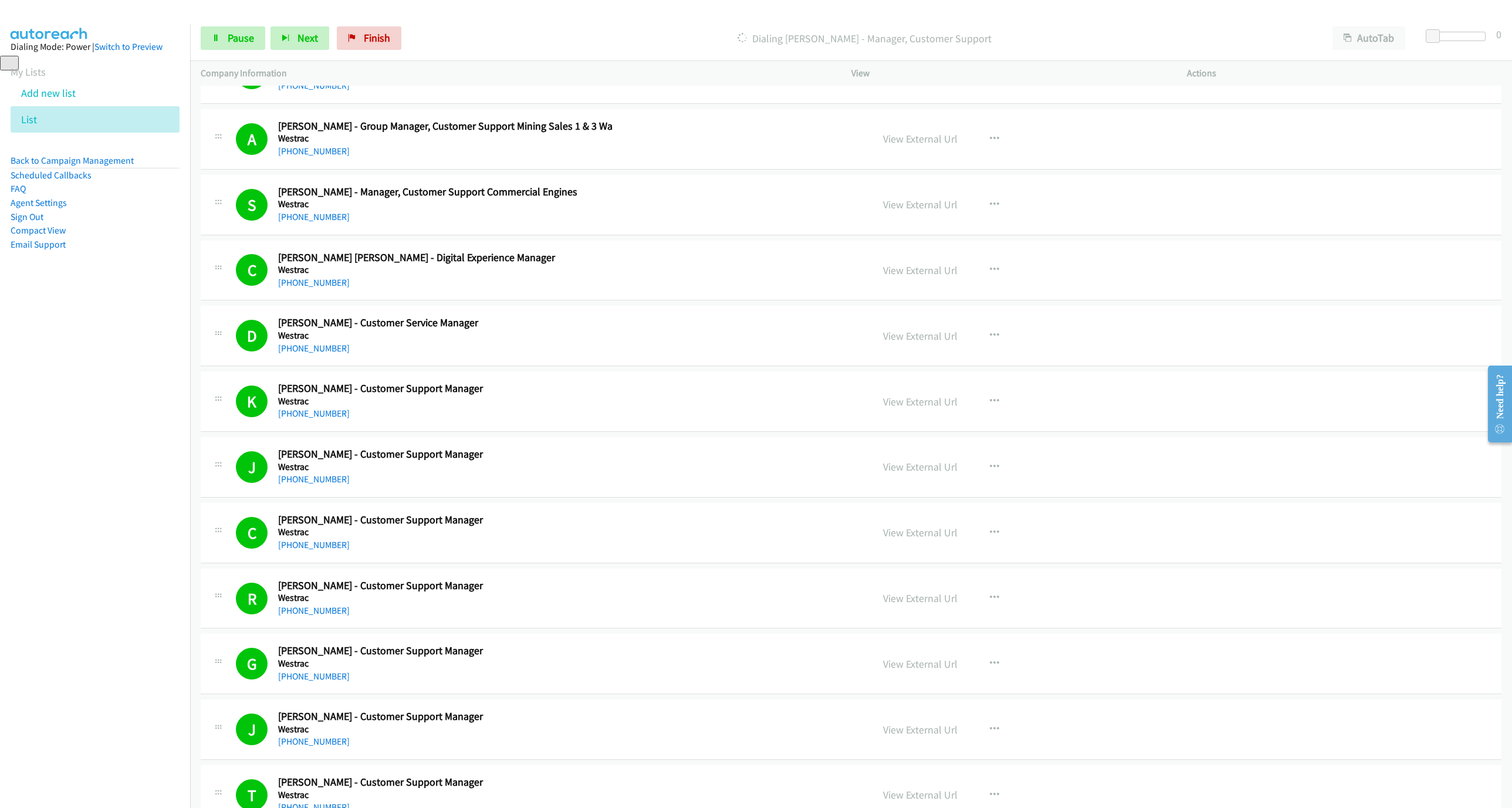
click at [799, 42] on p "Dialing [PERSON_NAME] - Manager, Customer Support" at bounding box center [864, 38] width 894 height 16
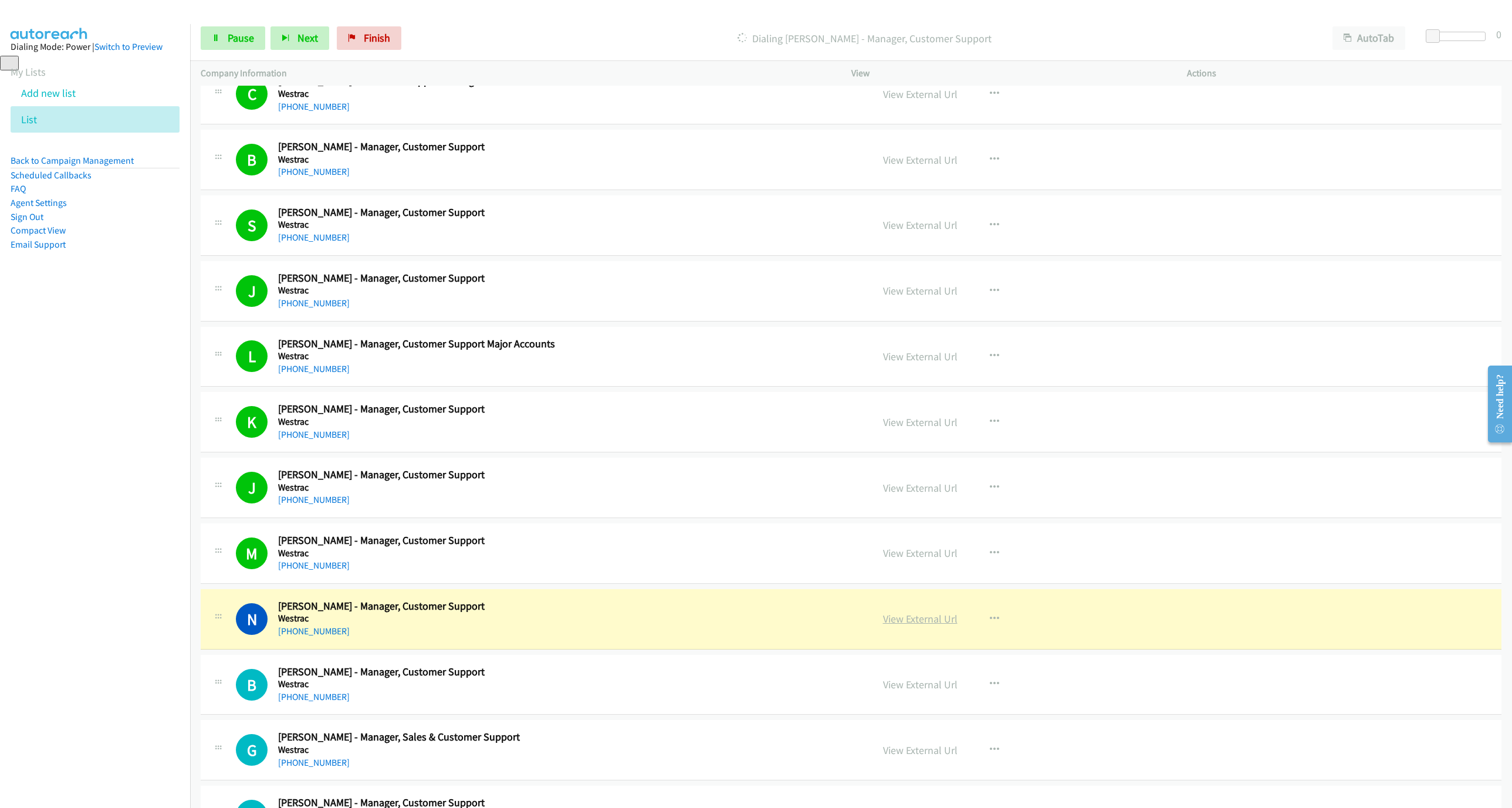
click at [905, 626] on link "View External Url" at bounding box center [919, 619] width 74 height 13
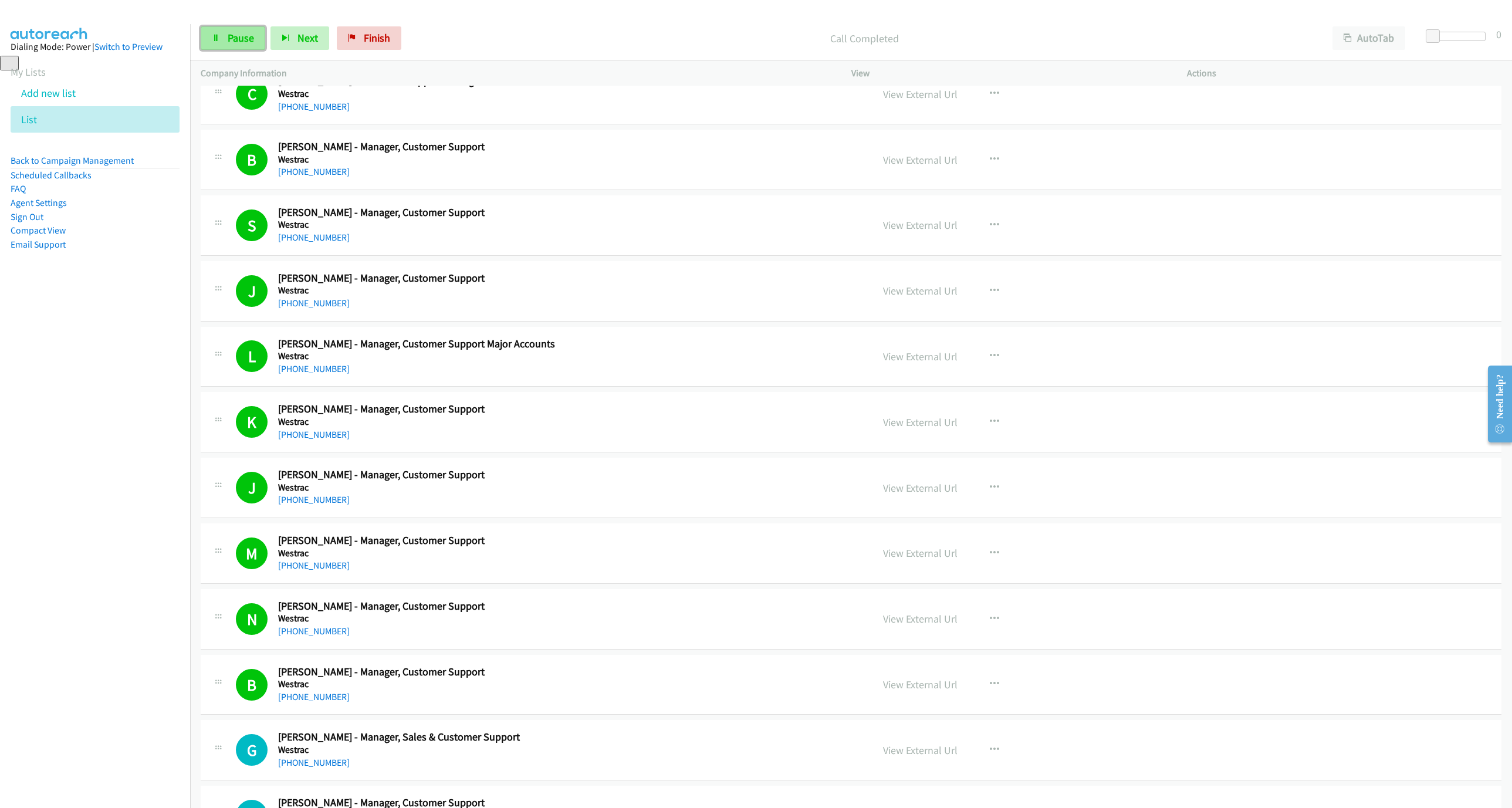
click at [241, 42] on span "Pause" at bounding box center [241, 37] width 27 height 13
click at [262, 38] on span "Start Calls" at bounding box center [250, 37] width 46 height 13
click at [211, 41] on icon at bounding box center [216, 39] width 8 height 8
click at [257, 33] on span "Start Calls" at bounding box center [250, 37] width 46 height 13
click at [257, 33] on link "Pause" at bounding box center [232, 38] width 64 height 23
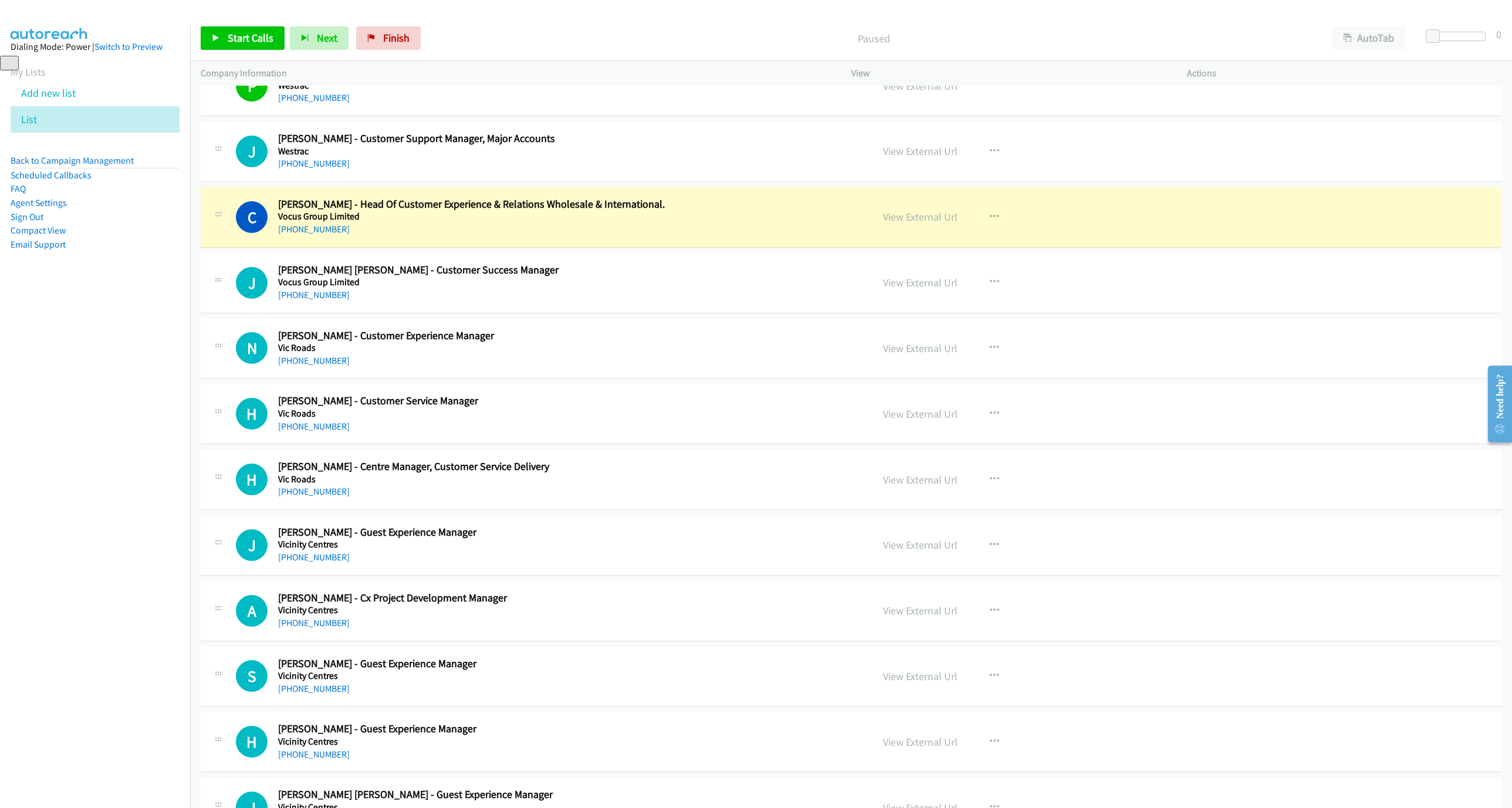
scroll to position [1932, 0]
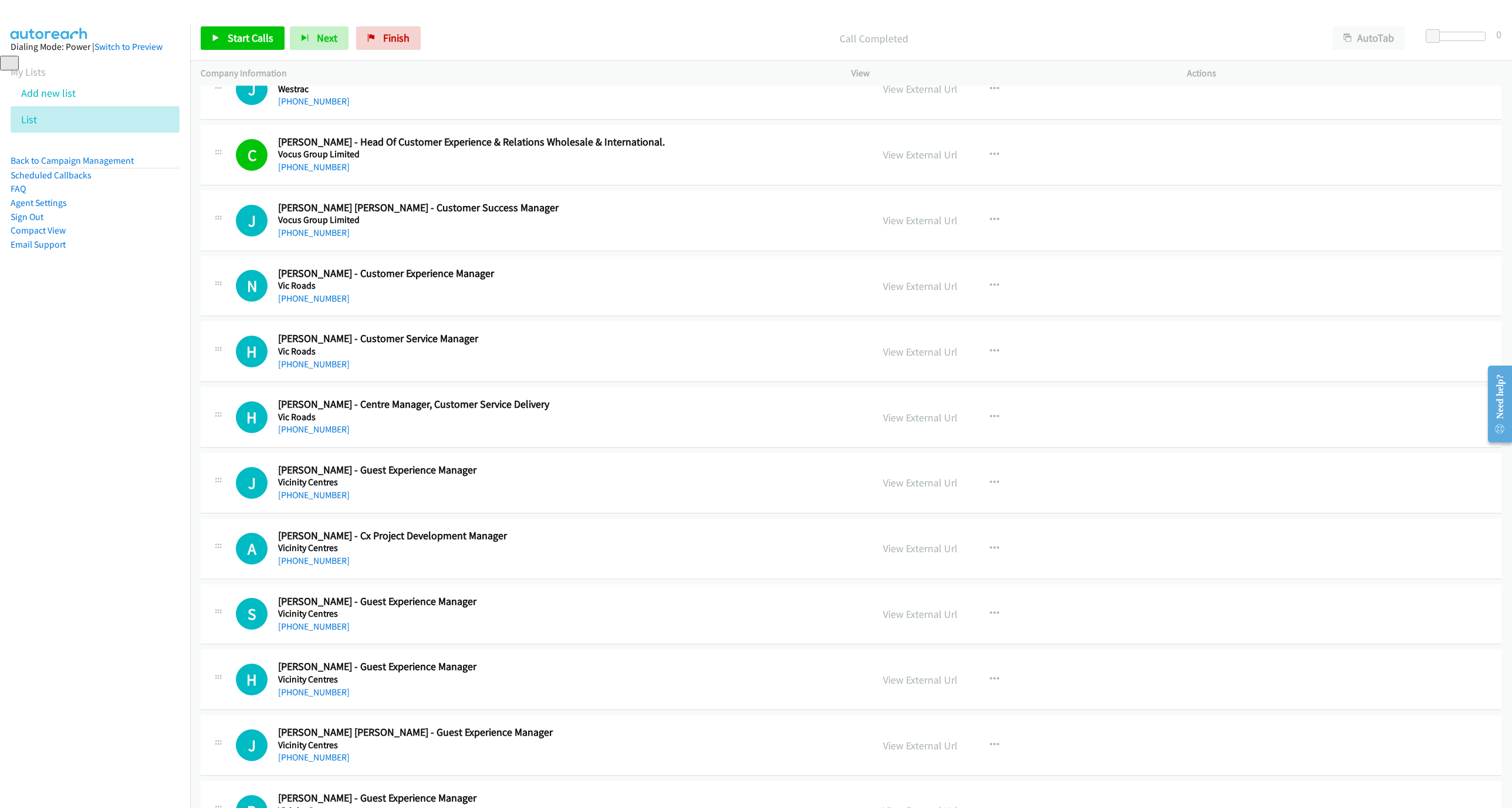
click at [200, 25] on div "Start Calls Pause Next Finish Call Completed AutoTab AutoTab 0" at bounding box center [850, 38] width 1321 height 45
click at [217, 32] on link "Start Calls" at bounding box center [242, 38] width 84 height 23
click at [217, 32] on link "Pause" at bounding box center [232, 38] width 64 height 23
